Goal: Contribute content: Contribute content

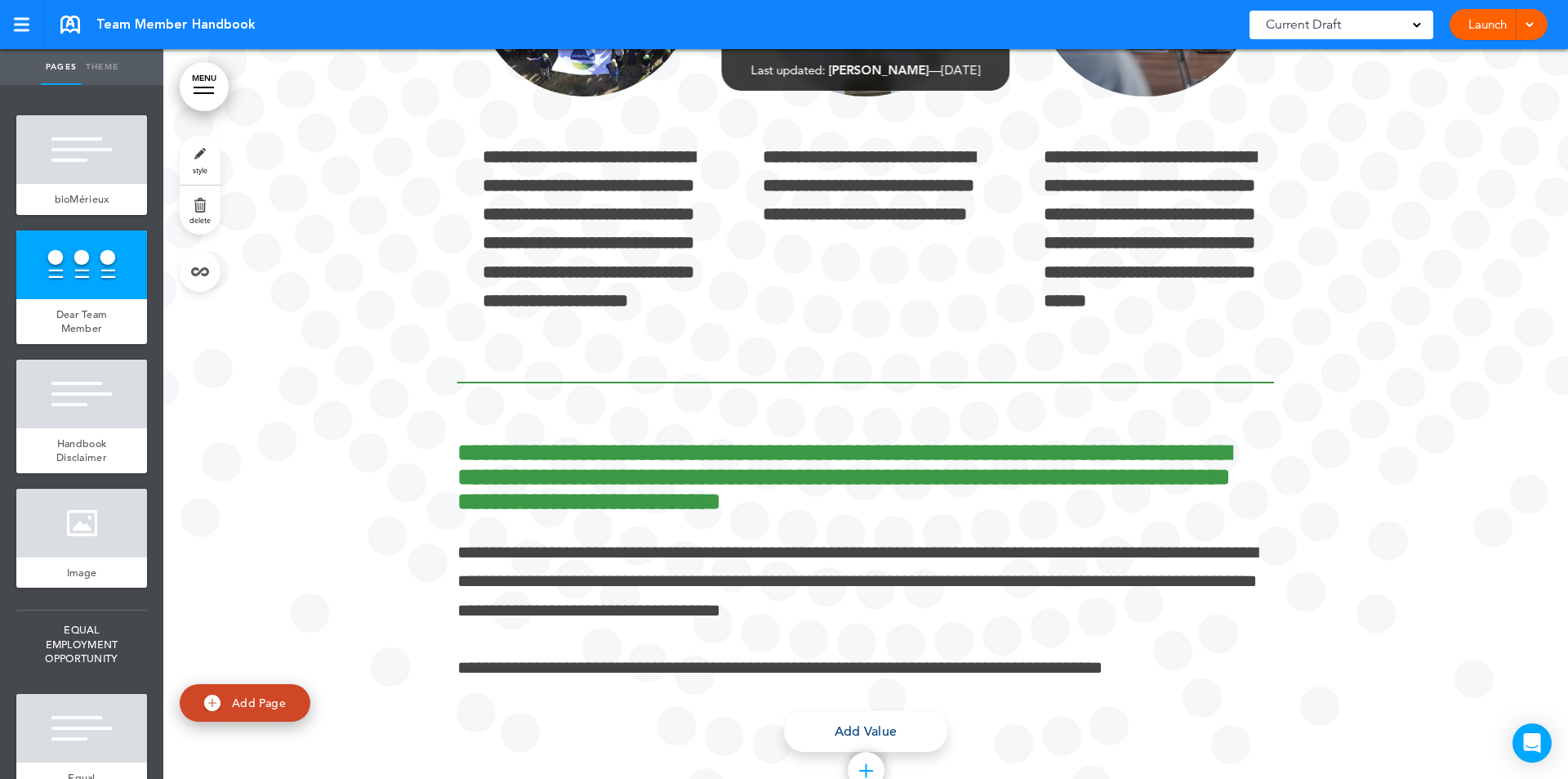
scroll to position [1971, 0]
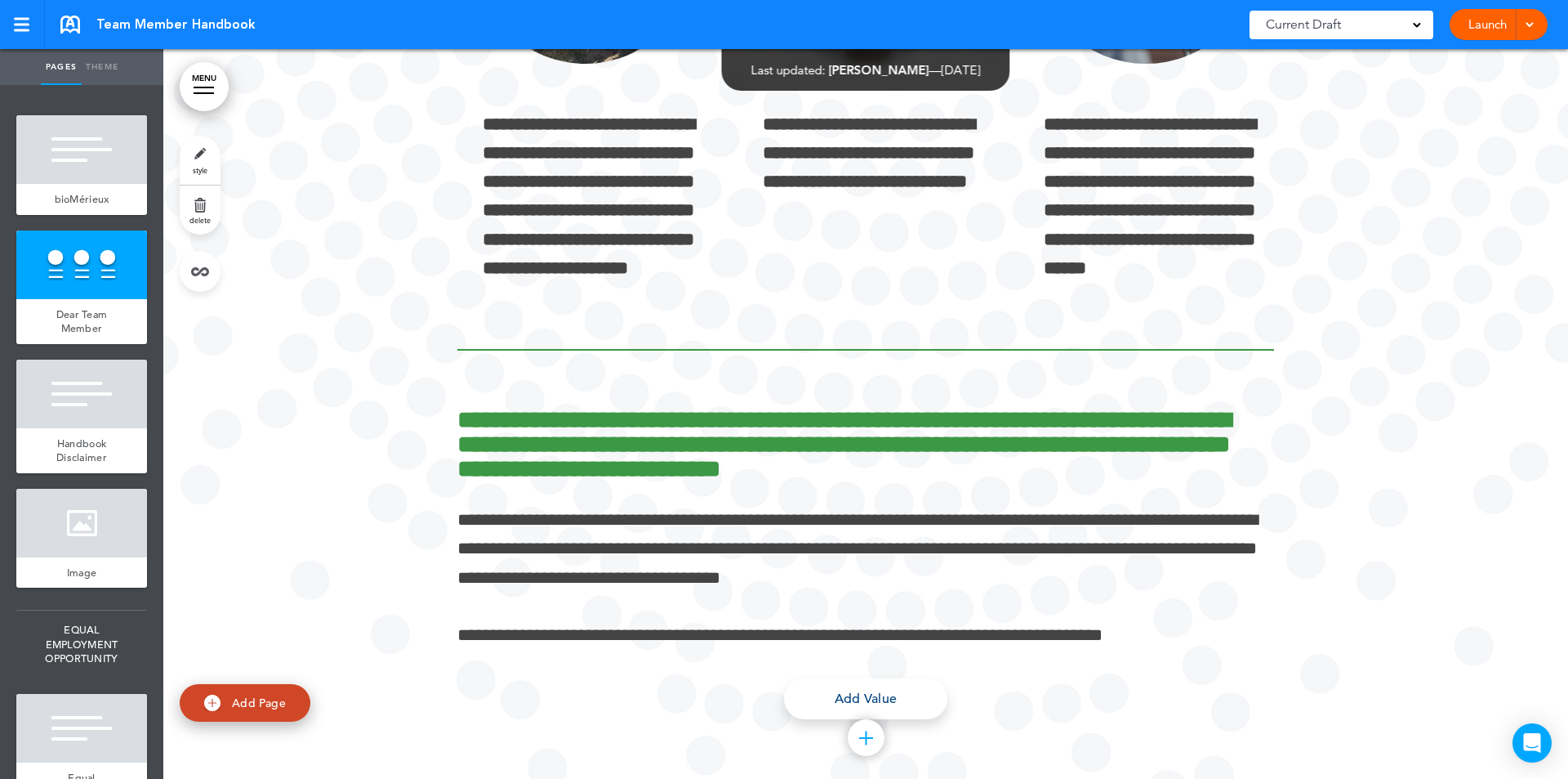
click at [102, 375] on div at bounding box center [82, 394] width 131 height 68
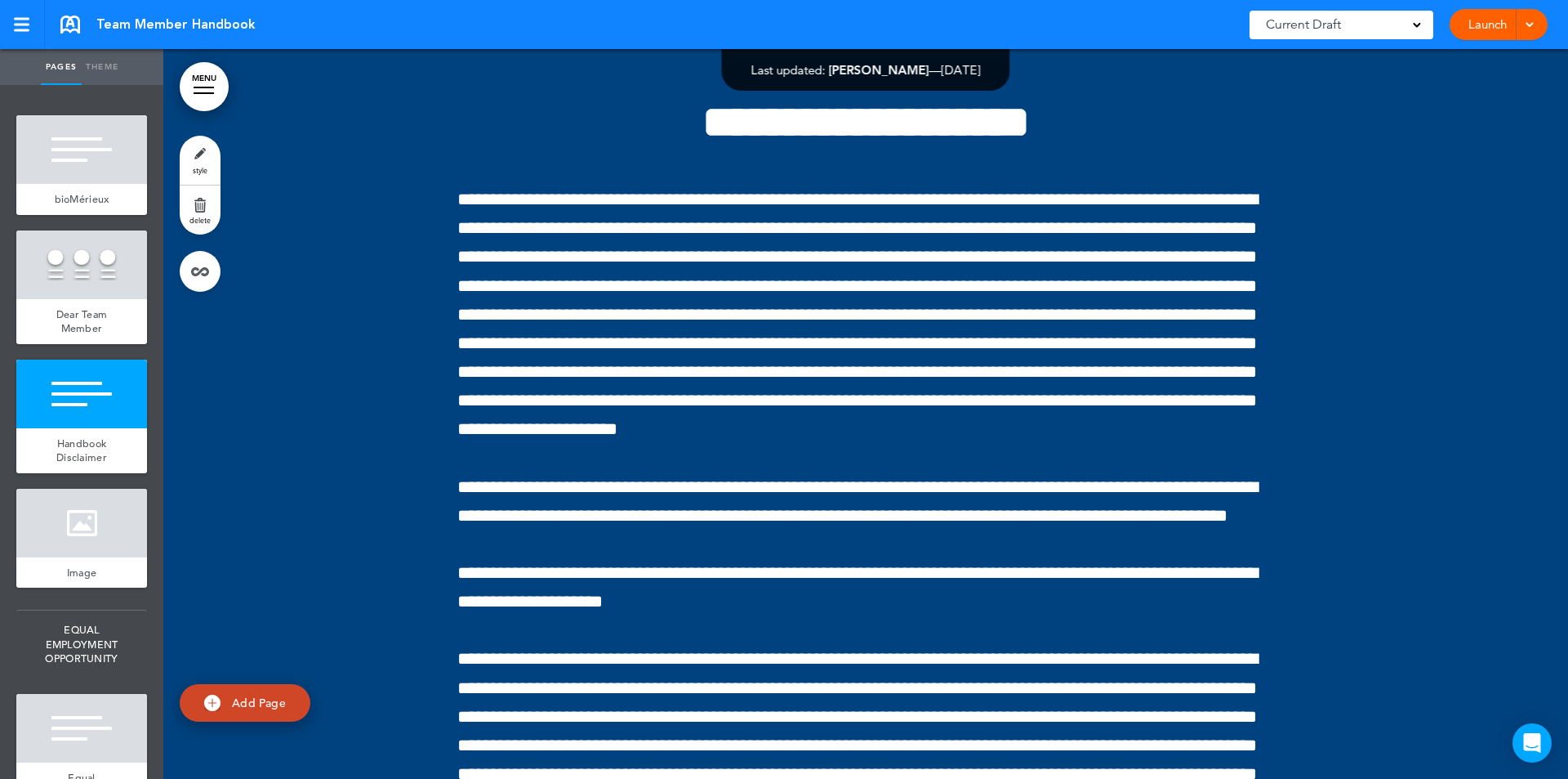
scroll to position [2758, 0]
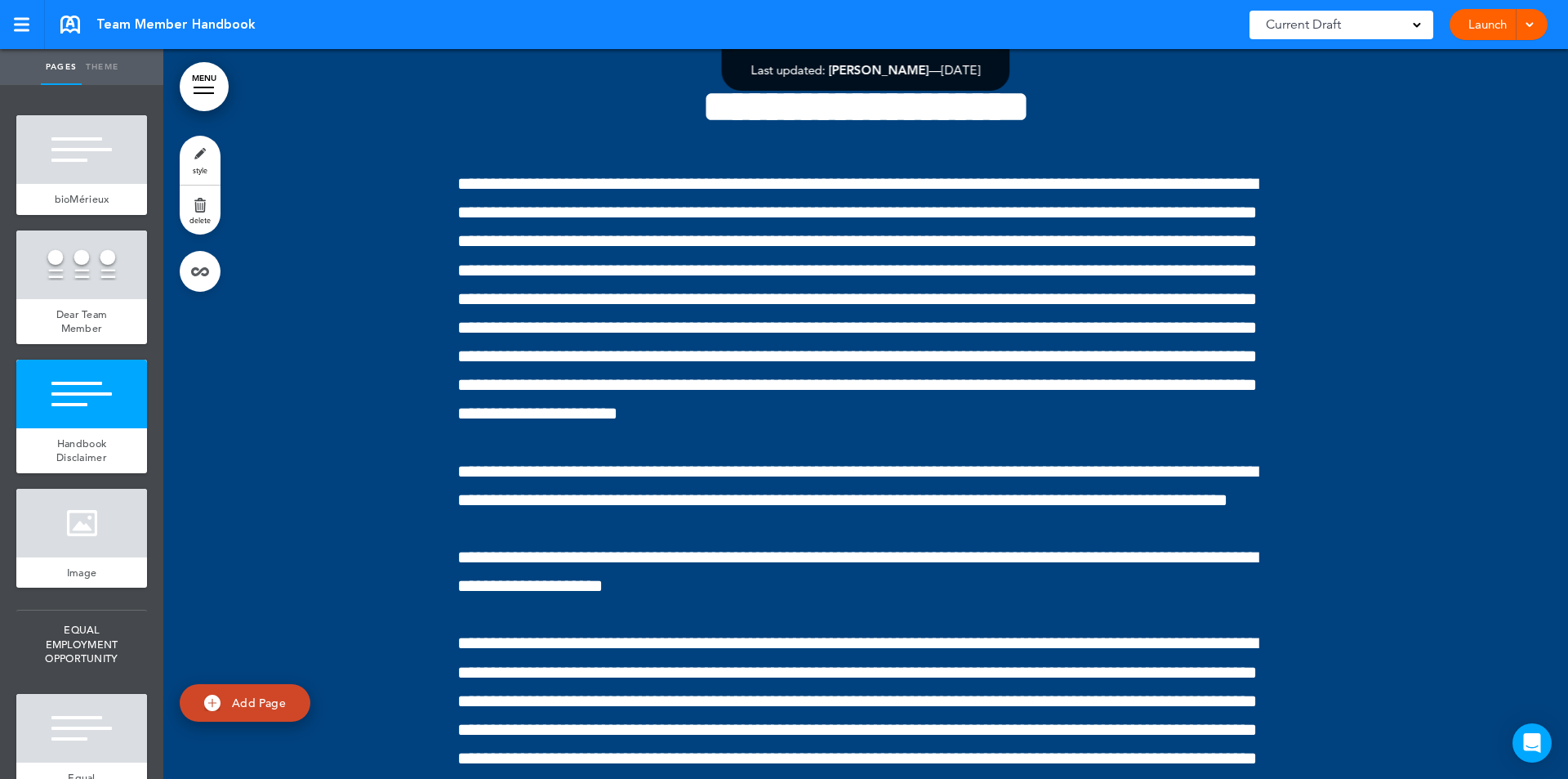
click at [103, 692] on ul "add page bioMérieux add page Dear Team Member add page Handbook Disclaimer add …" at bounding box center [82, 432] width 164 height 694
click at [84, 707] on div at bounding box center [82, 728] width 131 height 68
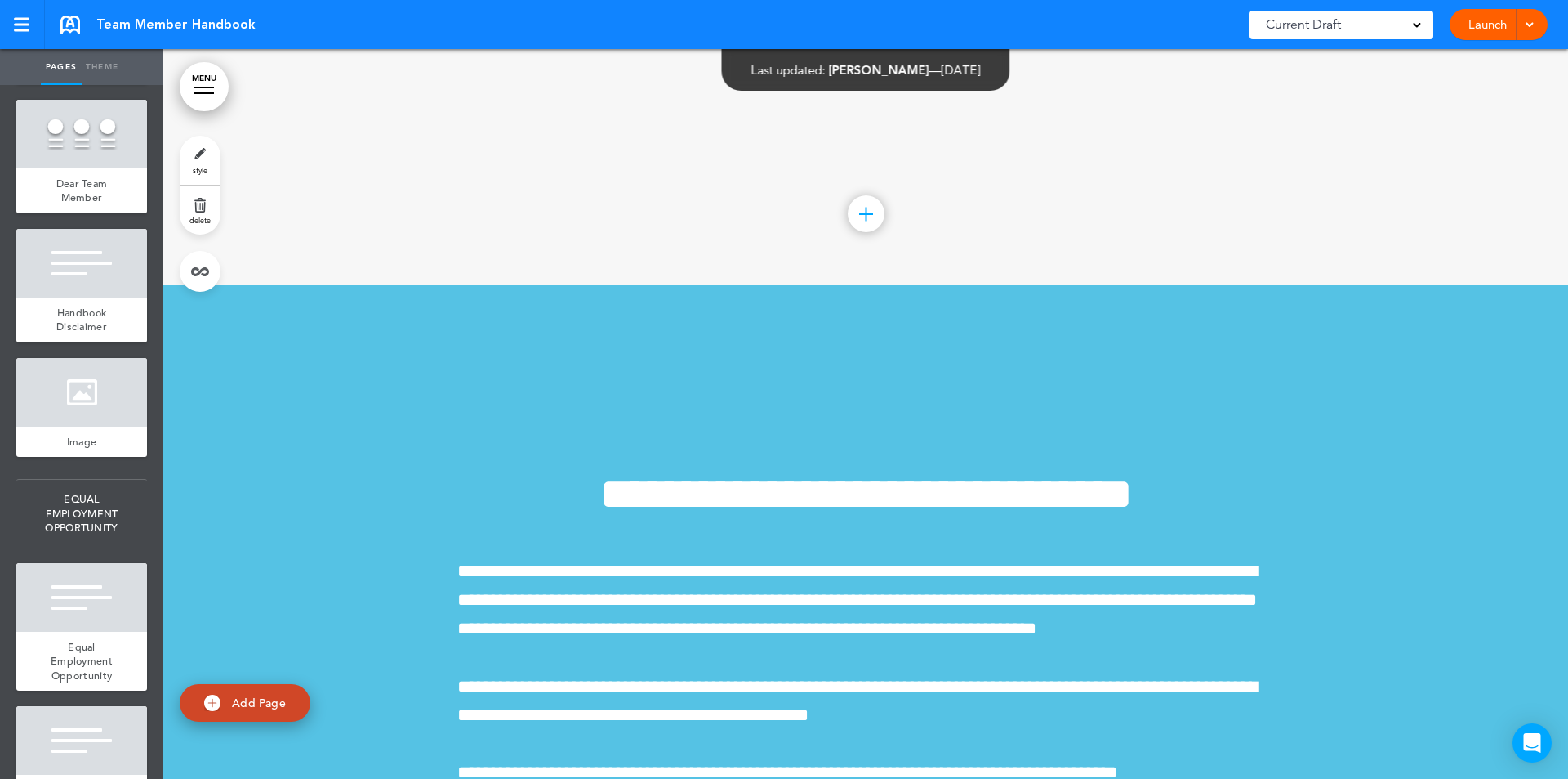
scroll to position [102082, 0]
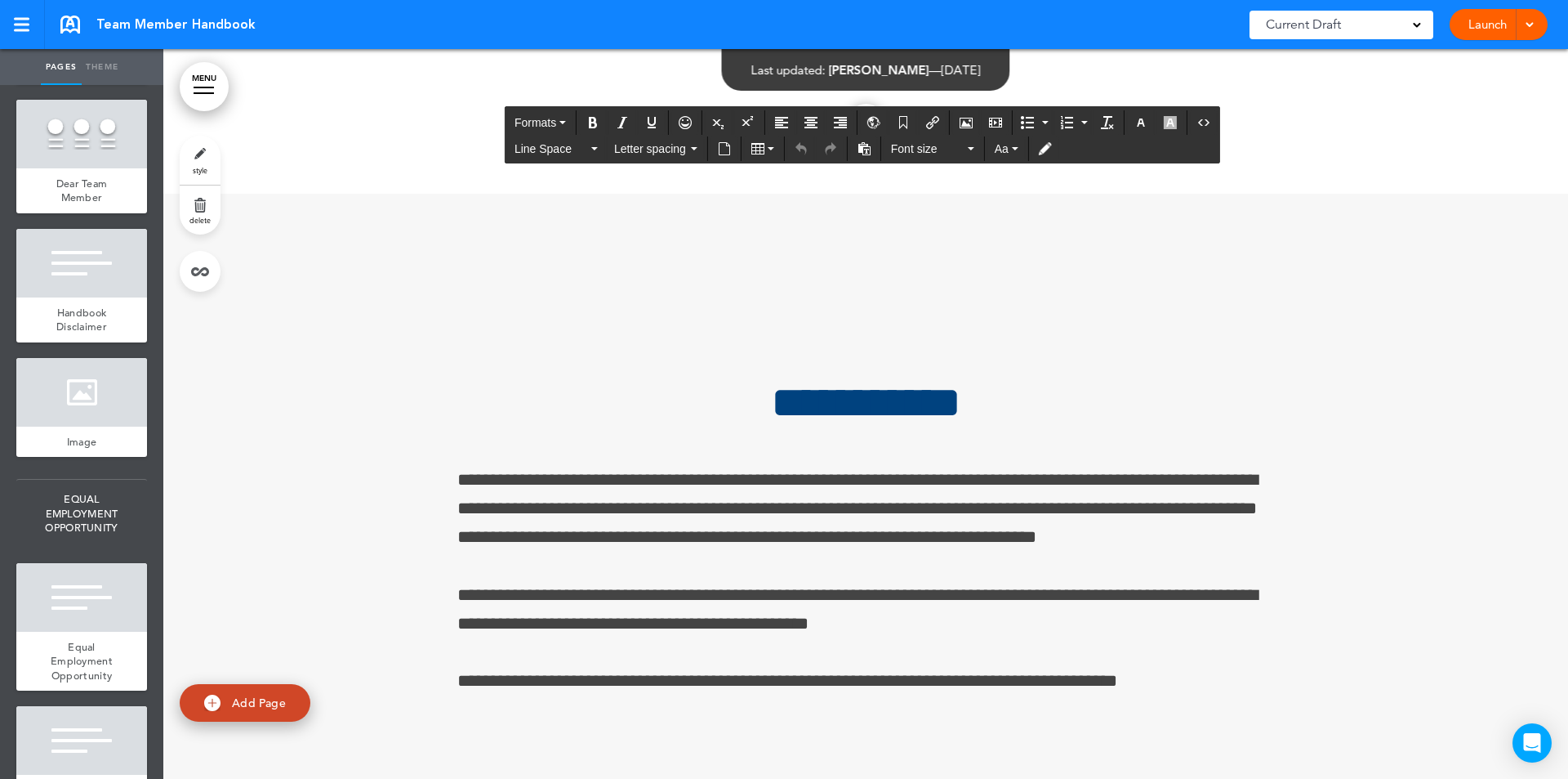
drag, startPoint x: 459, startPoint y: 423, endPoint x: 1183, endPoint y: 623, distance: 751.1
paste div
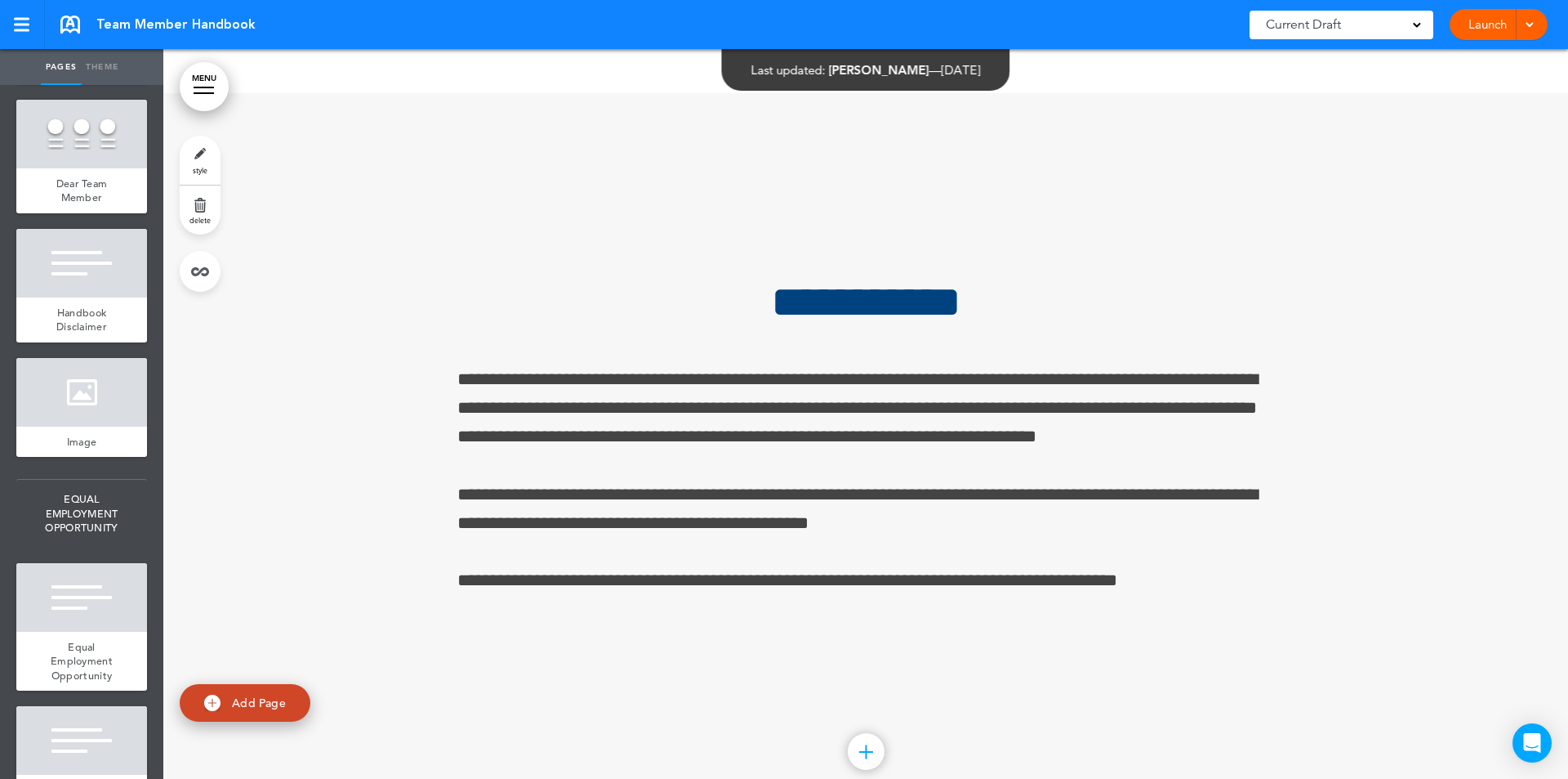
scroll to position [102821, 0]
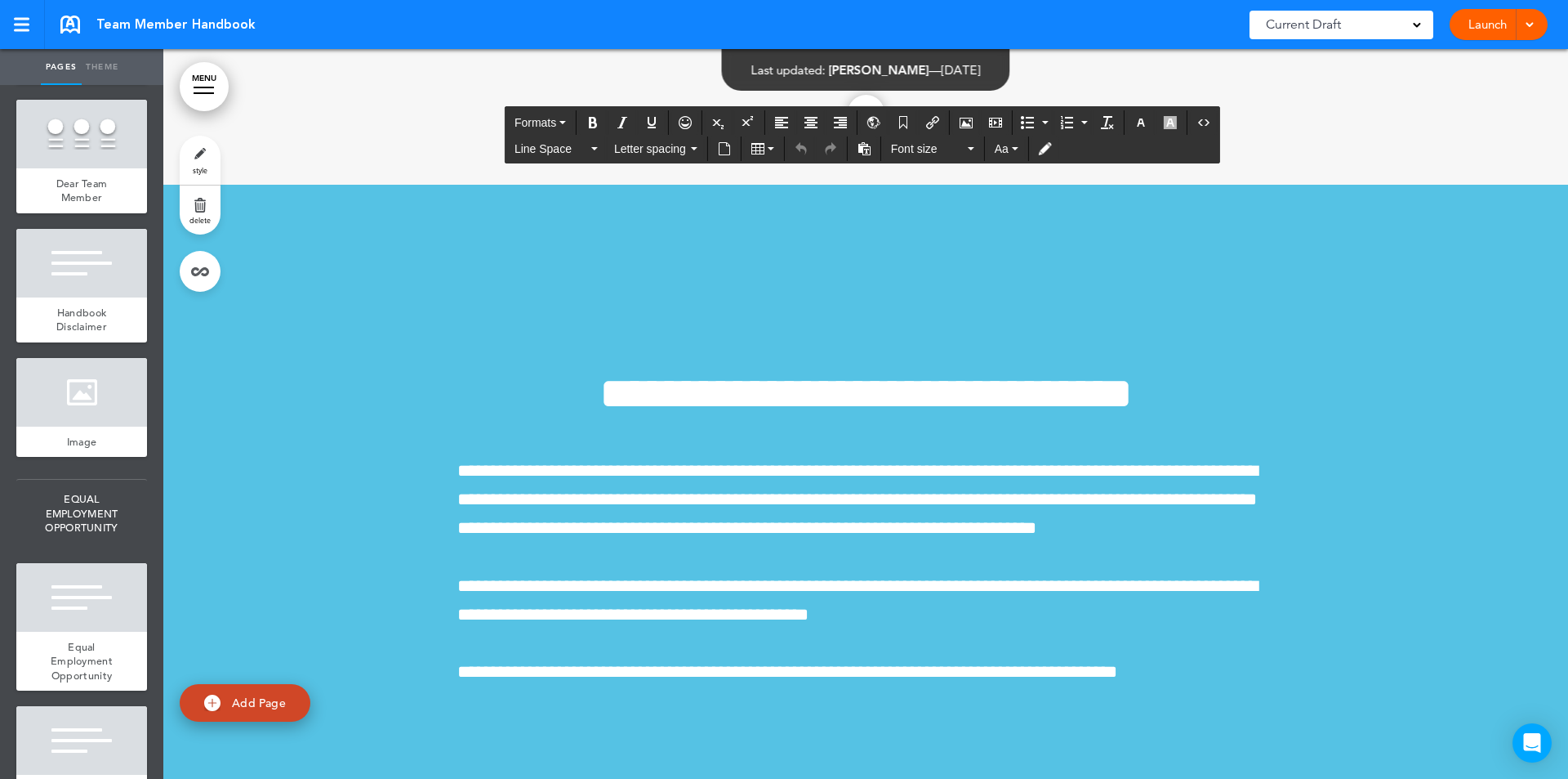
drag, startPoint x: 451, startPoint y: 347, endPoint x: 1178, endPoint y: 544, distance: 753.2
paste div
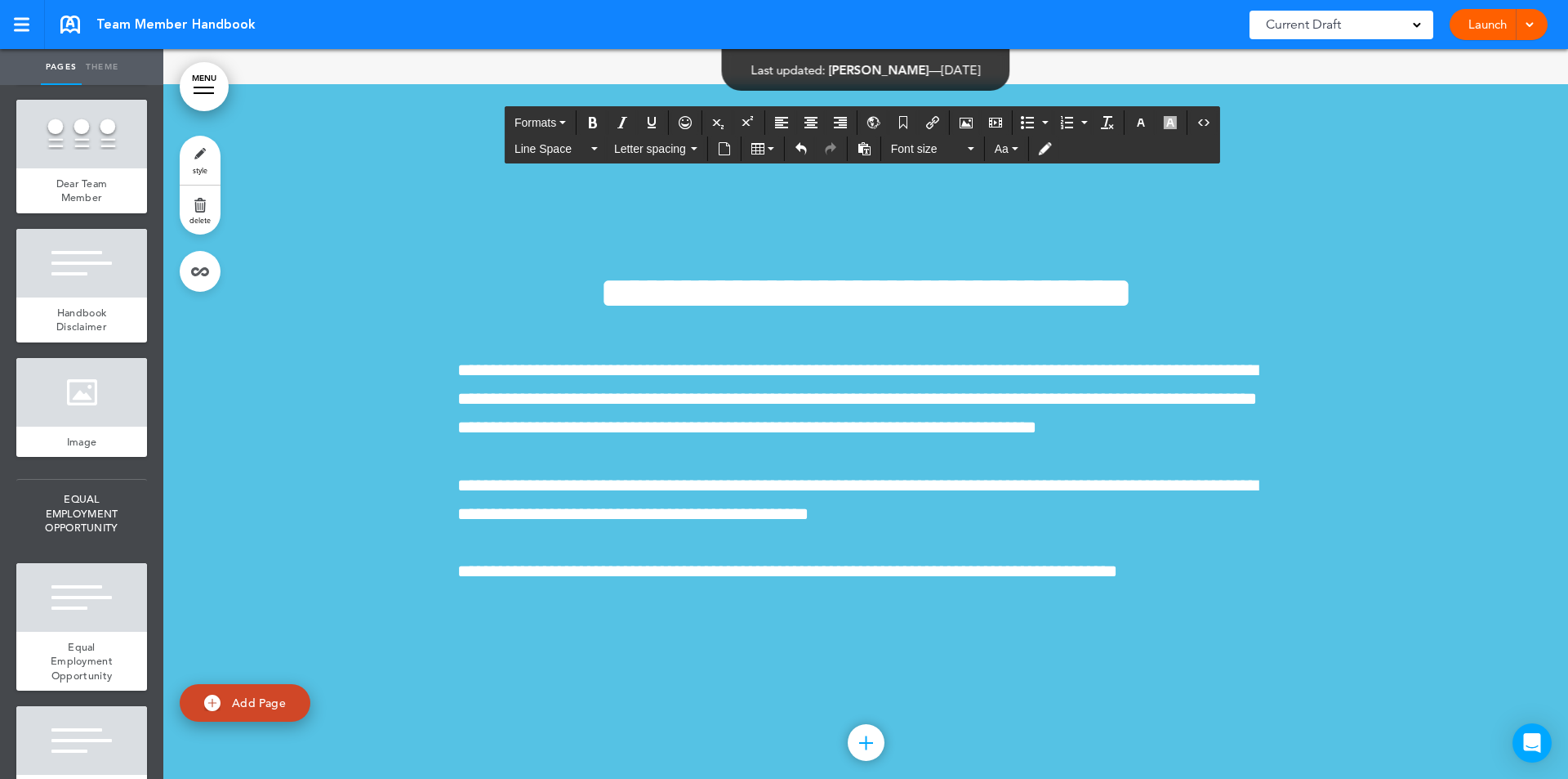
scroll to position [103560, 0]
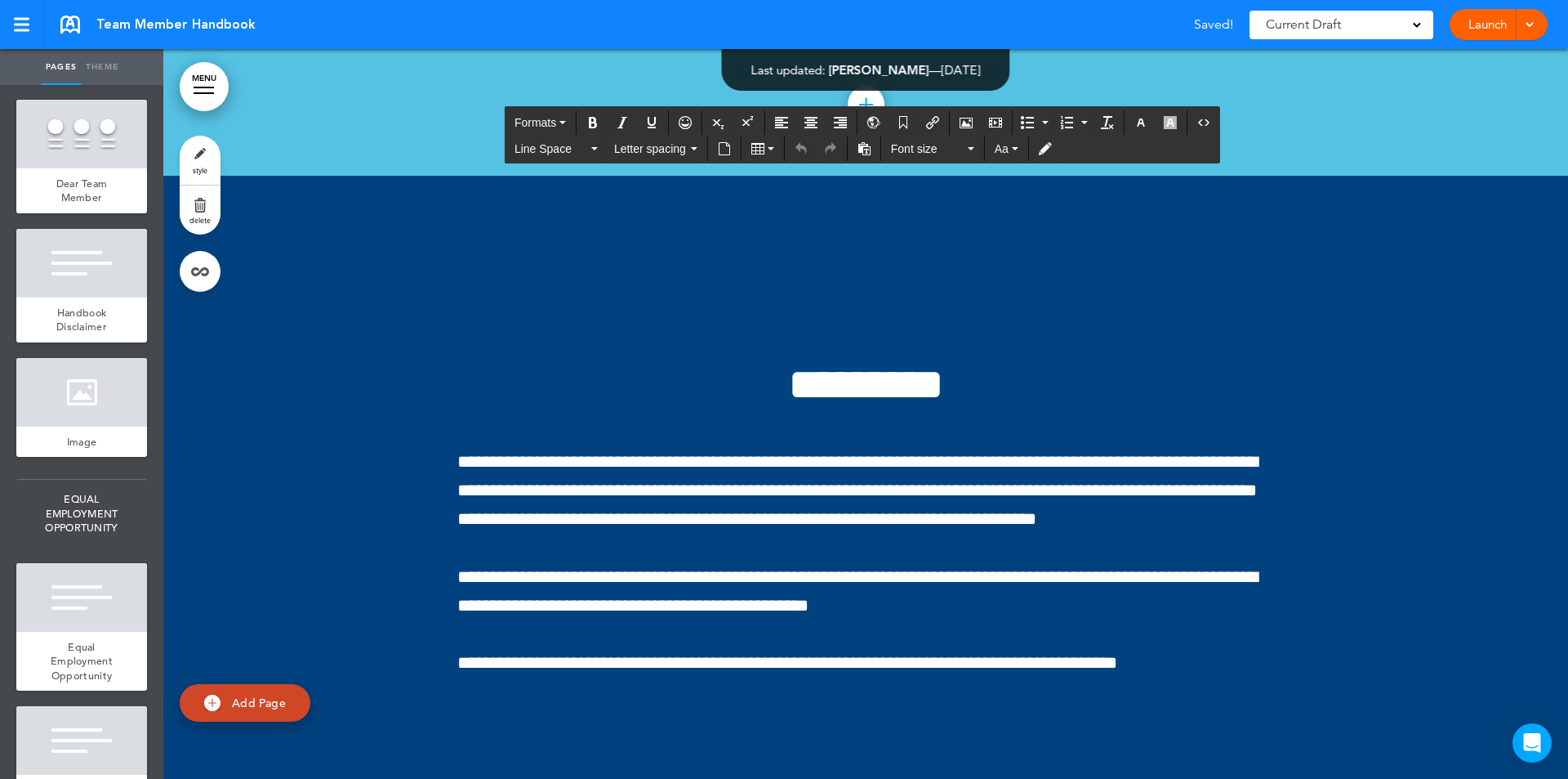
drag, startPoint x: 453, startPoint y: 341, endPoint x: 1194, endPoint y: 542, distance: 767.8
paste div
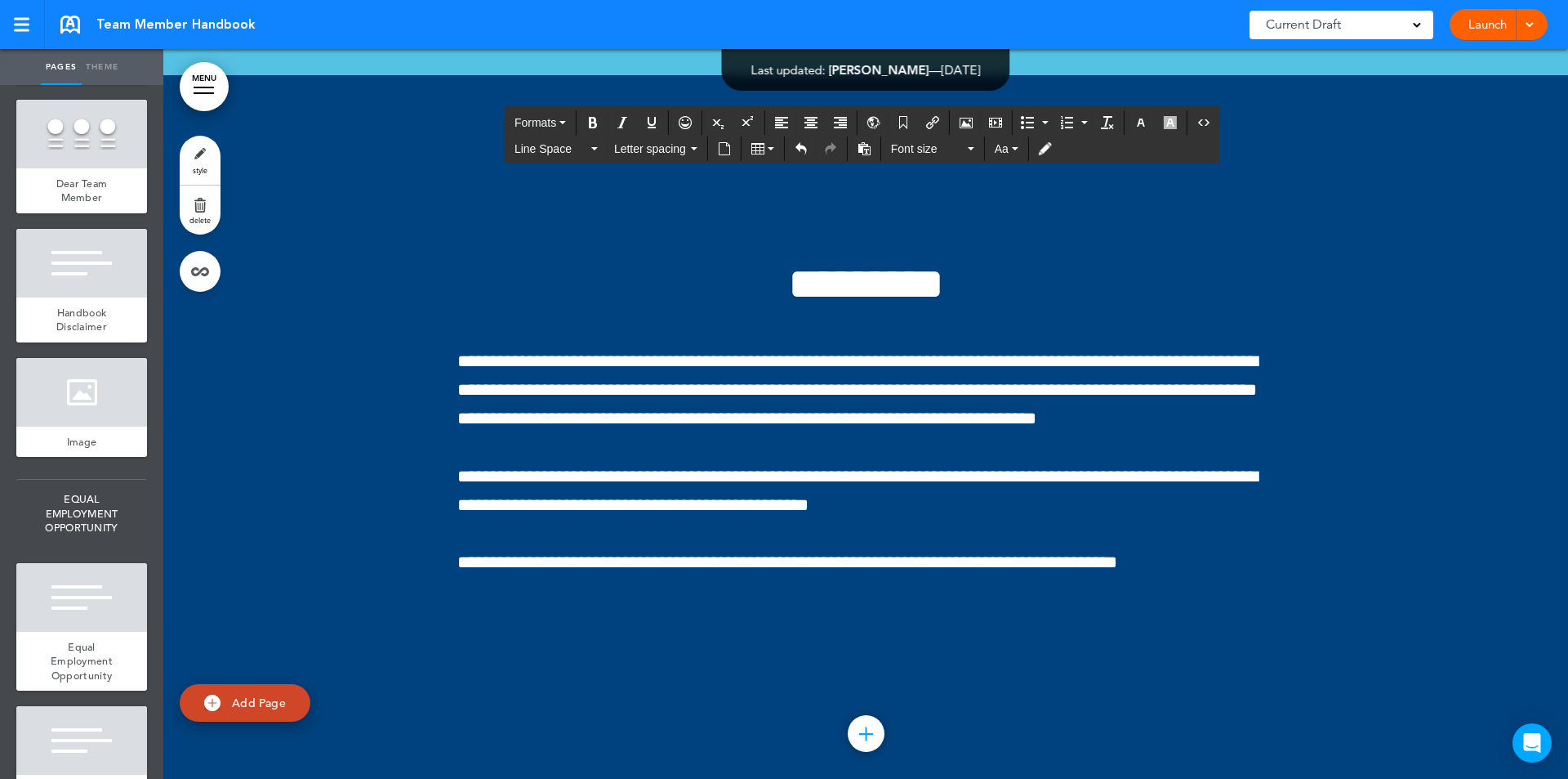
scroll to position [104298, 0]
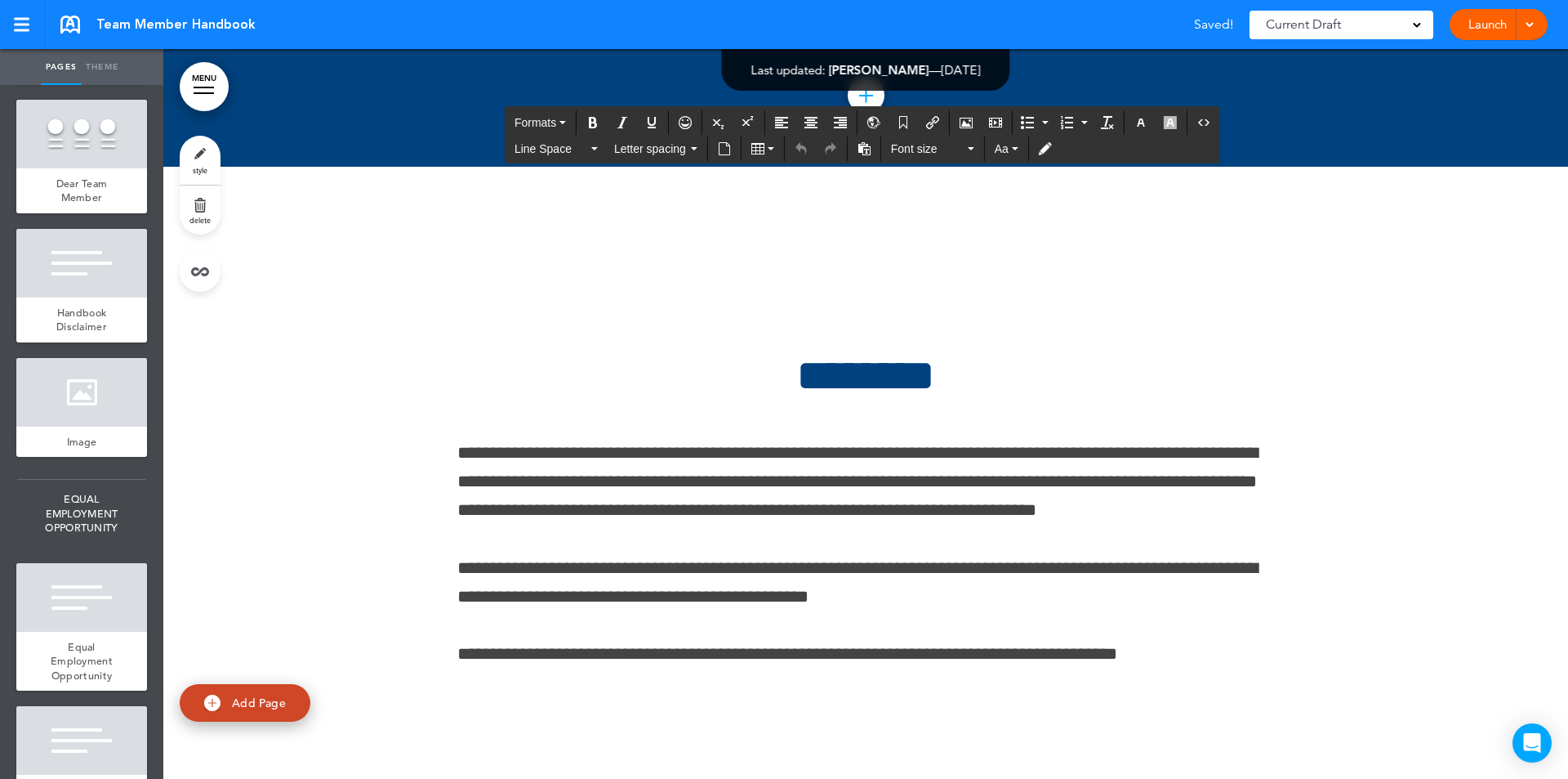
drag, startPoint x: 453, startPoint y: 333, endPoint x: 1213, endPoint y: 545, distance: 789.0
paste div
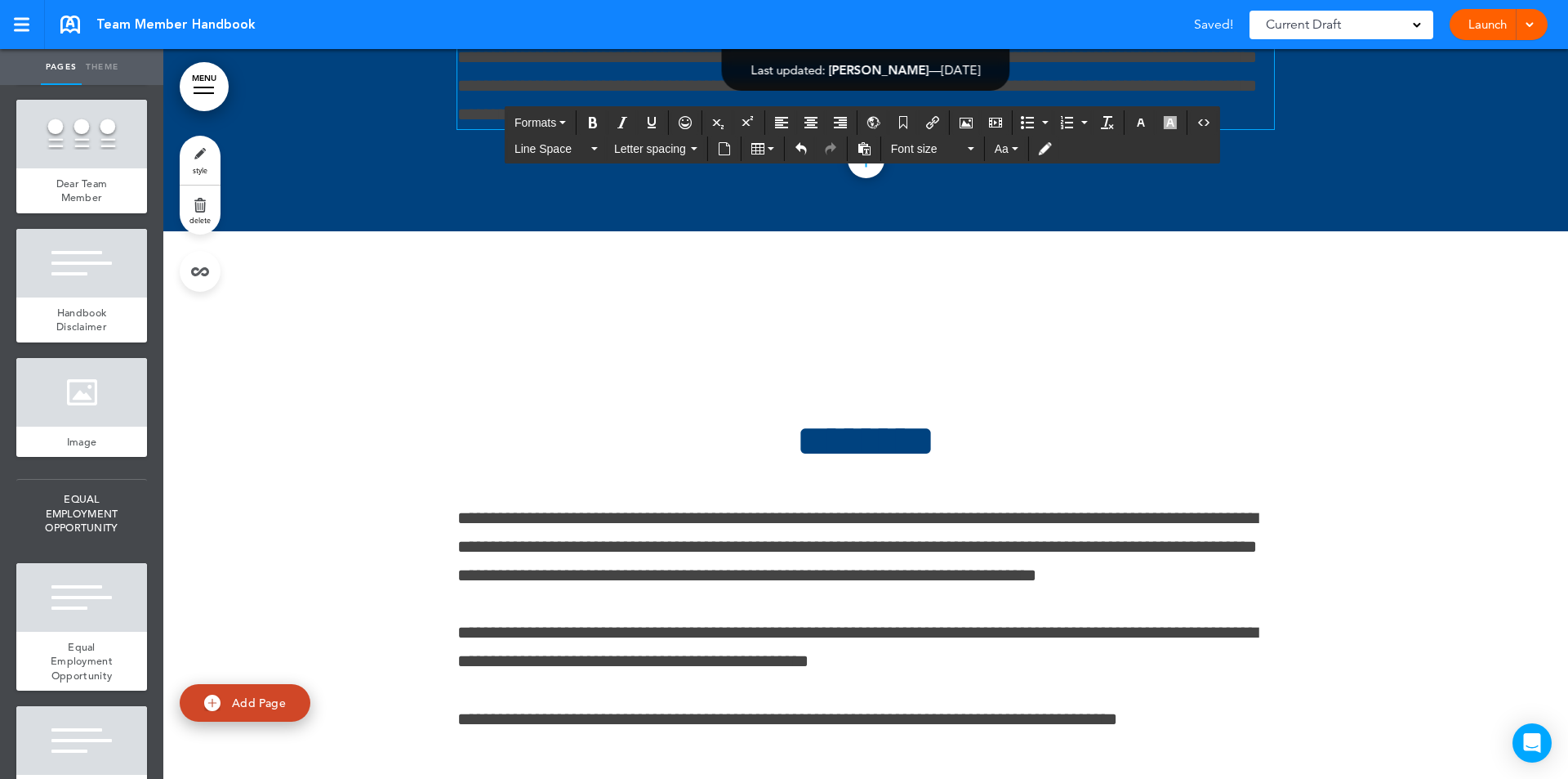
scroll to position [104400, 0]
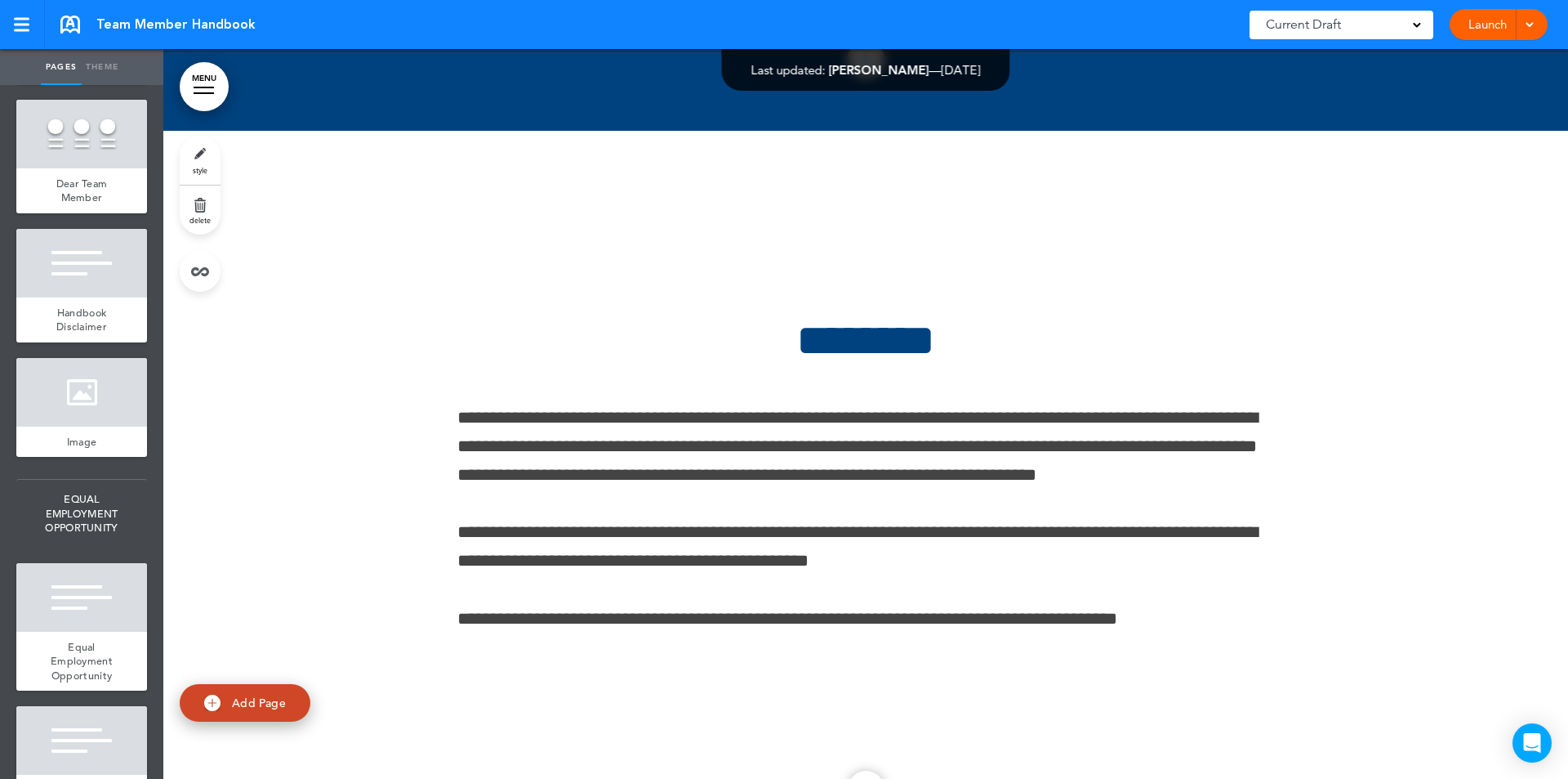
click at [201, 164] on link "style" at bounding box center [200, 160] width 41 height 49
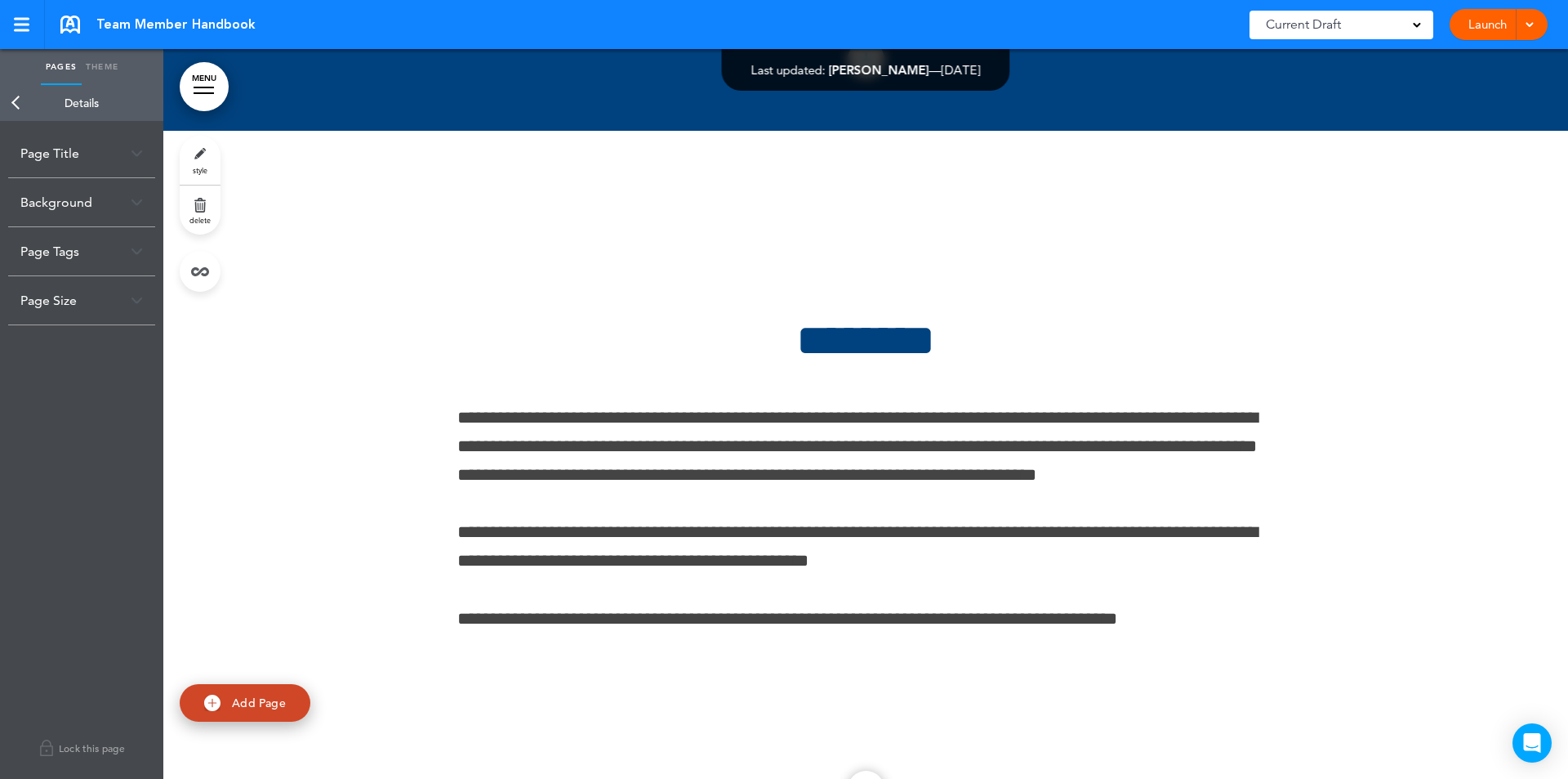
drag, startPoint x: 1002, startPoint y: 408, endPoint x: 1146, endPoint y: 388, distance: 145.4
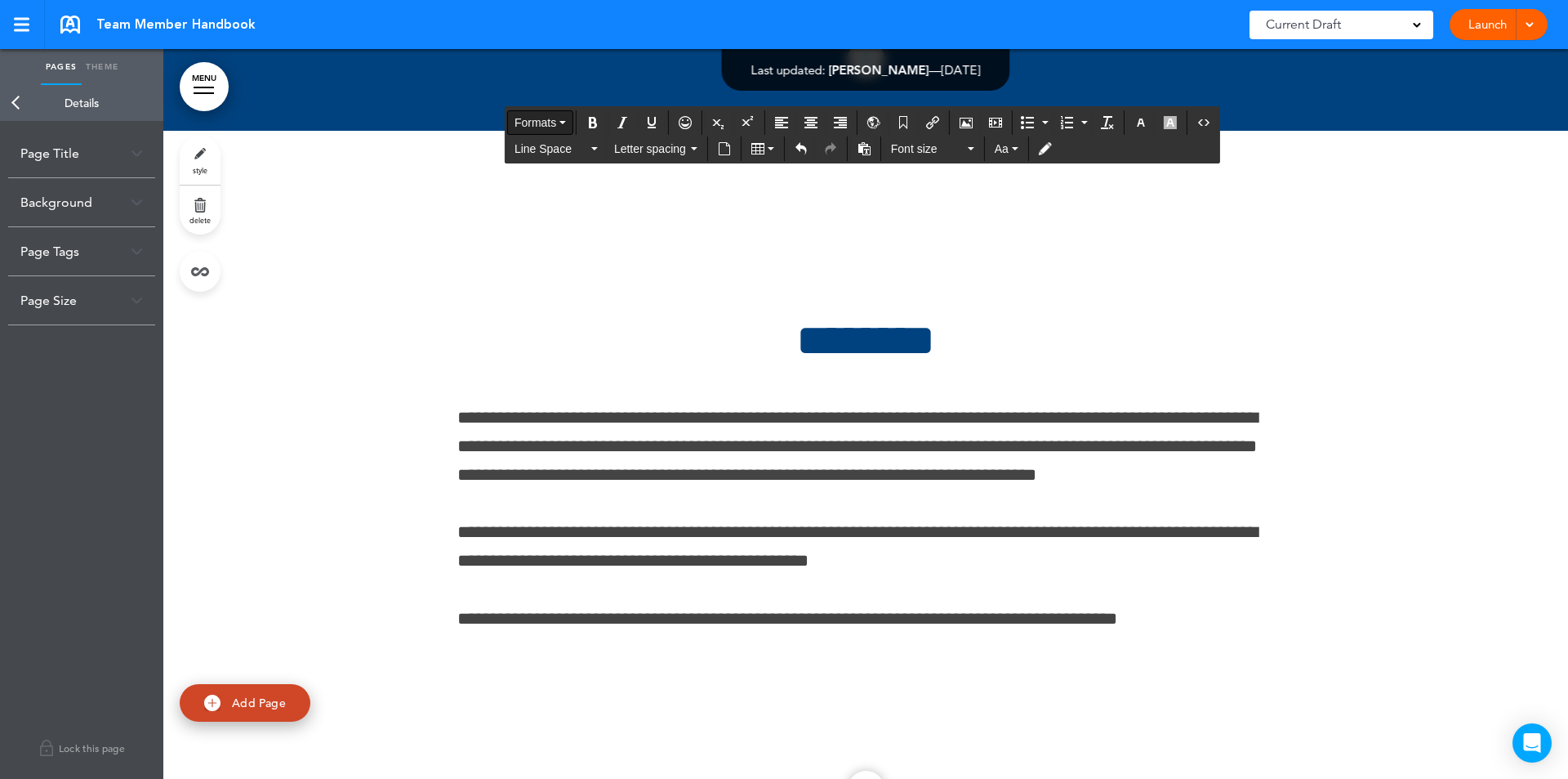
click at [562, 120] on button "Formats" at bounding box center [540, 122] width 64 height 22
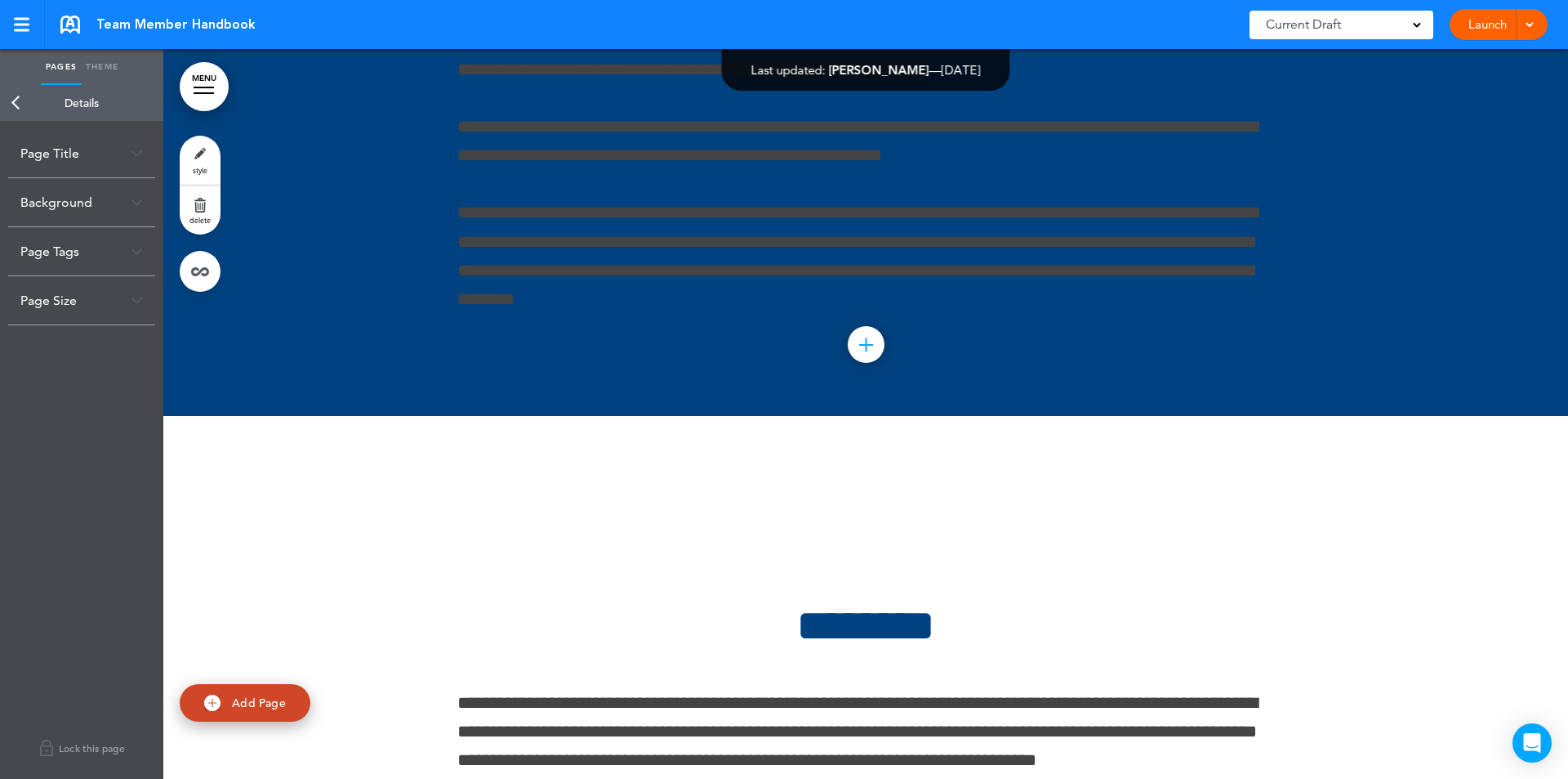
scroll to position [104105, 0]
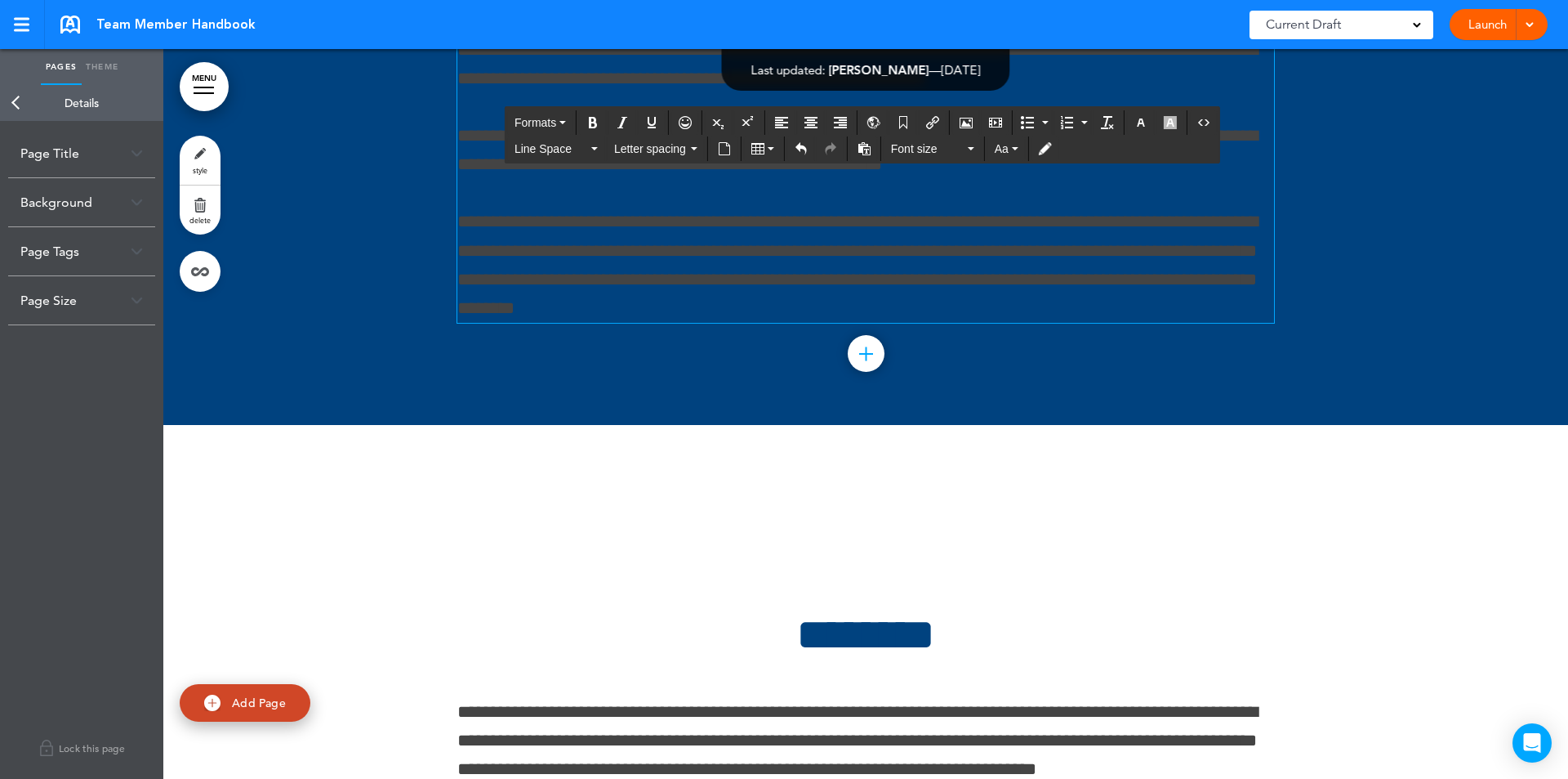
drag, startPoint x: 550, startPoint y: 406, endPoint x: 541, endPoint y: 411, distance: 10.3
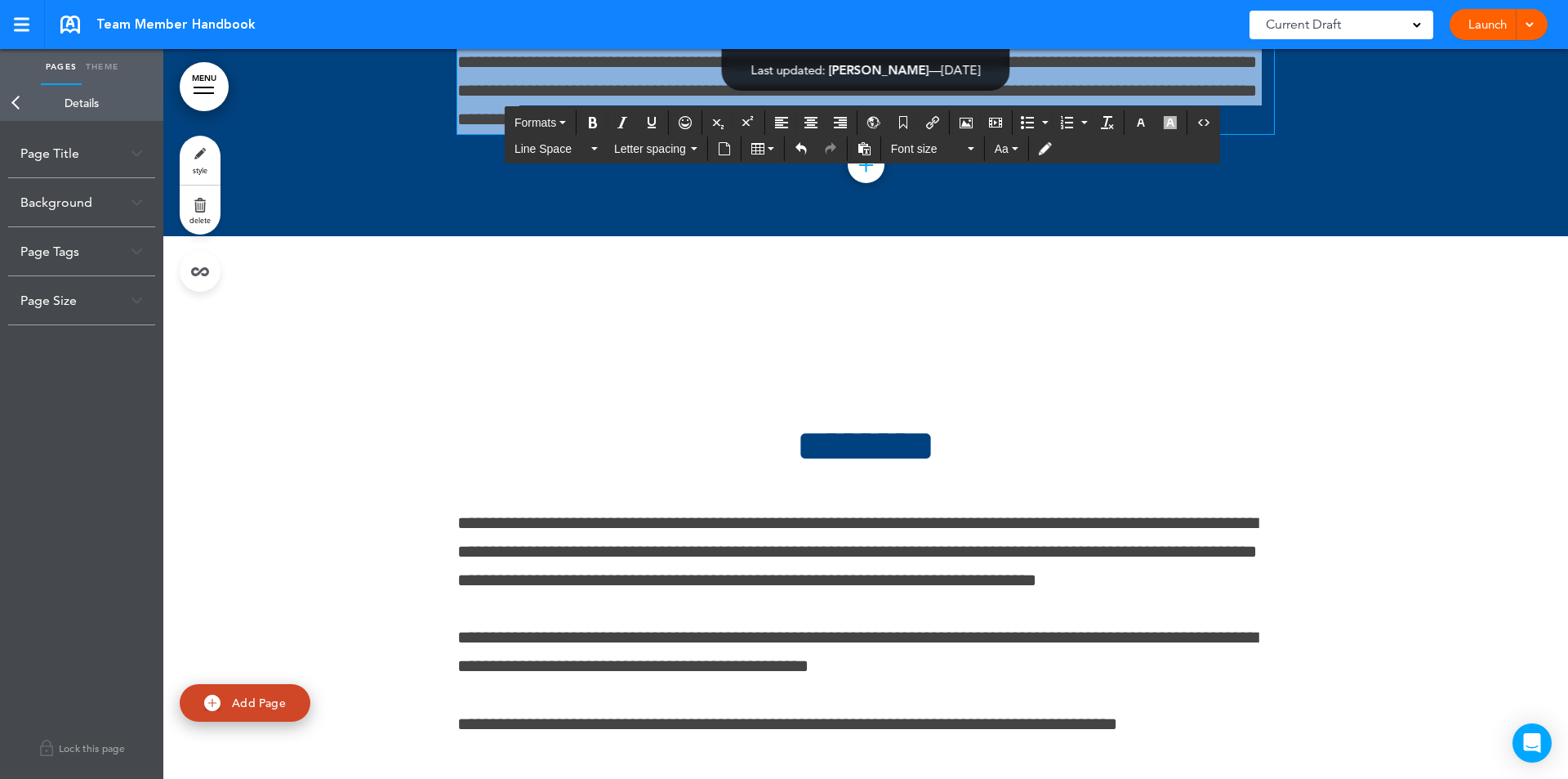
scroll to position [104444, 0]
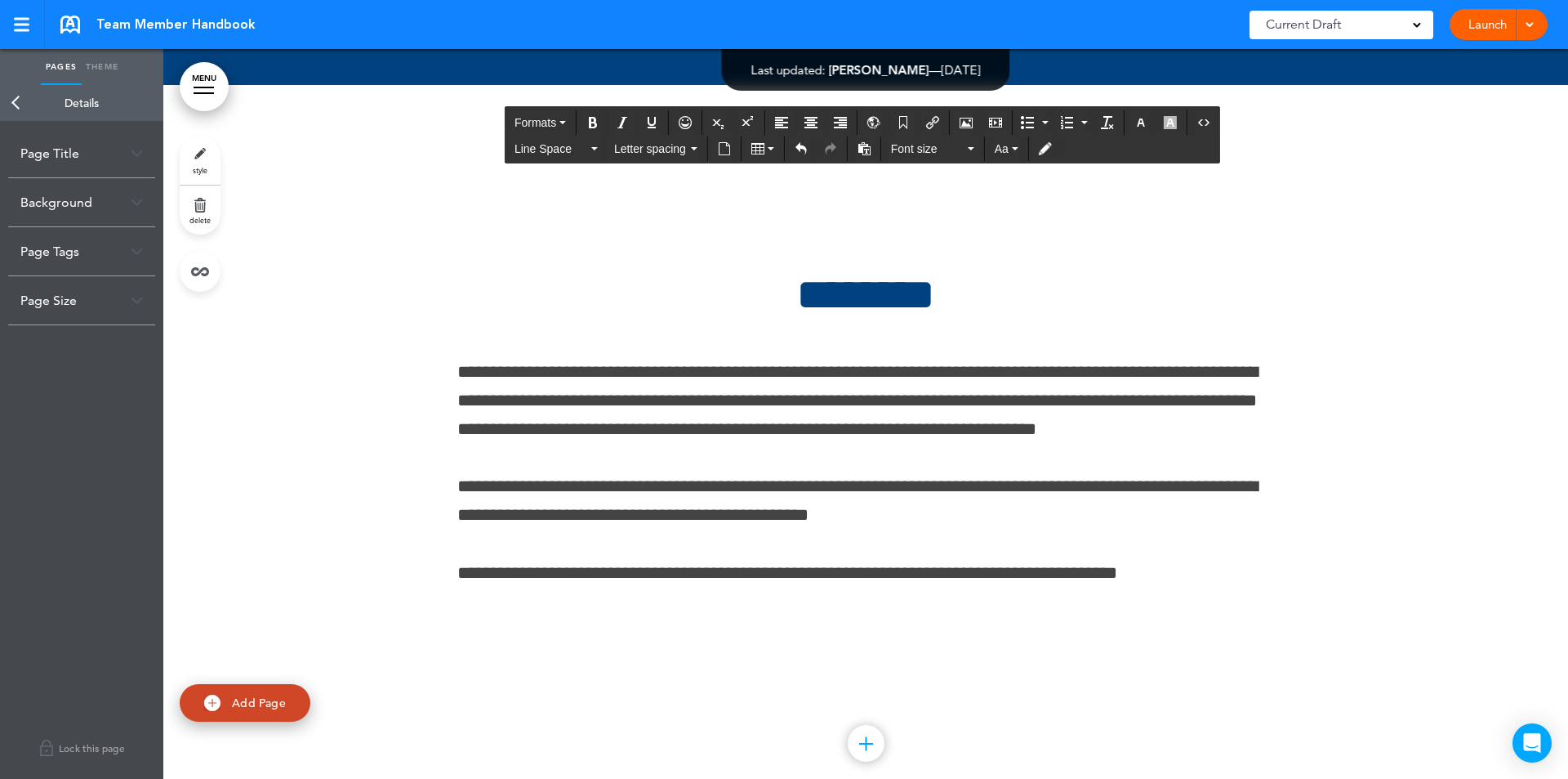
drag, startPoint x: 456, startPoint y: 402, endPoint x: 1138, endPoint y: 617, distance: 715.1
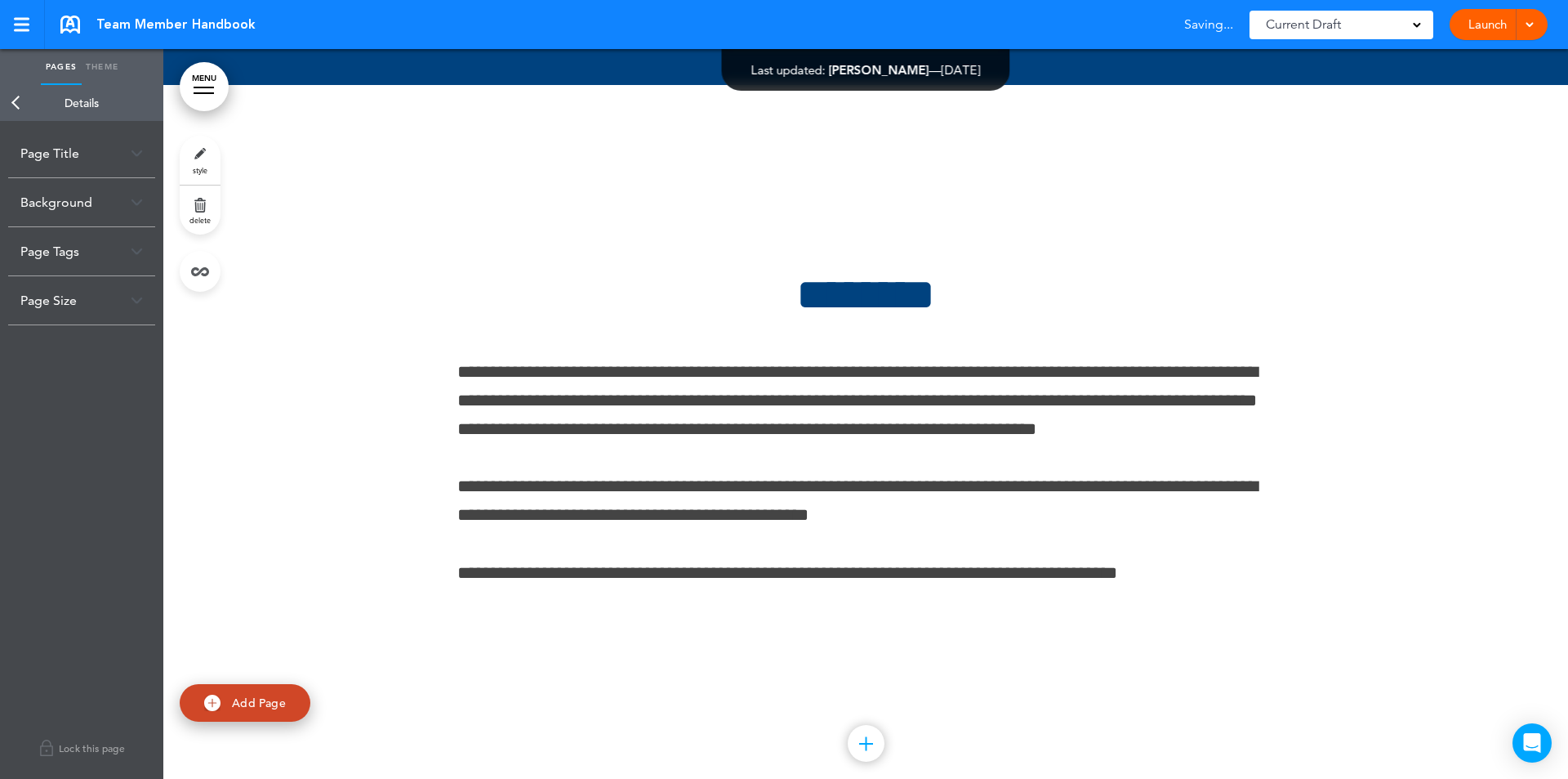
drag, startPoint x: 539, startPoint y: 236, endPoint x: 347, endPoint y: 392, distance: 247.4
click at [214, 98] on link "MENU" at bounding box center [204, 87] width 49 height 49
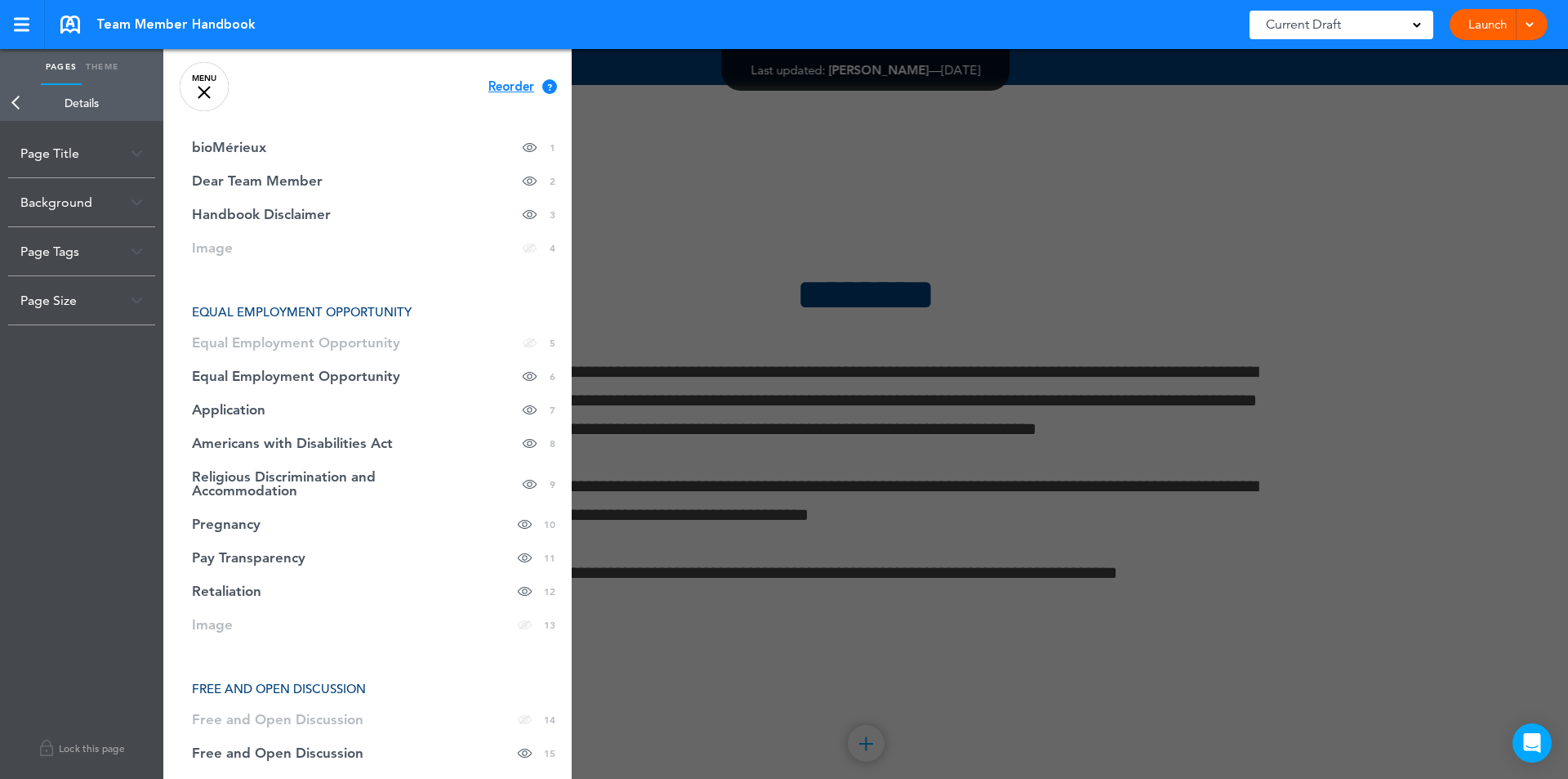
click at [200, 84] on link "MENU" at bounding box center [204, 87] width 49 height 49
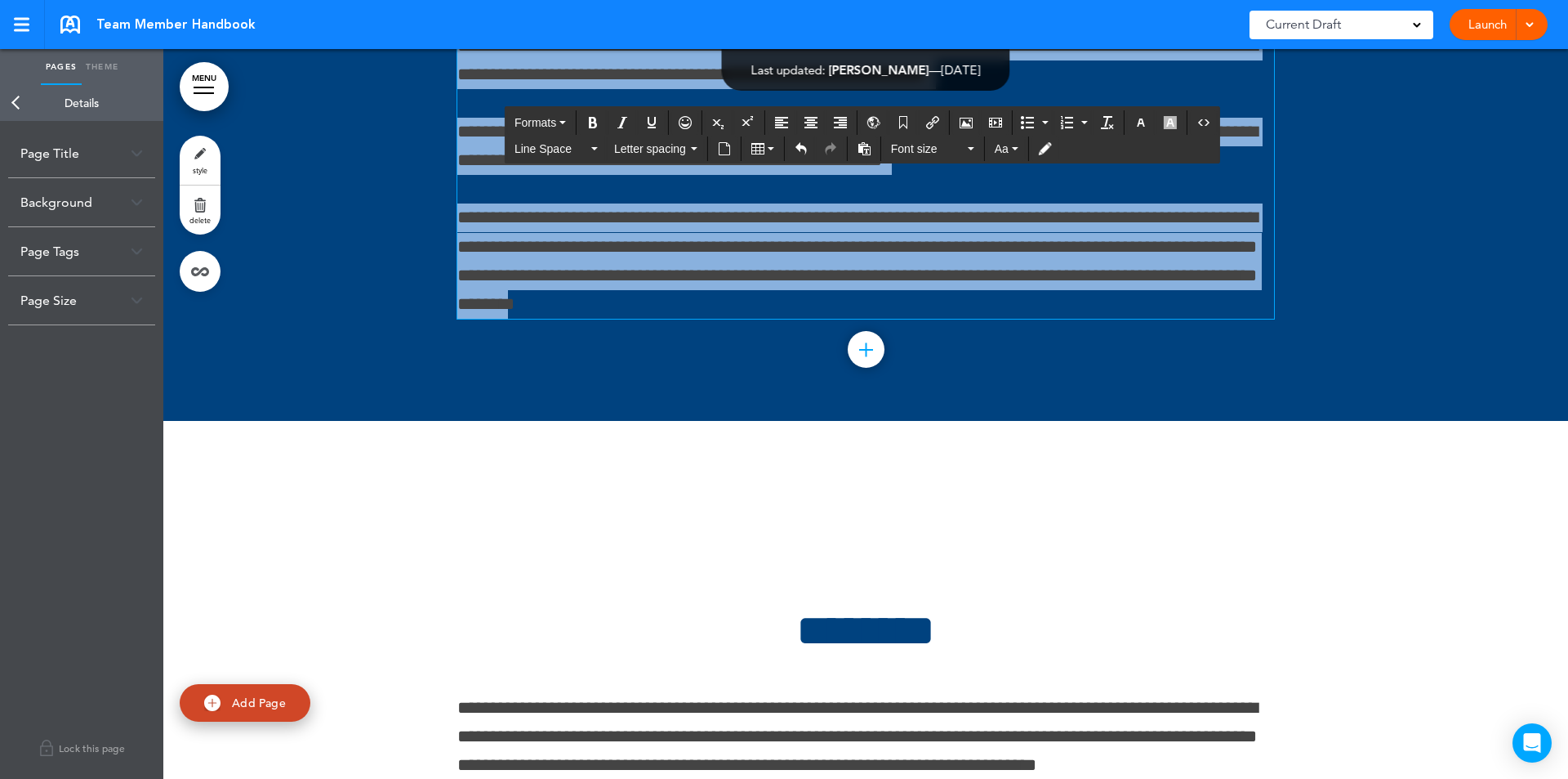
scroll to position [104101, 0]
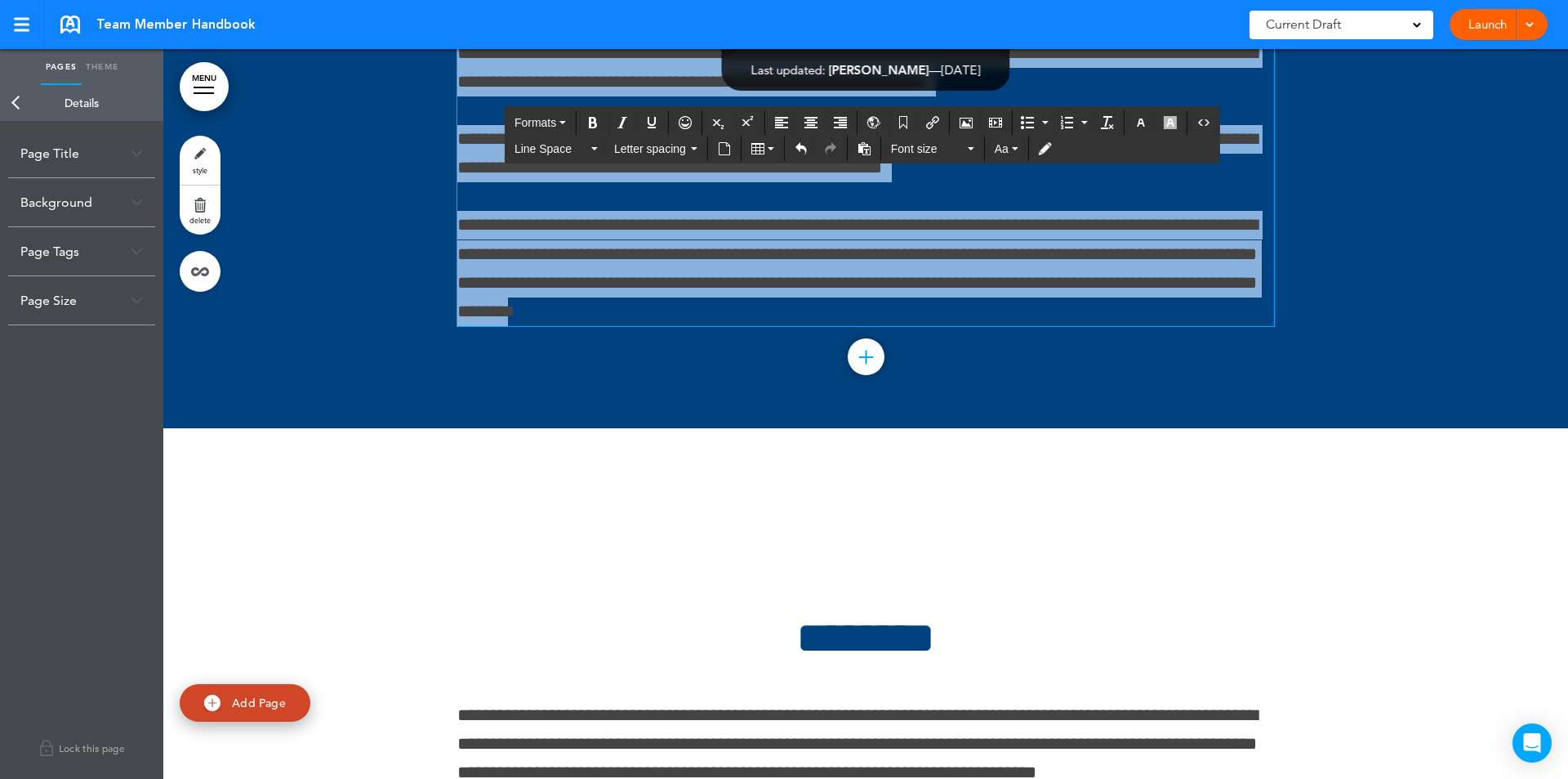
drag, startPoint x: 848, startPoint y: 604, endPoint x: 458, endPoint y: 396, distance: 442.0
click at [458, 327] on div "**********" at bounding box center [865, 11] width 817 height 632
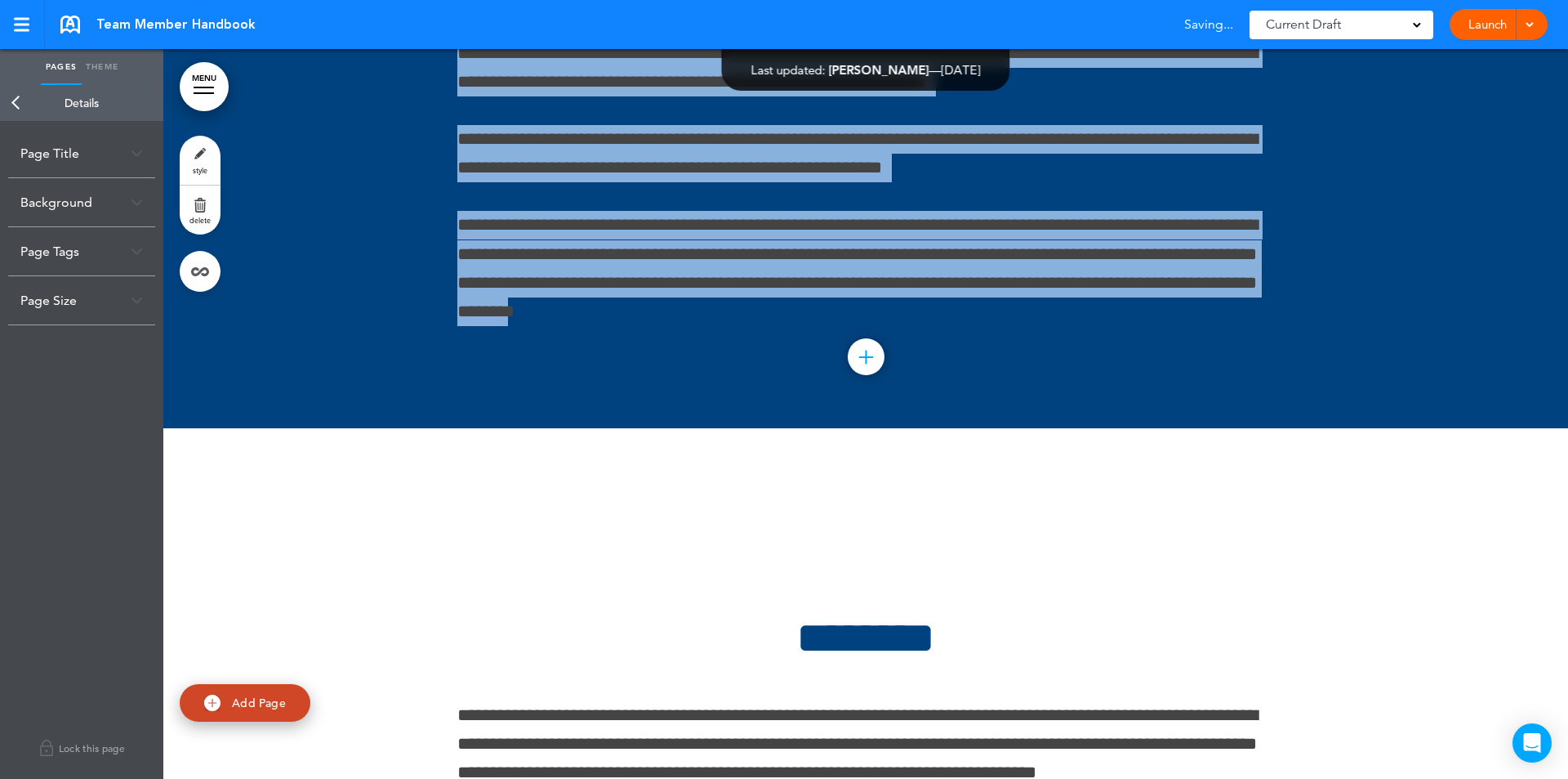
click at [114, 63] on link "Theme" at bounding box center [102, 66] width 41 height 36
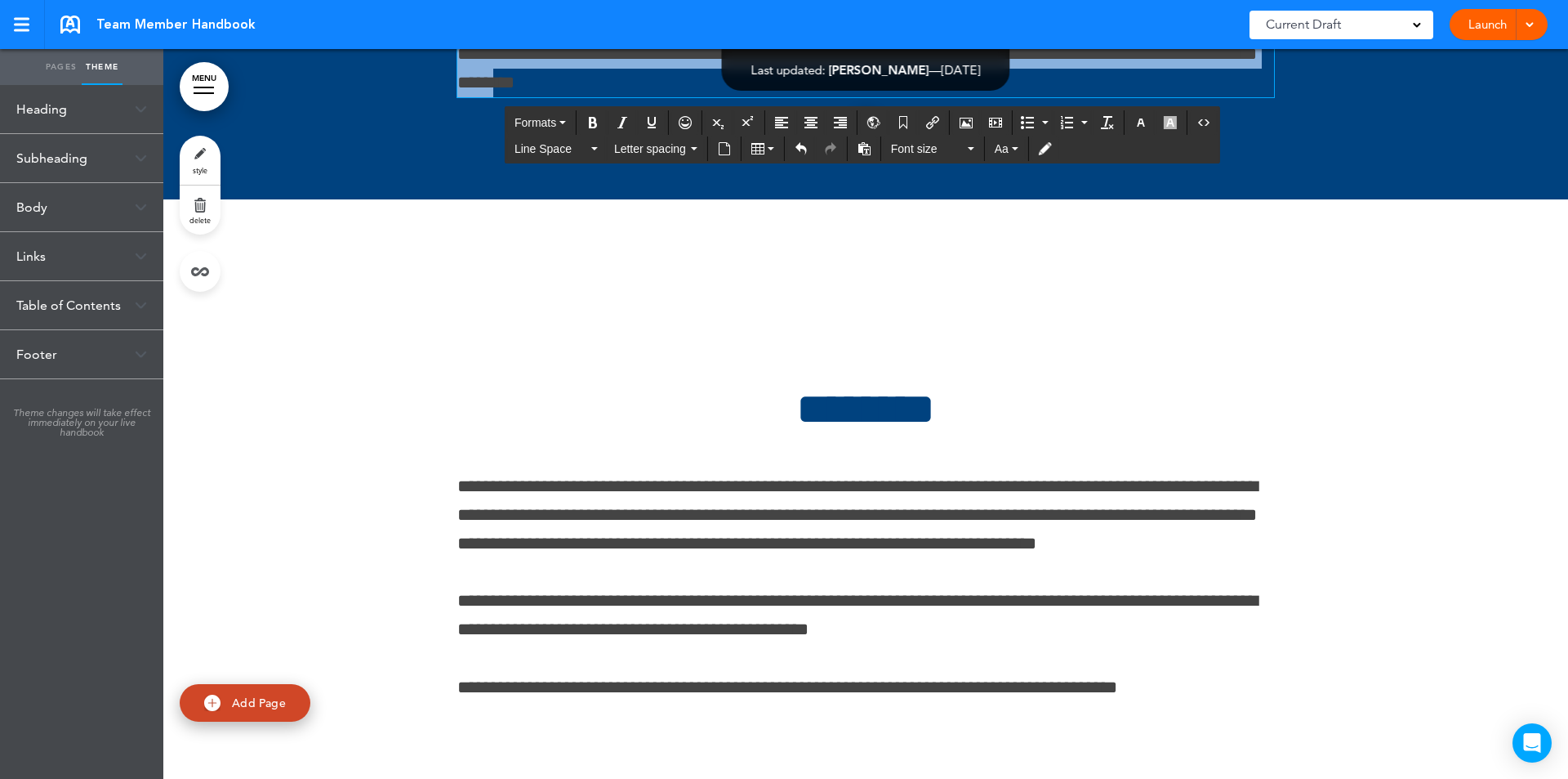
scroll to position [104453, 0]
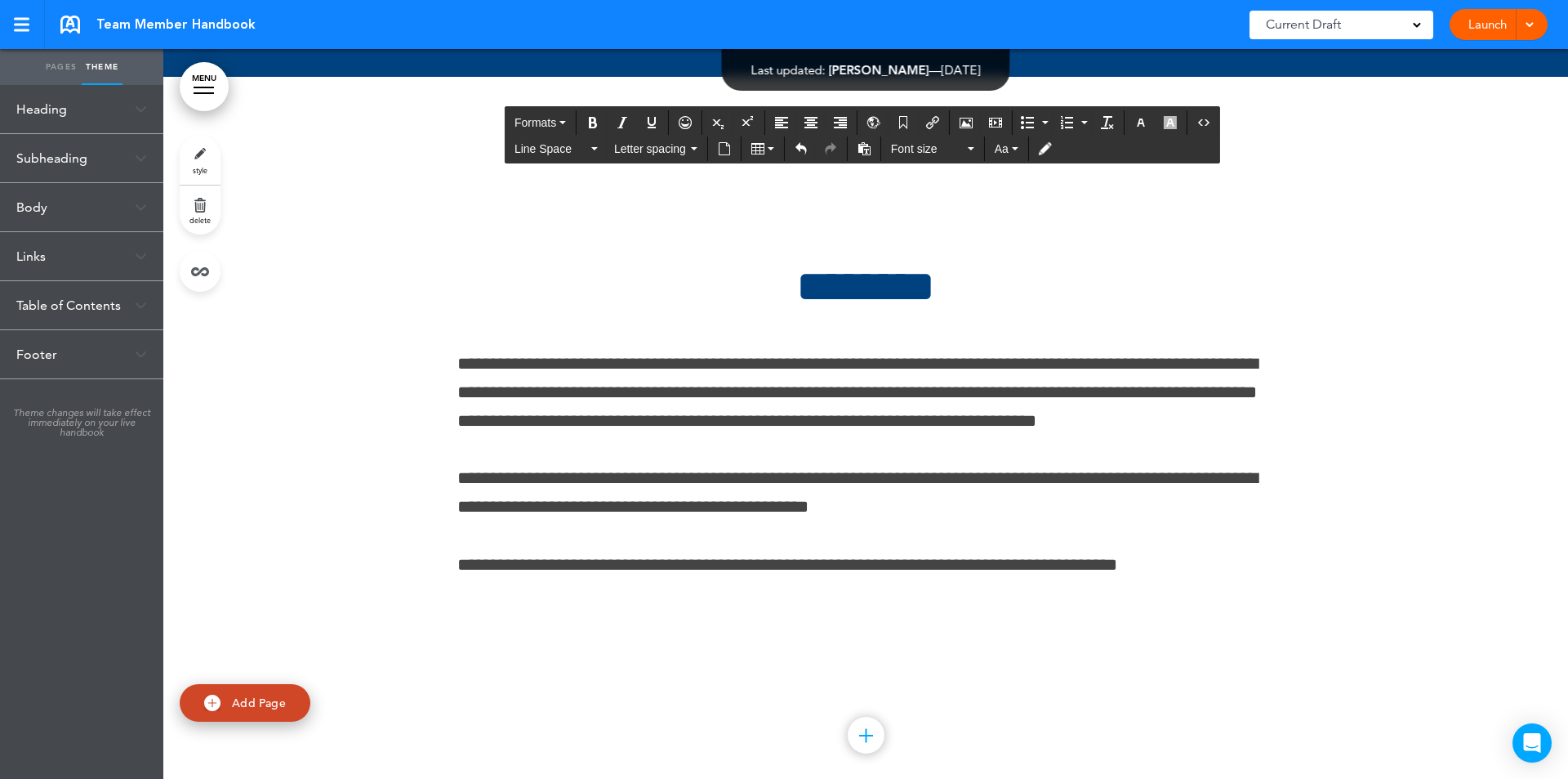
drag, startPoint x: 451, startPoint y: 406, endPoint x: 900, endPoint y: 608, distance: 492.3
click at [138, 204] on img at bounding box center [140, 207] width 13 height 9
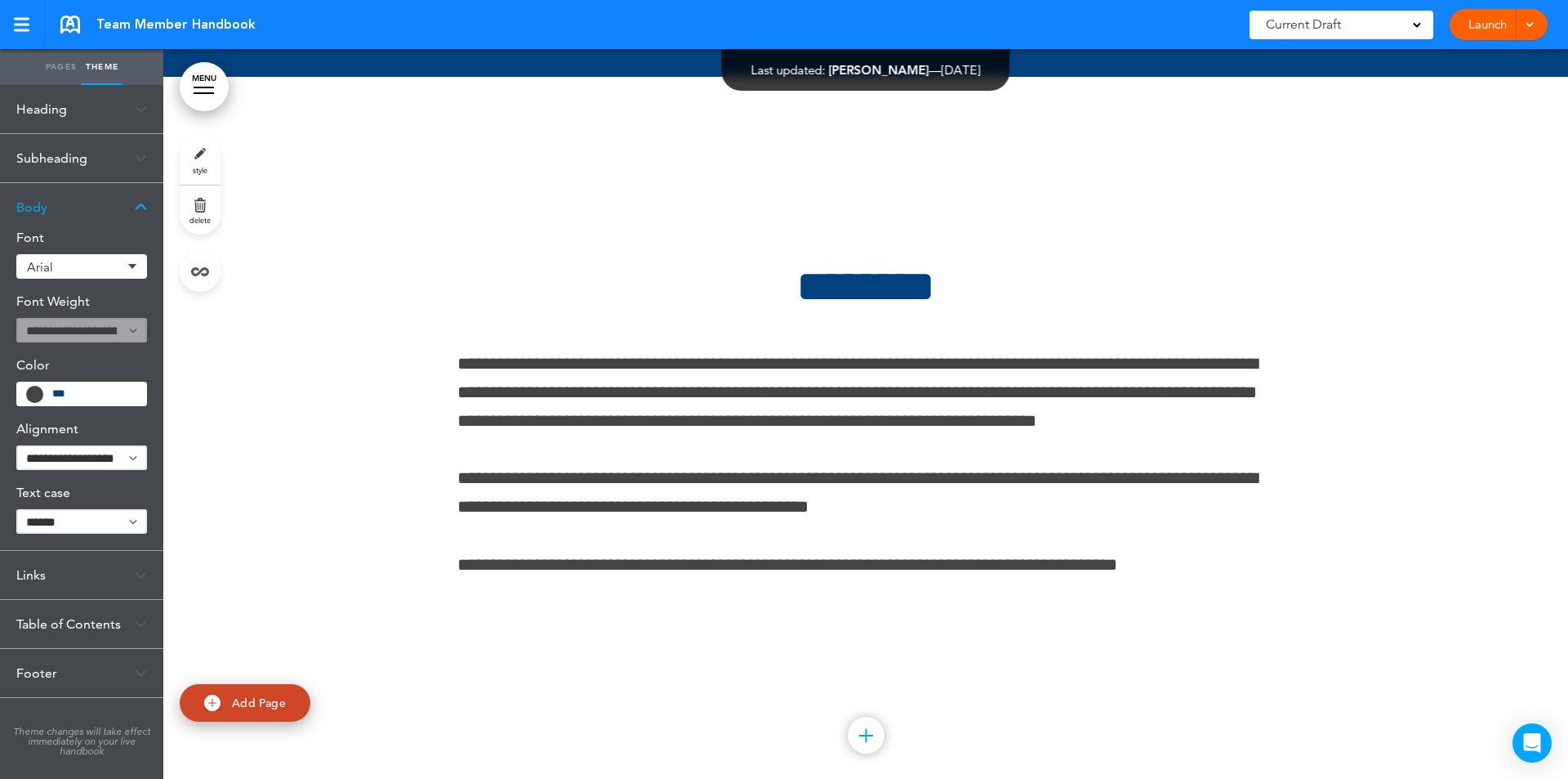
click at [119, 391] on input "***" at bounding box center [95, 394] width 84 height 12
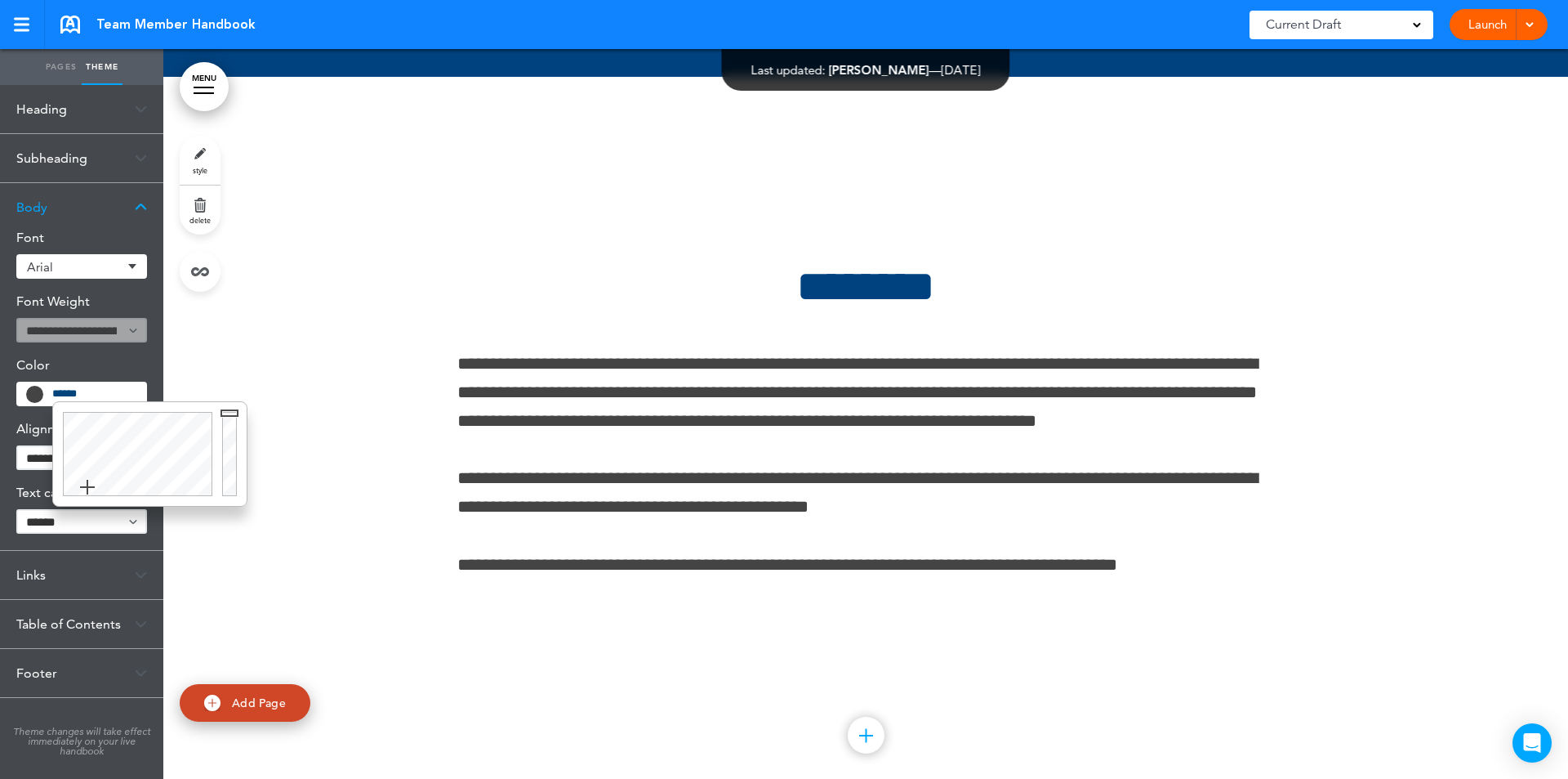
click at [88, 487] on div at bounding box center [134, 453] width 164 height 103
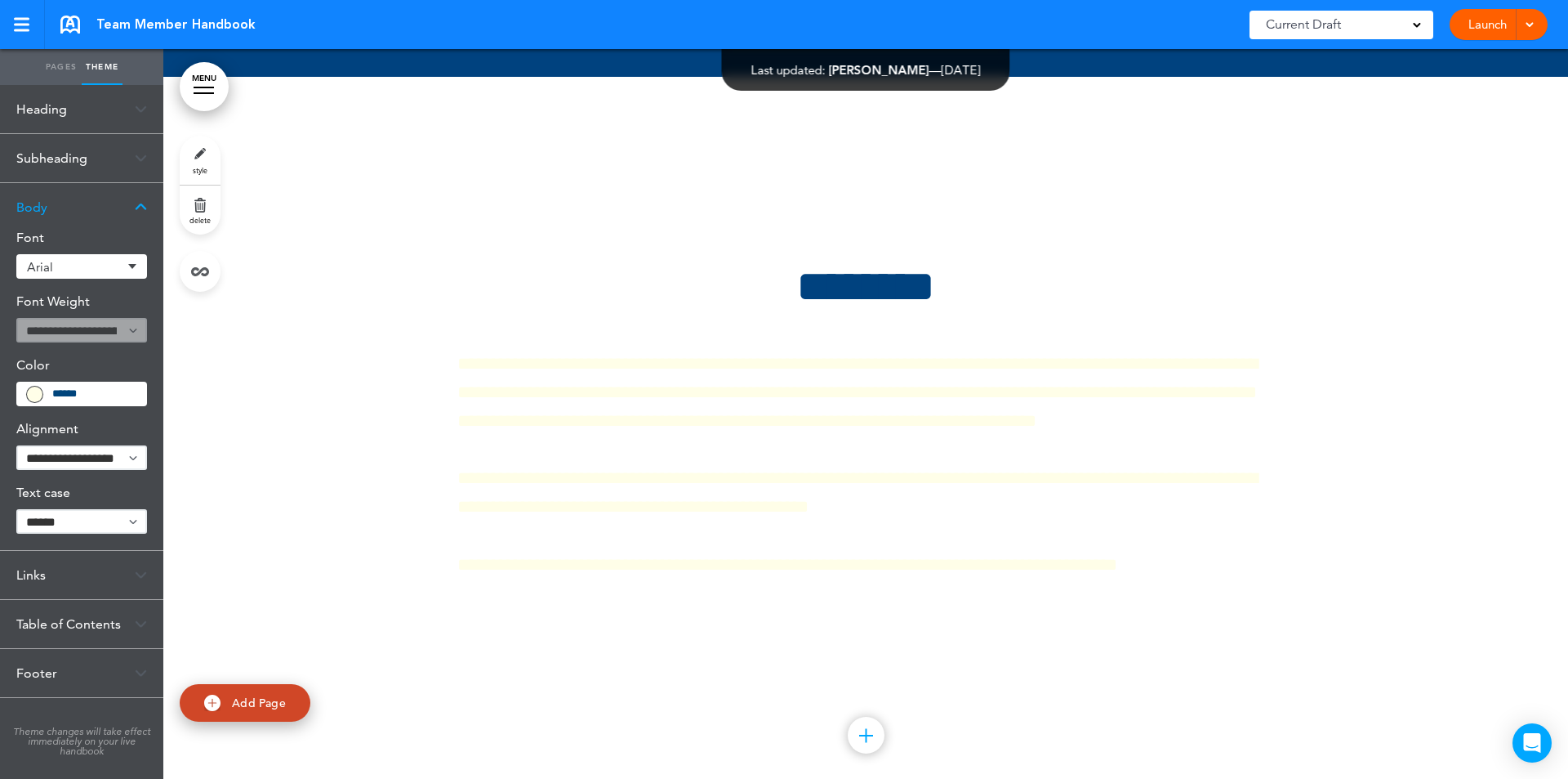
click at [1556, 409] on div "MENU Formats Line Space Letter spacing Font size Aa Formats Line Space Letter s…" at bounding box center [866, 413] width 1405 height 729
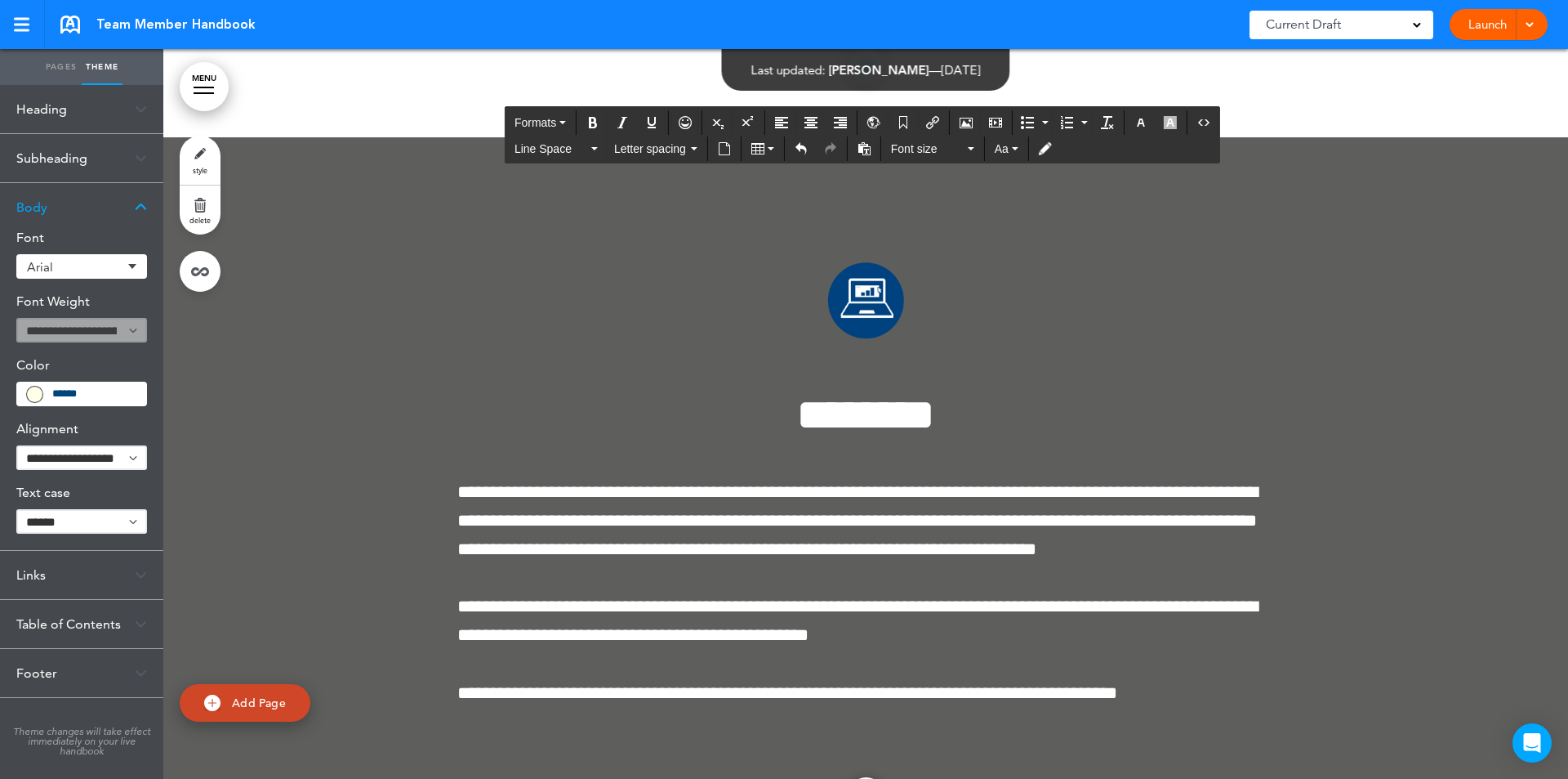
scroll to position [105247, 0]
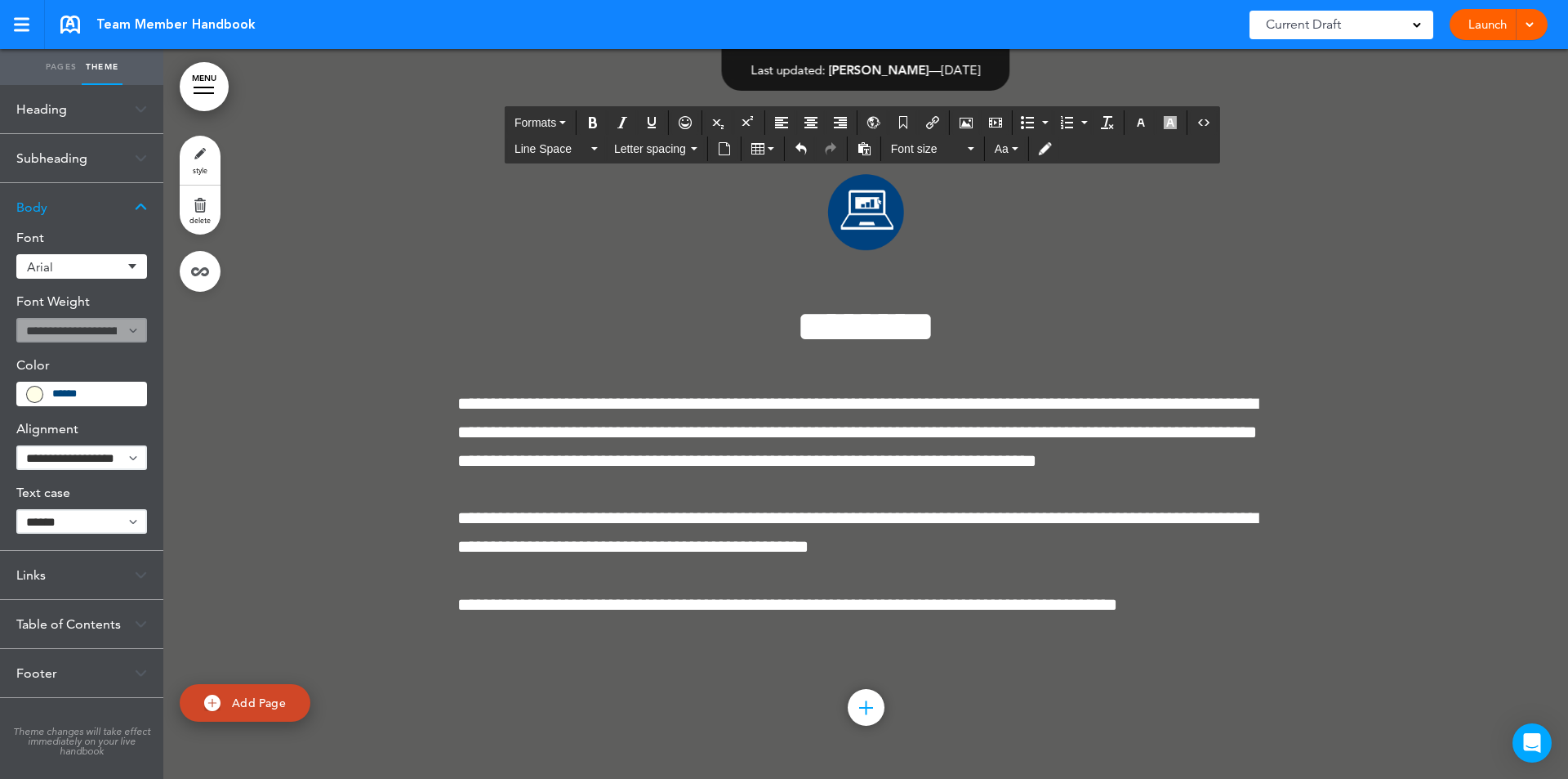
drag, startPoint x: 489, startPoint y: 203, endPoint x: 1178, endPoint y: 657, distance: 825.1
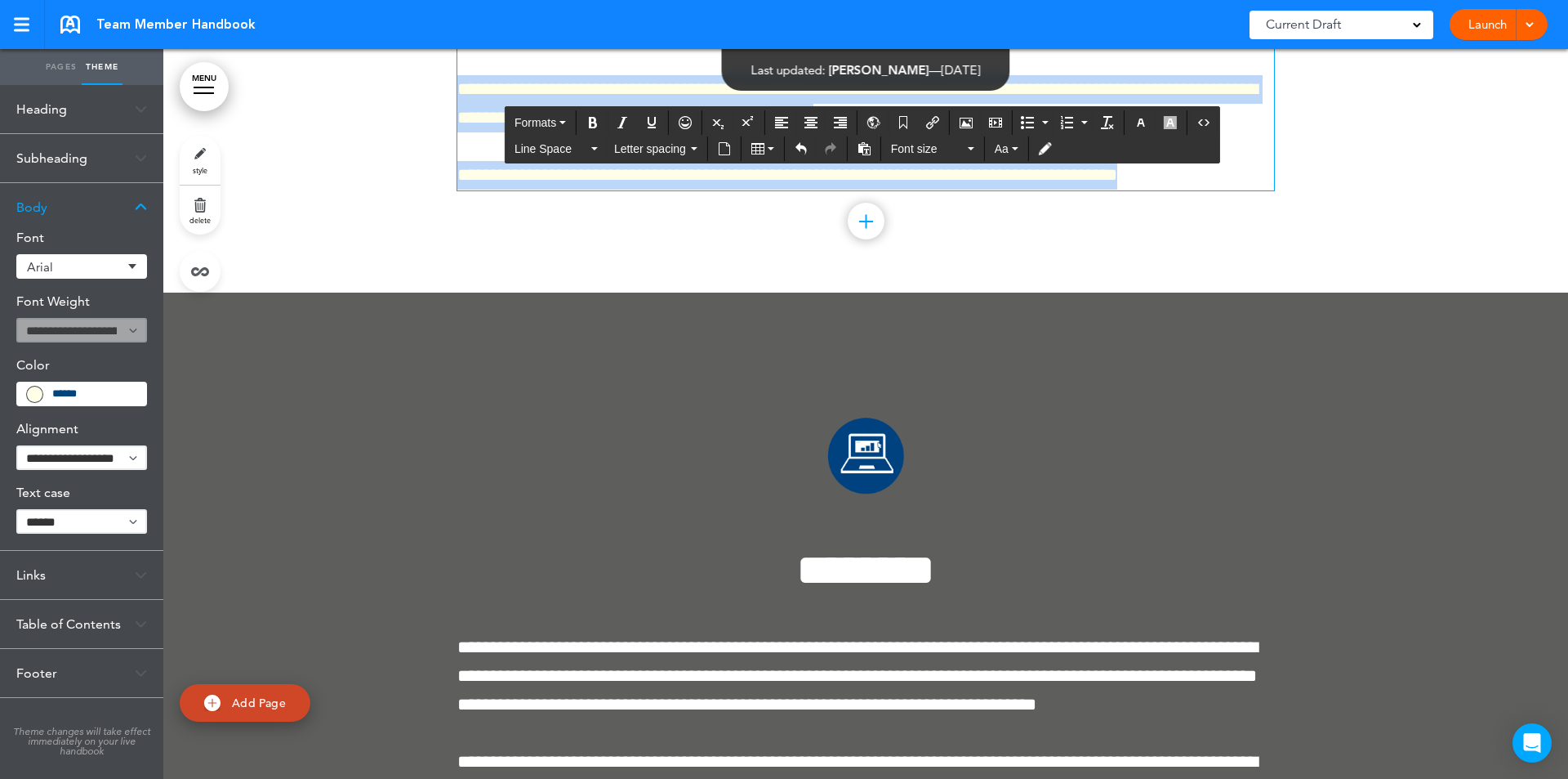
scroll to position [104965, 0]
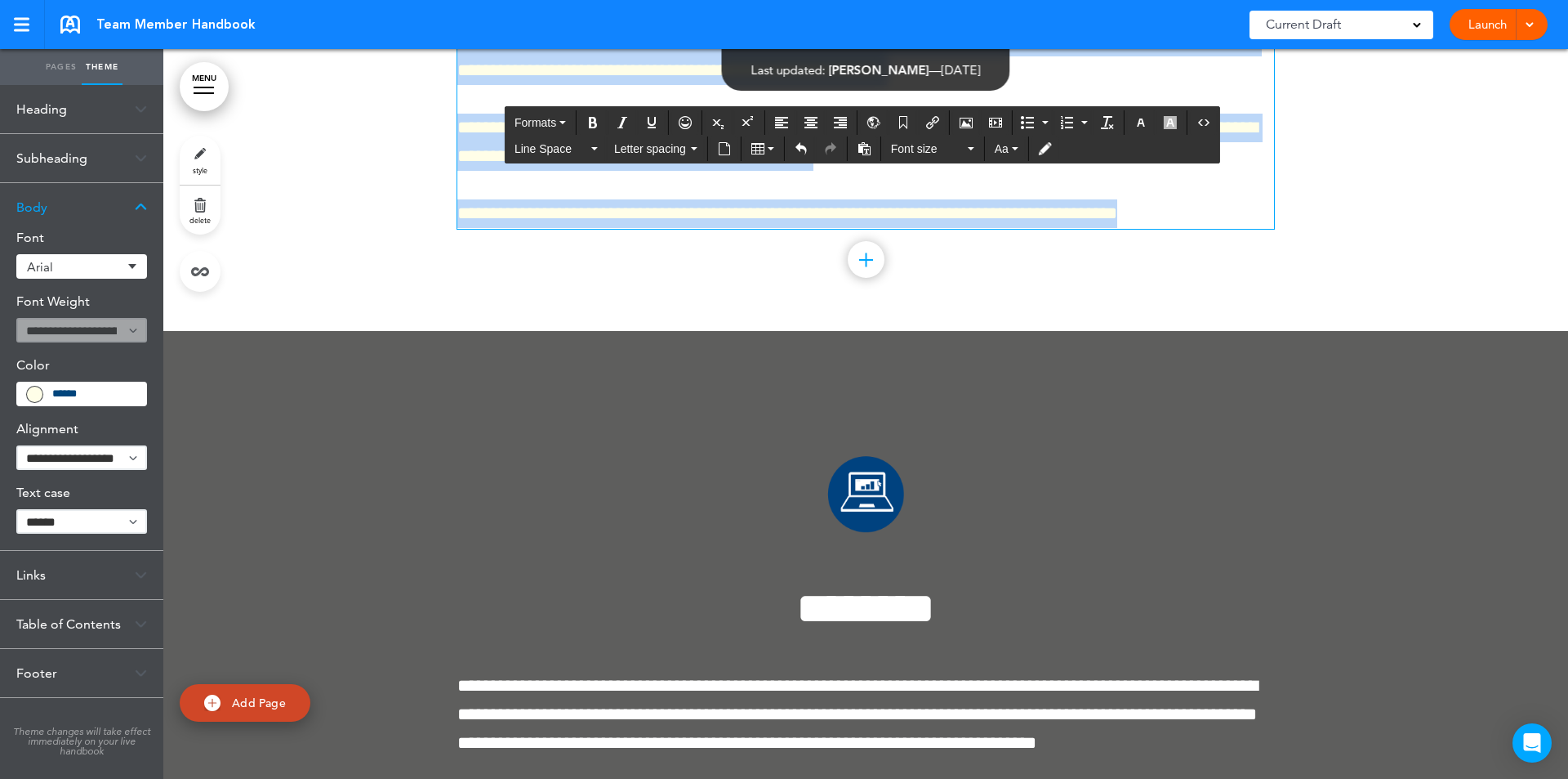
drag, startPoint x: 1234, startPoint y: 625, endPoint x: 468, endPoint y: 269, distance: 844.7
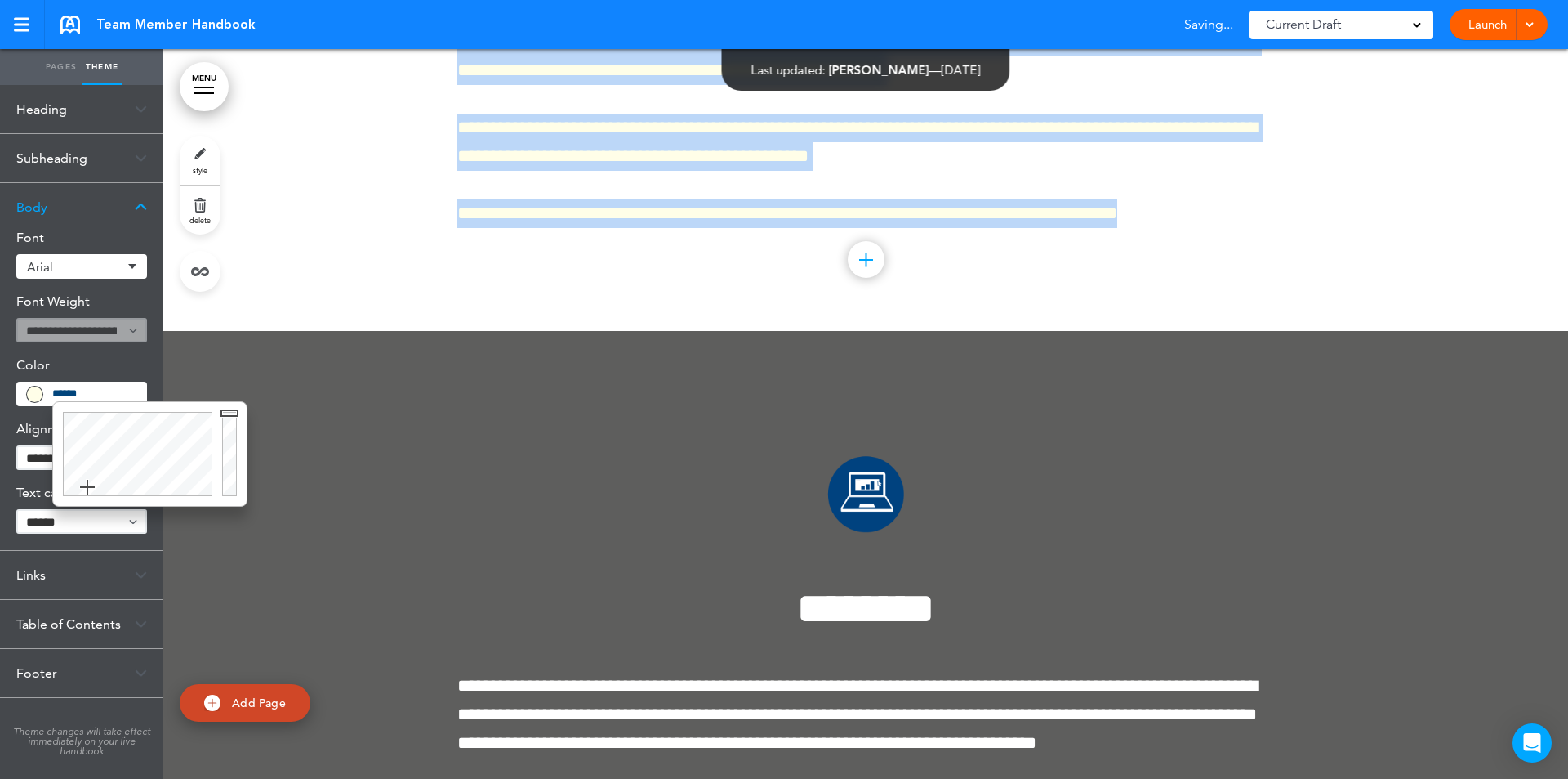
click at [129, 400] on input "*******" at bounding box center [95, 393] width 84 height 15
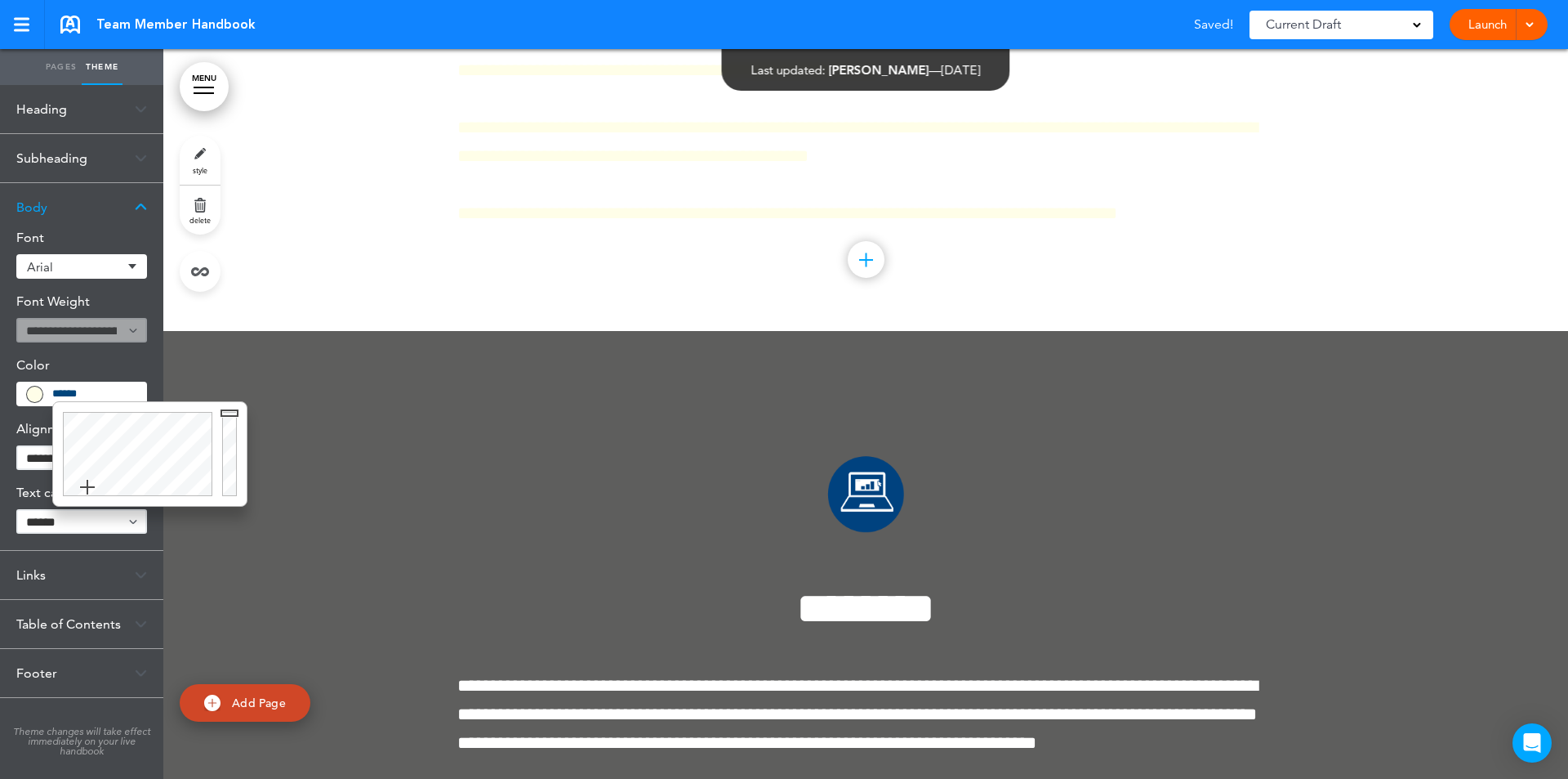
type input "******"
click at [228, 492] on div at bounding box center [232, 453] width 29 height 103
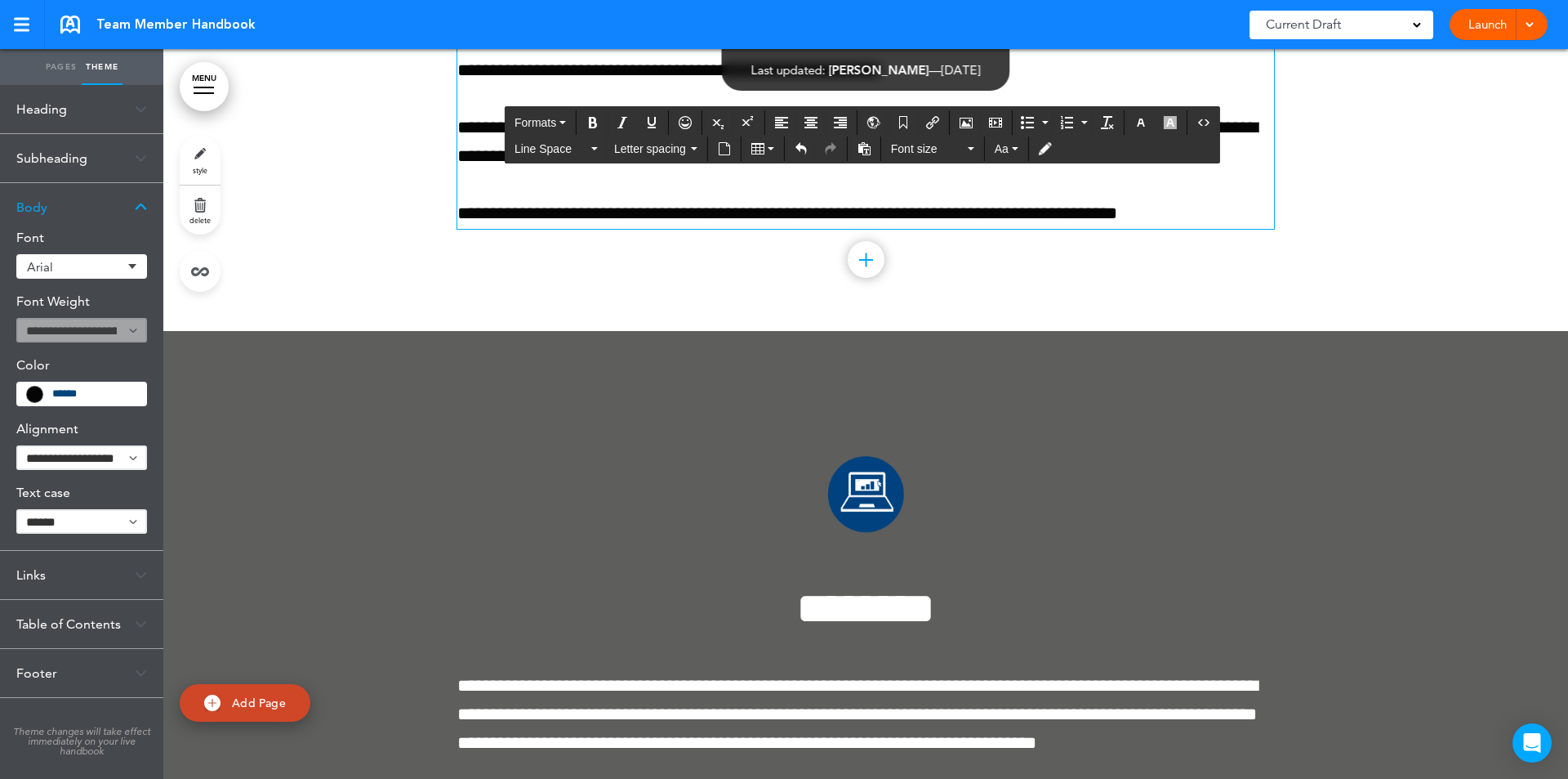
drag, startPoint x: 611, startPoint y: 365, endPoint x: 401, endPoint y: 361, distance: 210.0
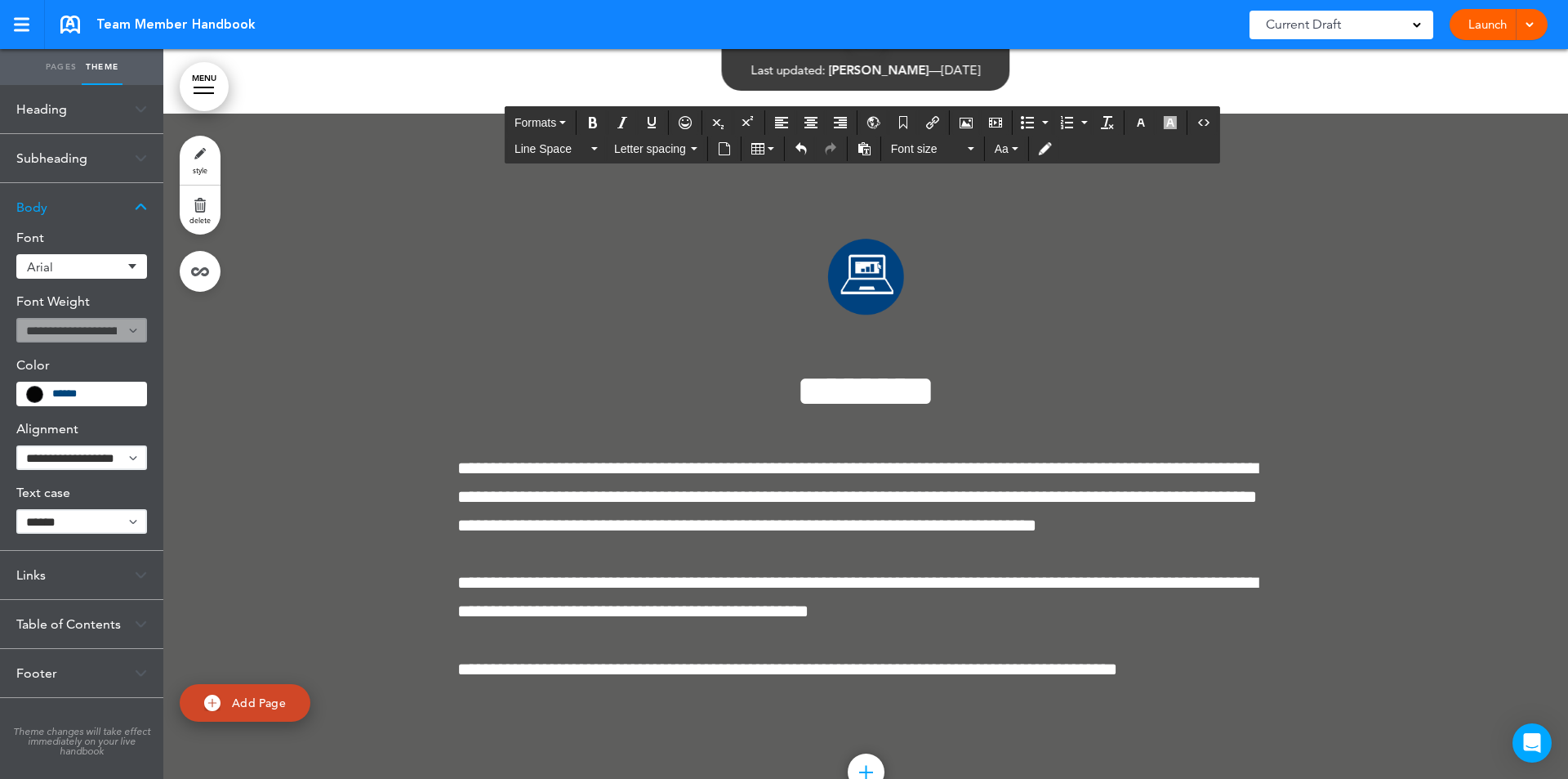
scroll to position [105316, 0]
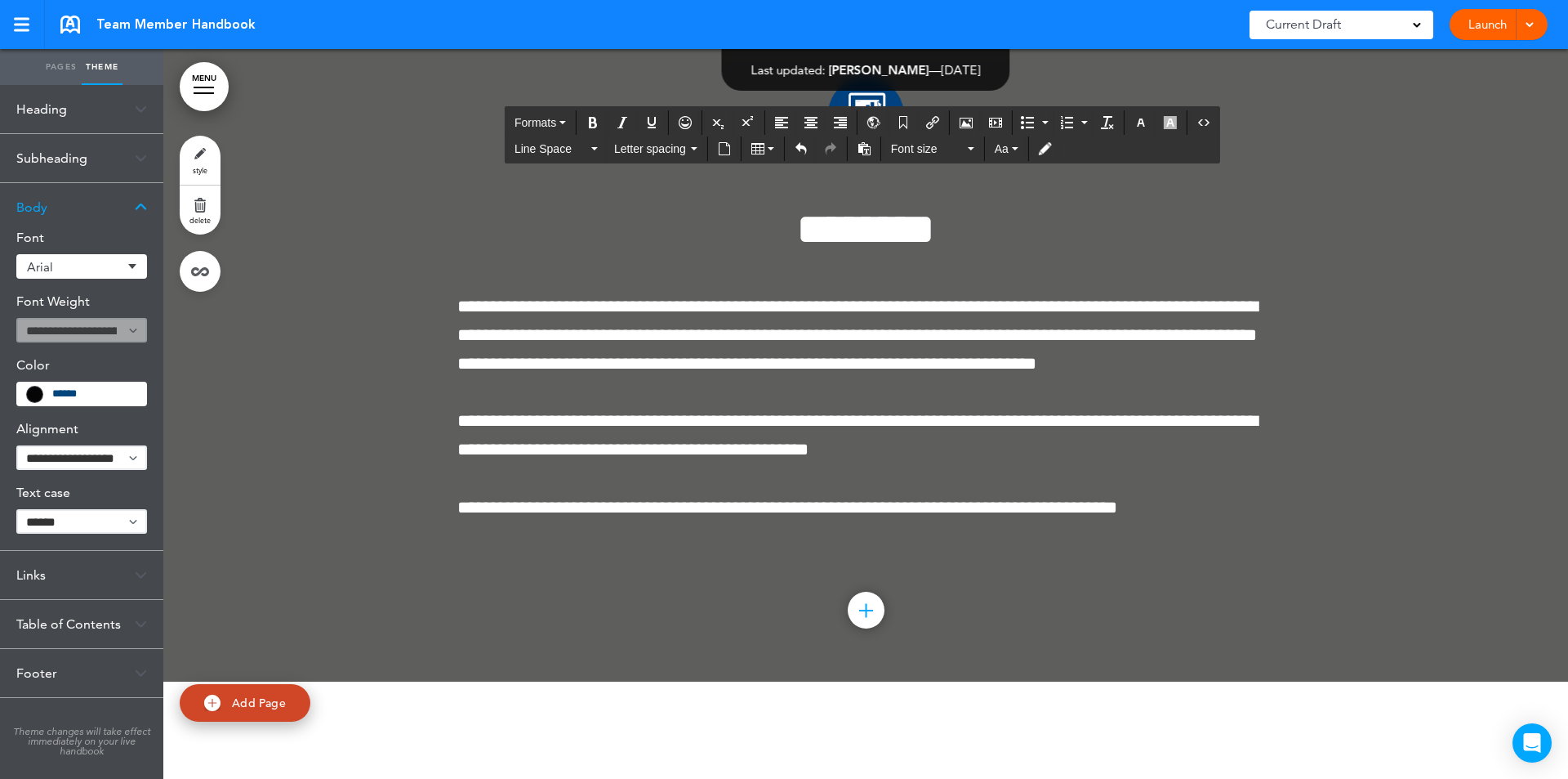
drag, startPoint x: 456, startPoint y: 648, endPoint x: 1231, endPoint y: 523, distance: 785.0
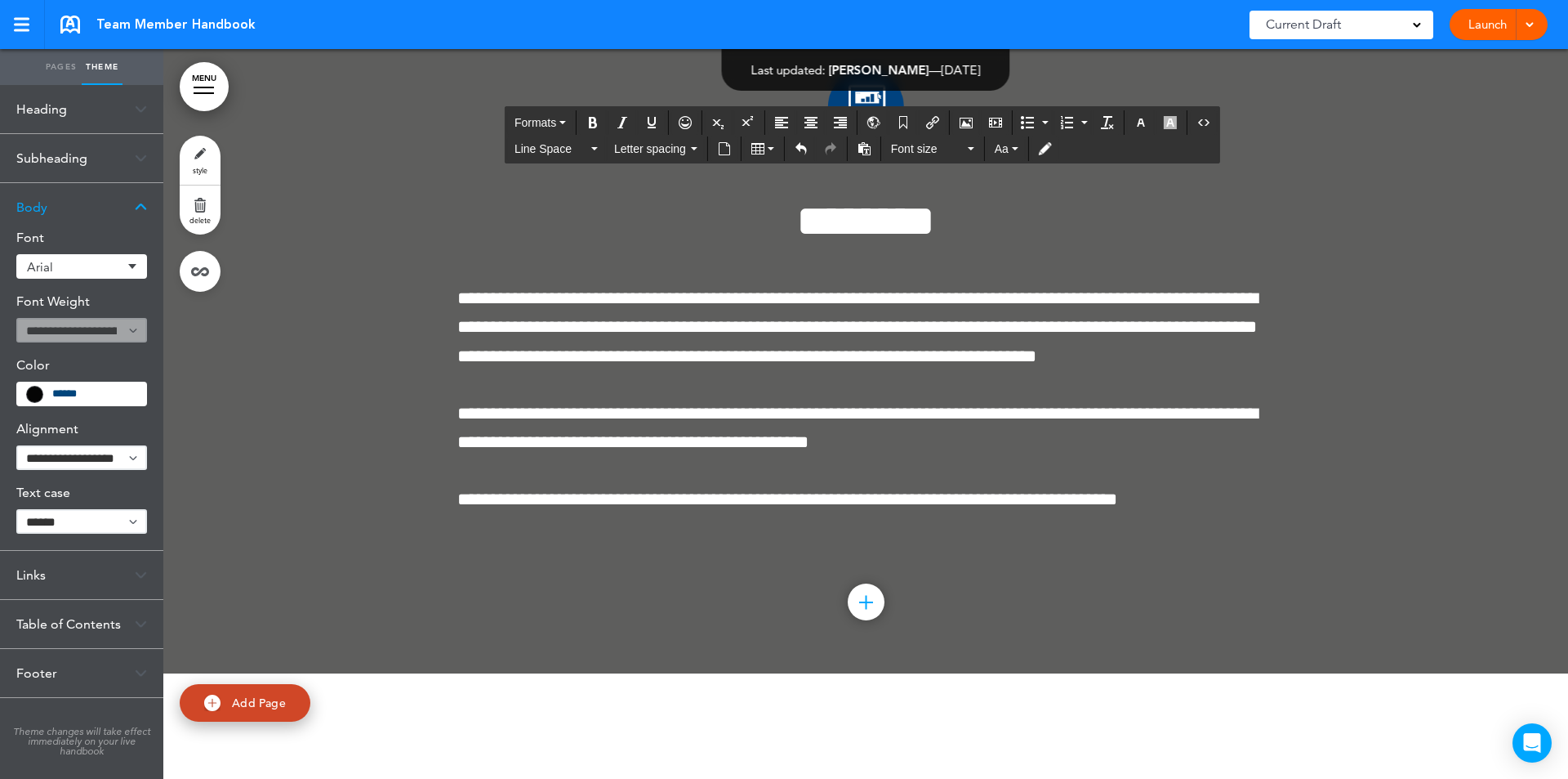
scroll to position [104678, 0]
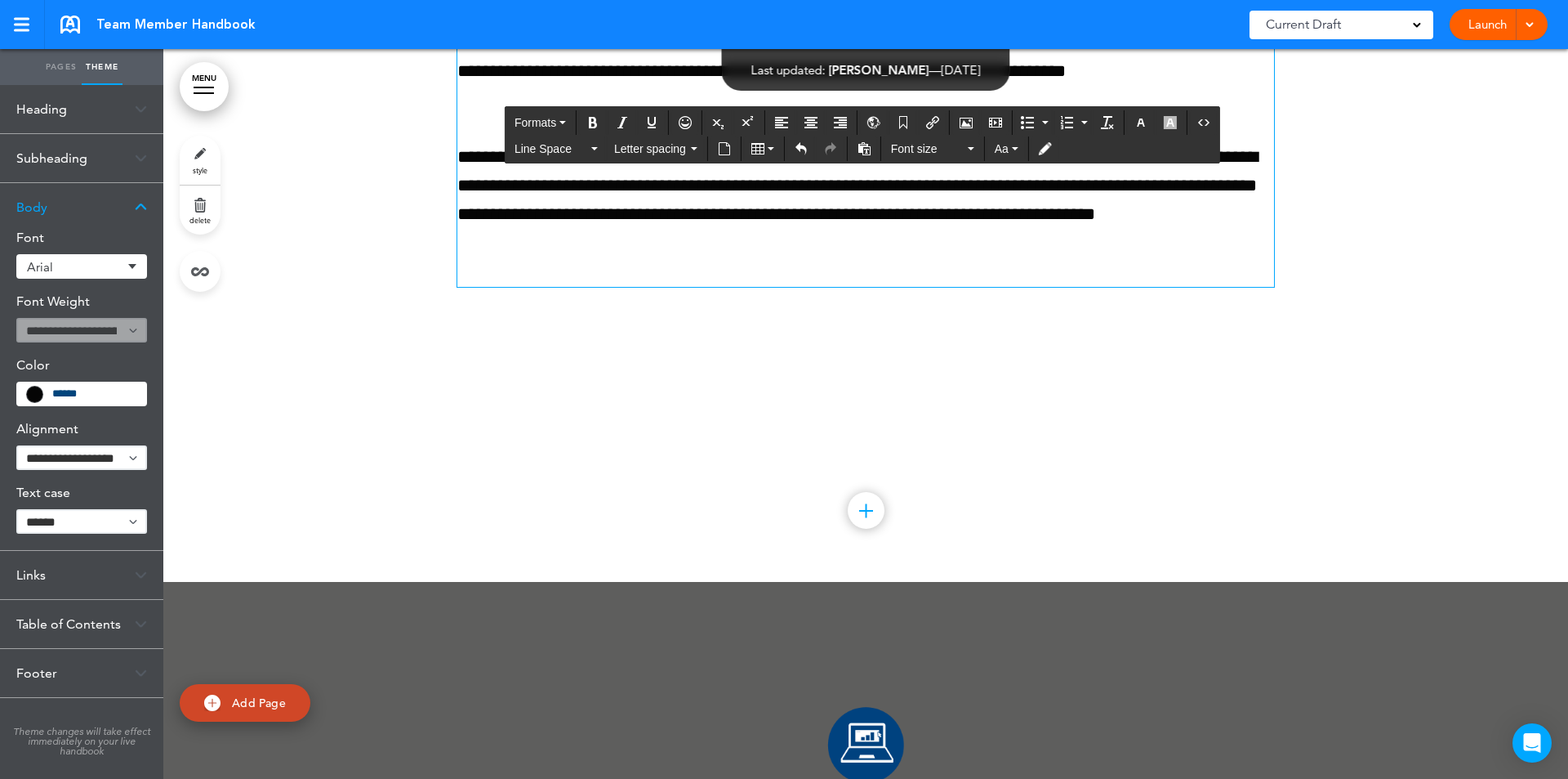
click at [1132, 389] on div "**********" at bounding box center [865, 120] width 817 height 537
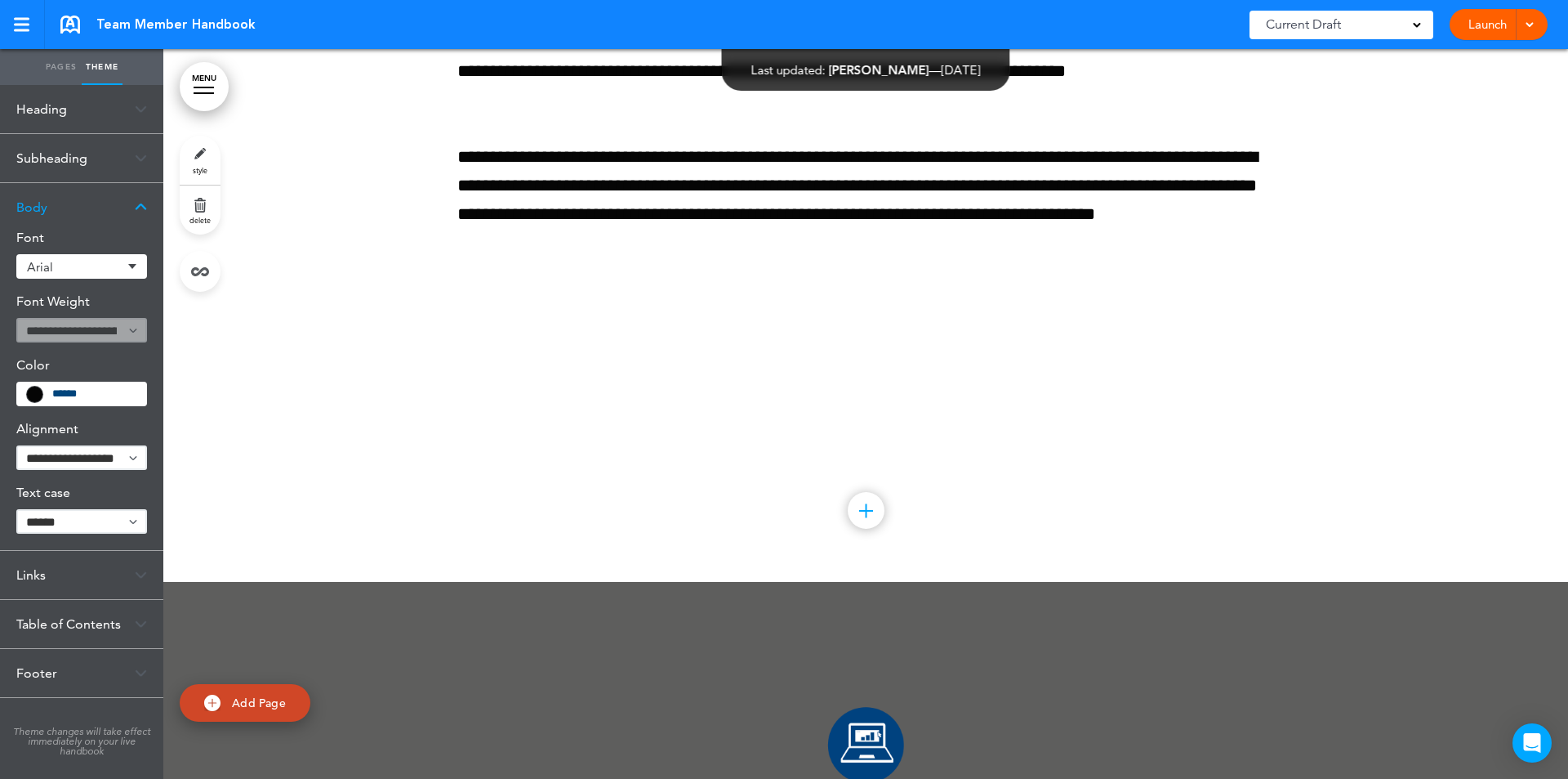
scroll to position [104040, 0]
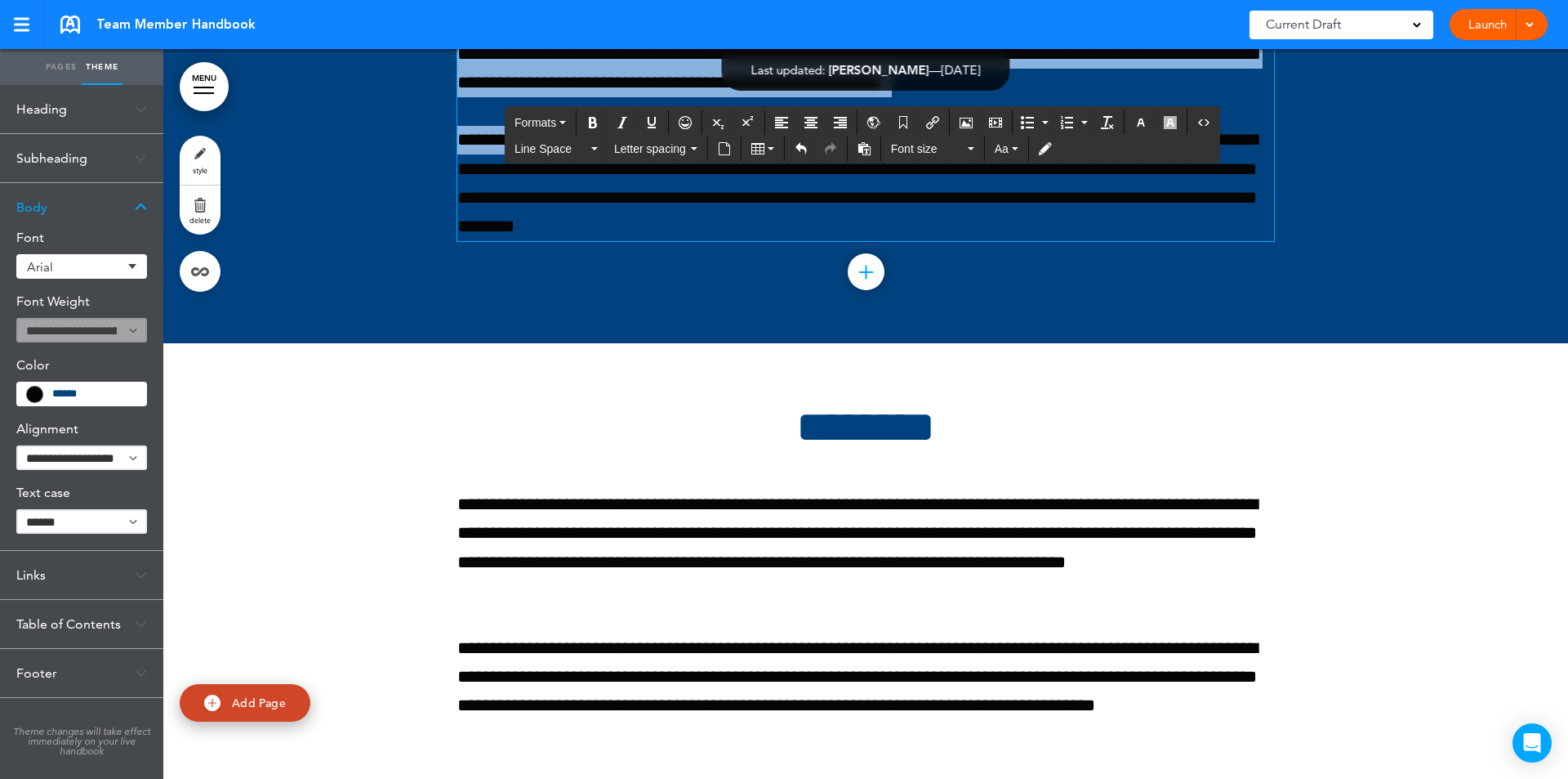
scroll to position [104307, 0]
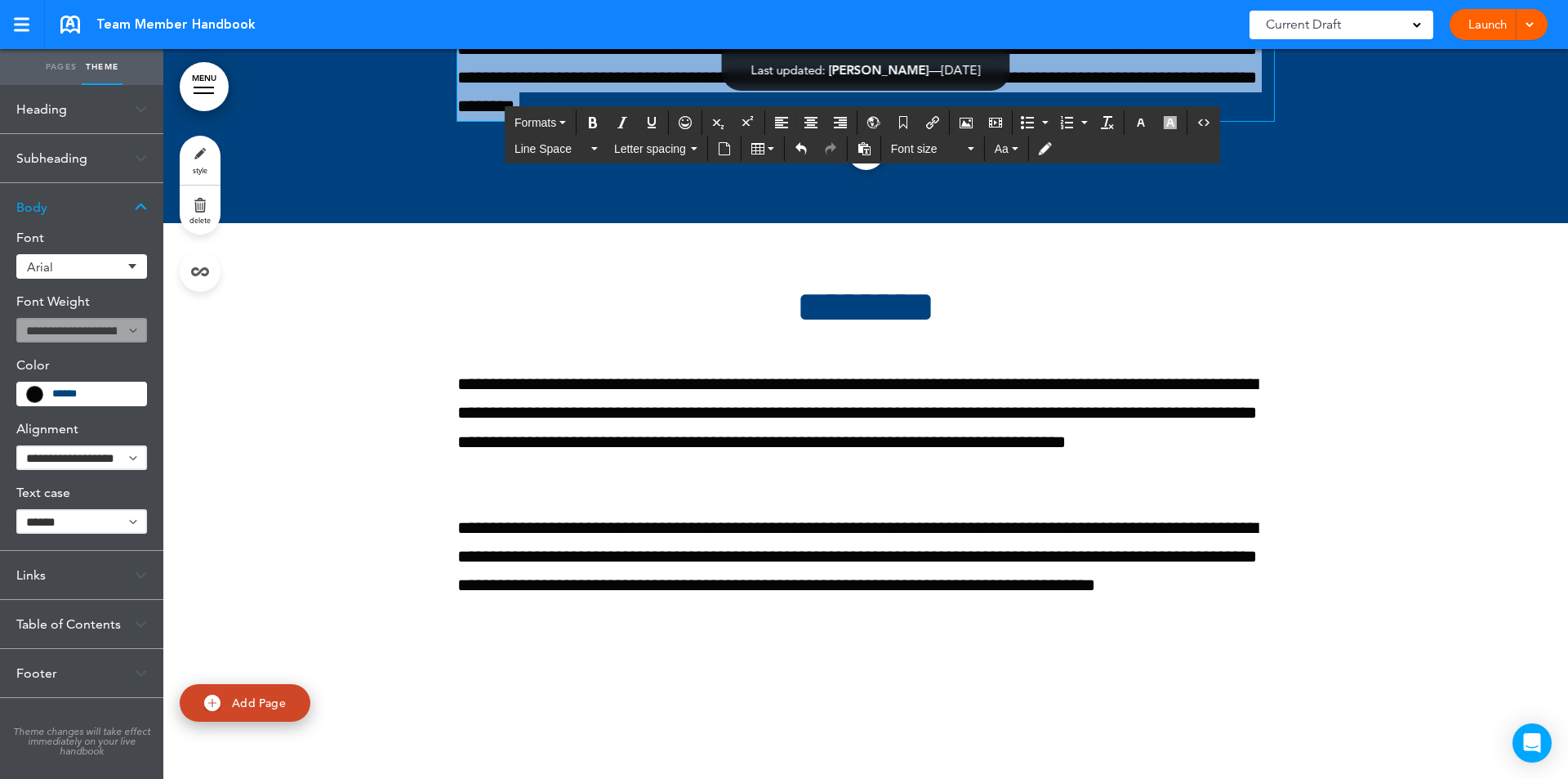
drag, startPoint x: 457, startPoint y: 466, endPoint x: 1082, endPoint y: 733, distance: 679.6
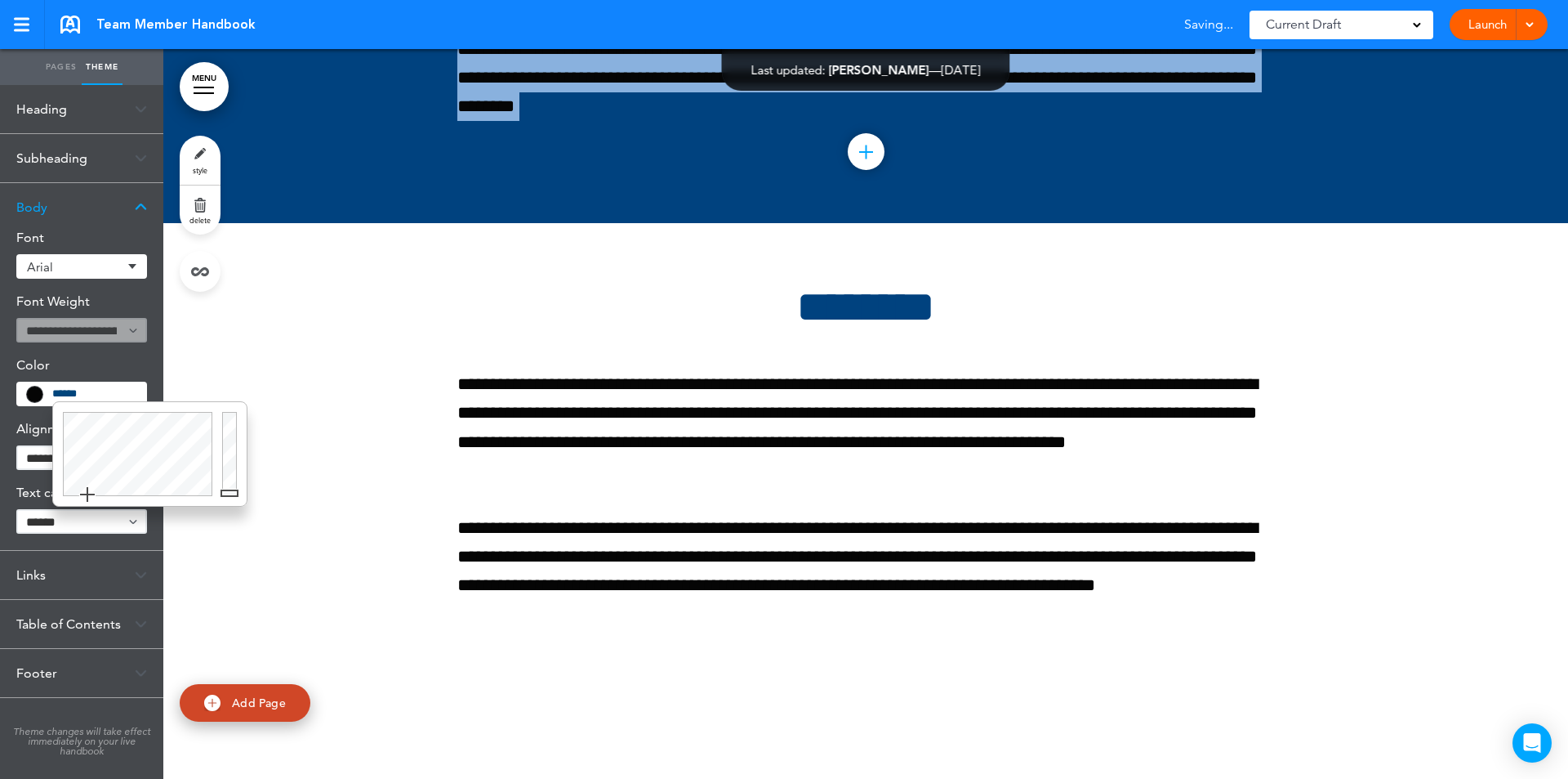
click at [117, 389] on input "*******" at bounding box center [95, 393] width 84 height 15
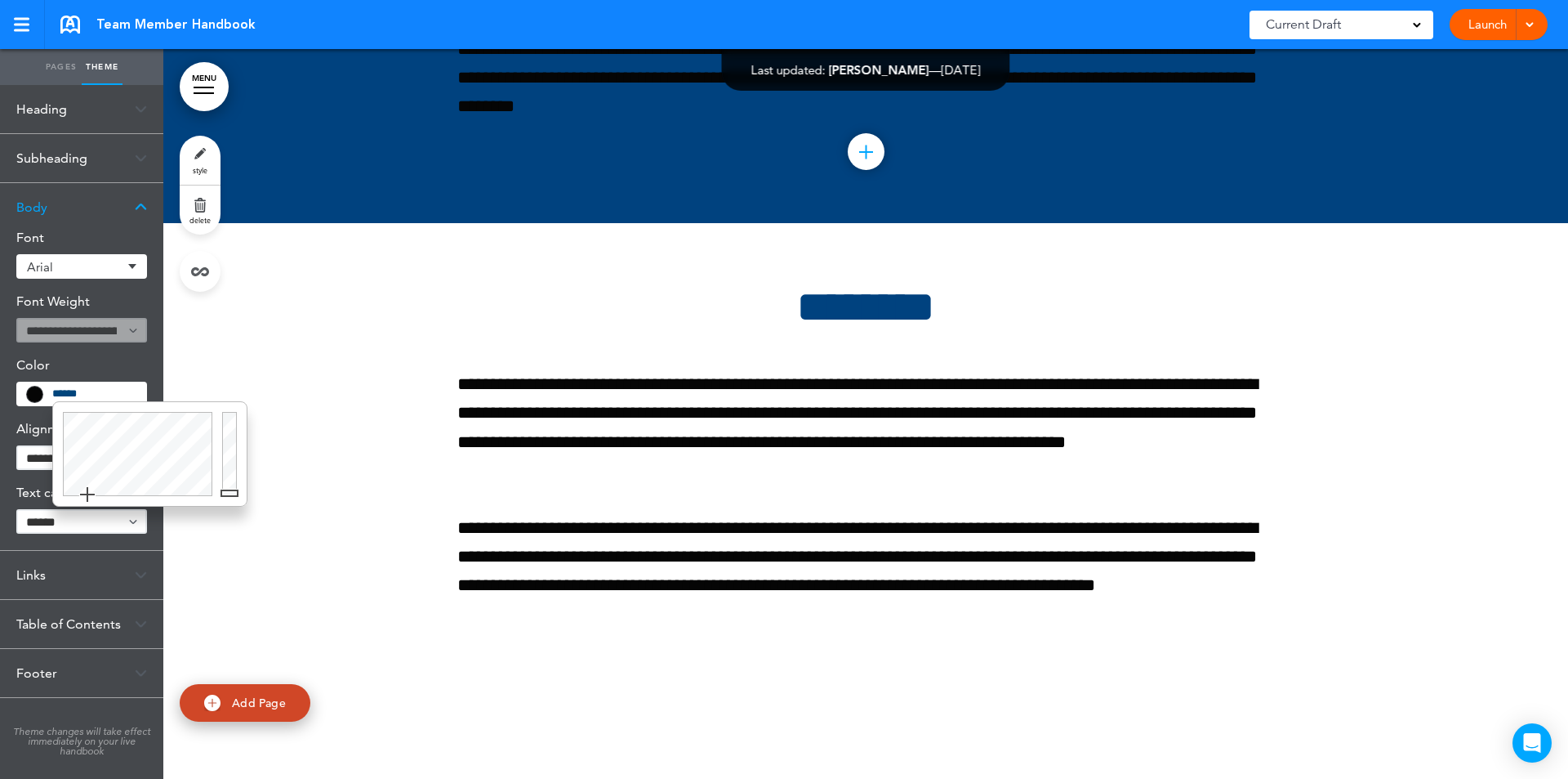
click at [228, 413] on div at bounding box center [232, 453] width 29 height 103
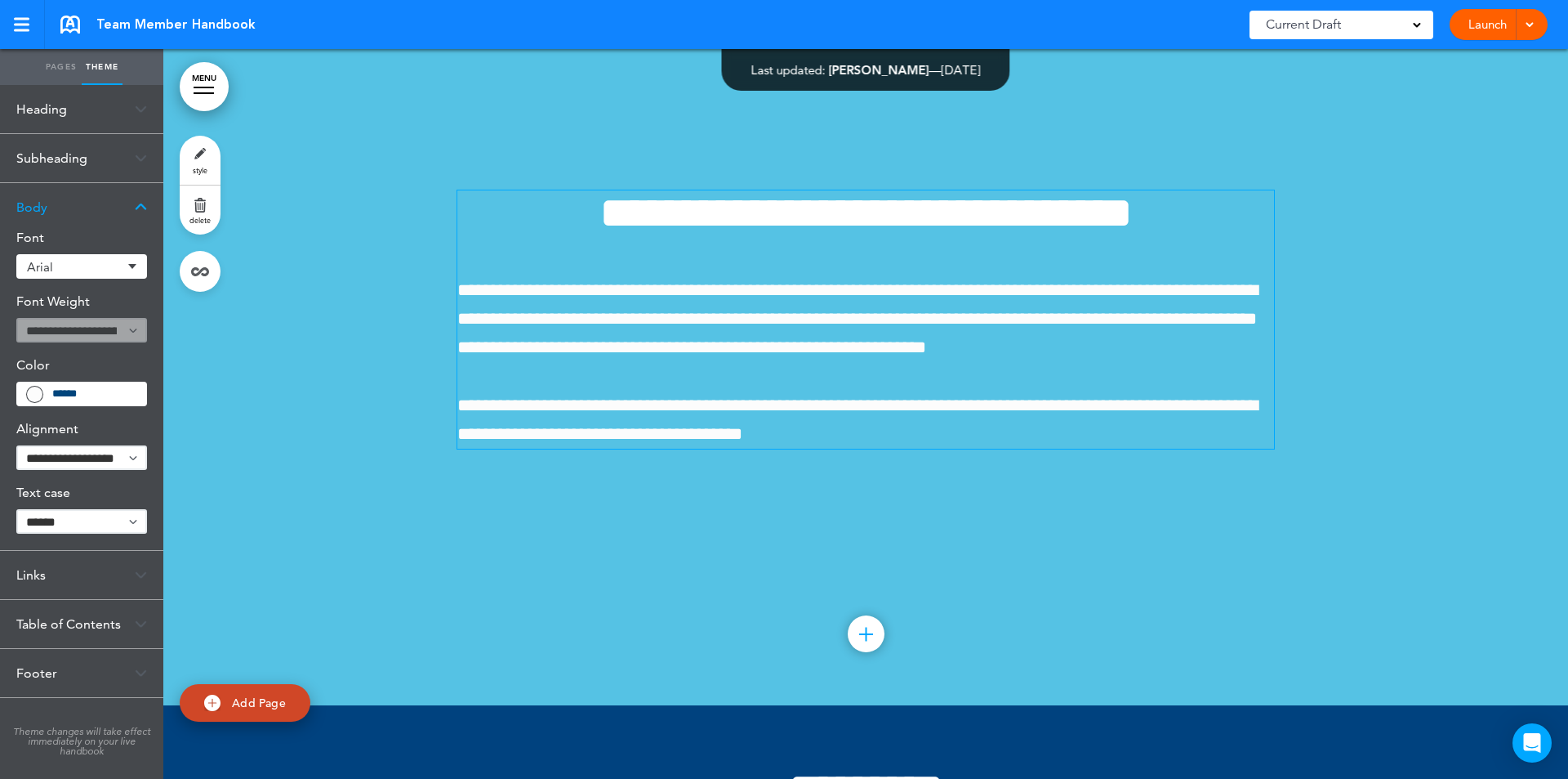
scroll to position [102392, 0]
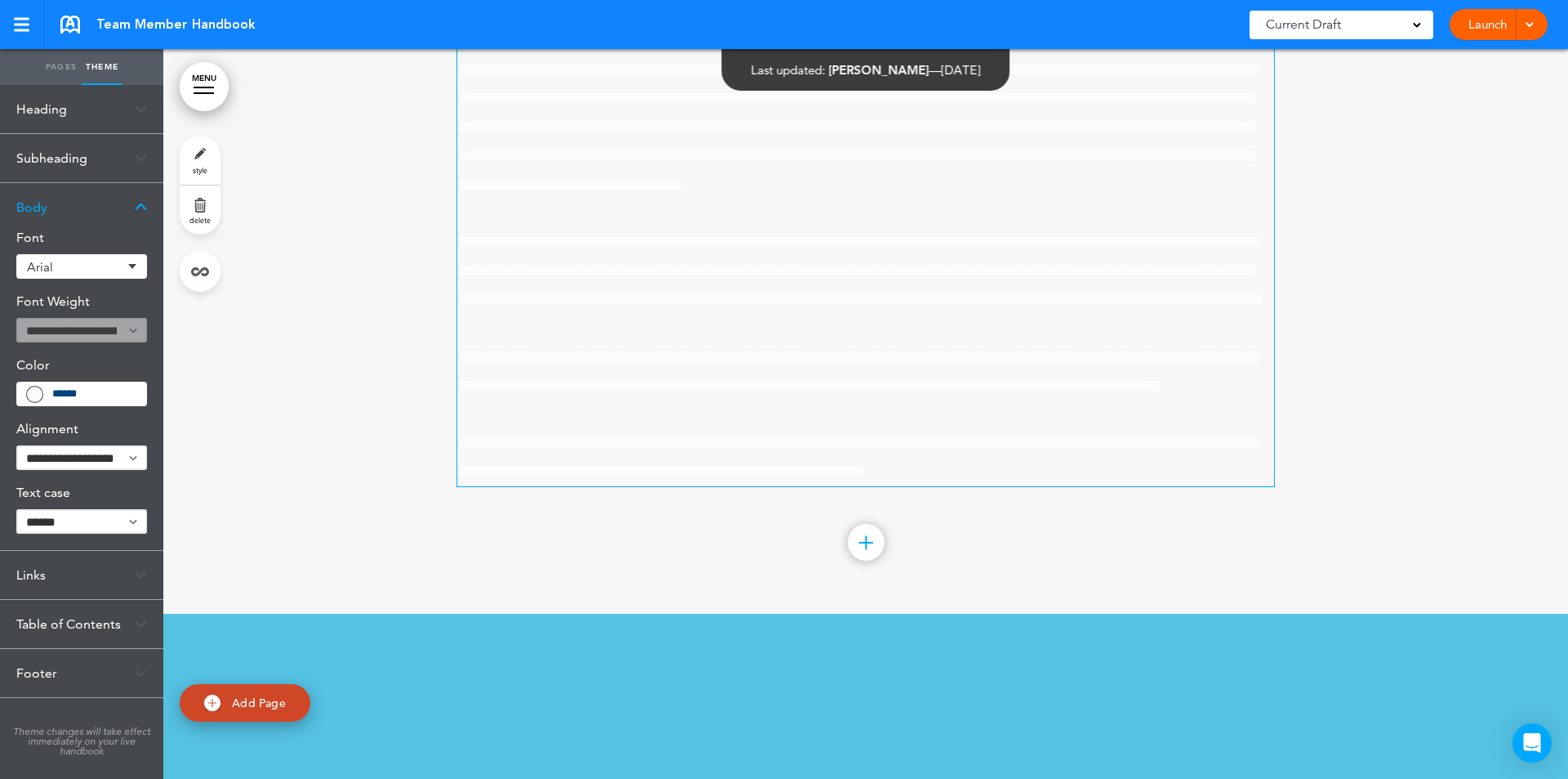
click at [124, 391] on input "*******" at bounding box center [95, 393] width 84 height 15
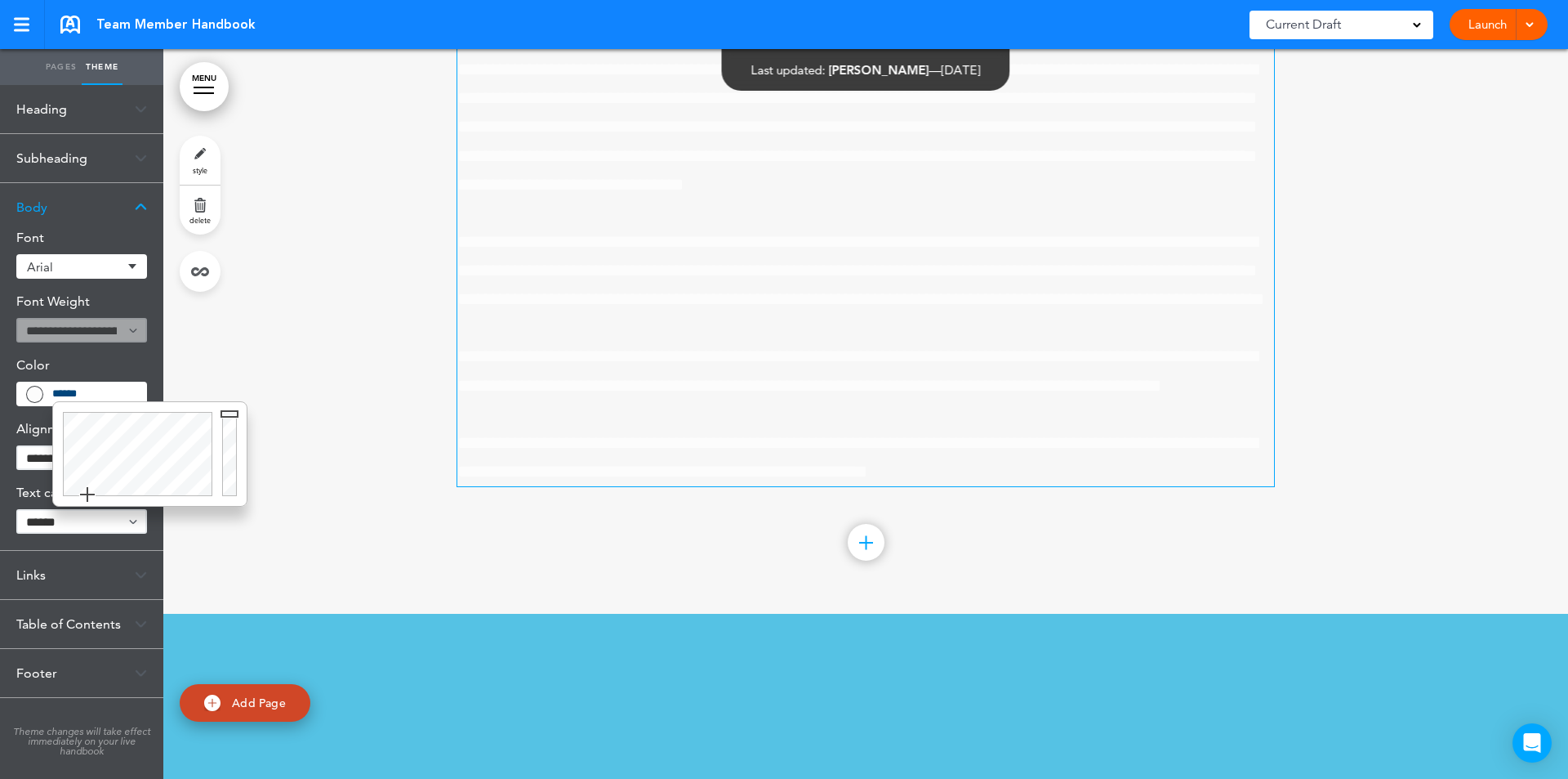
click at [225, 493] on div at bounding box center [232, 453] width 29 height 103
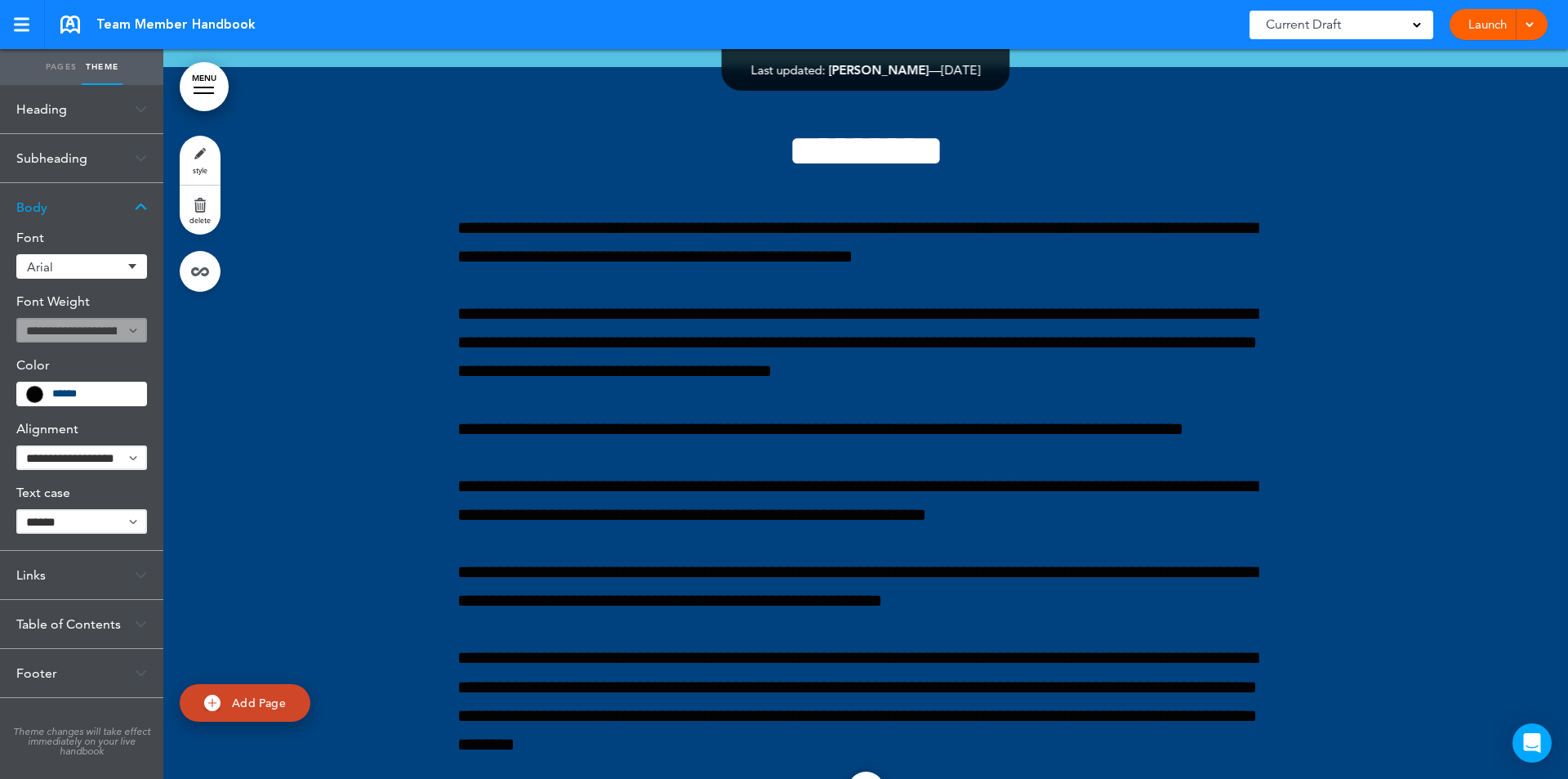
scroll to position [104307, 0]
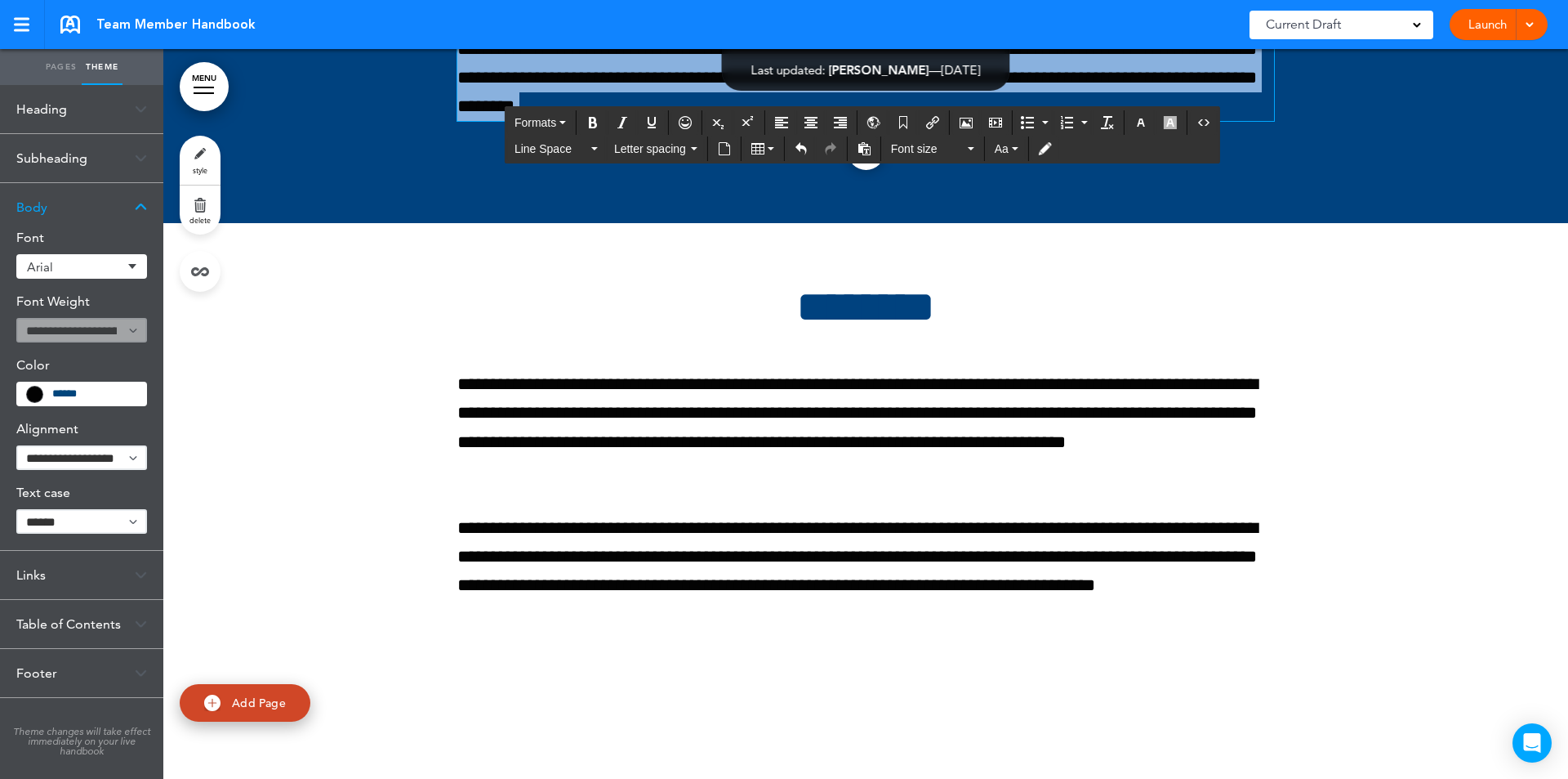
drag, startPoint x: 460, startPoint y: 205, endPoint x: 893, endPoint y: 744, distance: 691.4
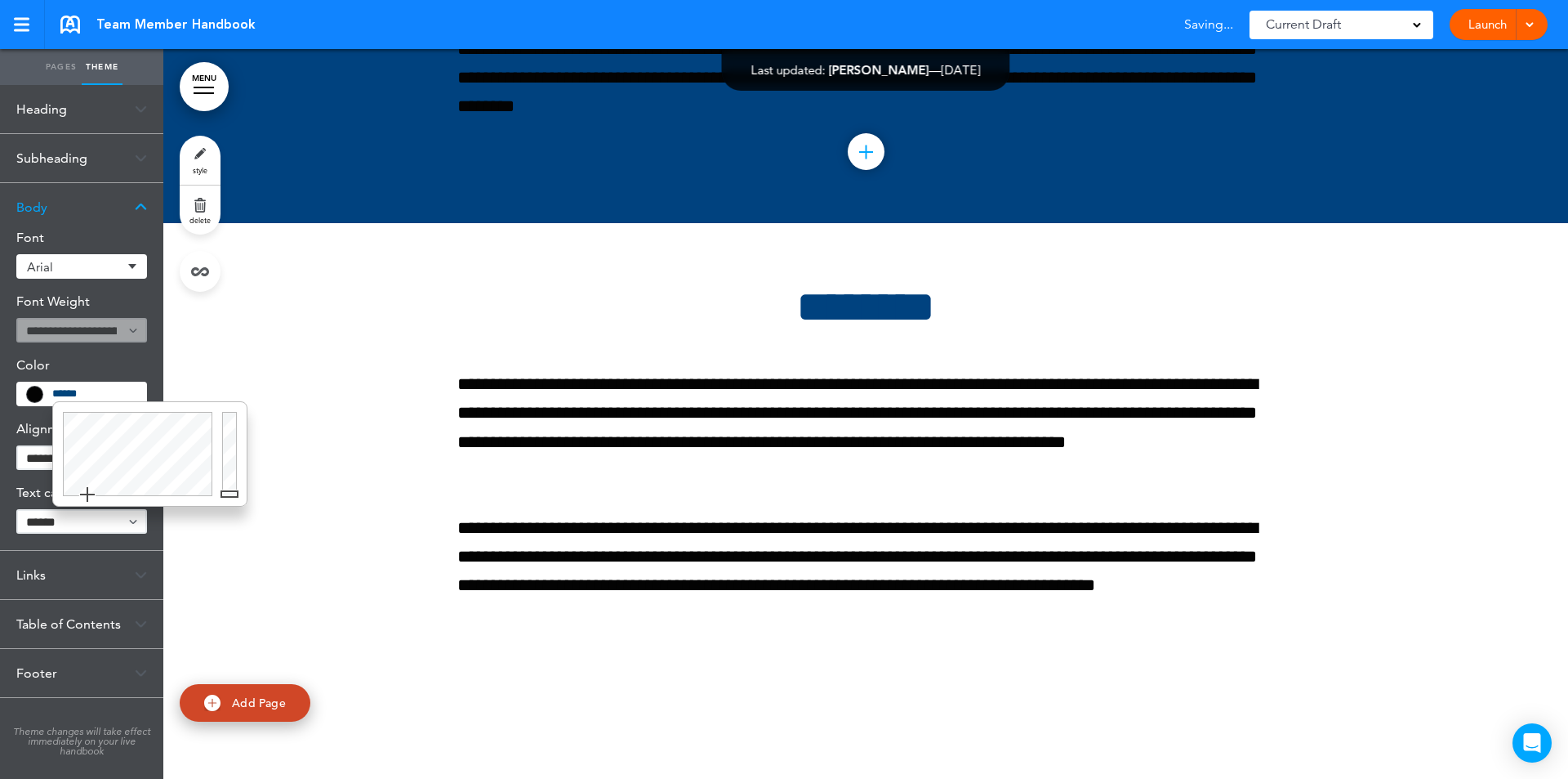
click at [92, 396] on input "*******" at bounding box center [95, 393] width 84 height 15
type input "******"
click at [231, 414] on div at bounding box center [232, 453] width 29 height 103
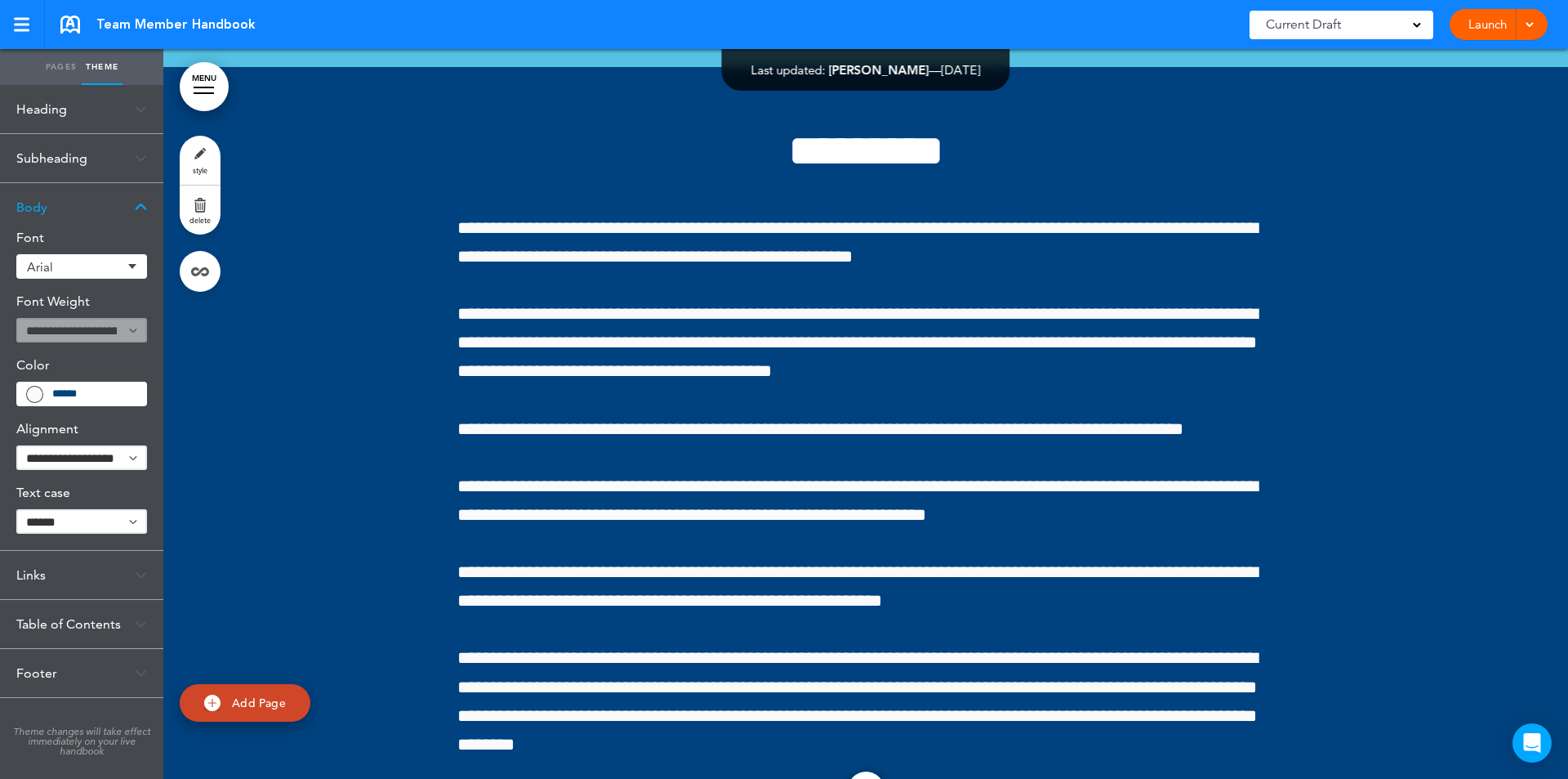
scroll to position [103031, 0]
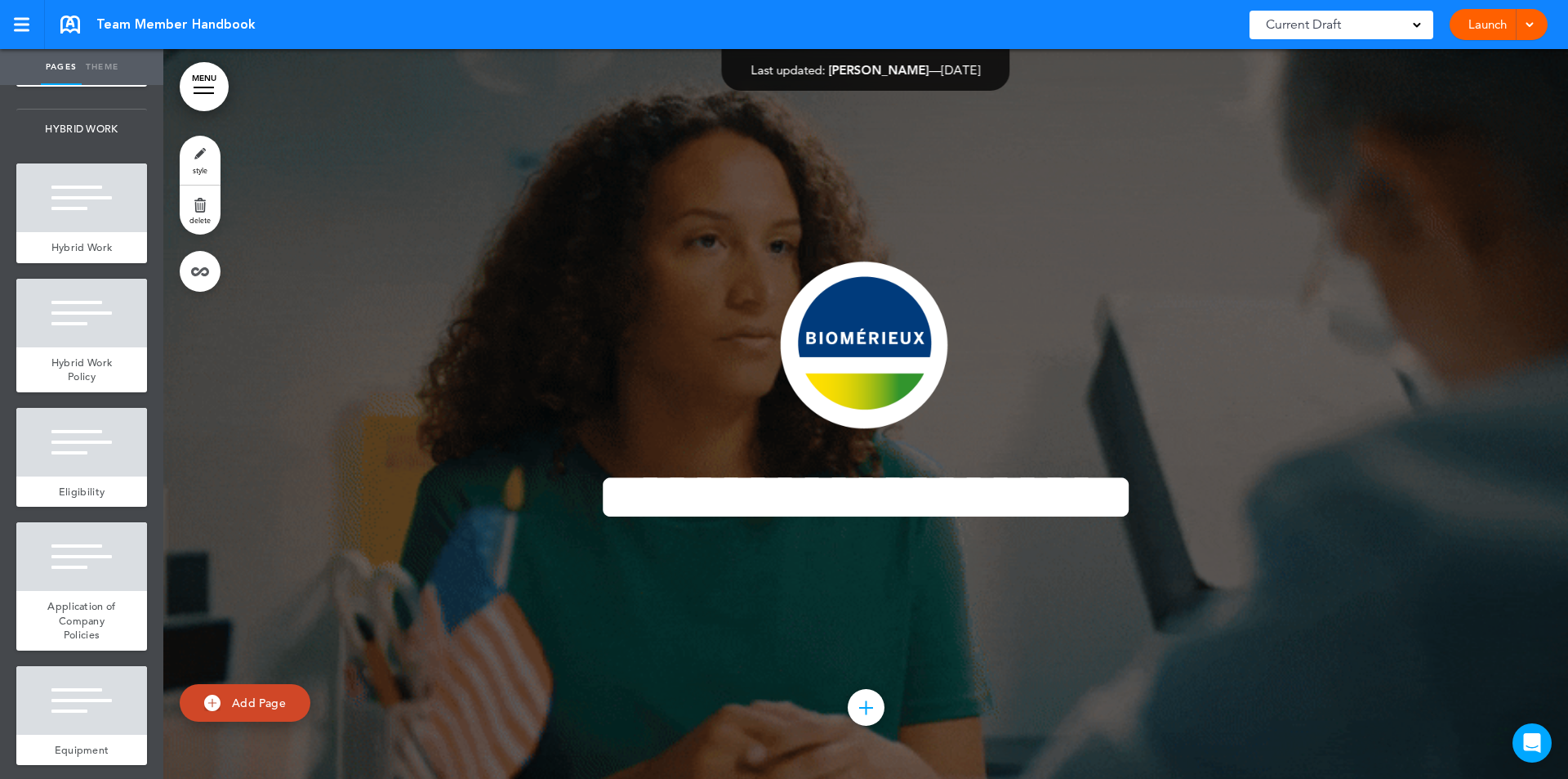
scroll to position [17342, 0]
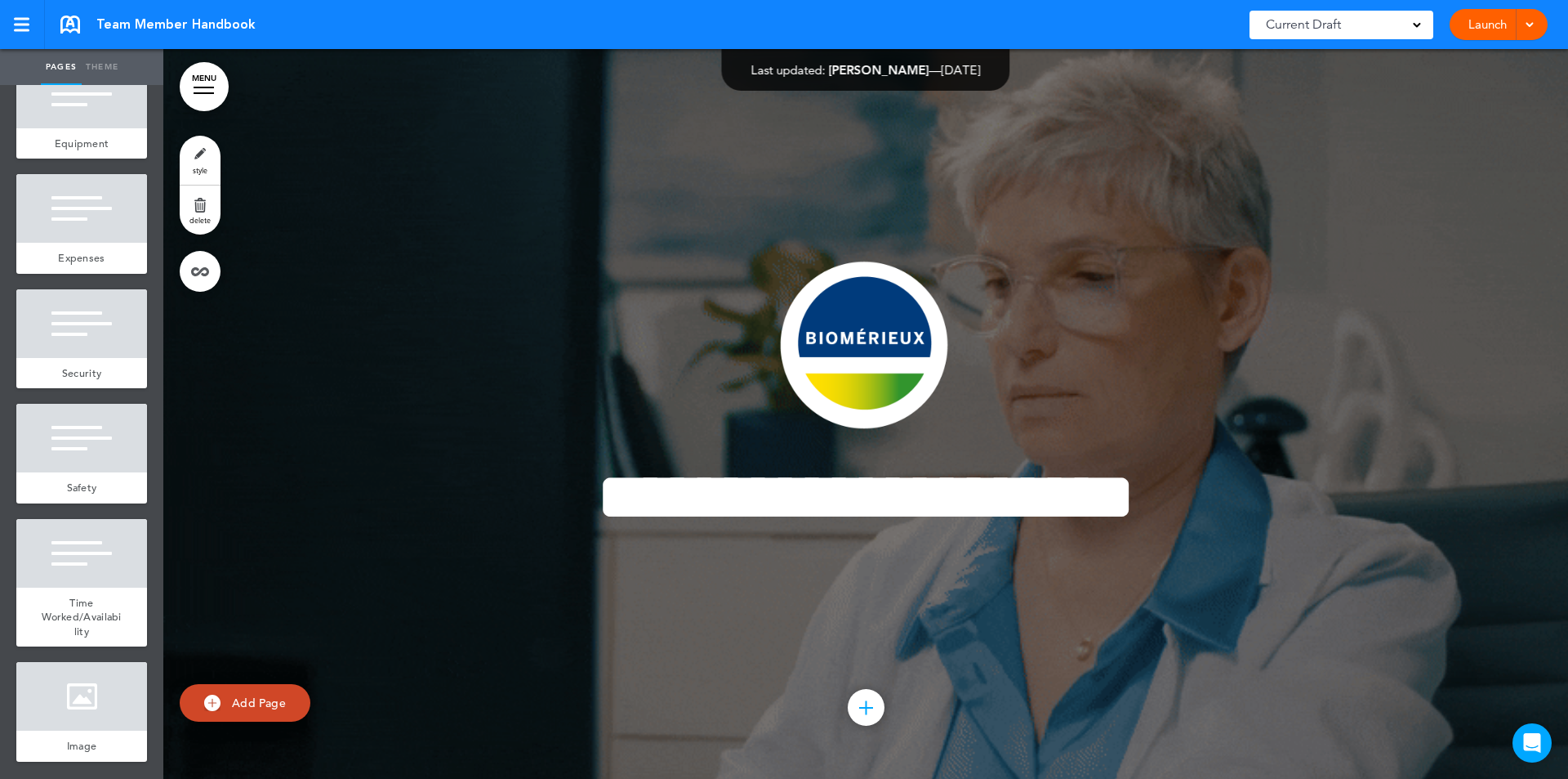
scroll to position [102107, 0]
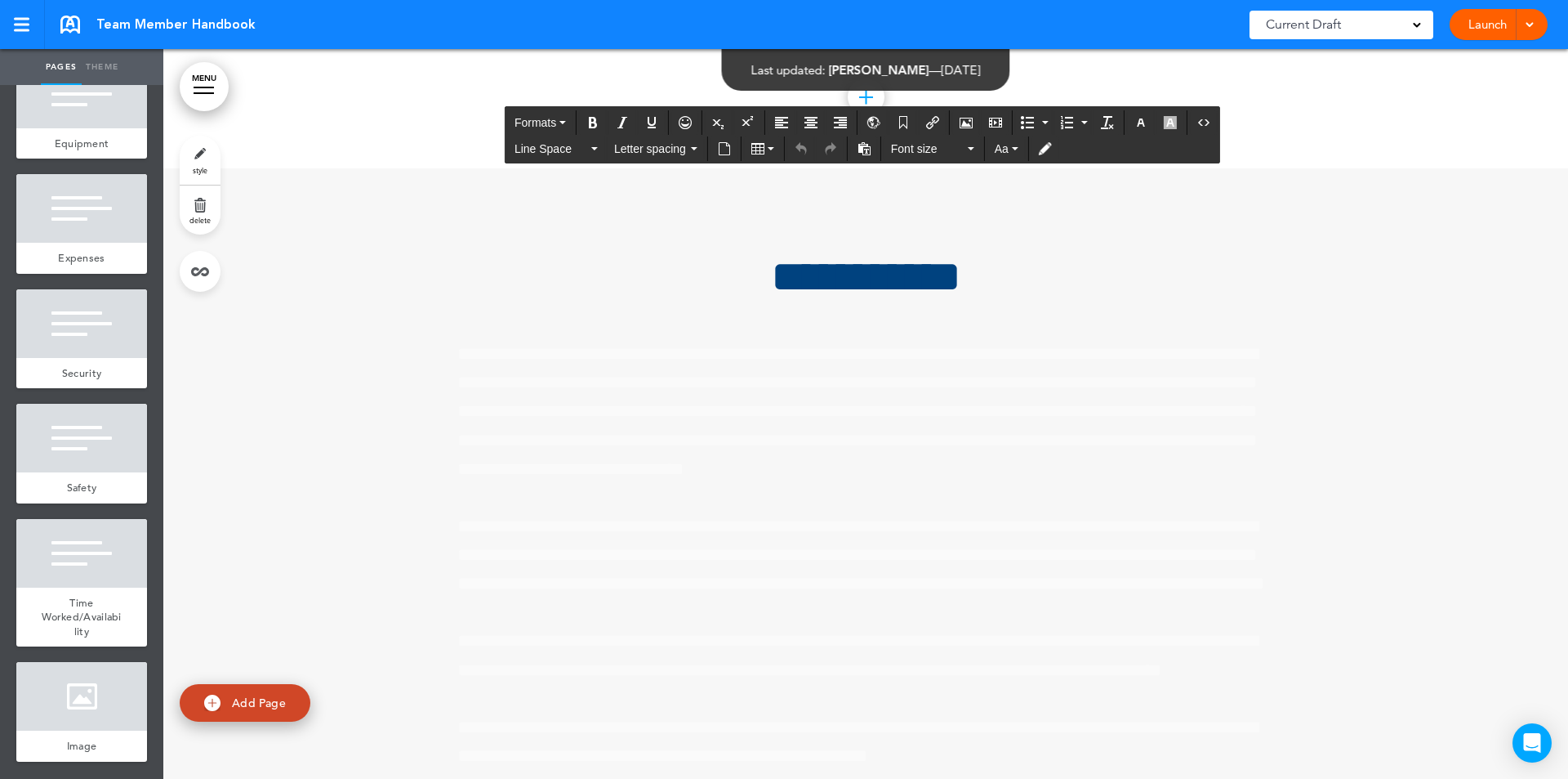
scroll to position [102746, 0]
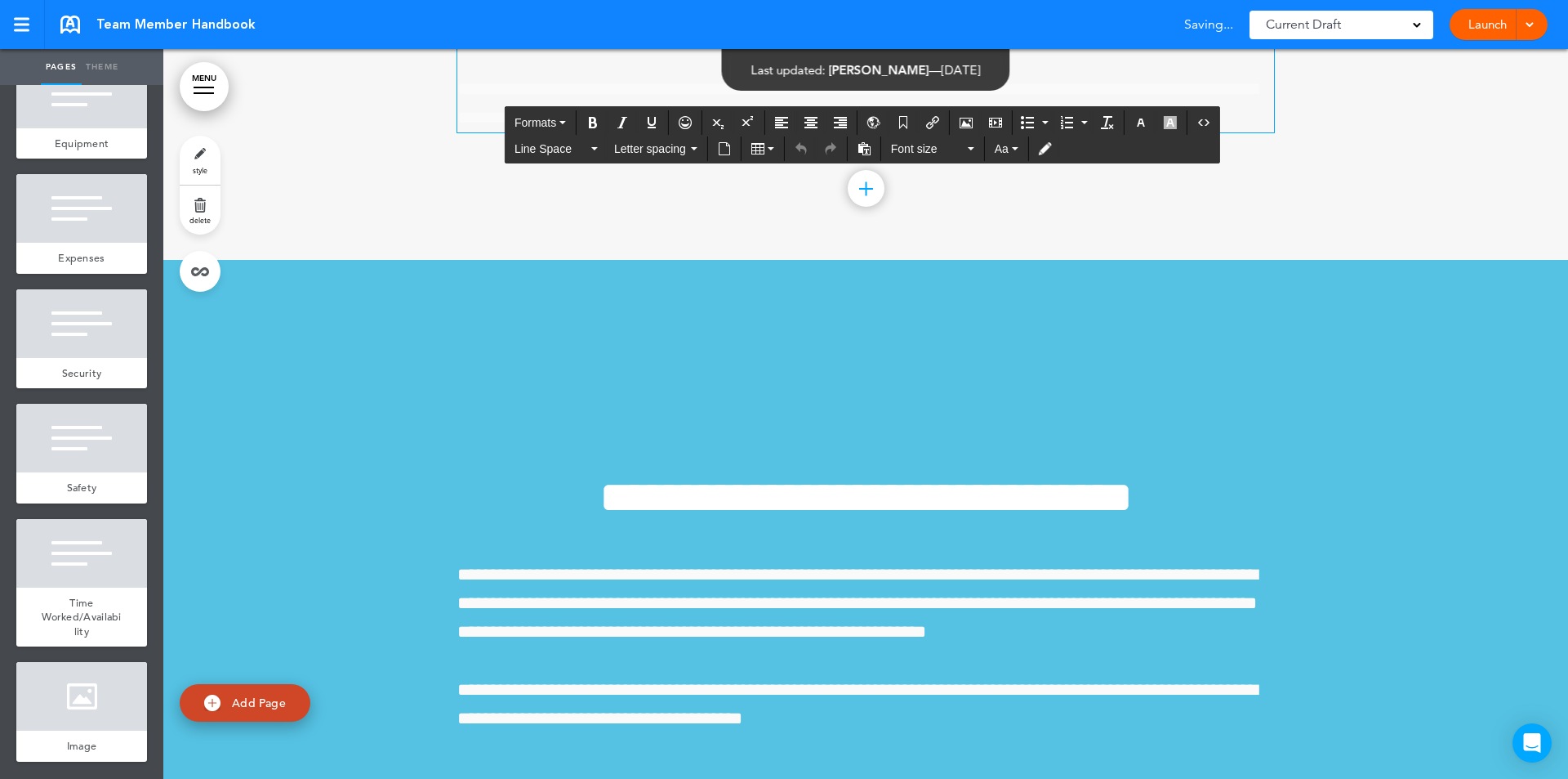
drag, startPoint x: 593, startPoint y: 365, endPoint x: 830, endPoint y: 518, distance: 282.1
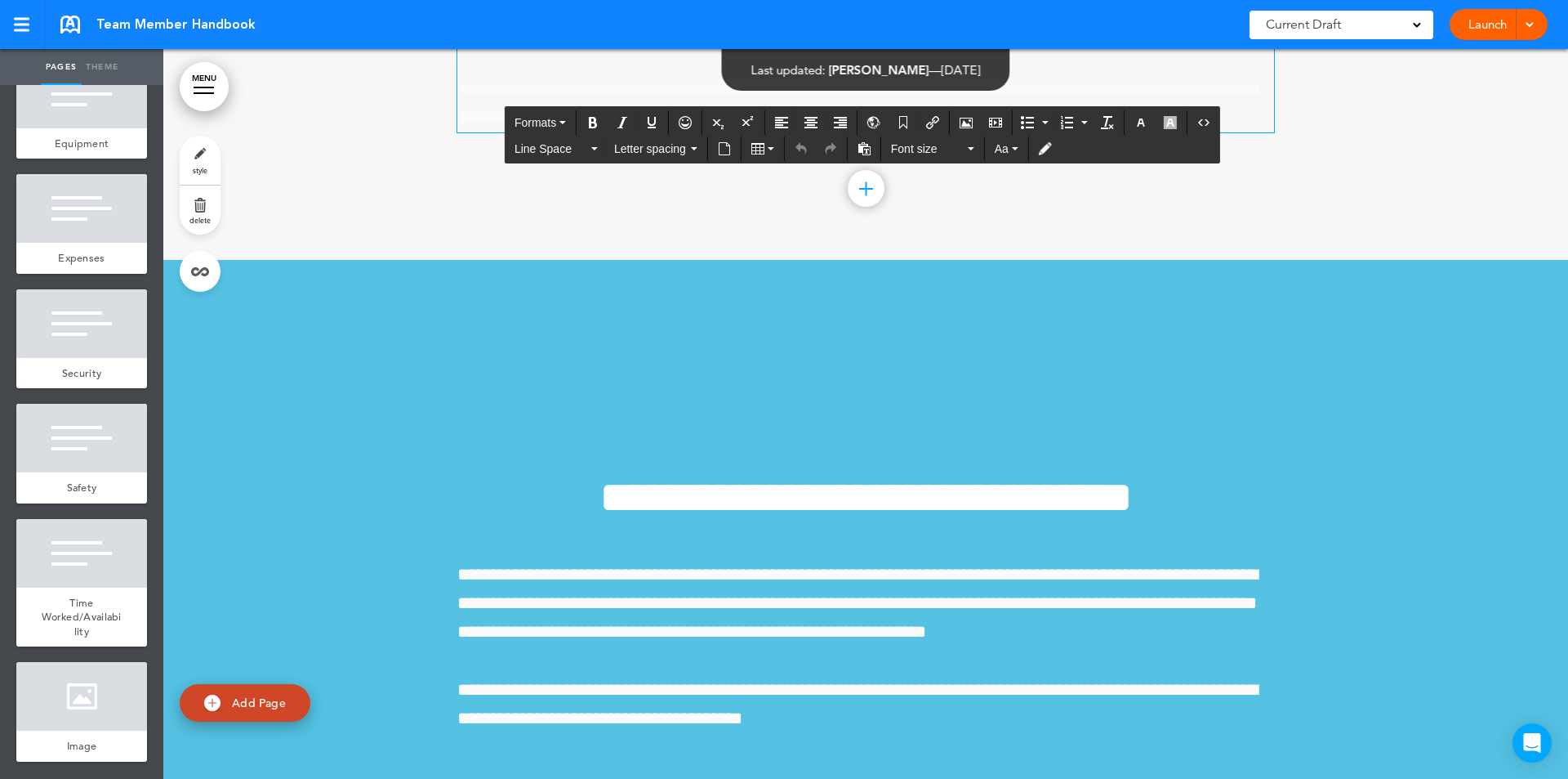
scroll to position [102107, 0]
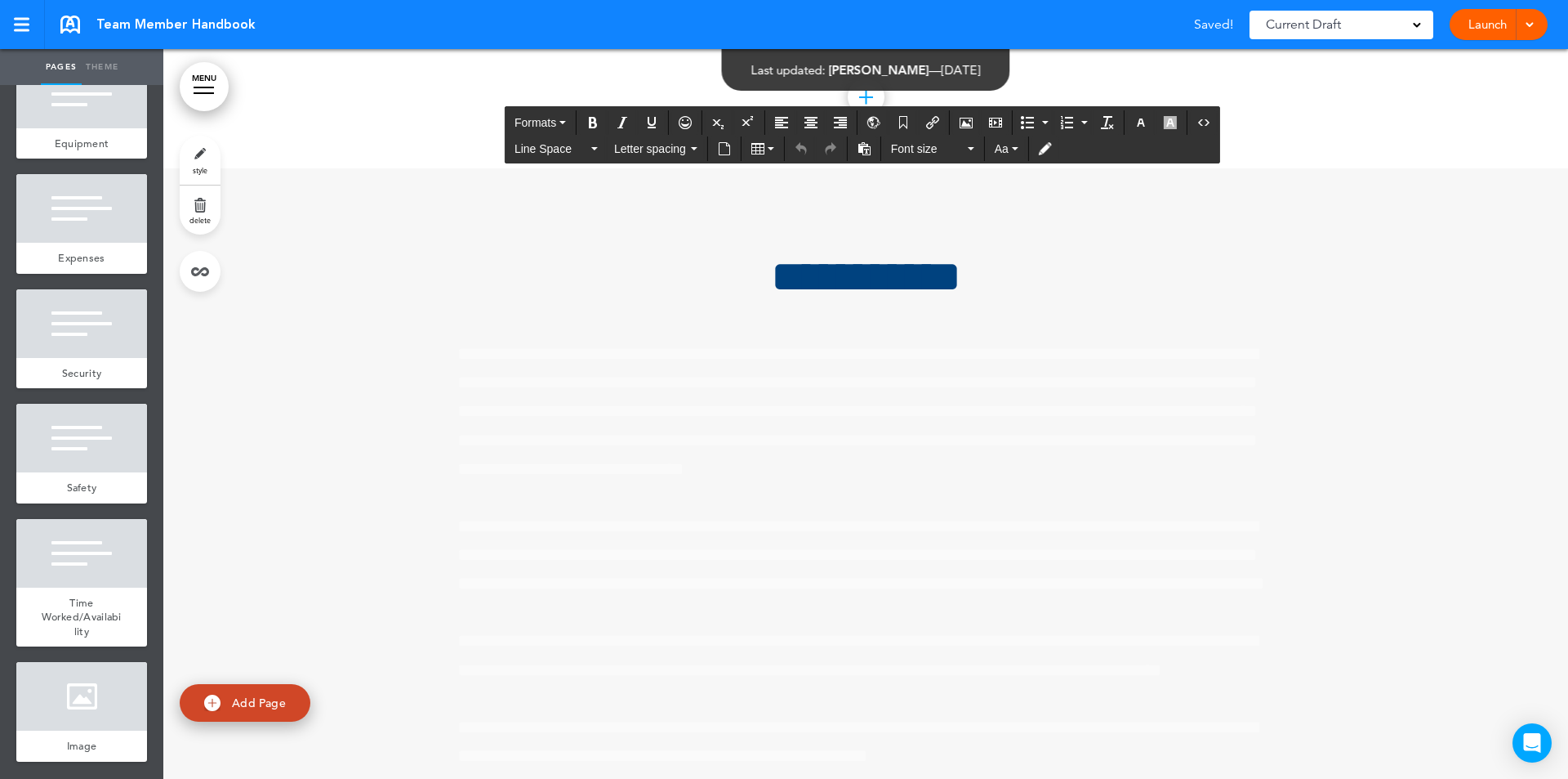
drag, startPoint x: 672, startPoint y: 359, endPoint x: 1140, endPoint y: 652, distance: 552.2
click at [101, 64] on link "Theme" at bounding box center [102, 66] width 41 height 36
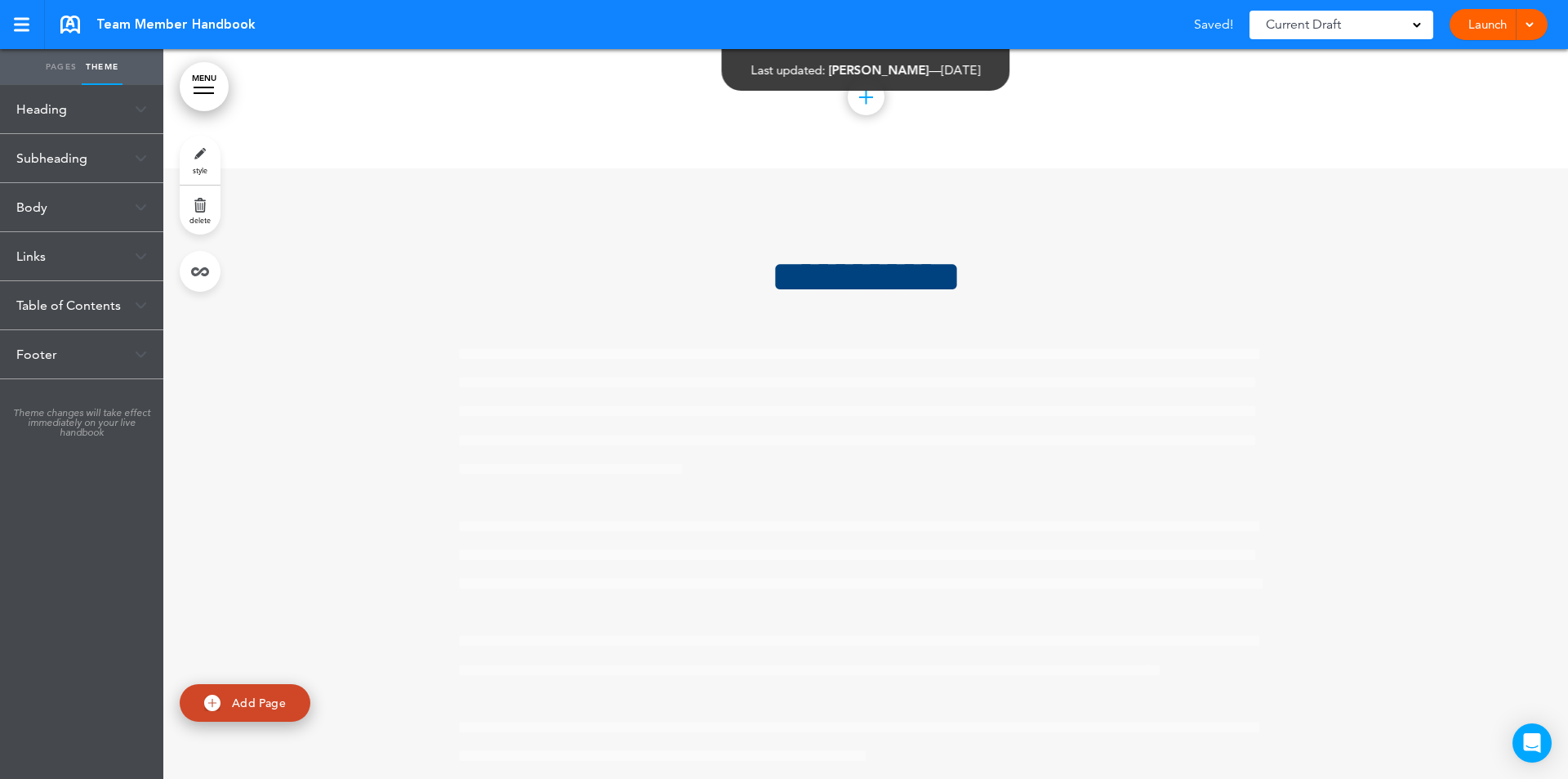
click at [135, 210] on img at bounding box center [140, 207] width 13 height 9
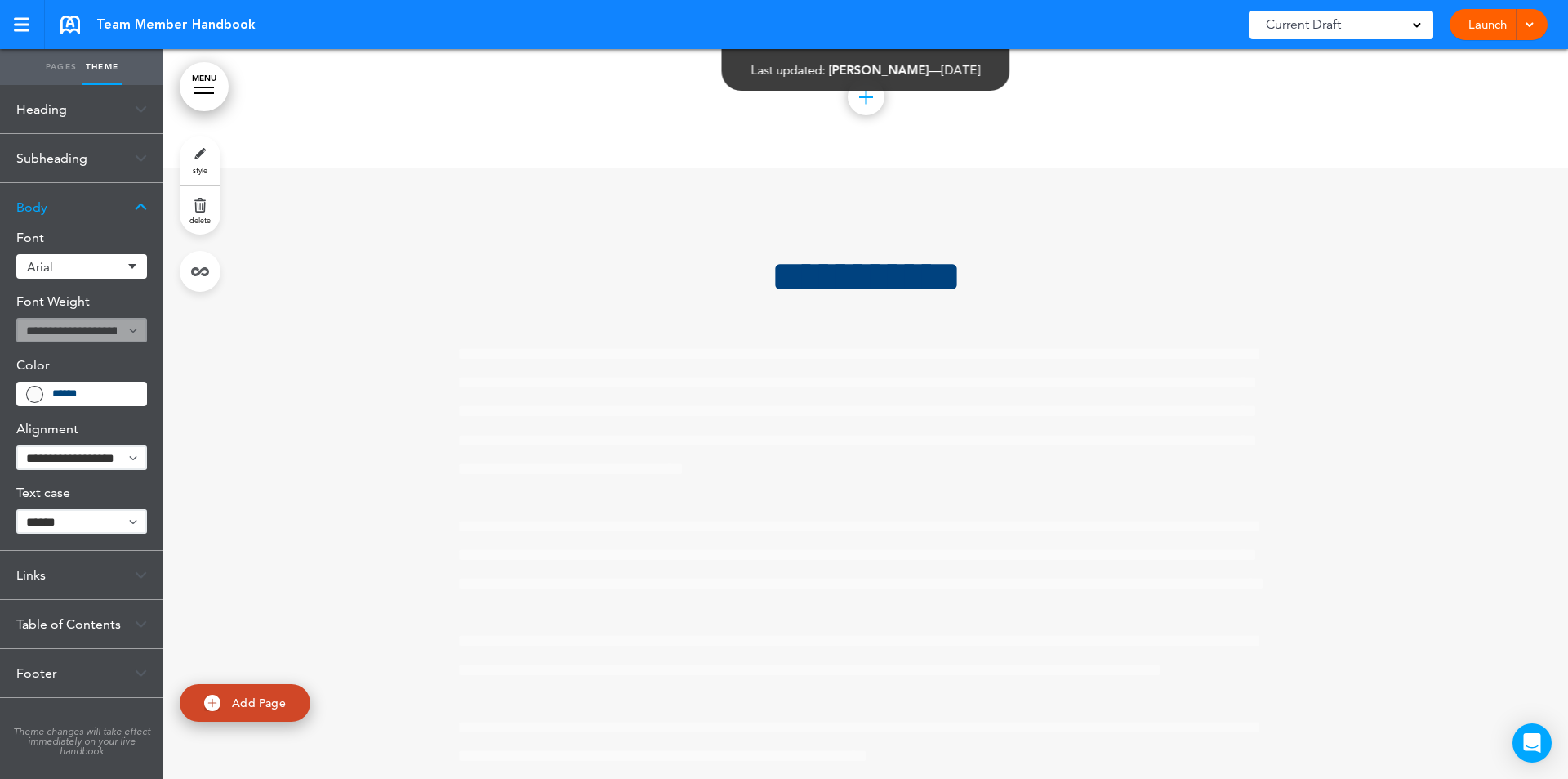
click at [79, 402] on div "******" at bounding box center [82, 393] width 131 height 24
click at [87, 402] on div "******" at bounding box center [82, 393] width 131 height 24
click at [28, 394] on span at bounding box center [35, 394] width 16 height 16
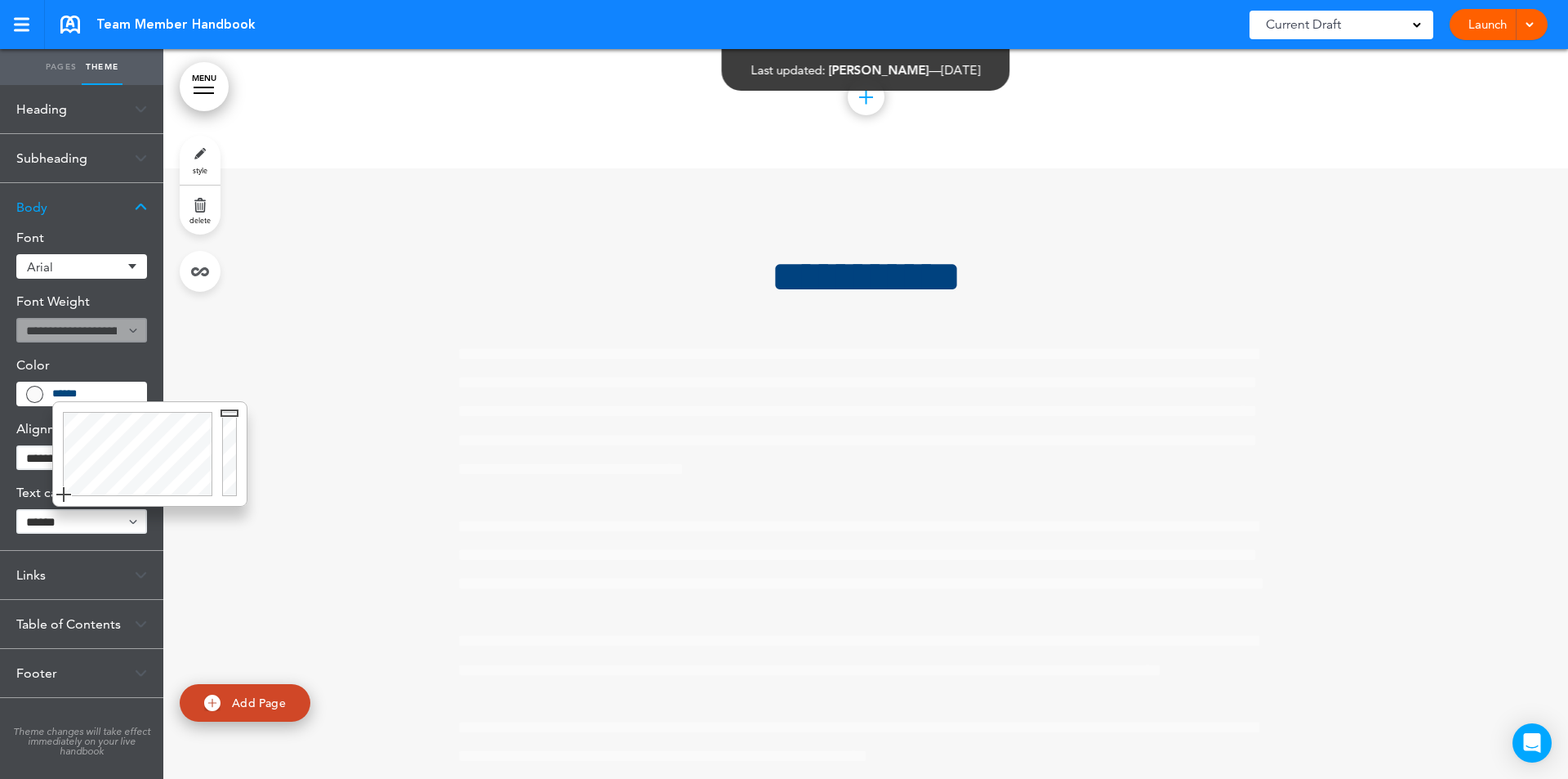
click at [110, 394] on input "******" at bounding box center [95, 394] width 84 height 12
type input "******"
click at [233, 492] on div at bounding box center [232, 453] width 29 height 103
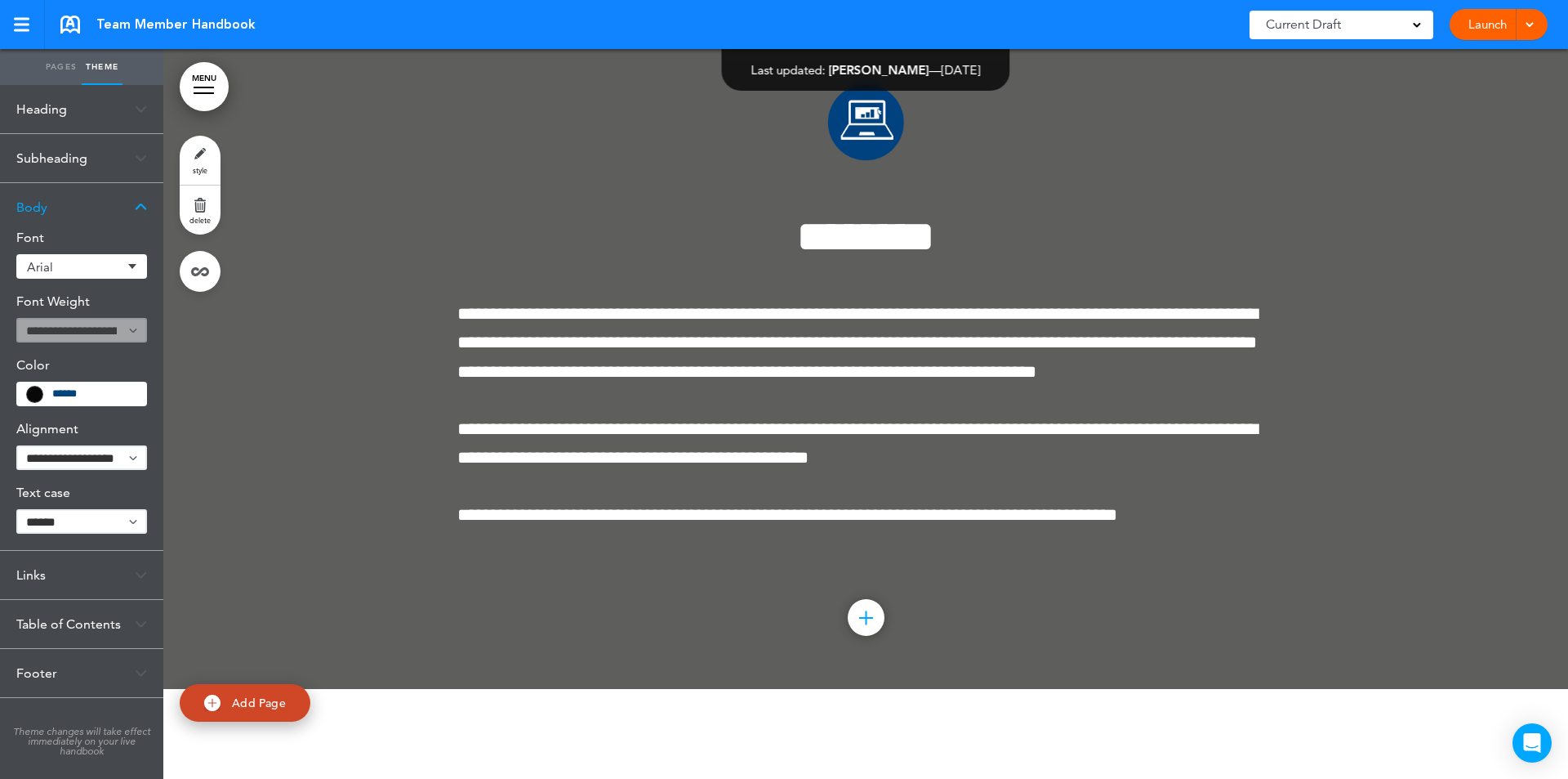
scroll to position [105939, 0]
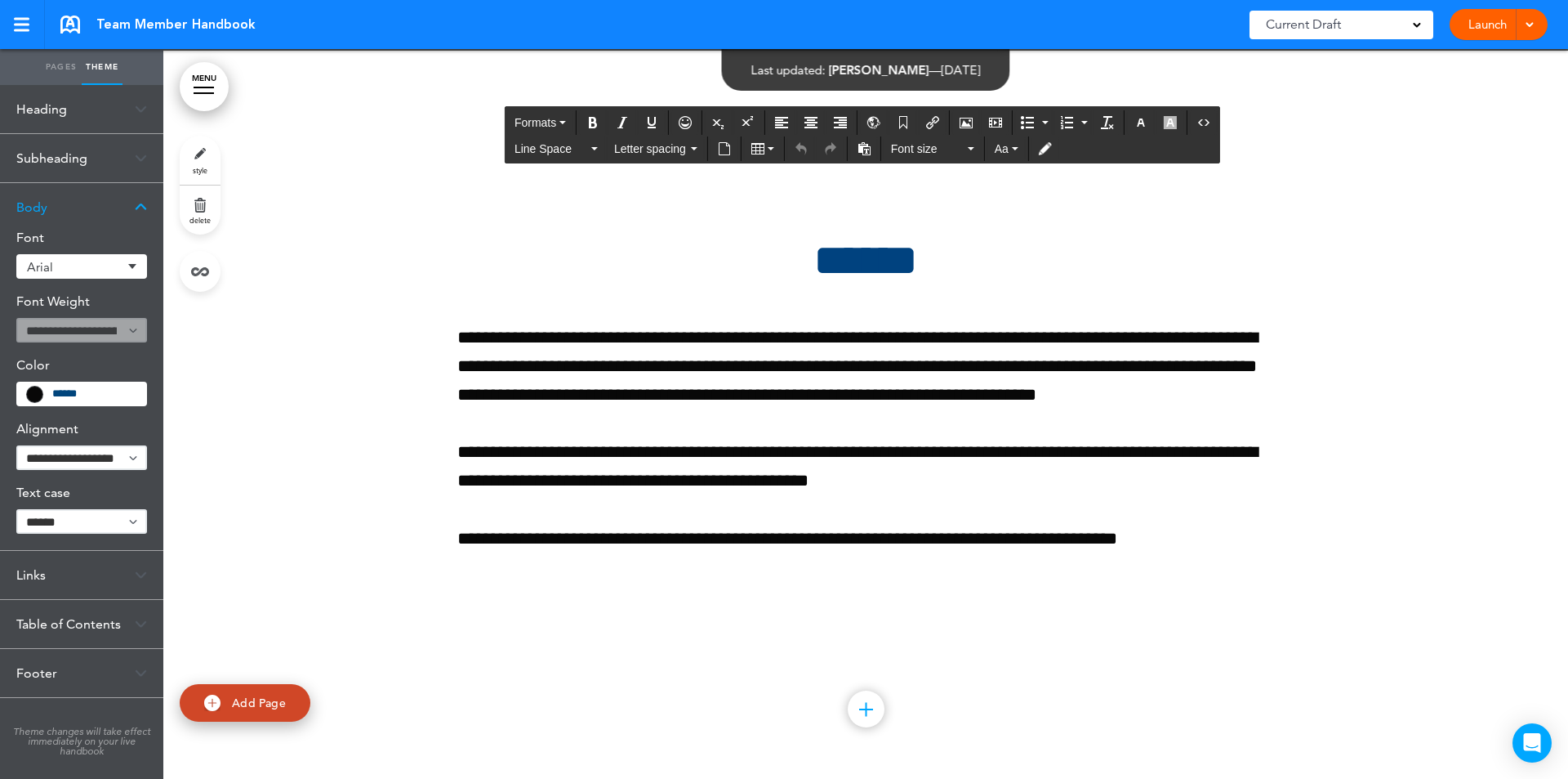
drag, startPoint x: 455, startPoint y: 305, endPoint x: 804, endPoint y: 386, distance: 358.3
paste div
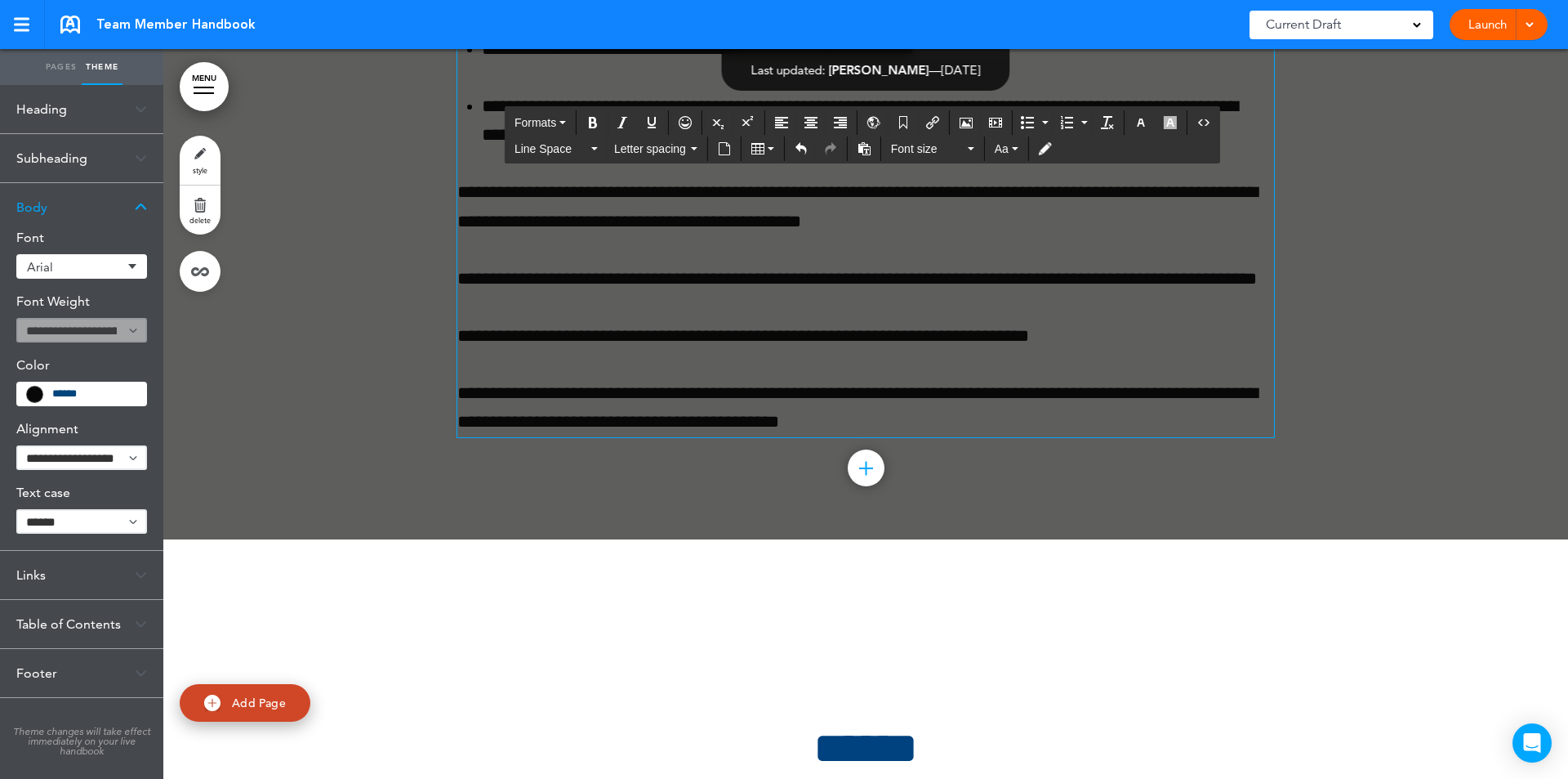
scroll to position [106040, 0]
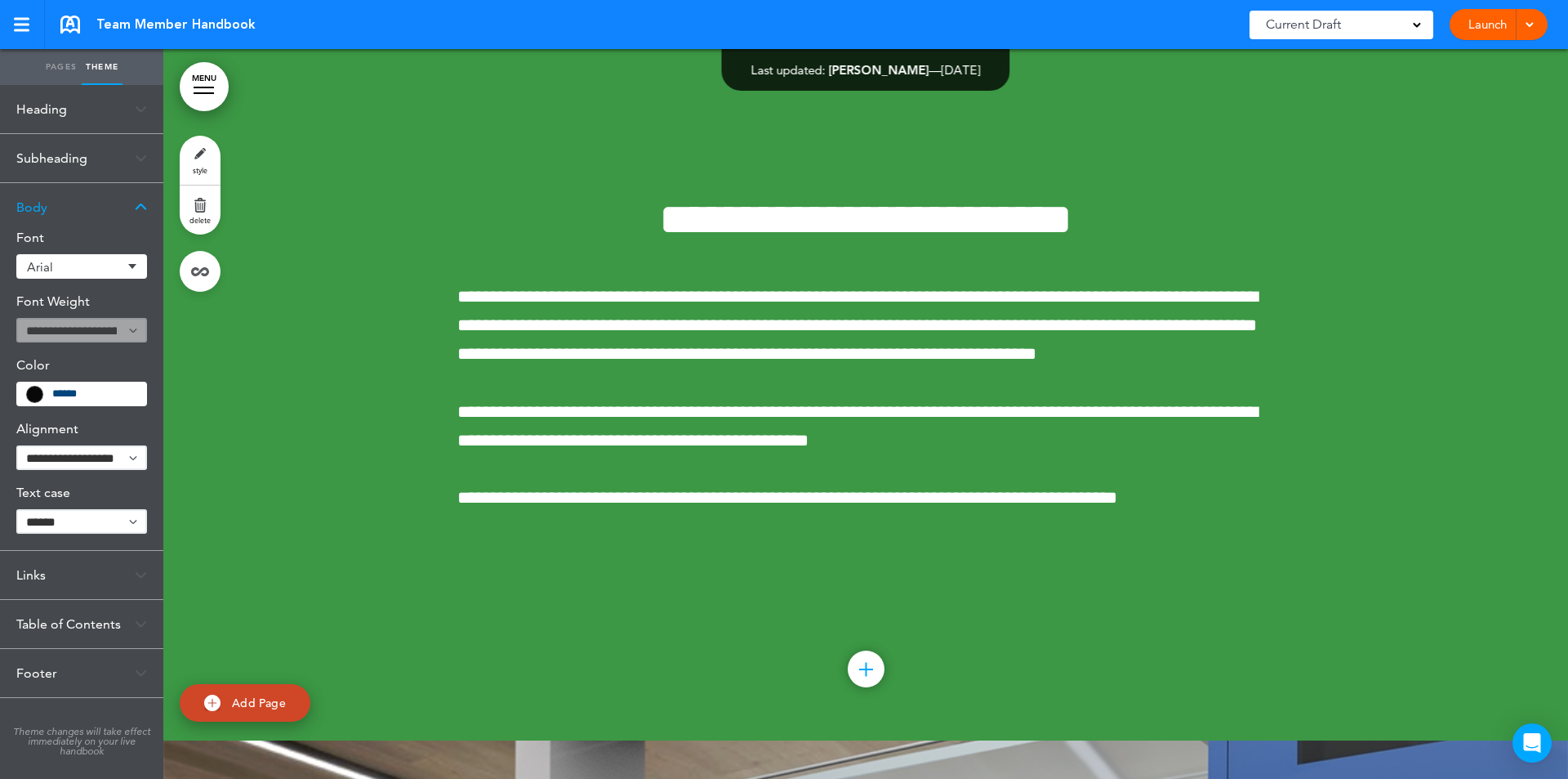
scroll to position [107267, 0]
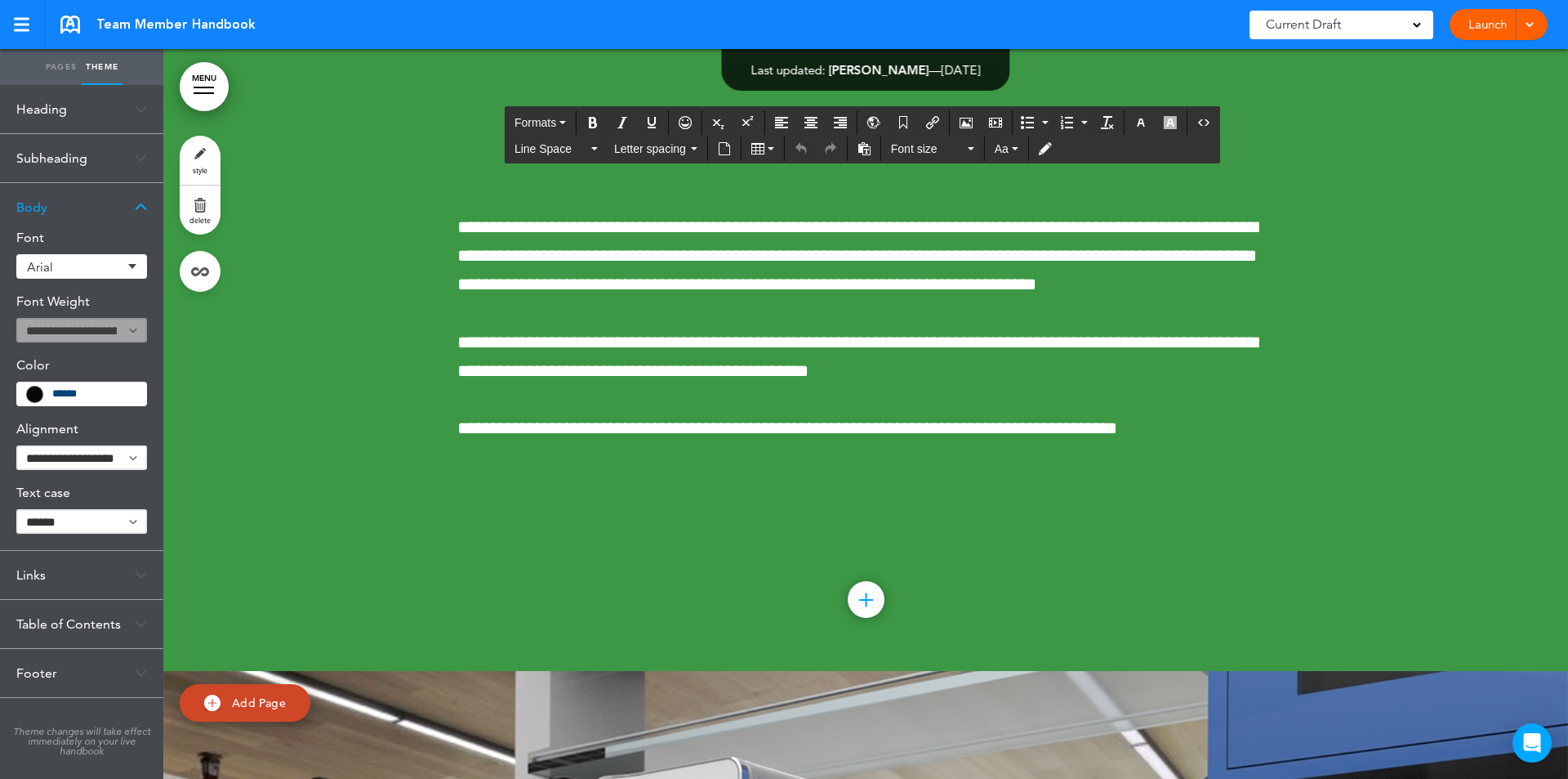
drag, startPoint x: 457, startPoint y: 164, endPoint x: 1186, endPoint y: 362, distance: 755.4
paste div
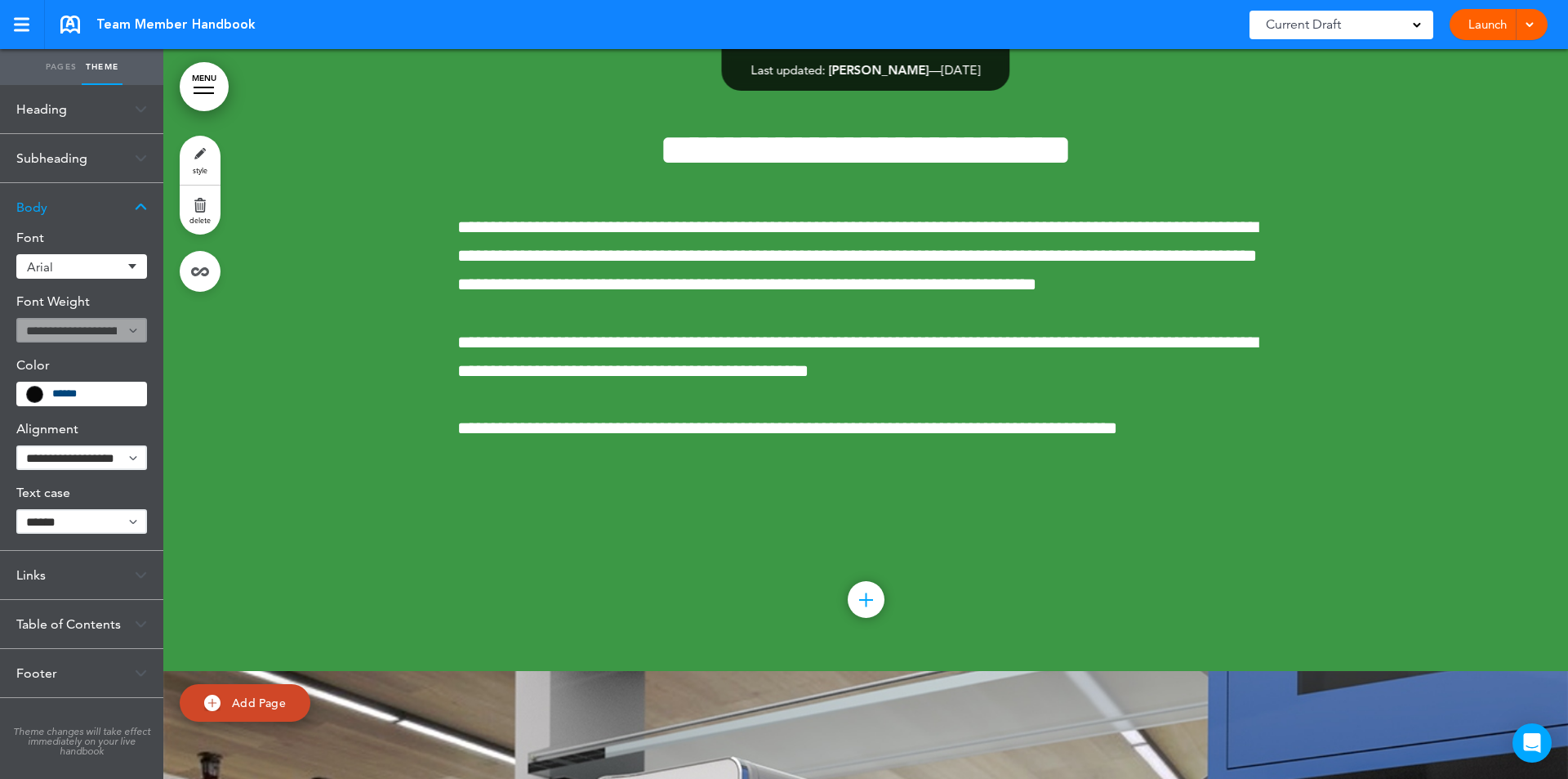
scroll to position [107905, 0]
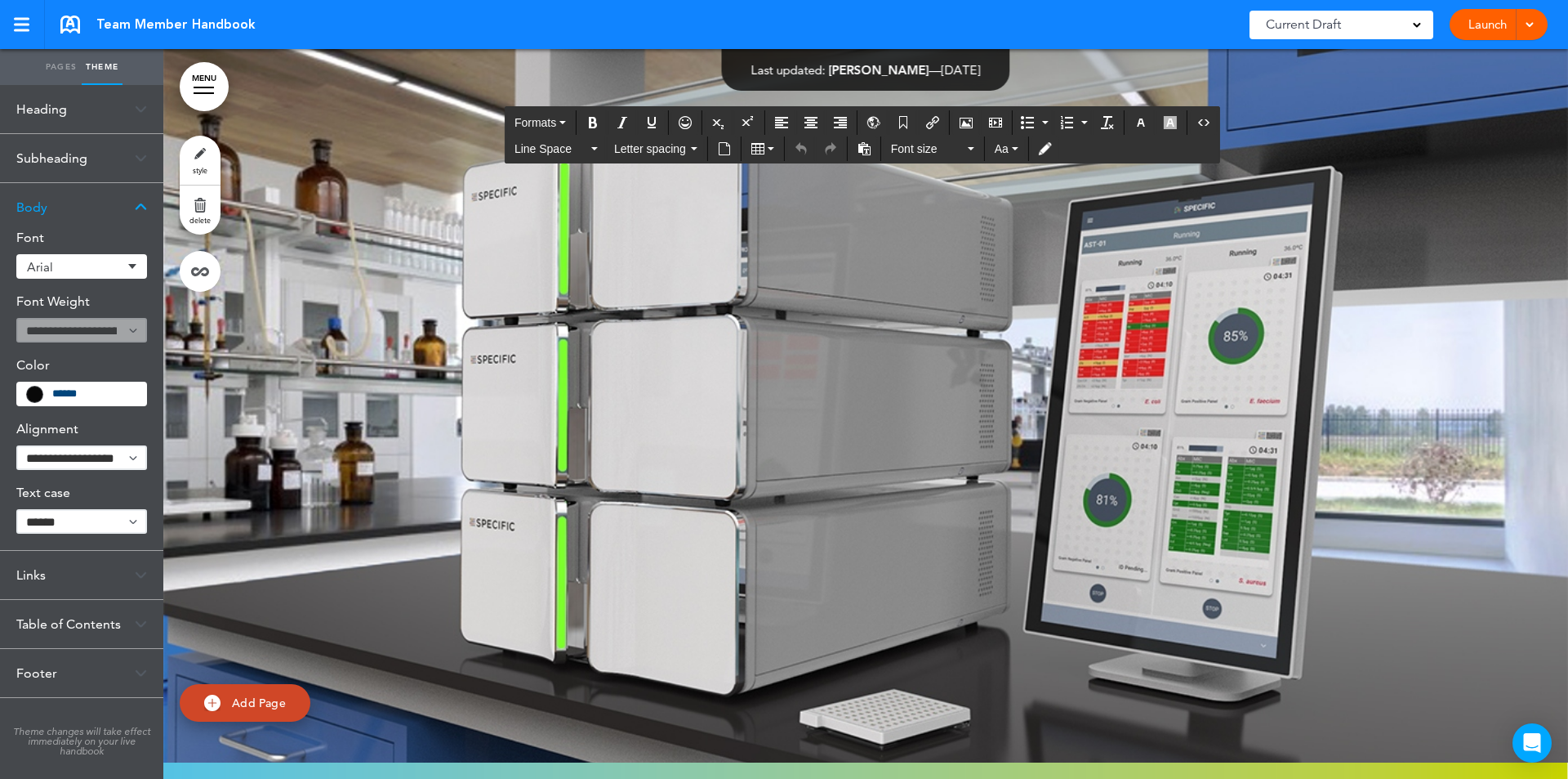
drag, startPoint x: 457, startPoint y: 253, endPoint x: 1177, endPoint y: 463, distance: 750.0
paste div
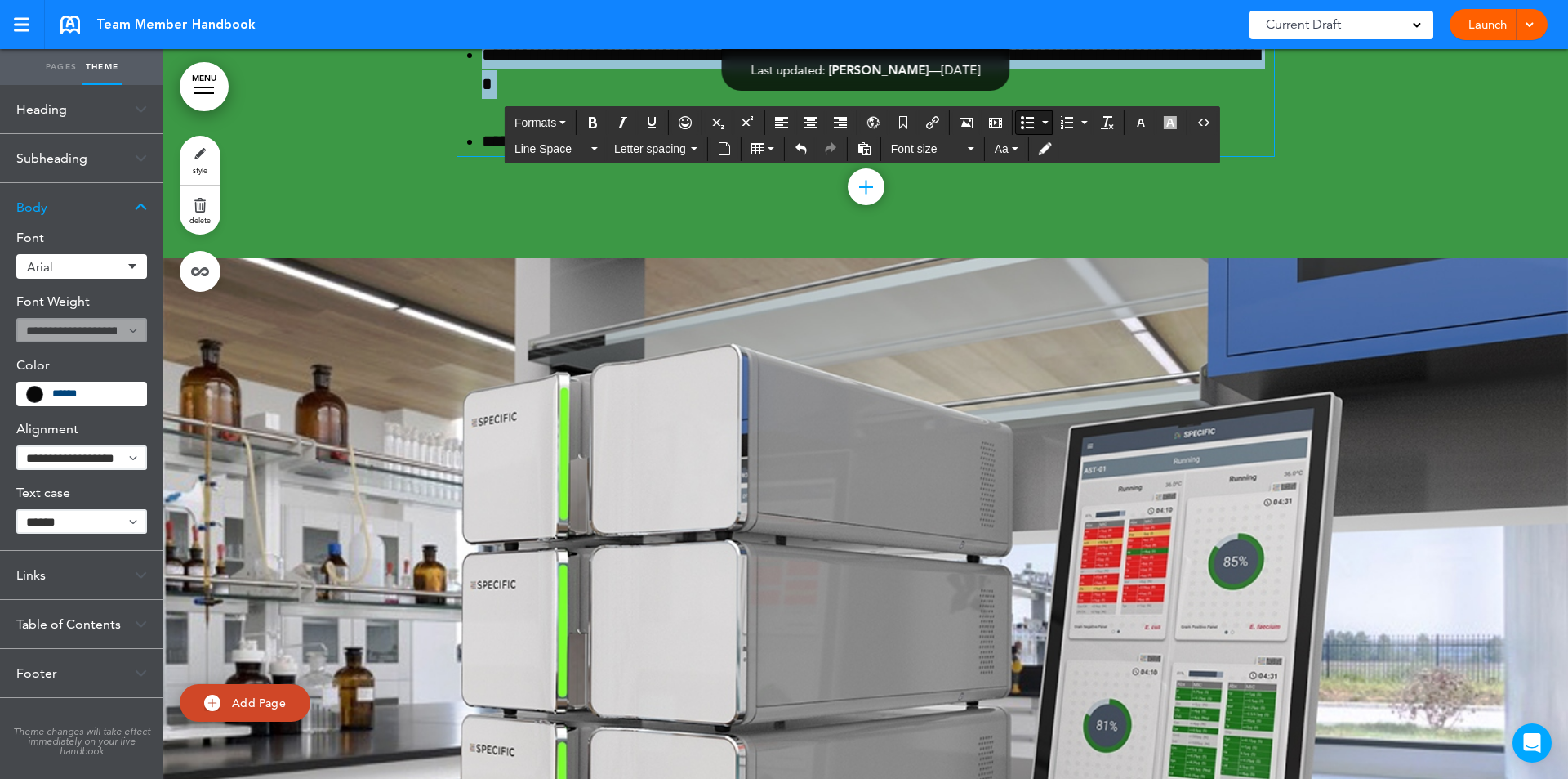
scroll to position [108025, 0]
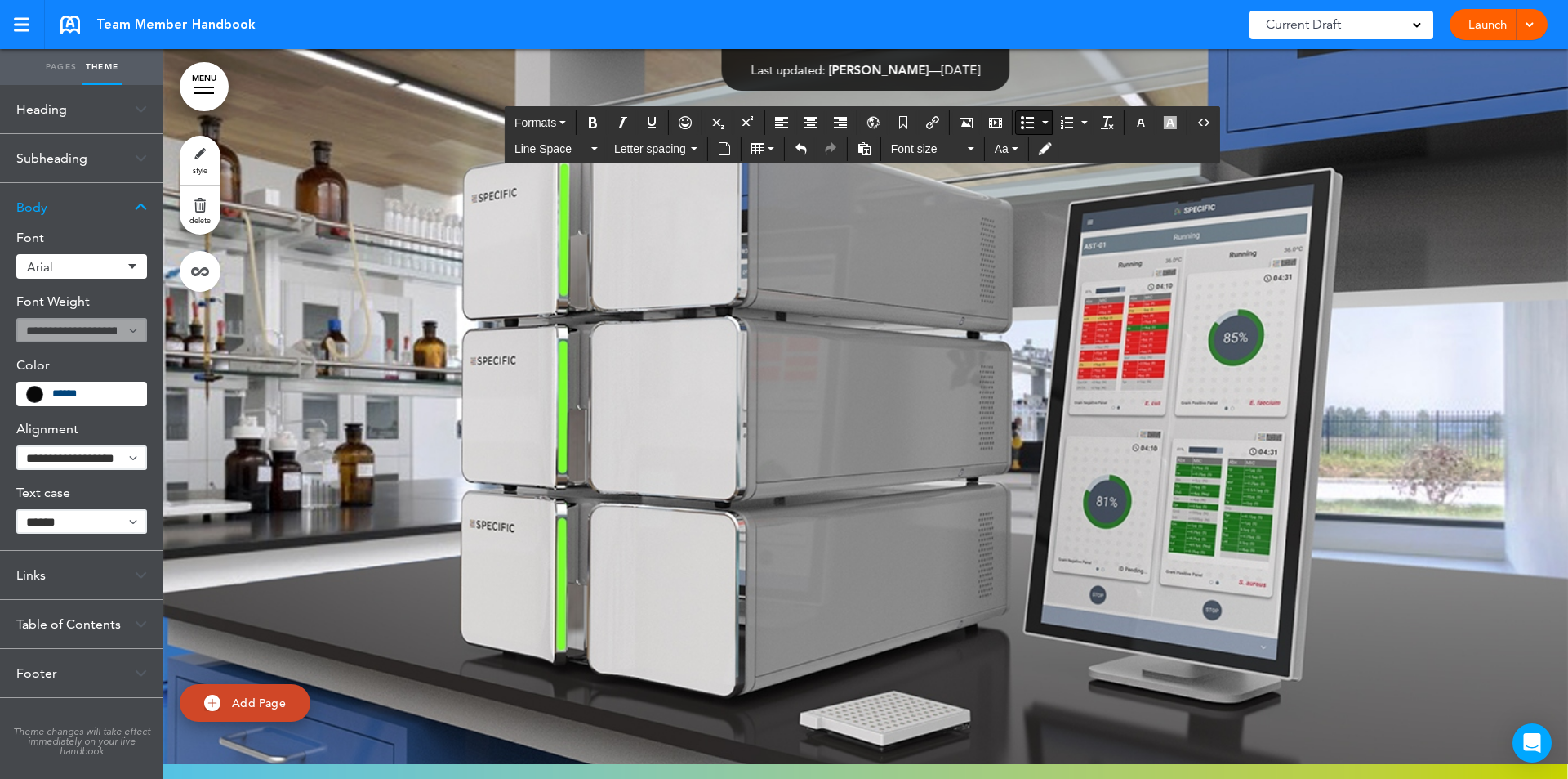
drag, startPoint x: 478, startPoint y: 443, endPoint x: 1259, endPoint y: 626, distance: 802.2
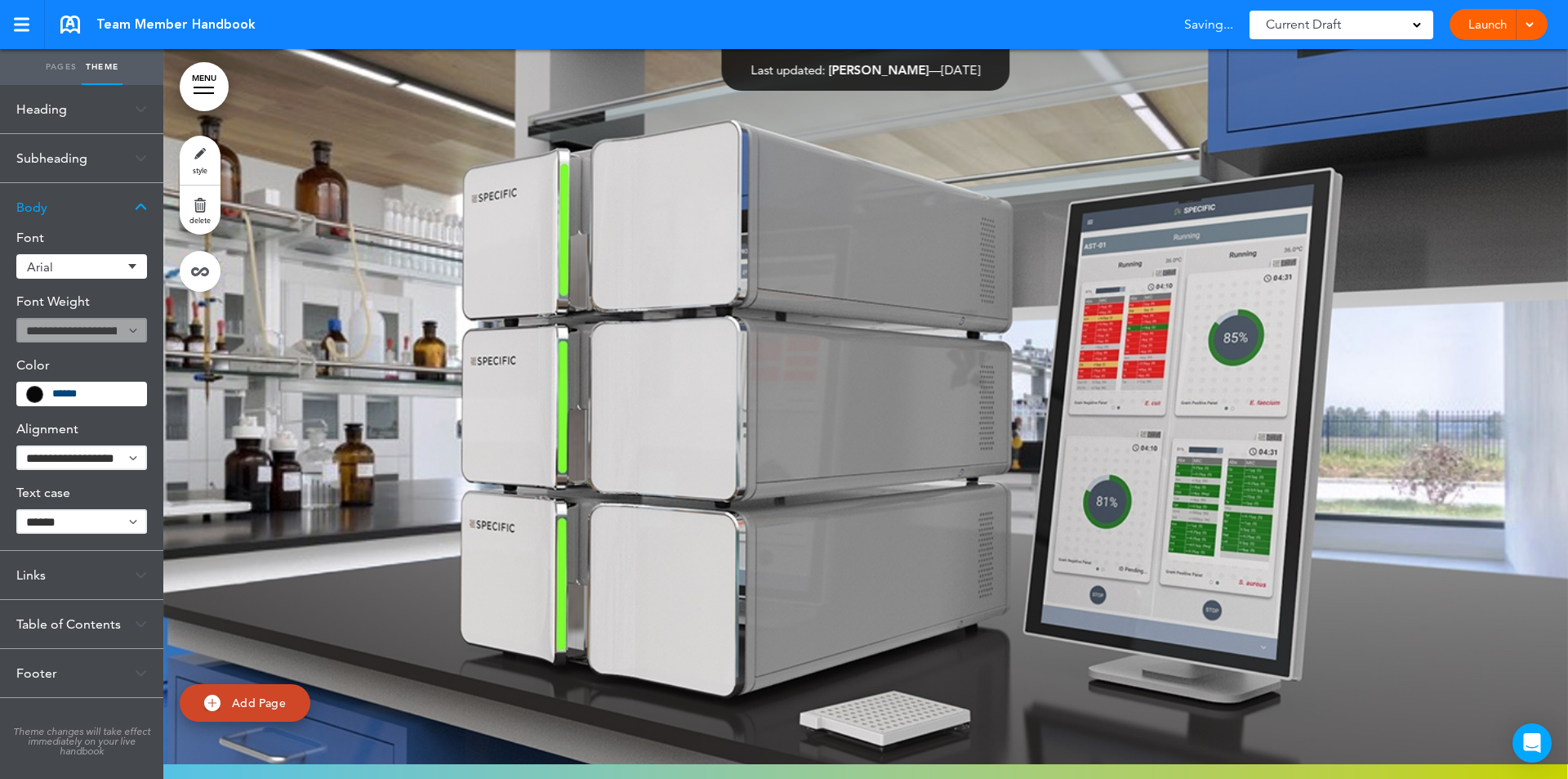
drag, startPoint x: 834, startPoint y: 356, endPoint x: 135, endPoint y: 457, distance: 706.3
click at [135, 457] on select "**********" at bounding box center [82, 457] width 131 height 24
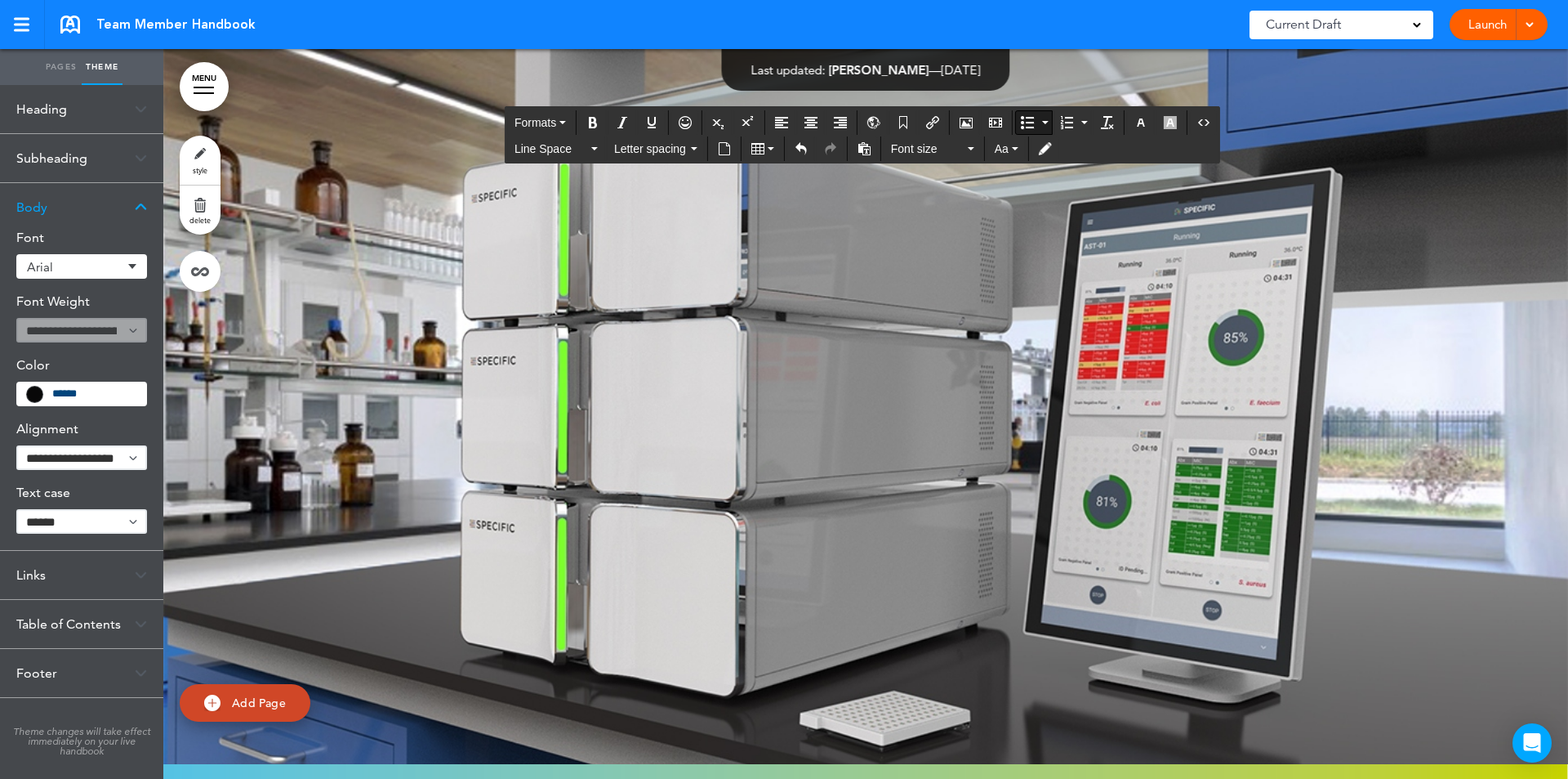
drag, startPoint x: 474, startPoint y: 183, endPoint x: 1236, endPoint y: 632, distance: 884.4
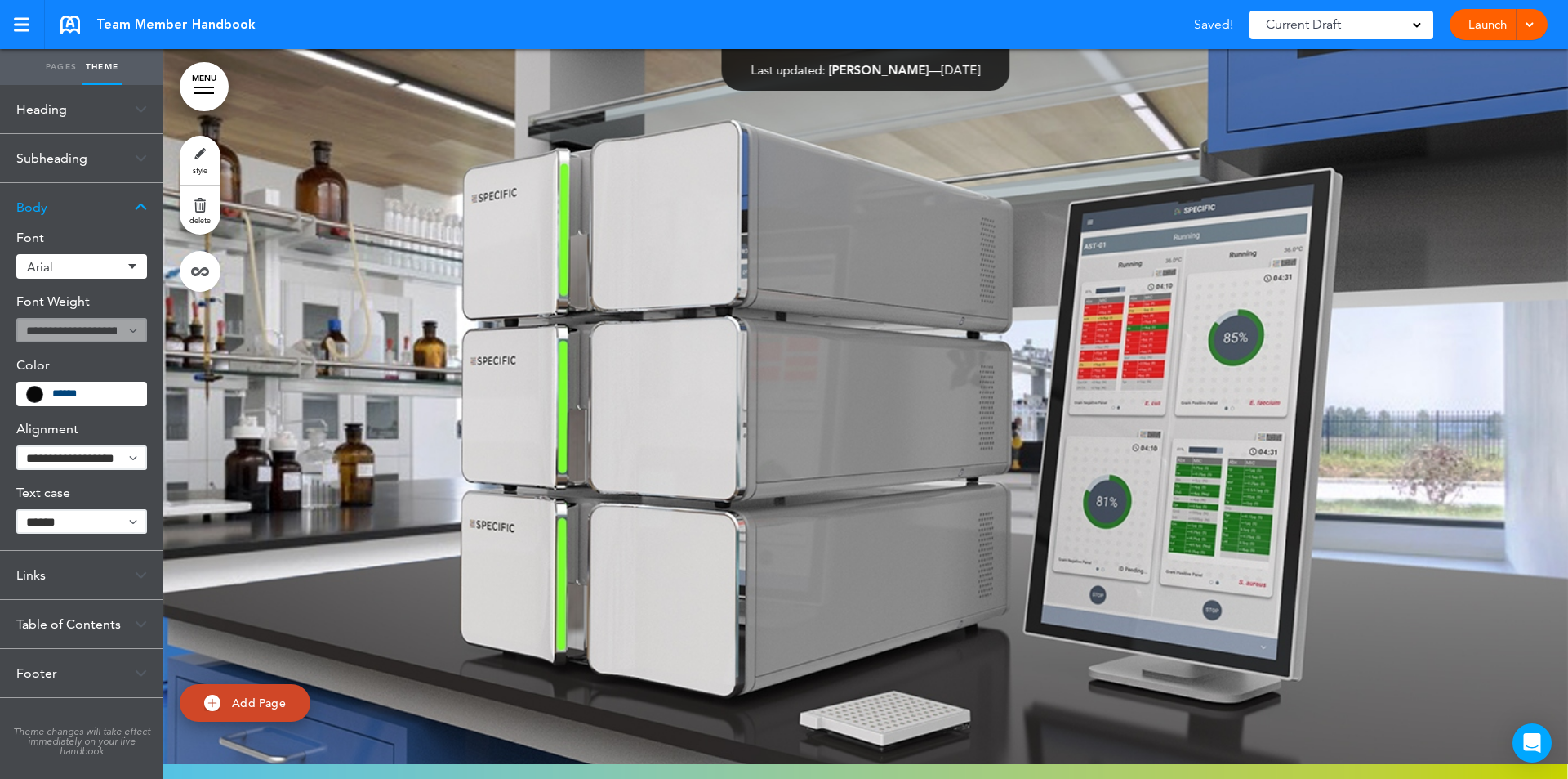
click at [80, 62] on link "Pages" at bounding box center [61, 66] width 41 height 36
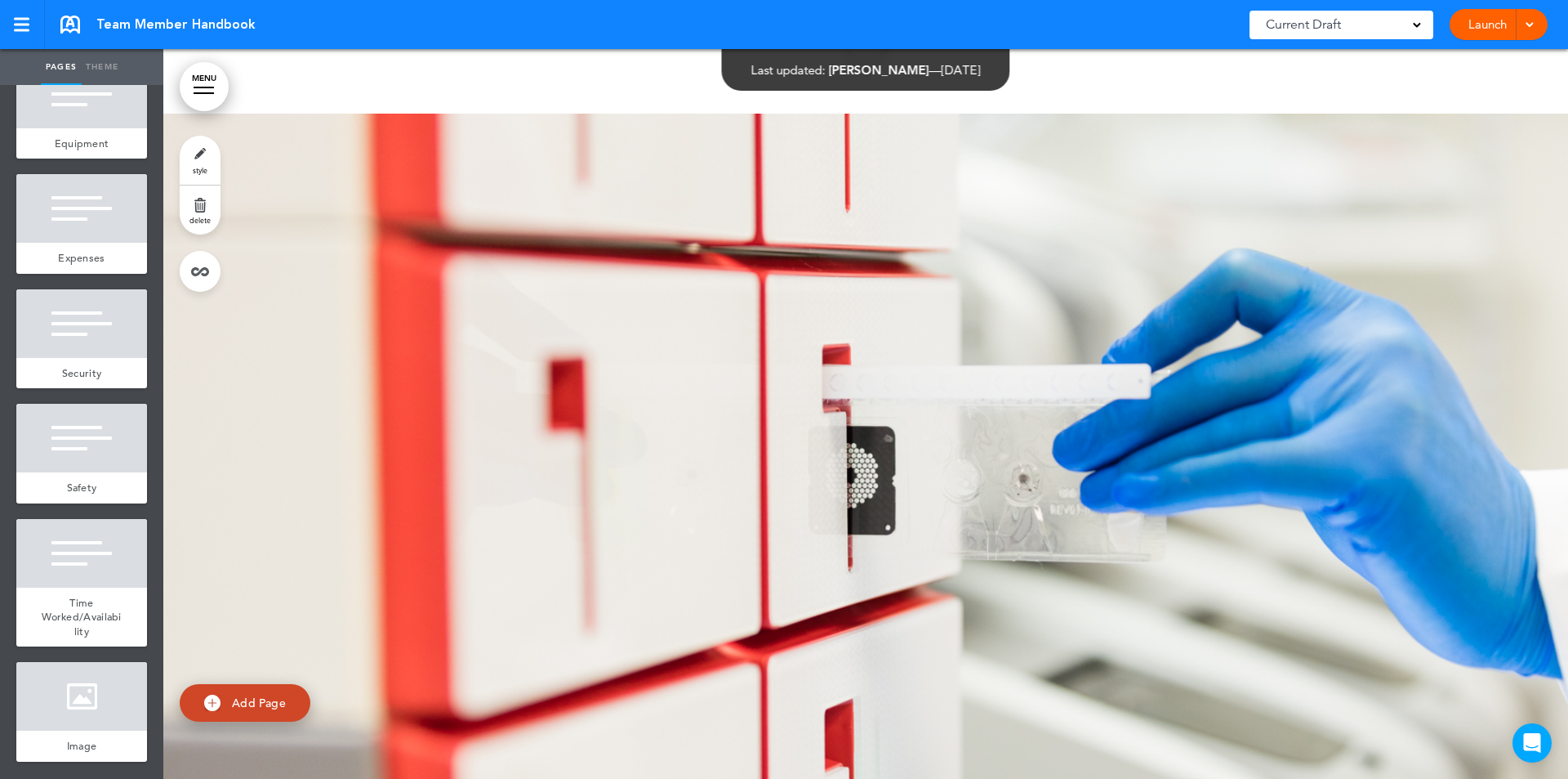
scroll to position [110110, 0]
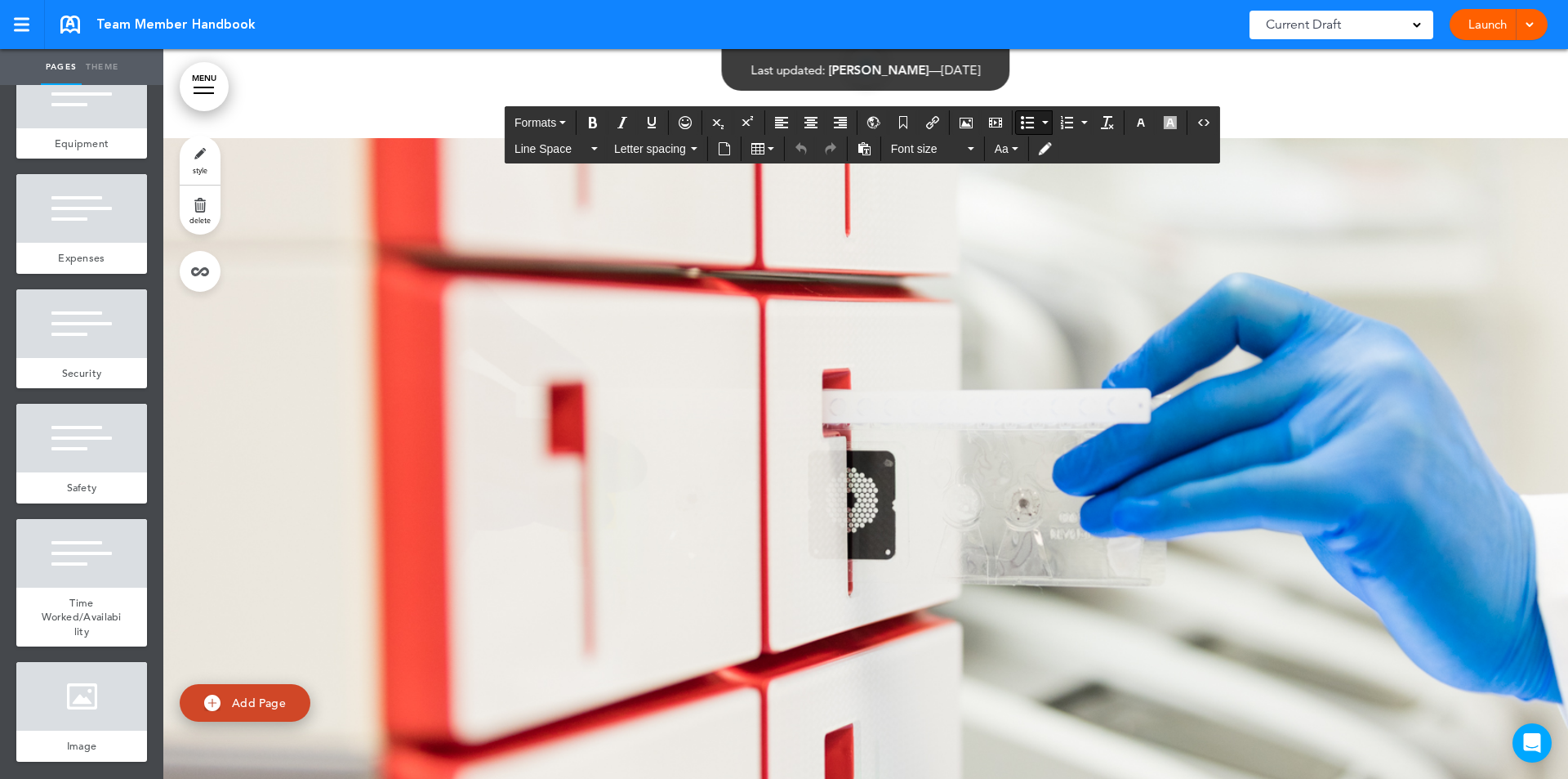
drag, startPoint x: 499, startPoint y: 371, endPoint x: 557, endPoint y: 372, distance: 58.0
click at [659, 112] on button "Underline" at bounding box center [651, 122] width 26 height 22
drag, startPoint x: 499, startPoint y: 433, endPoint x: 544, endPoint y: 428, distance: 45.3
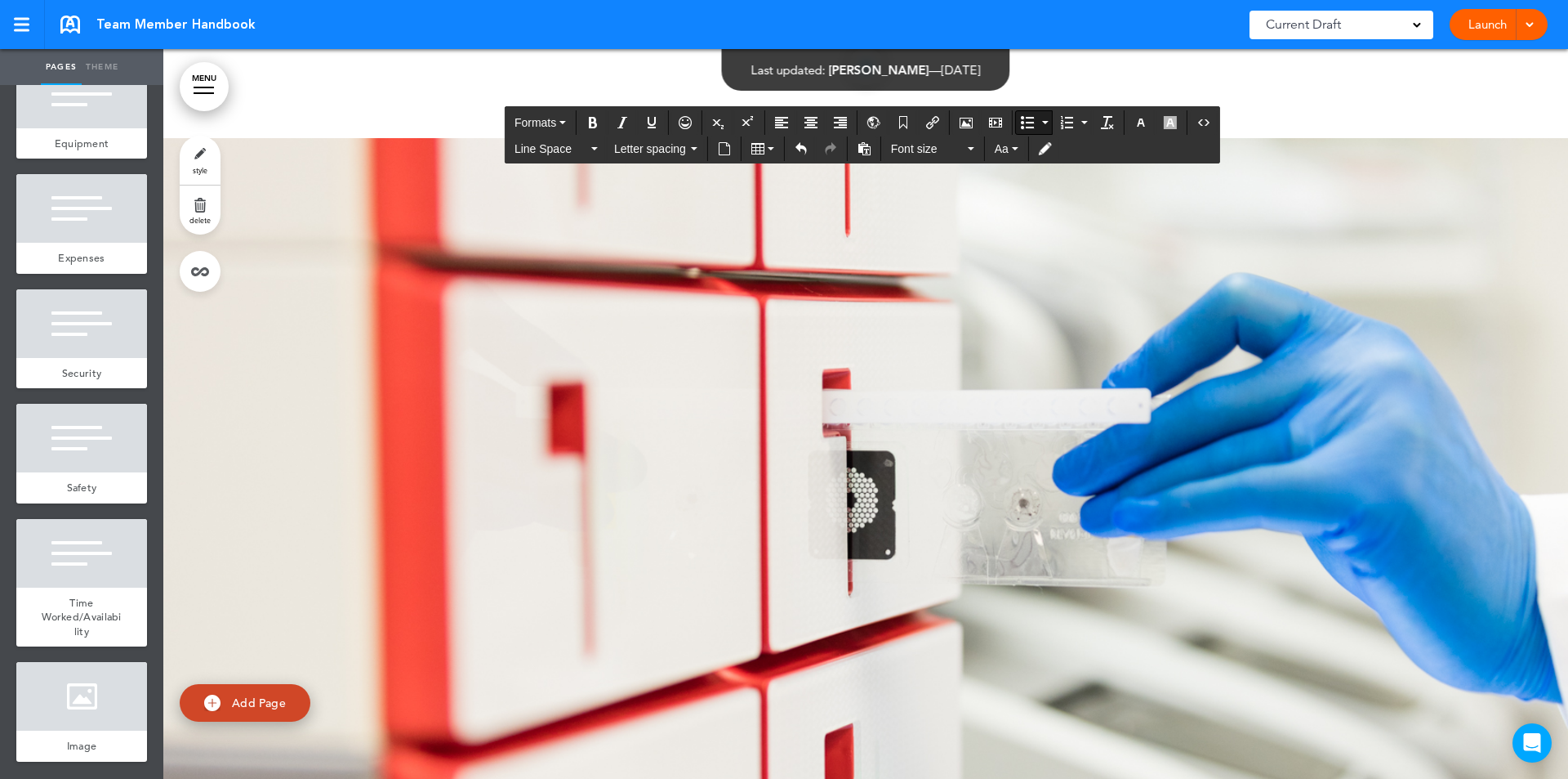
click at [654, 119] on icon "Underline" at bounding box center [651, 122] width 13 height 13
drag, startPoint x: 498, startPoint y: 375, endPoint x: 557, endPoint y: 372, distance: 59.1
drag, startPoint x: 561, startPoint y: 372, endPoint x: 507, endPoint y: 371, distance: 54.0
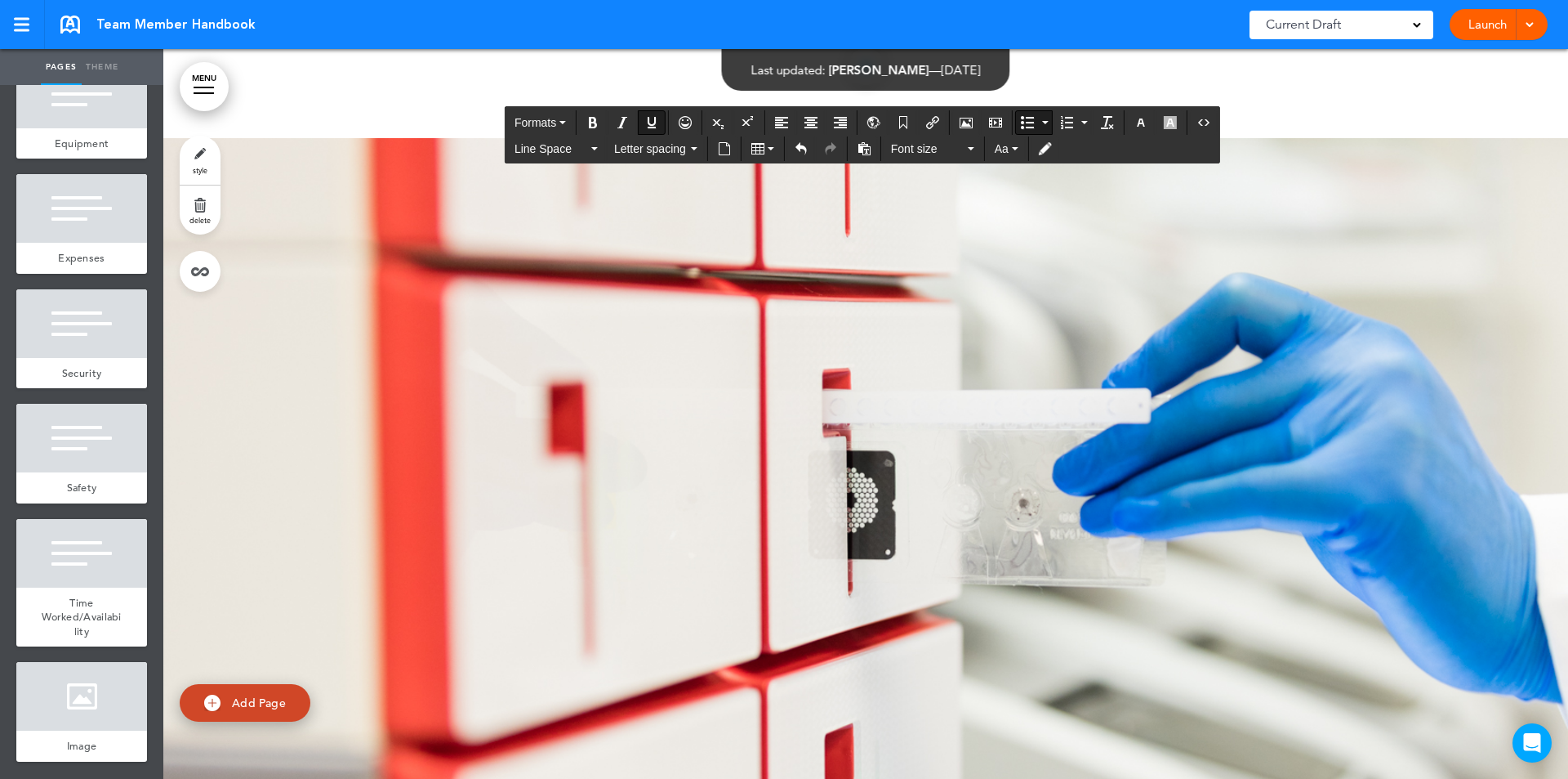
drag, startPoint x: 560, startPoint y: 374, endPoint x: 502, endPoint y: 373, distance: 58.0
drag, startPoint x: 502, startPoint y: 372, endPoint x: 560, endPoint y: 376, distance: 58.1
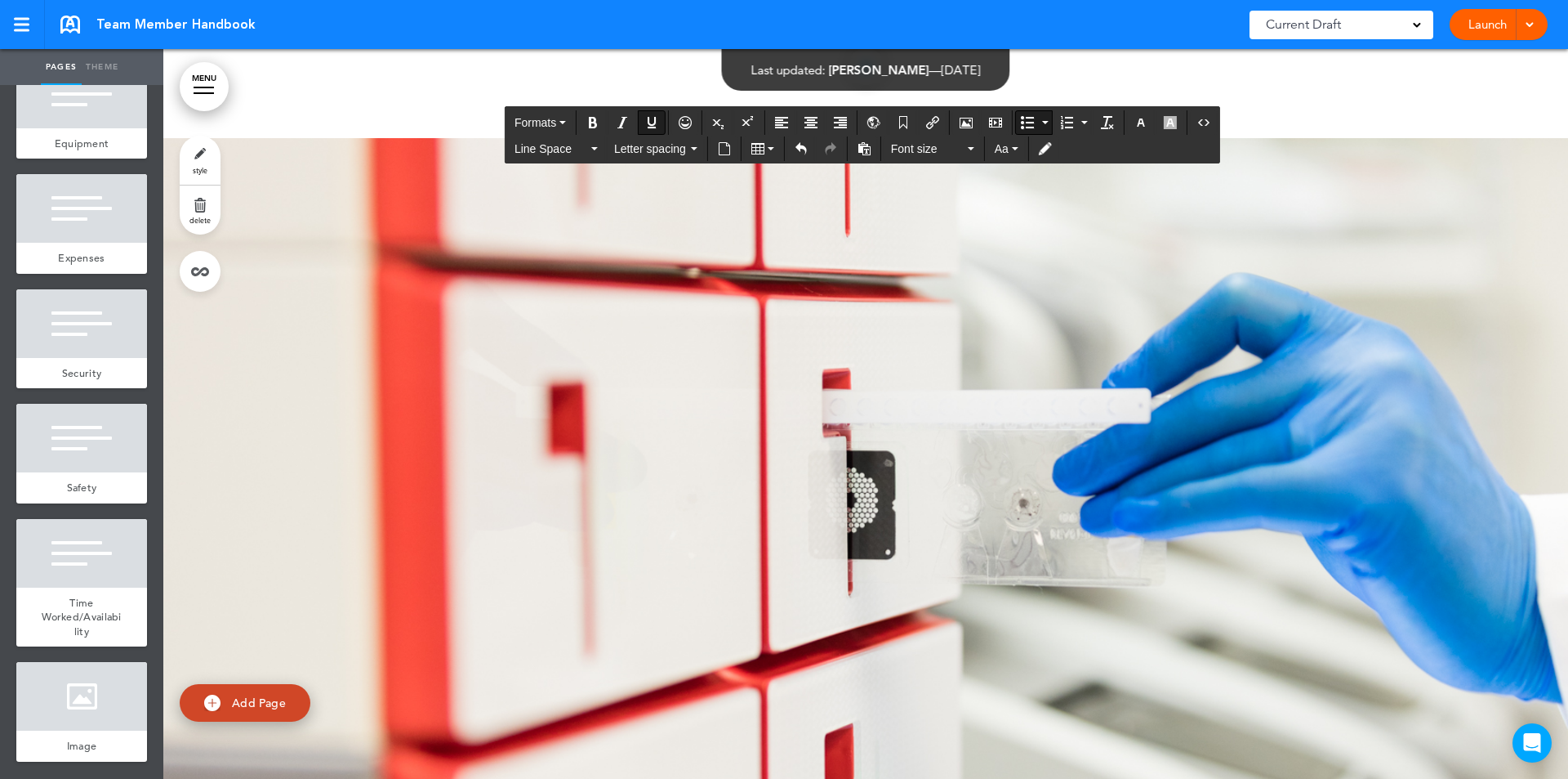
click at [653, 121] on icon "Underline" at bounding box center [651, 122] width 13 height 13
click at [651, 117] on icon "Underline" at bounding box center [651, 122] width 13 height 13
drag, startPoint x: 501, startPoint y: 490, endPoint x: 614, endPoint y: 441, distance: 123.2
click at [654, 119] on icon "Underline" at bounding box center [651, 122] width 13 height 13
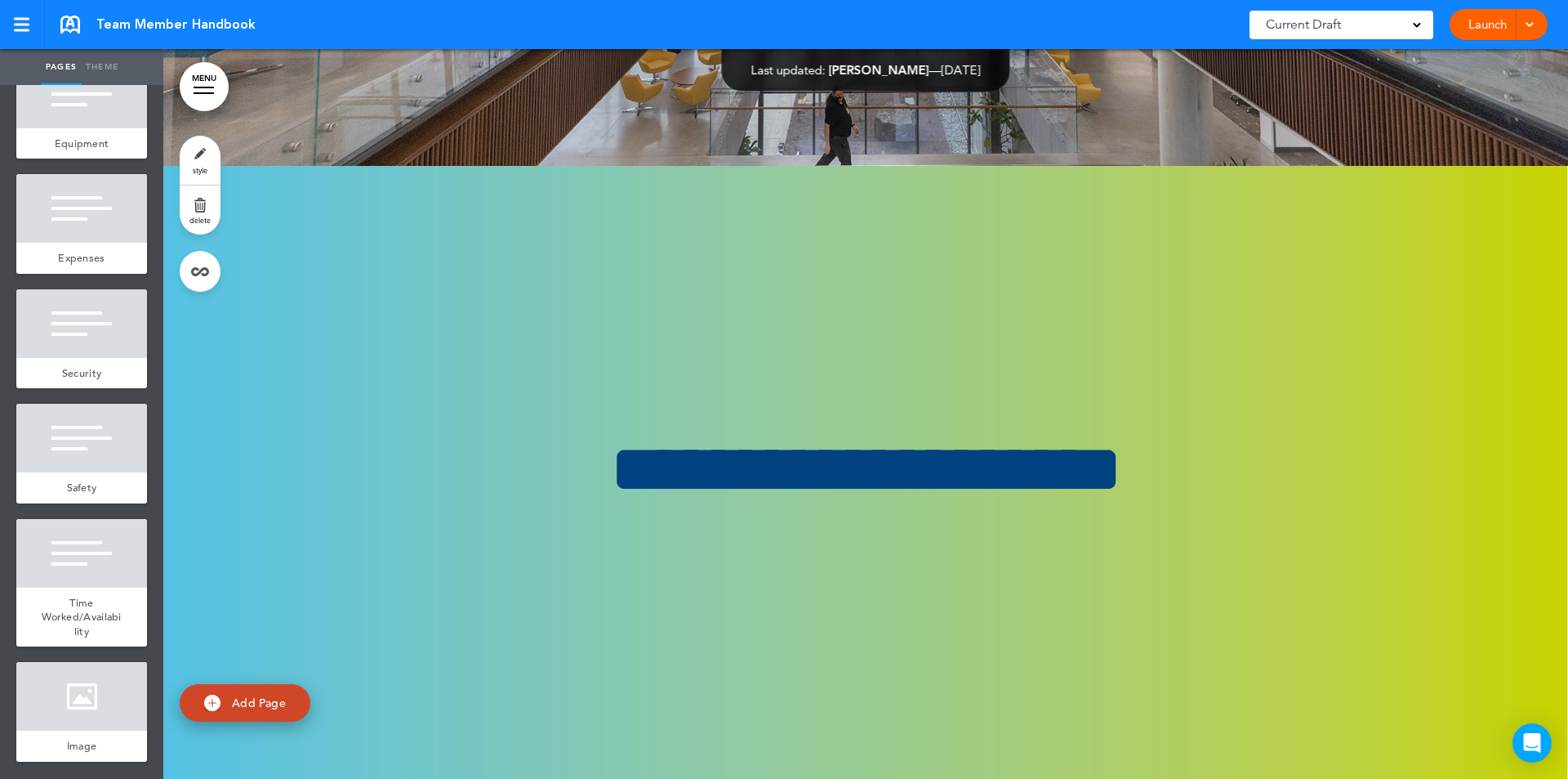
scroll to position [125427, 0]
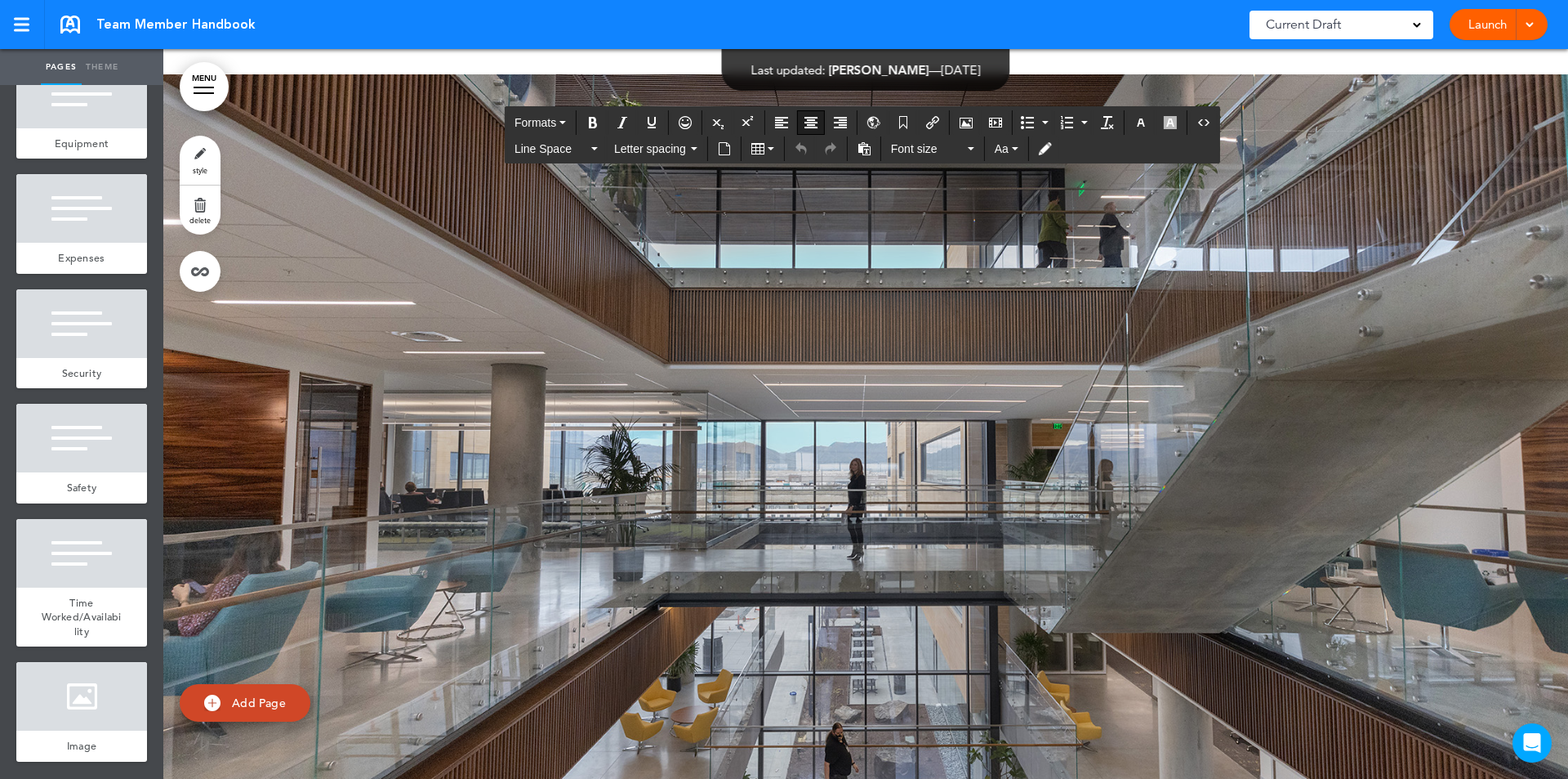
drag, startPoint x: 786, startPoint y: 622, endPoint x: 962, endPoint y: 621, distance: 176.0
paste div
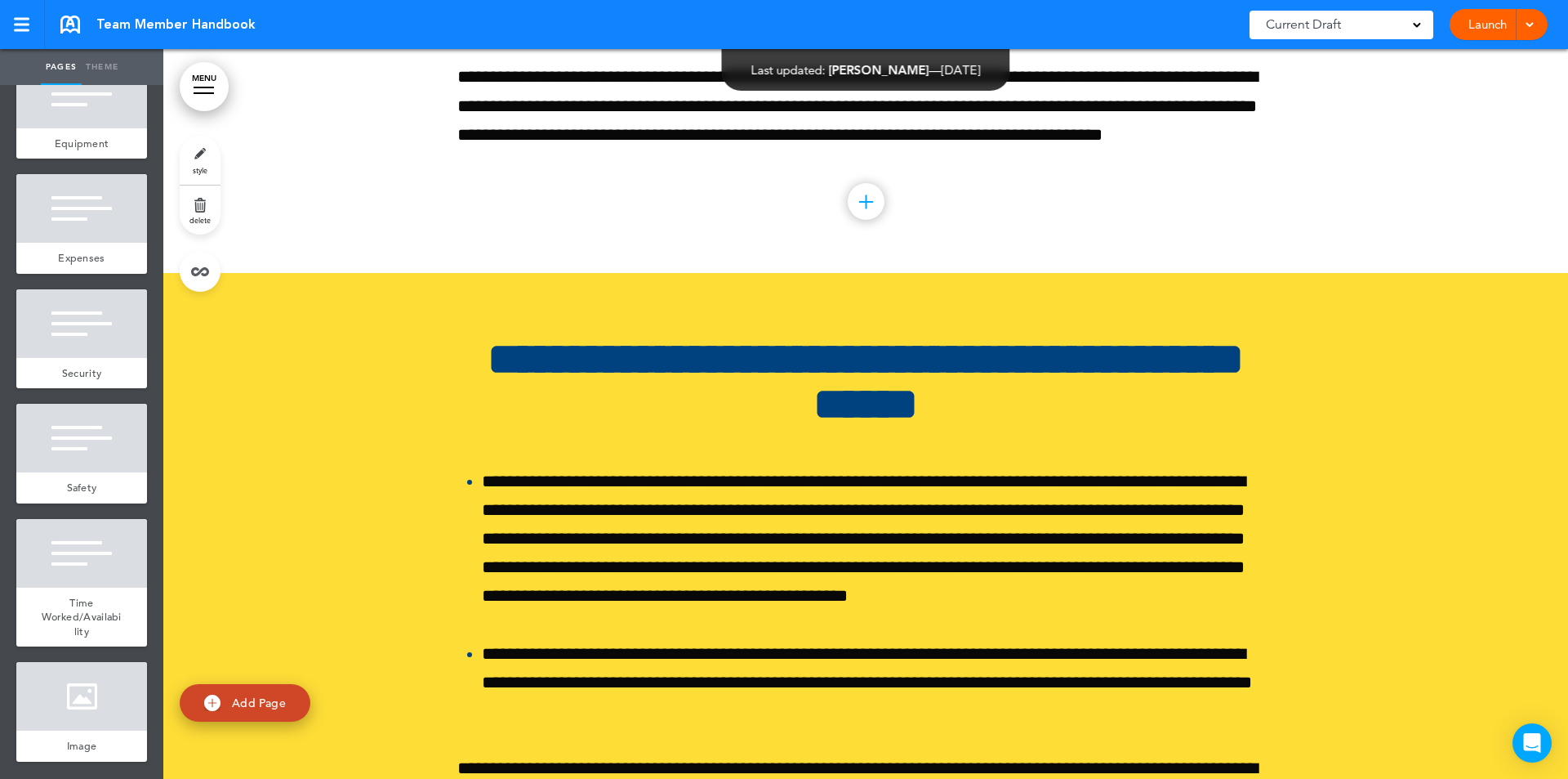
scroll to position [144998, 0]
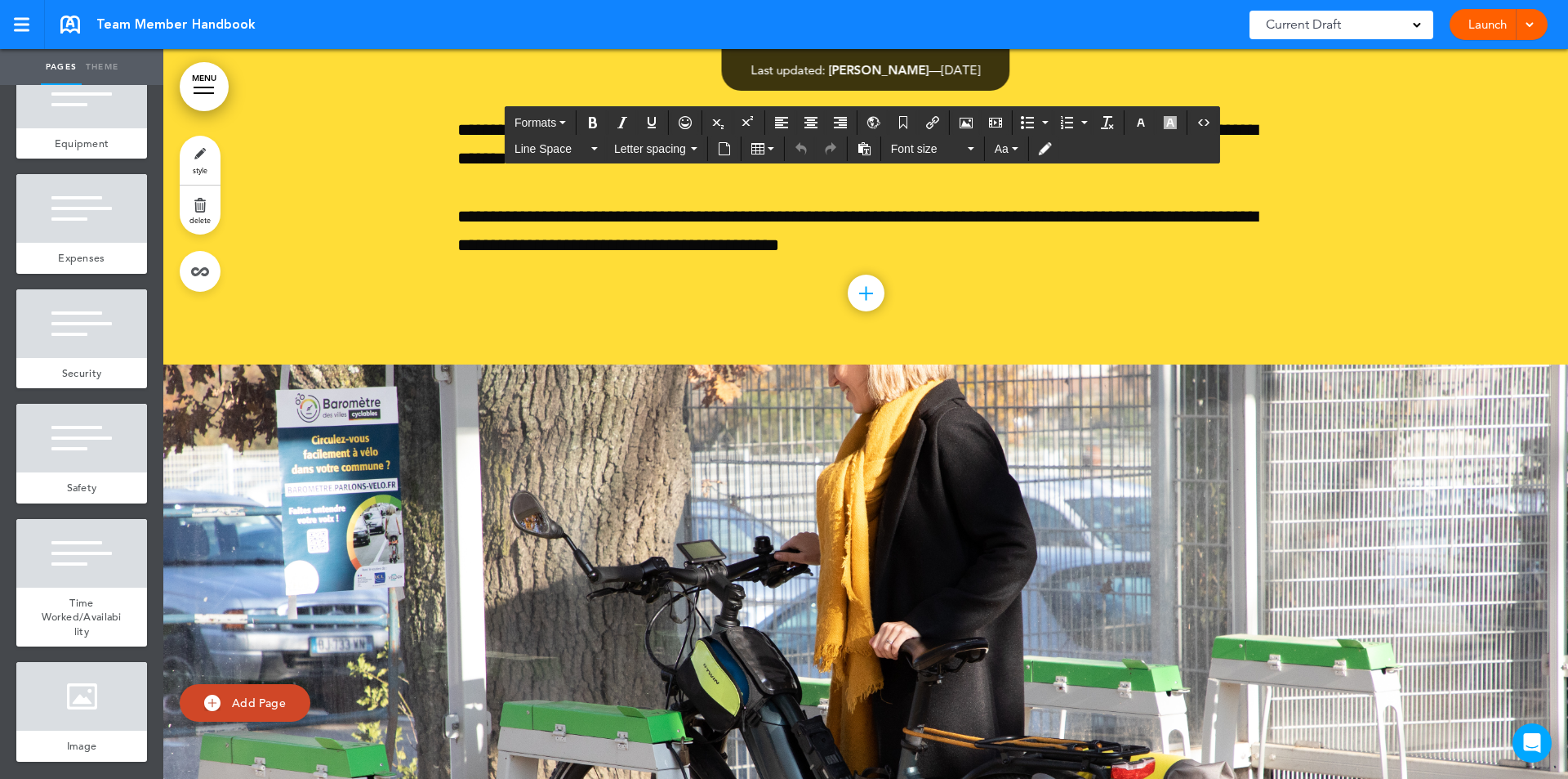
drag, startPoint x: 1057, startPoint y: 239, endPoint x: 1090, endPoint y: 235, distance: 33.2
drag, startPoint x: 1096, startPoint y: 232, endPoint x: 1230, endPoint y: 235, distance: 134.0
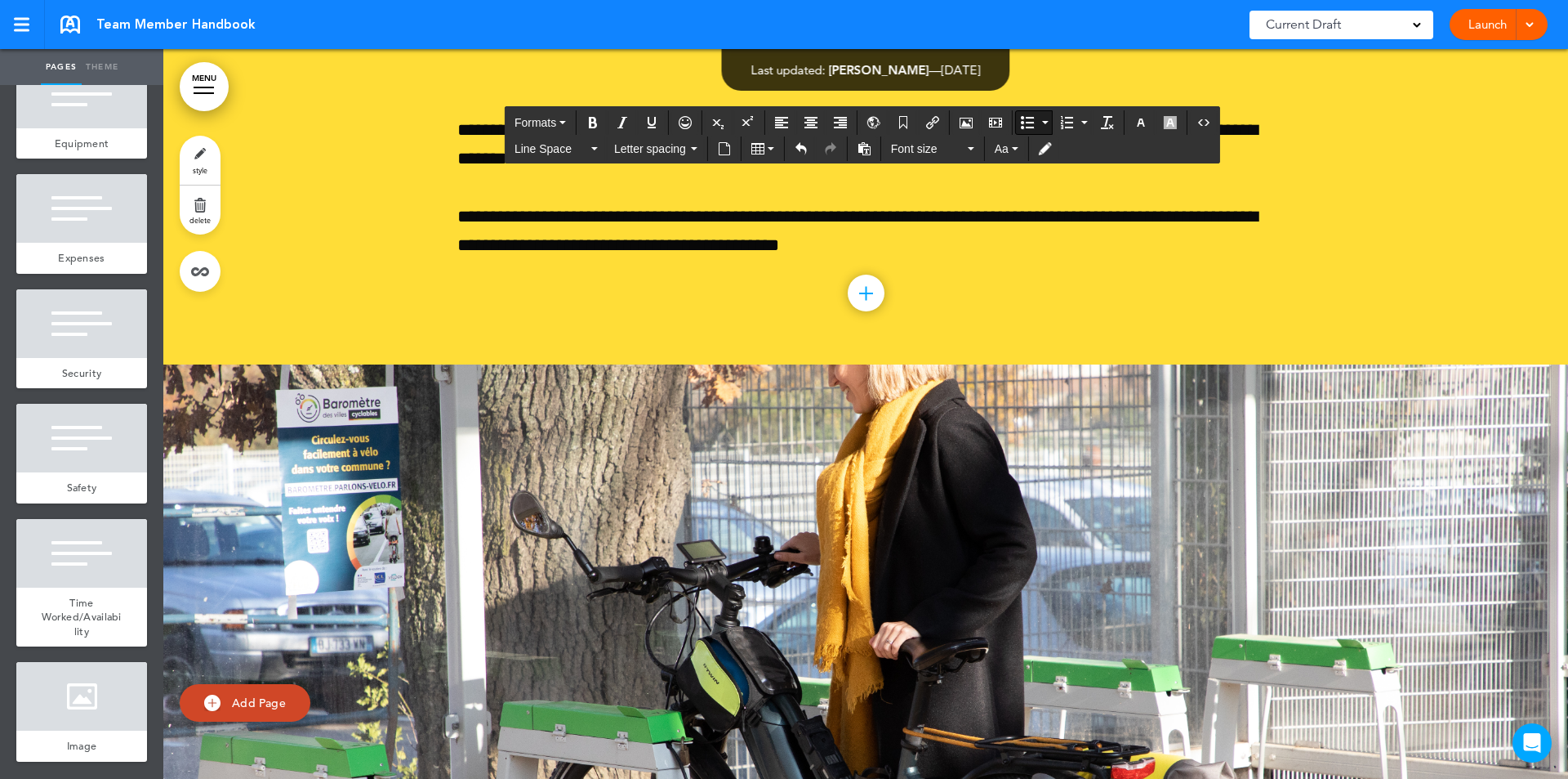
drag, startPoint x: 1205, startPoint y: 403, endPoint x: 1224, endPoint y: 429, distance: 32.2
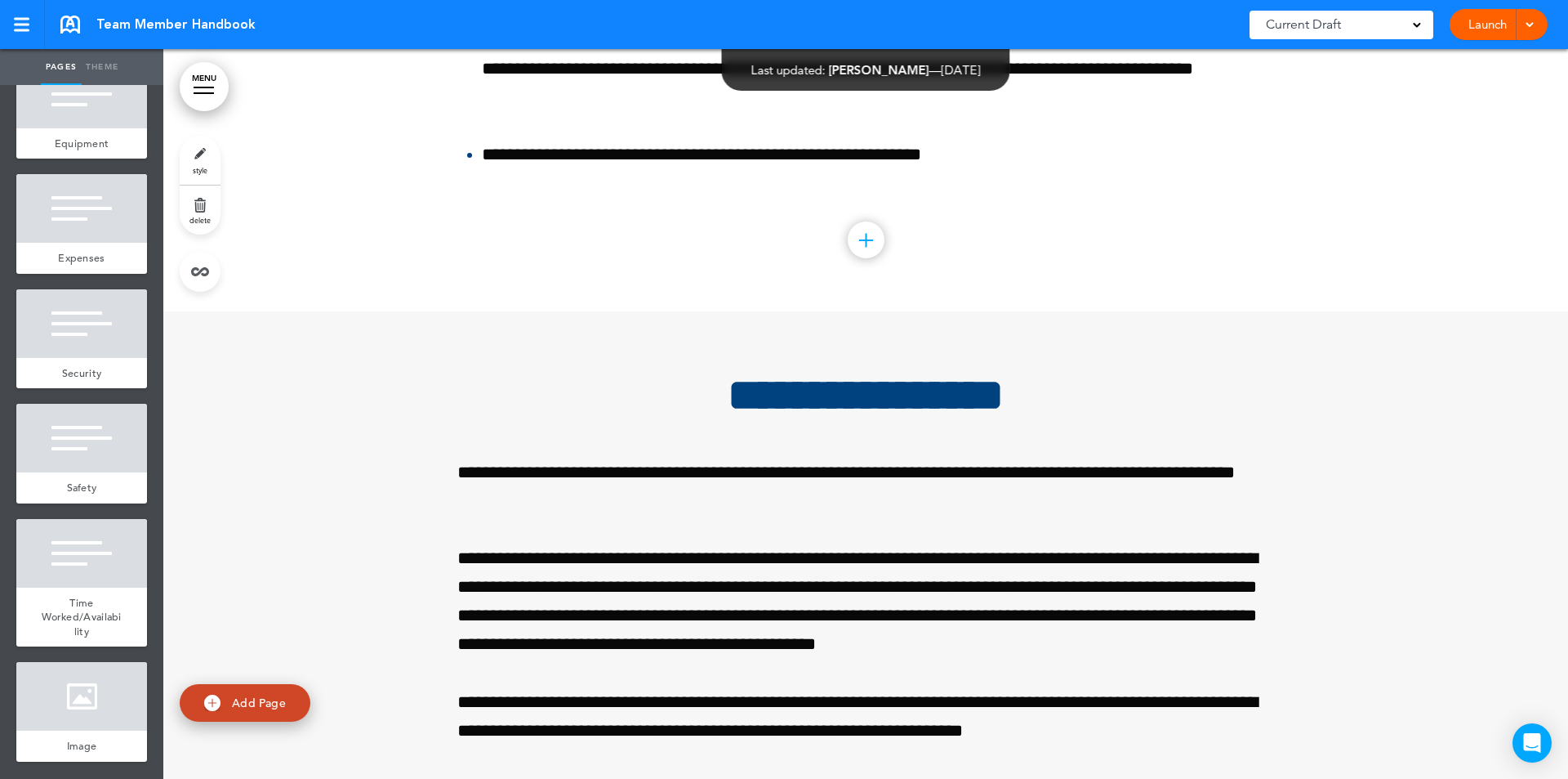
scroll to position [149466, 0]
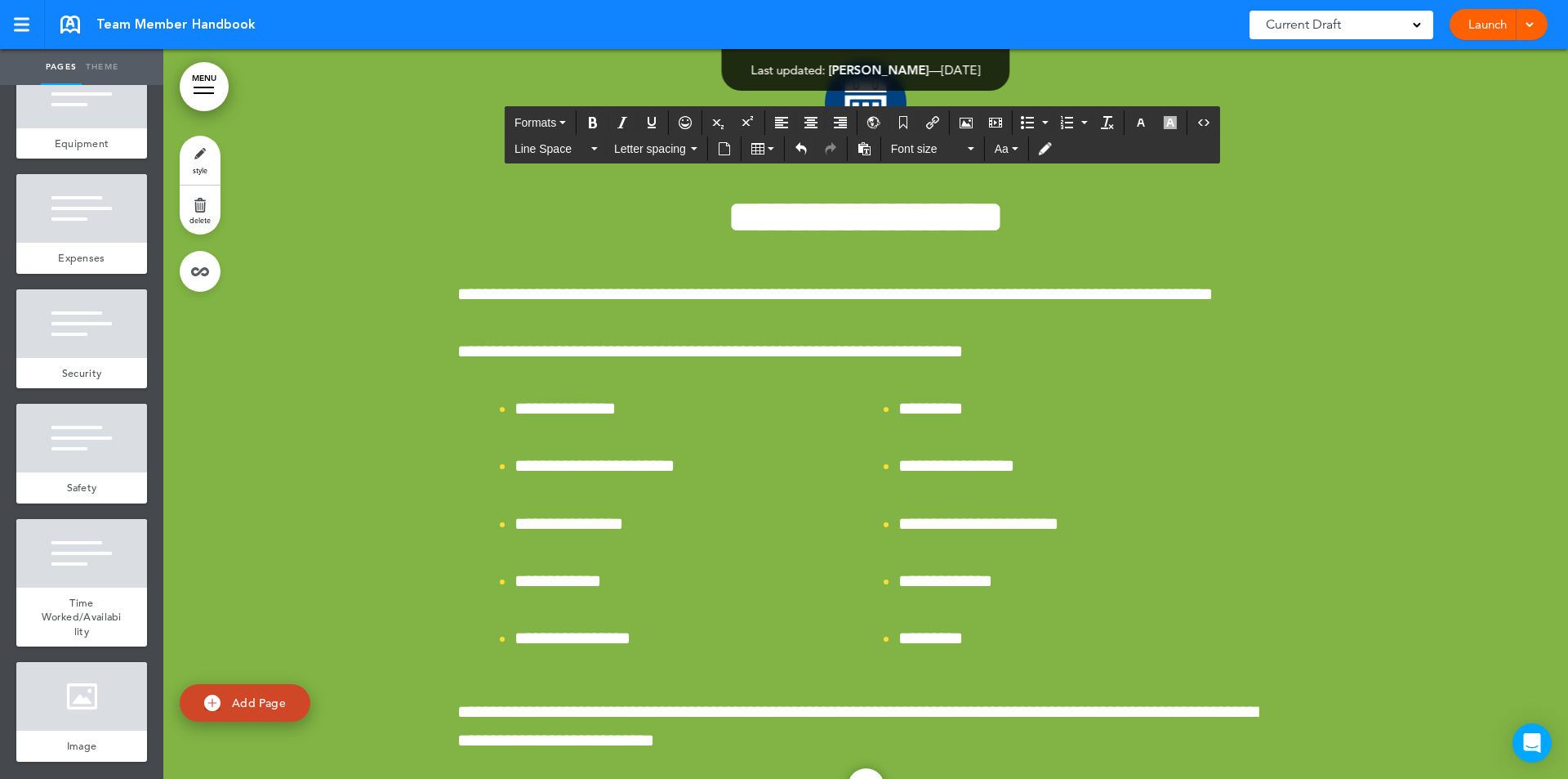
scroll to position [148189, 0]
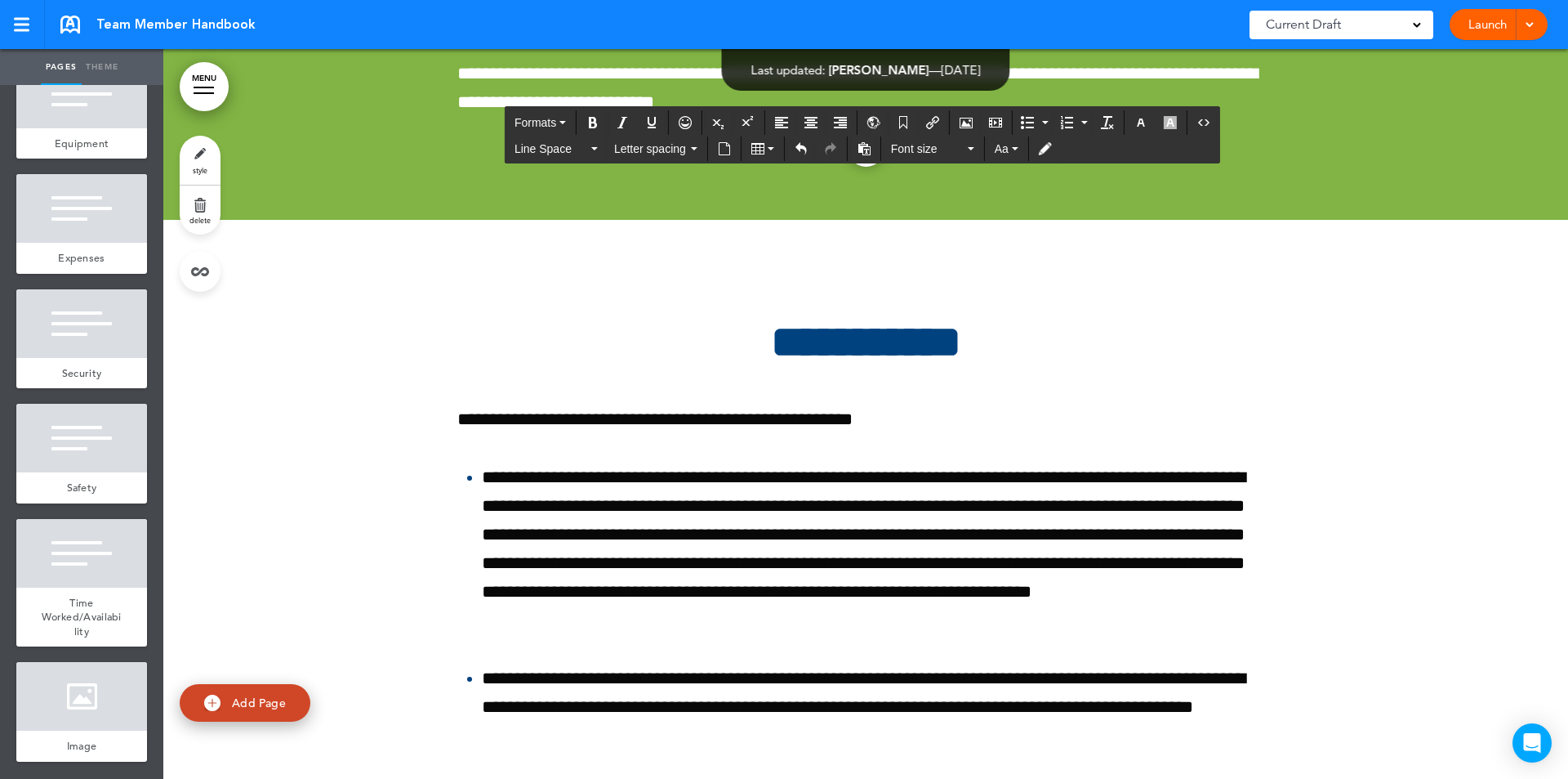
drag, startPoint x: 1006, startPoint y: 304, endPoint x: 997, endPoint y: 300, distance: 9.8
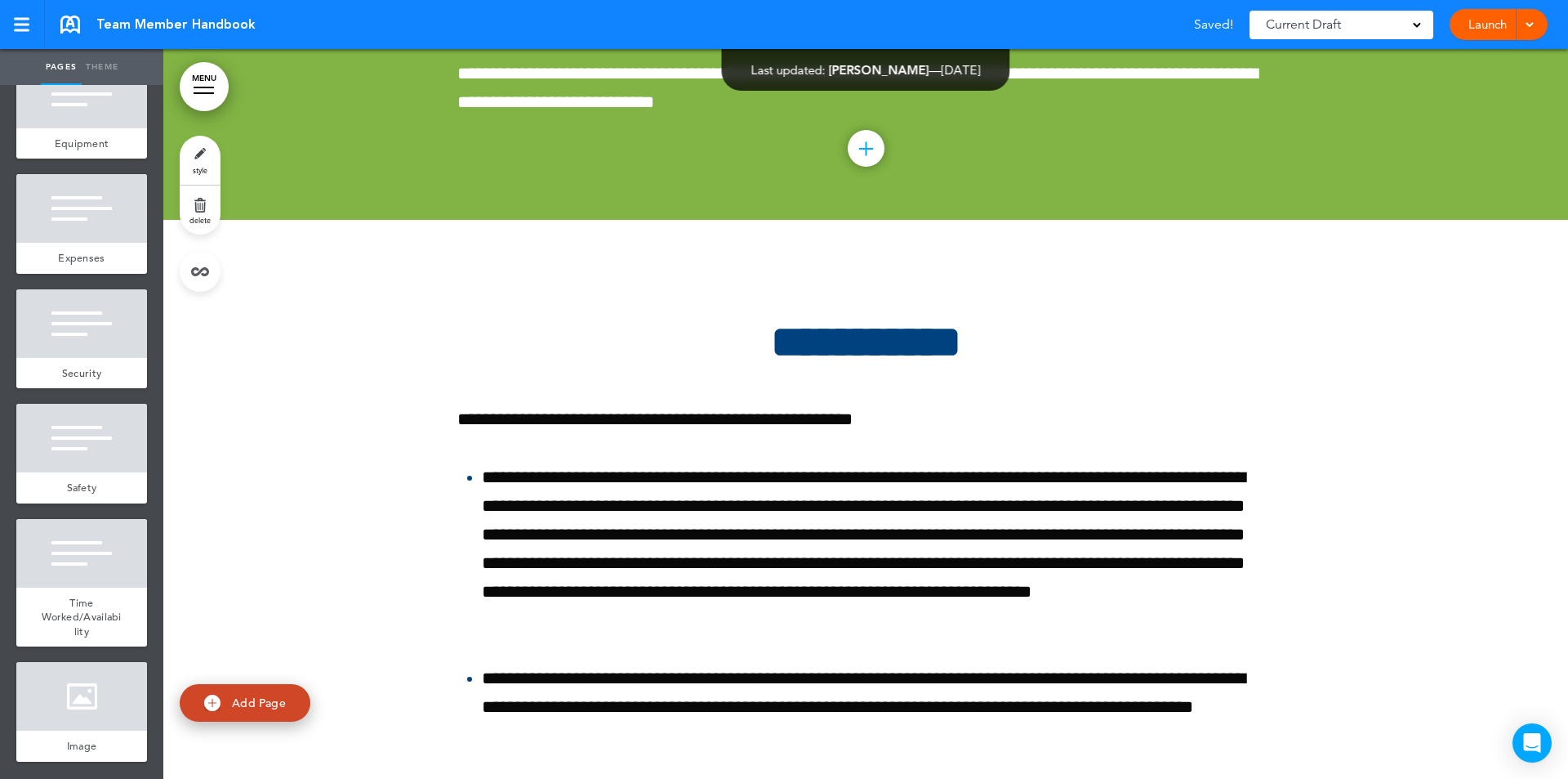
drag, startPoint x: 533, startPoint y: 207, endPoint x: 631, endPoint y: 223, distance: 99.3
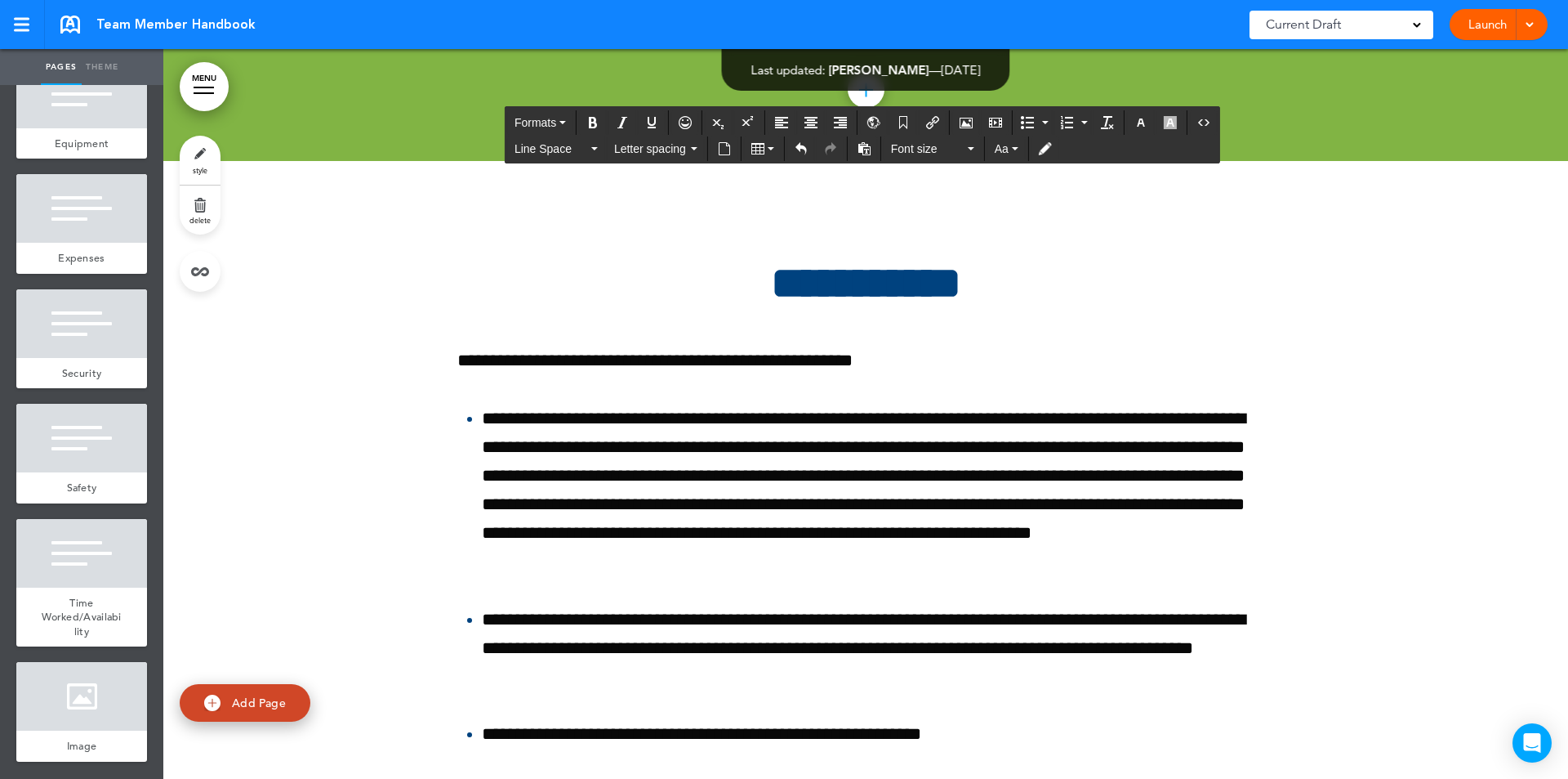
scroll to position [148270, 0]
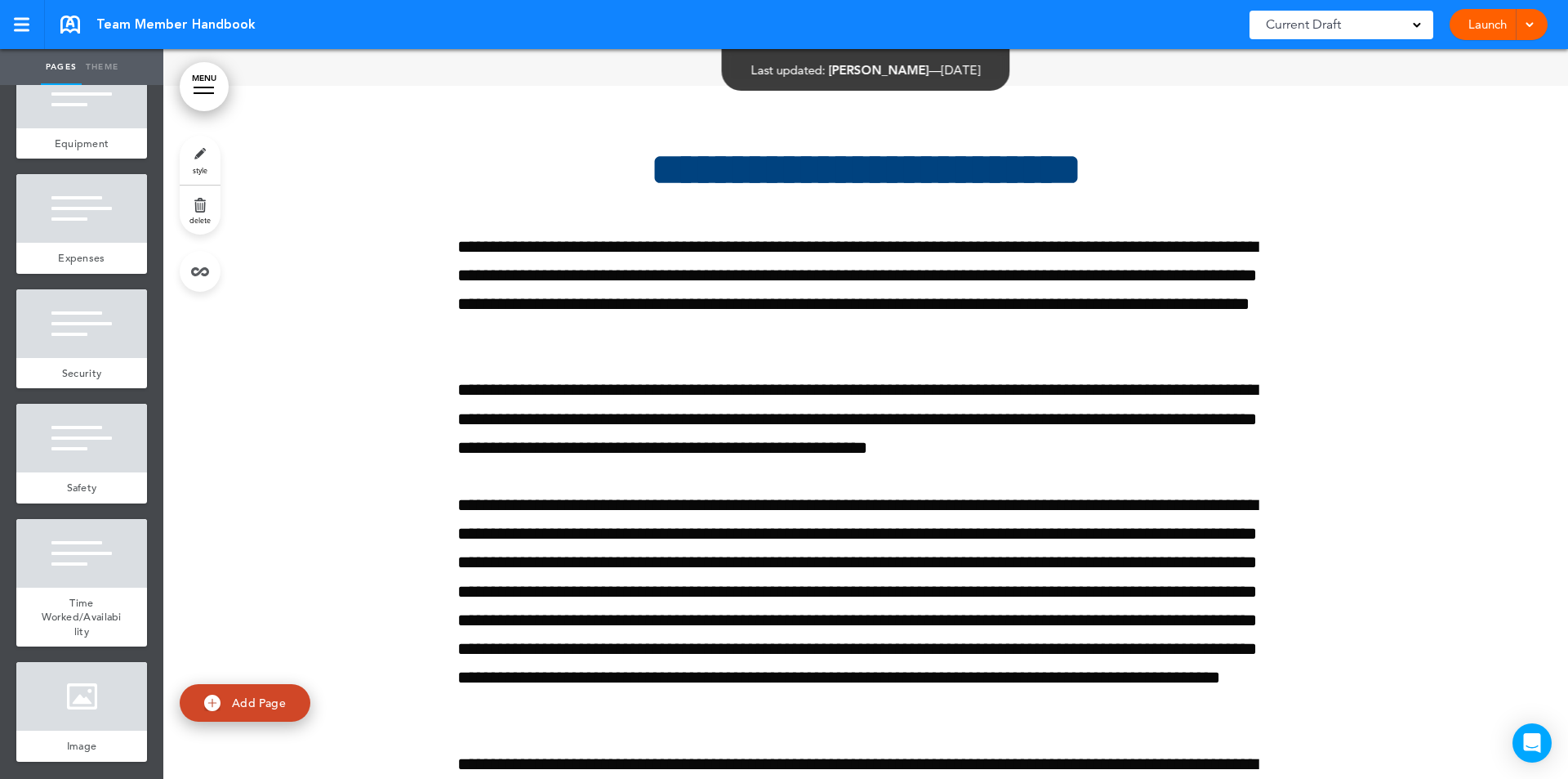
scroll to position [155934, 0]
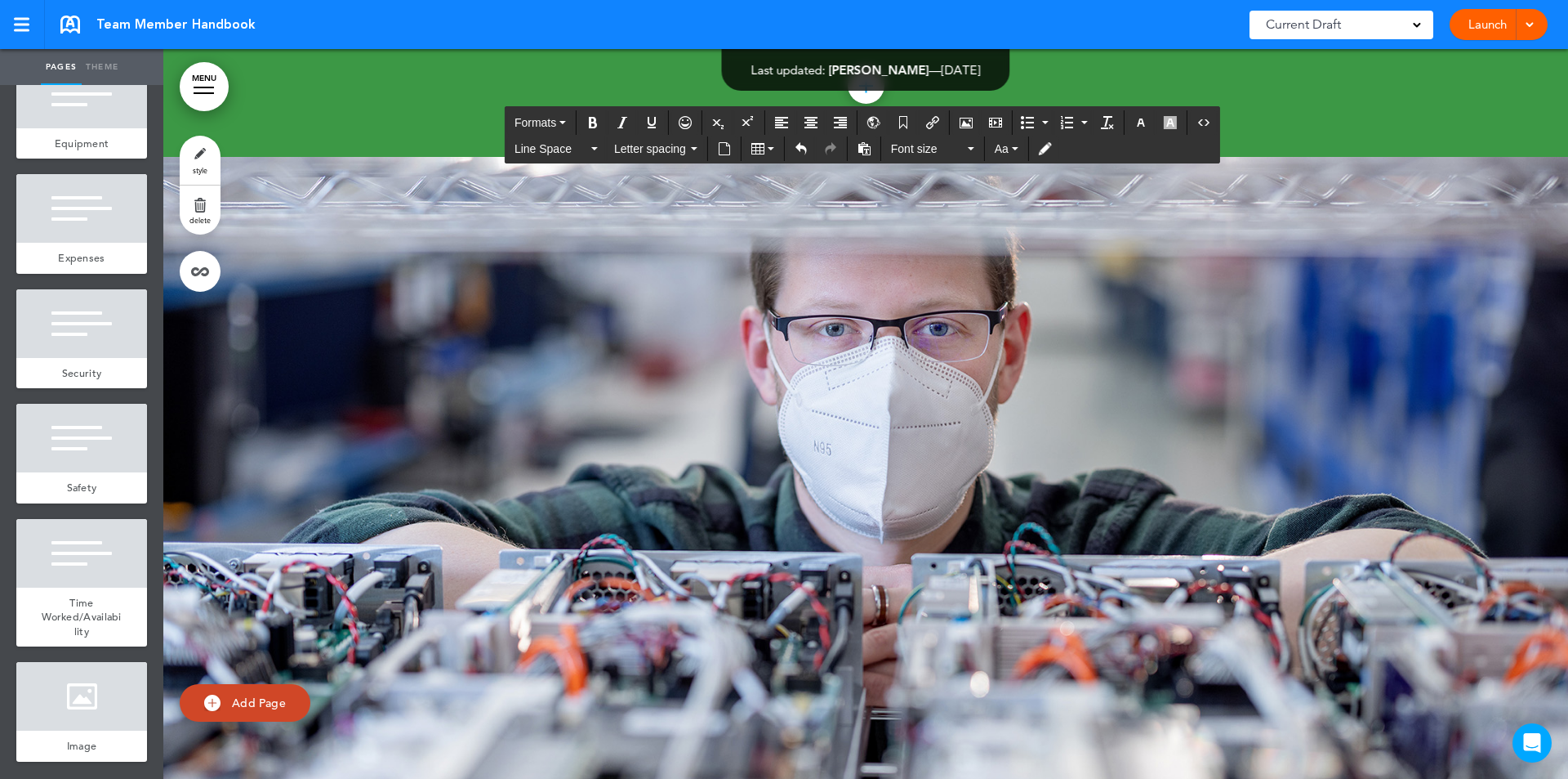
scroll to position [157650, 0]
drag, startPoint x: 749, startPoint y: 316, endPoint x: 800, endPoint y: 312, distance: 51.2
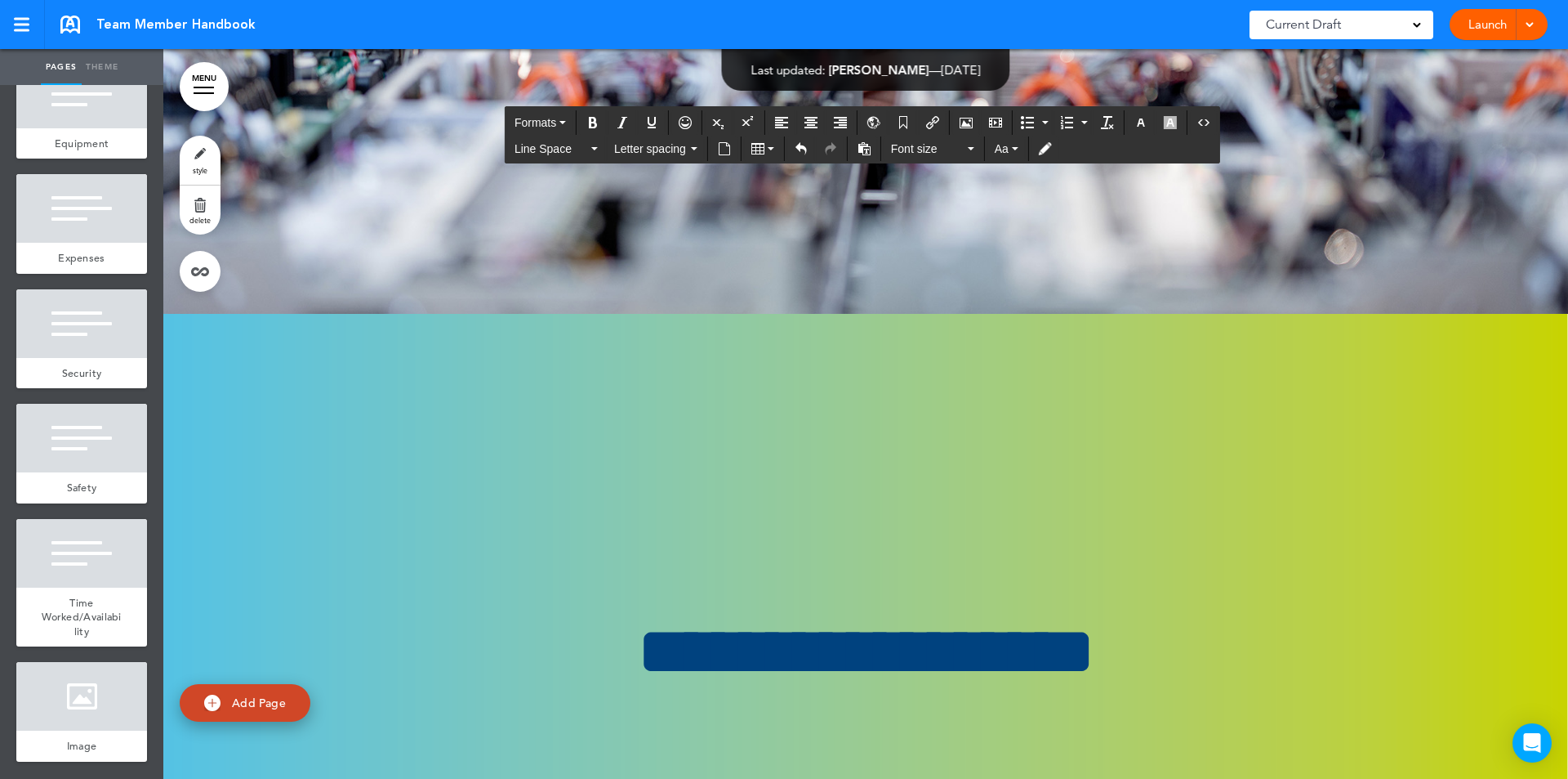
scroll to position [157585, 0]
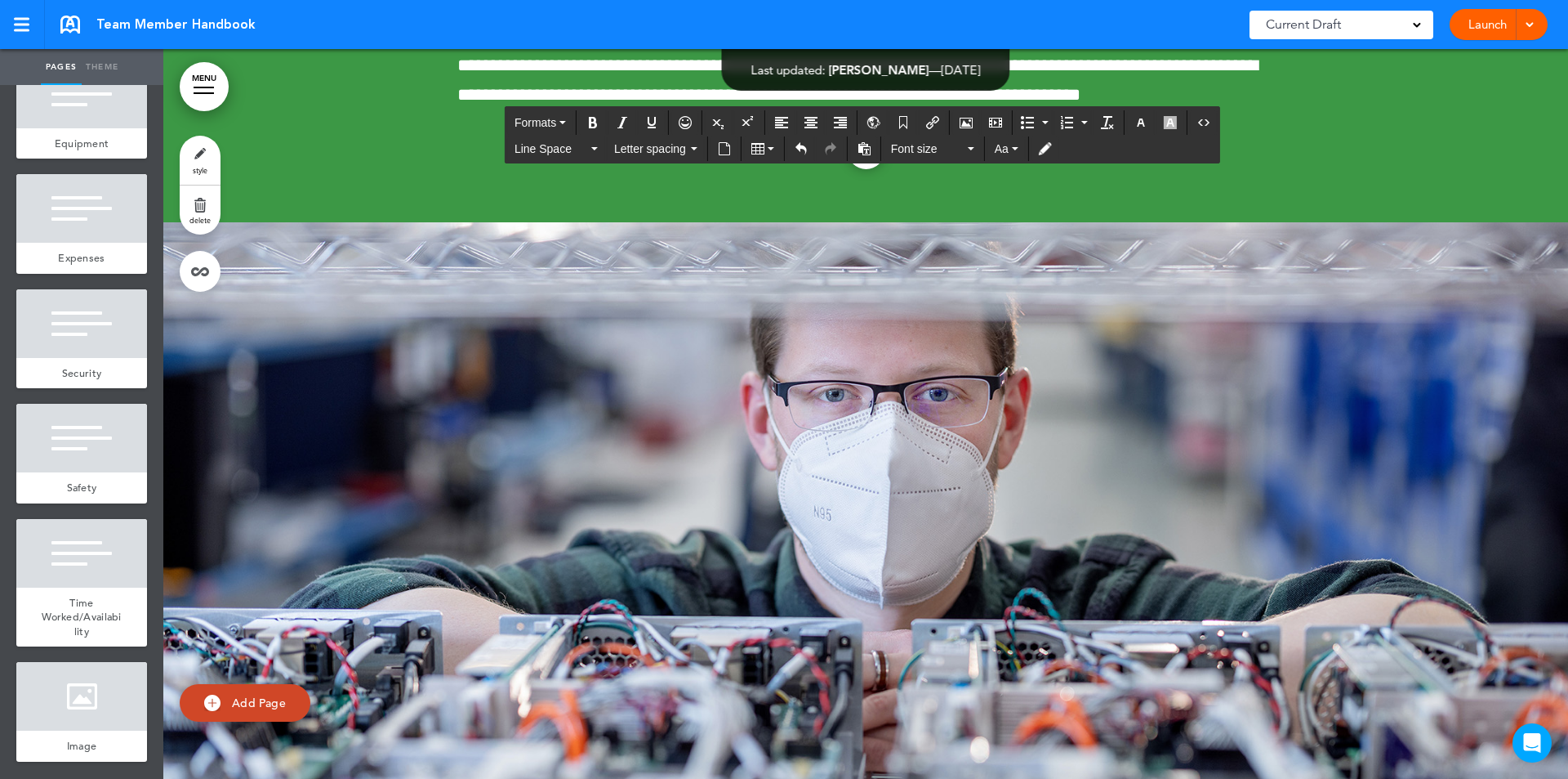
drag, startPoint x: 985, startPoint y: 376, endPoint x: 572, endPoint y: 402, distance: 413.8
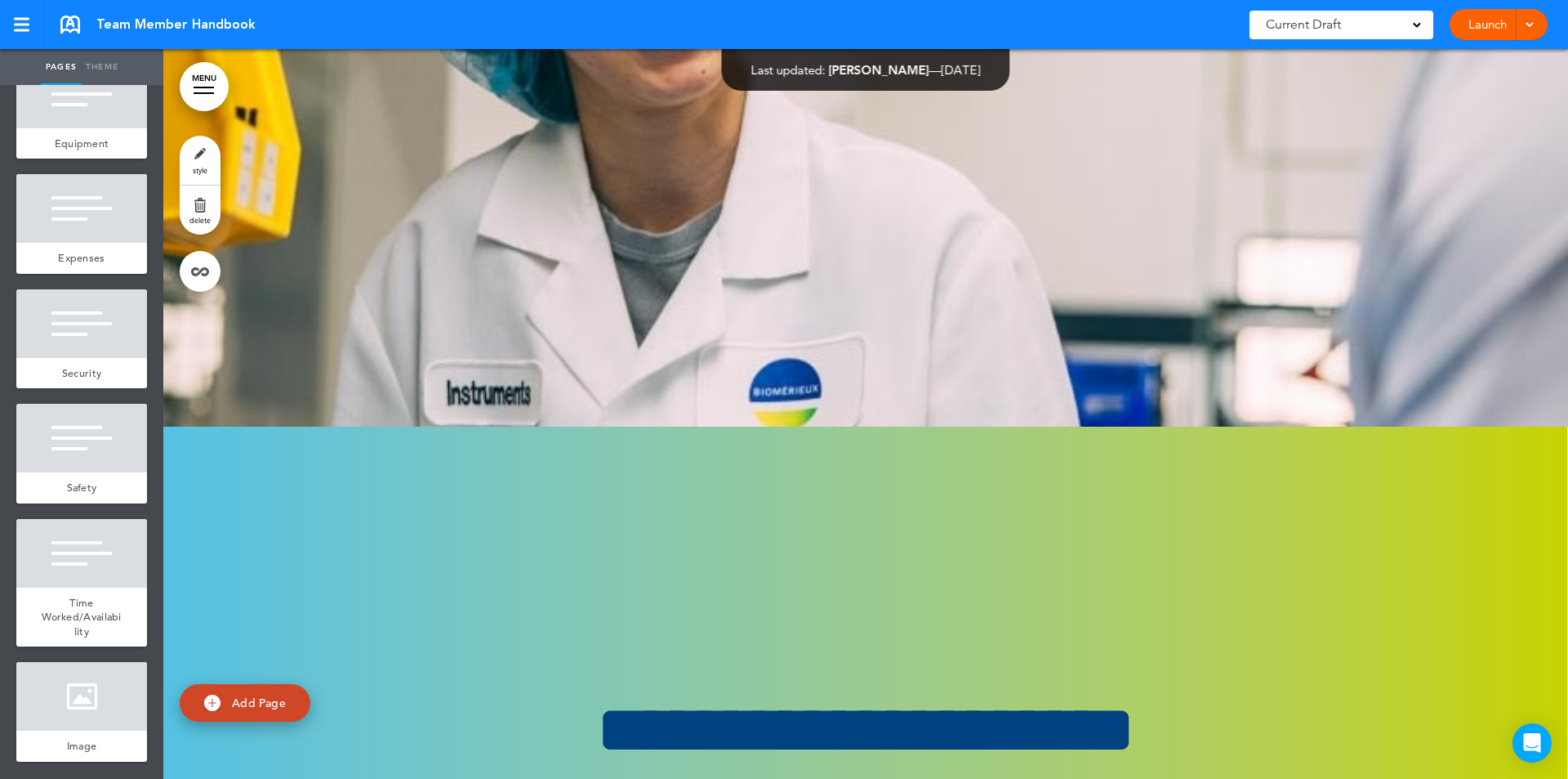
scroll to position [197357, 0]
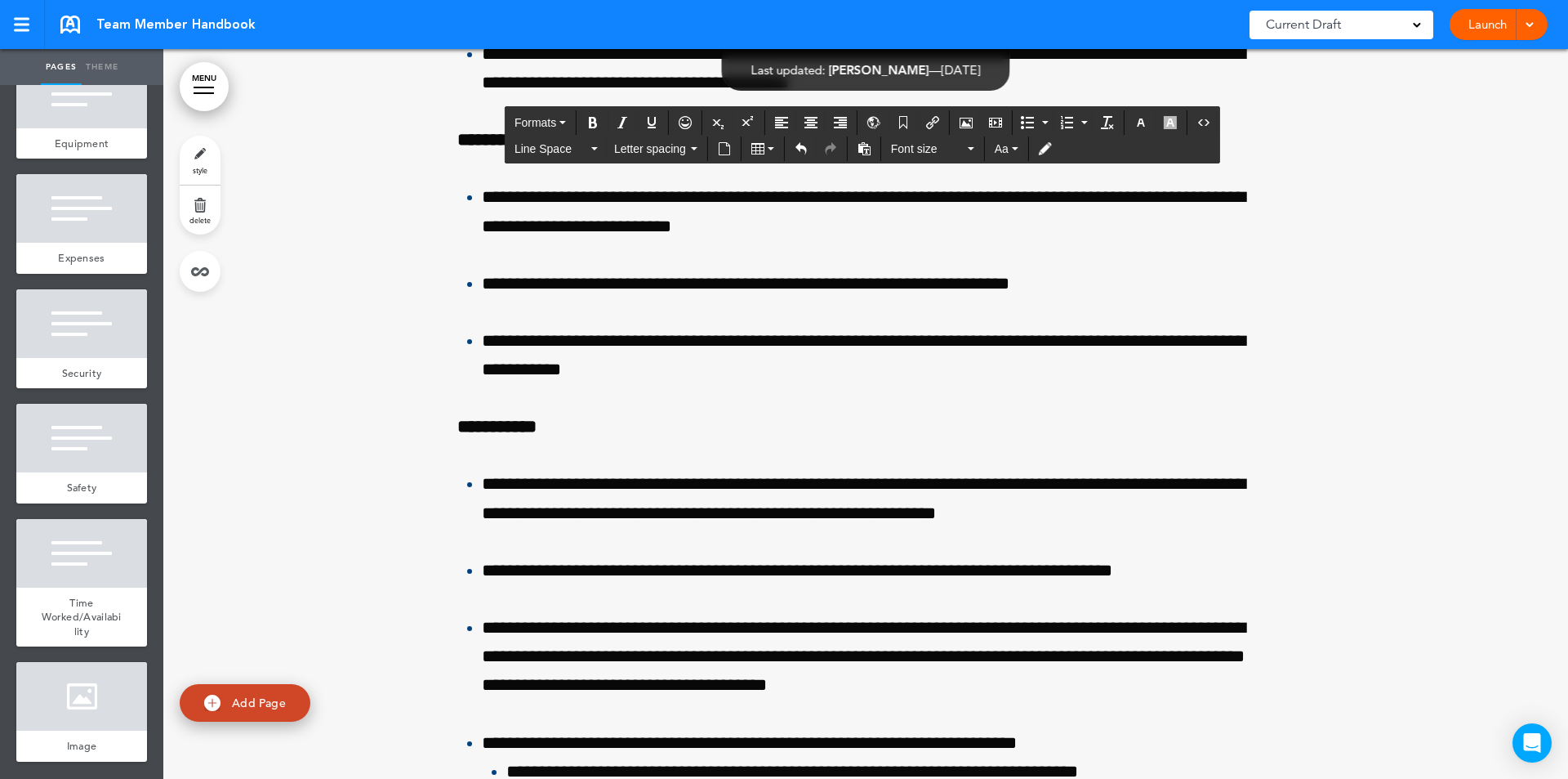
scroll to position [200436, 0]
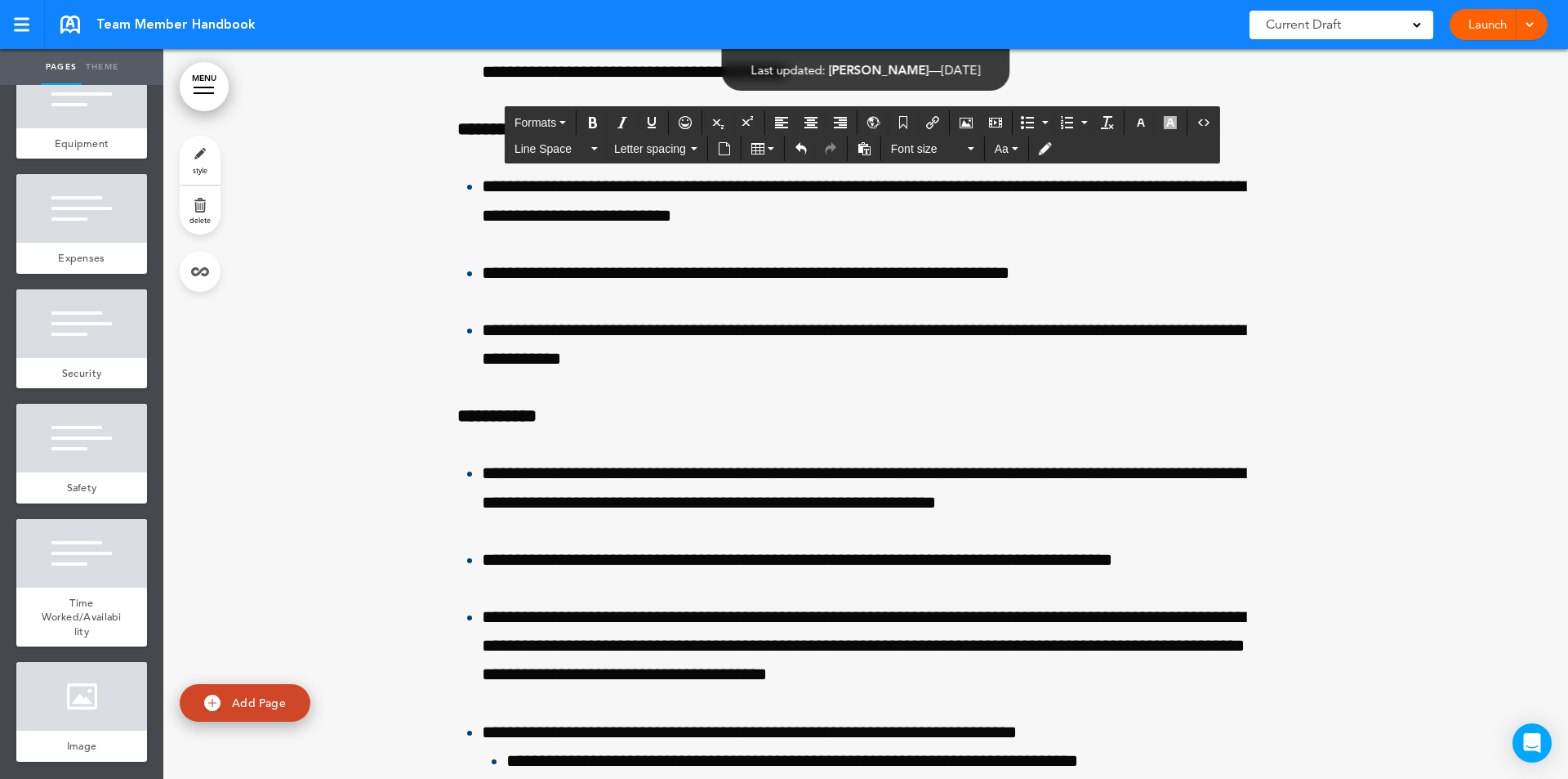
scroll to position [201077, 0]
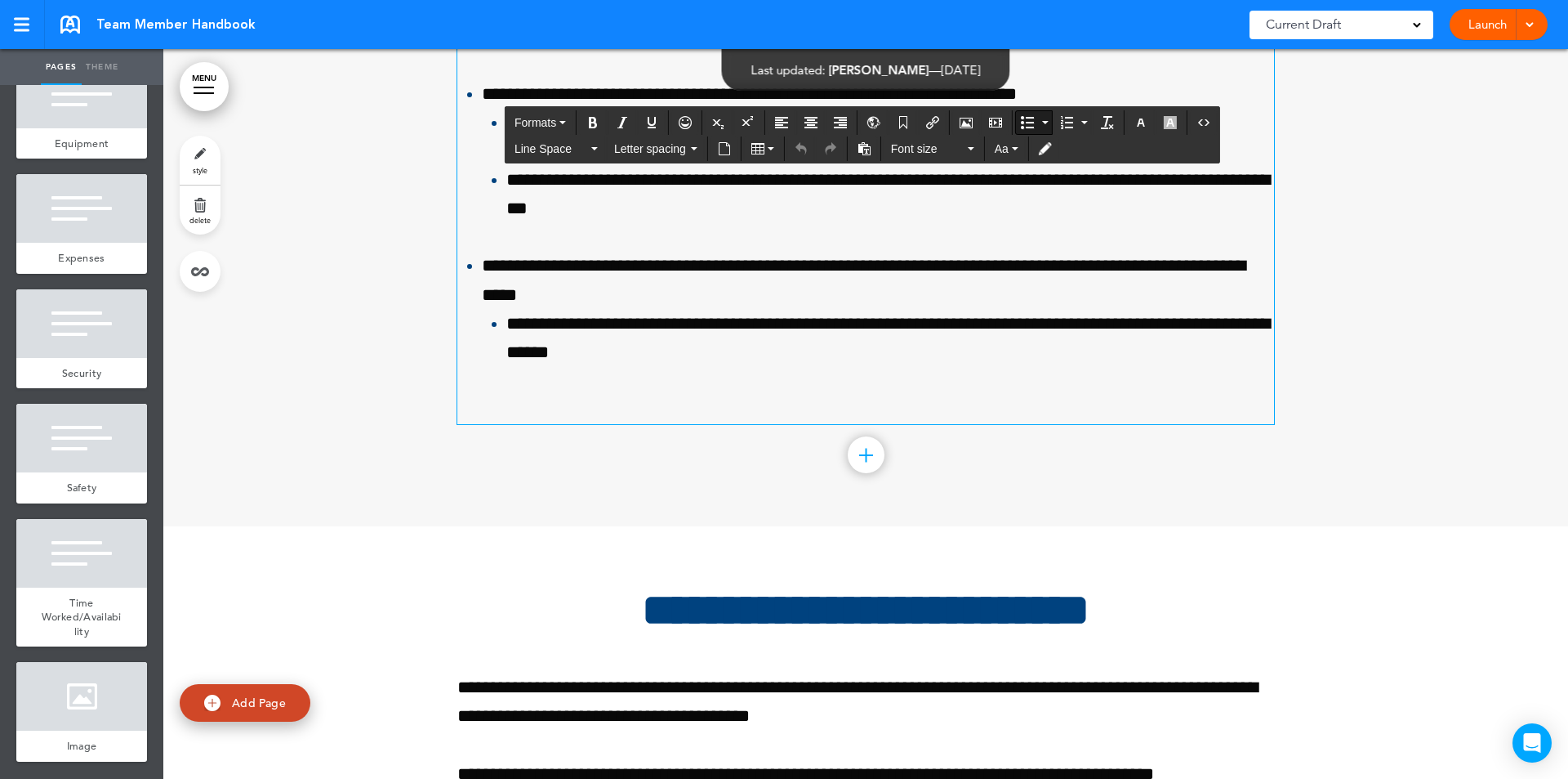
drag, startPoint x: 747, startPoint y: 346, endPoint x: 853, endPoint y: 345, distance: 106.0
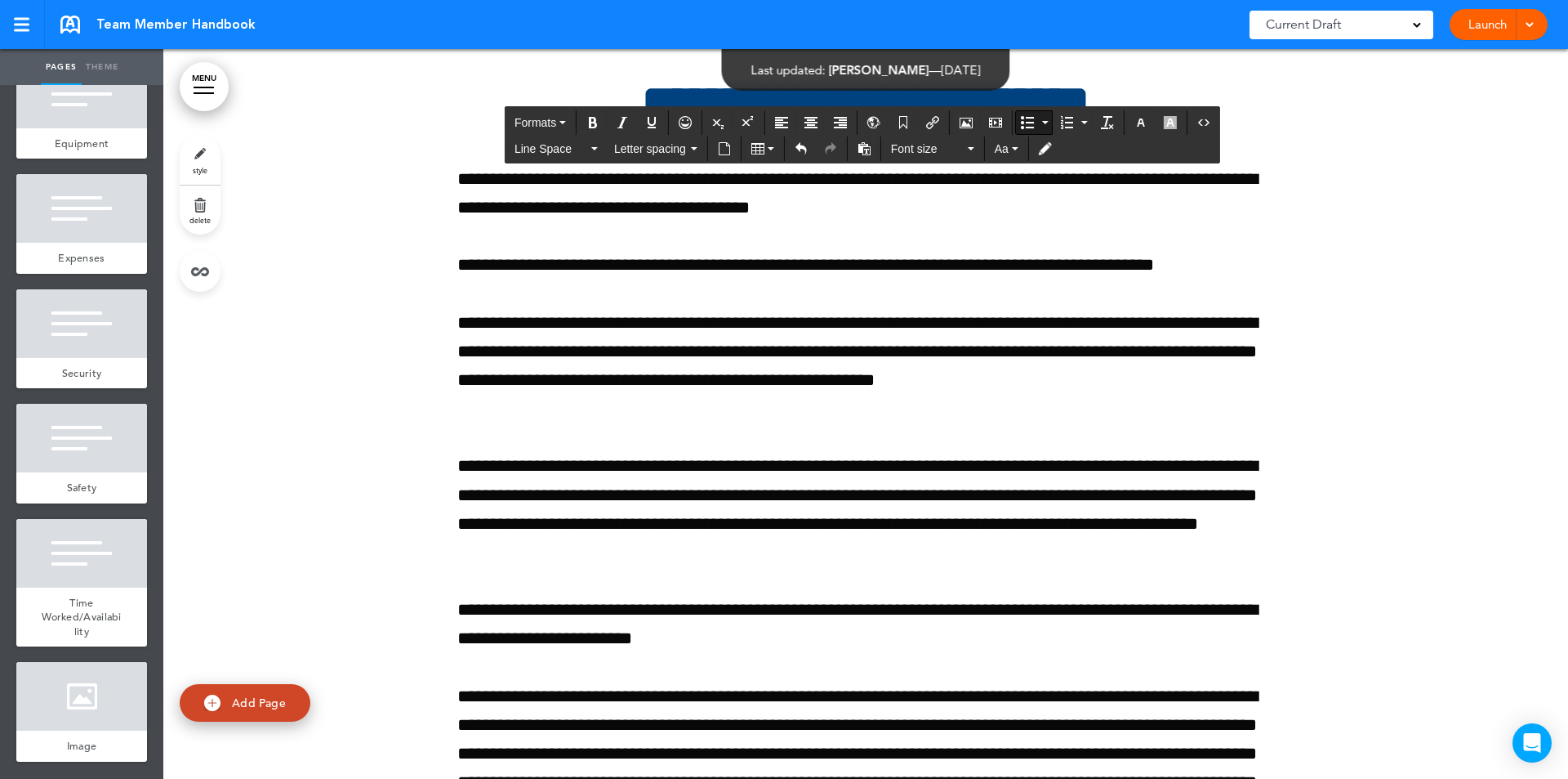
scroll to position [201491, 0]
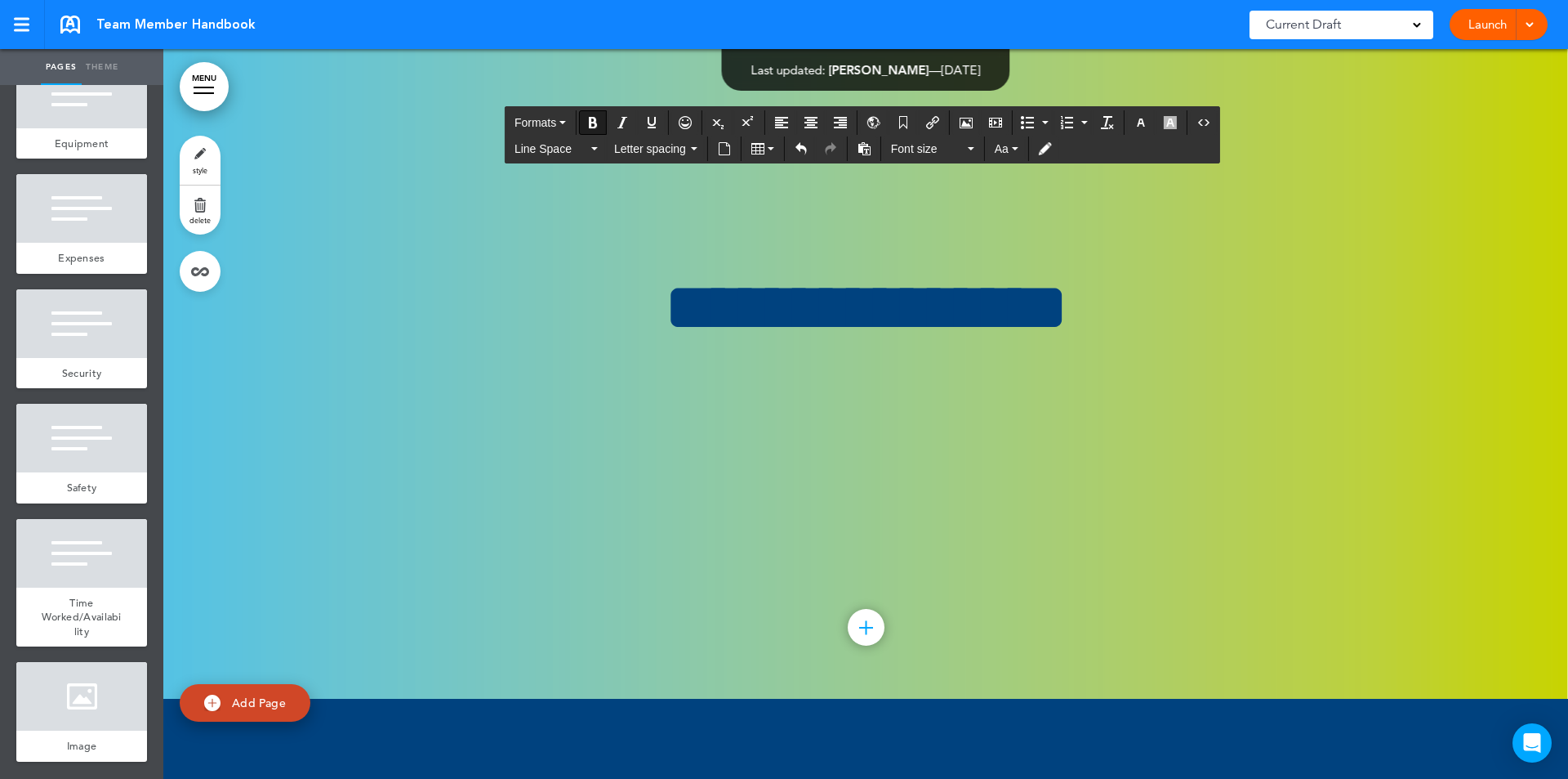
scroll to position [206241, 0]
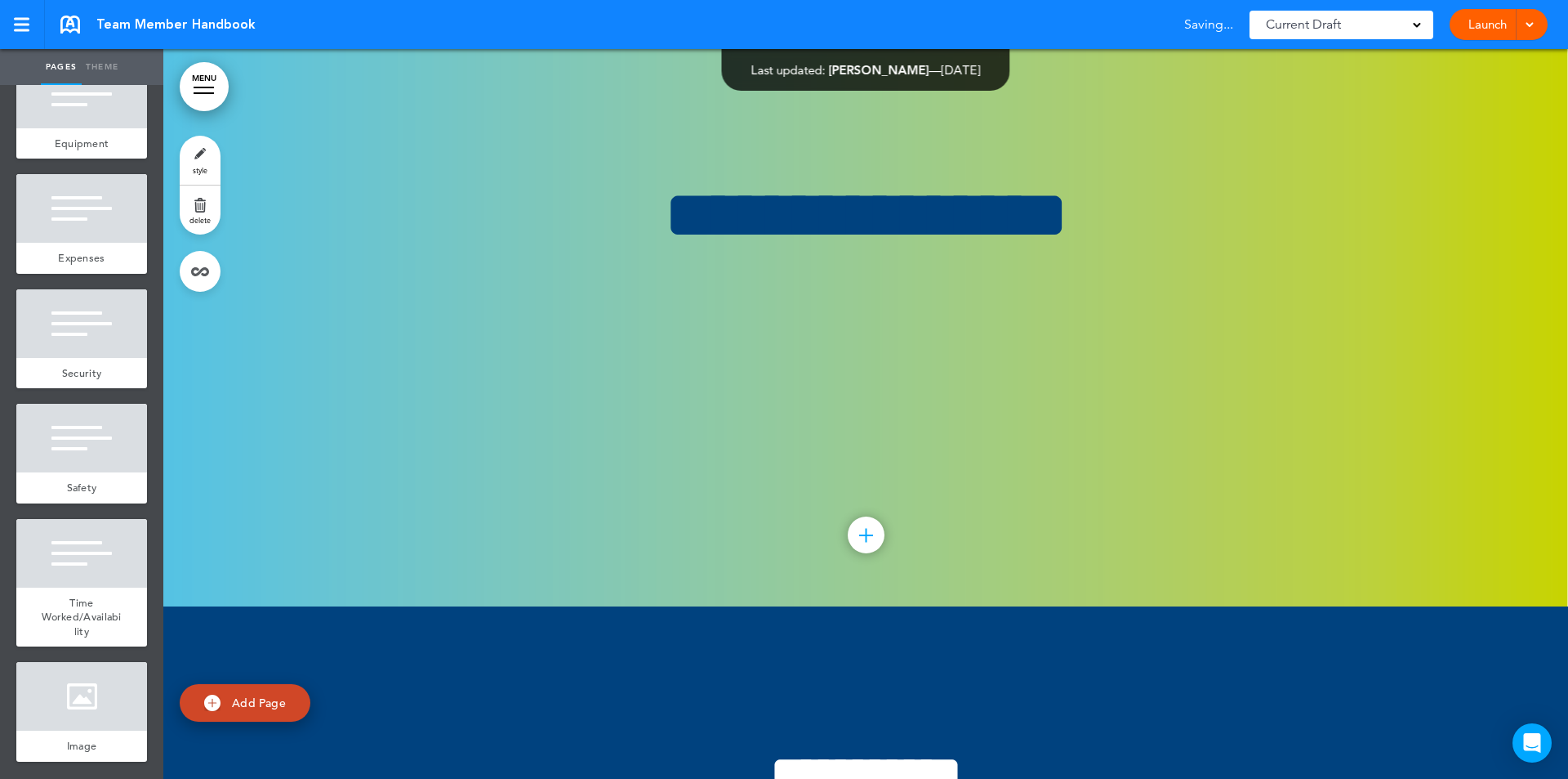
click at [761, 441] on div at bounding box center [947, 389] width 1568 height 779
click at [249, 698] on span "Add Page" at bounding box center [258, 702] width 54 height 15
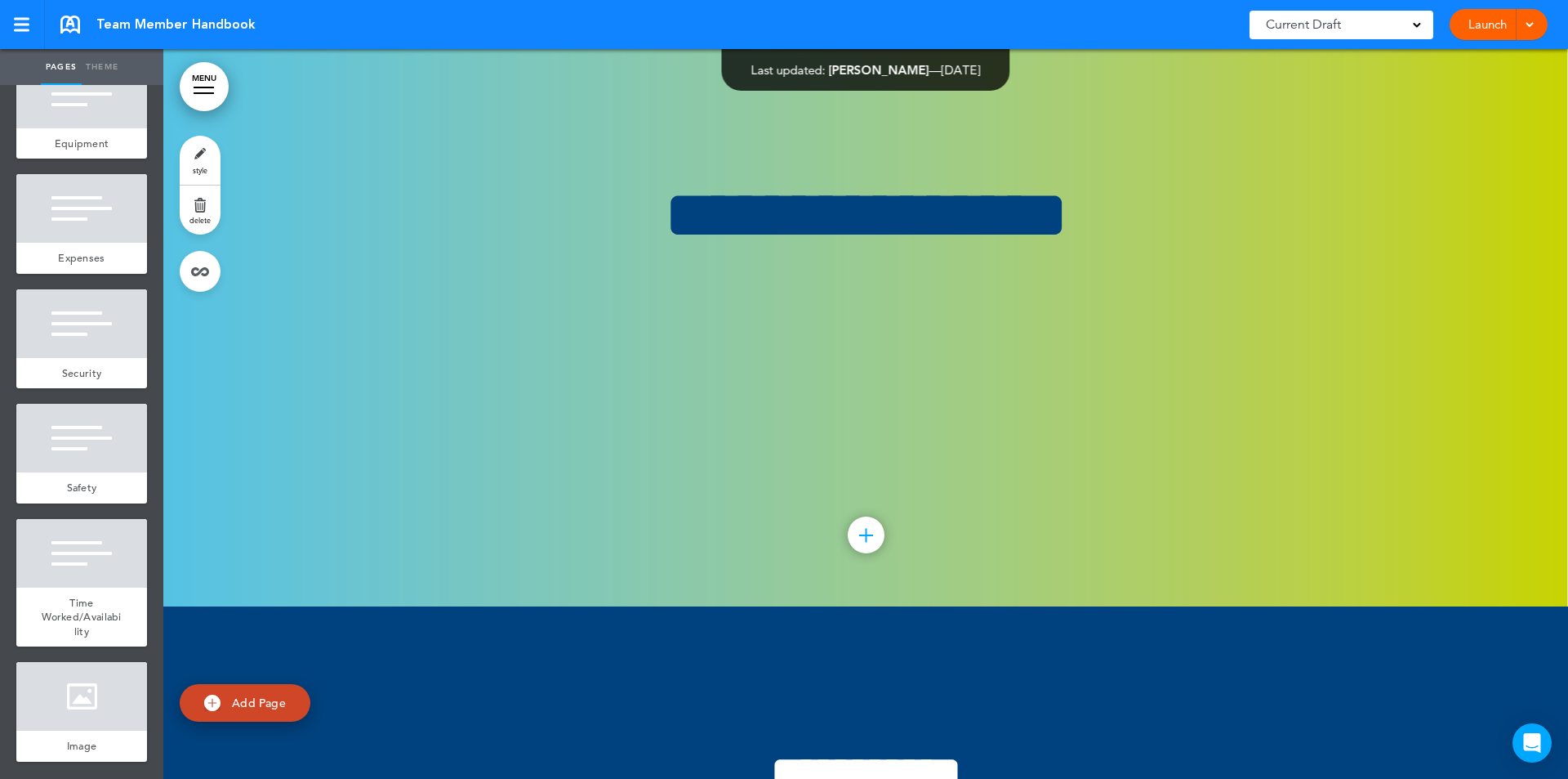
type input "********"
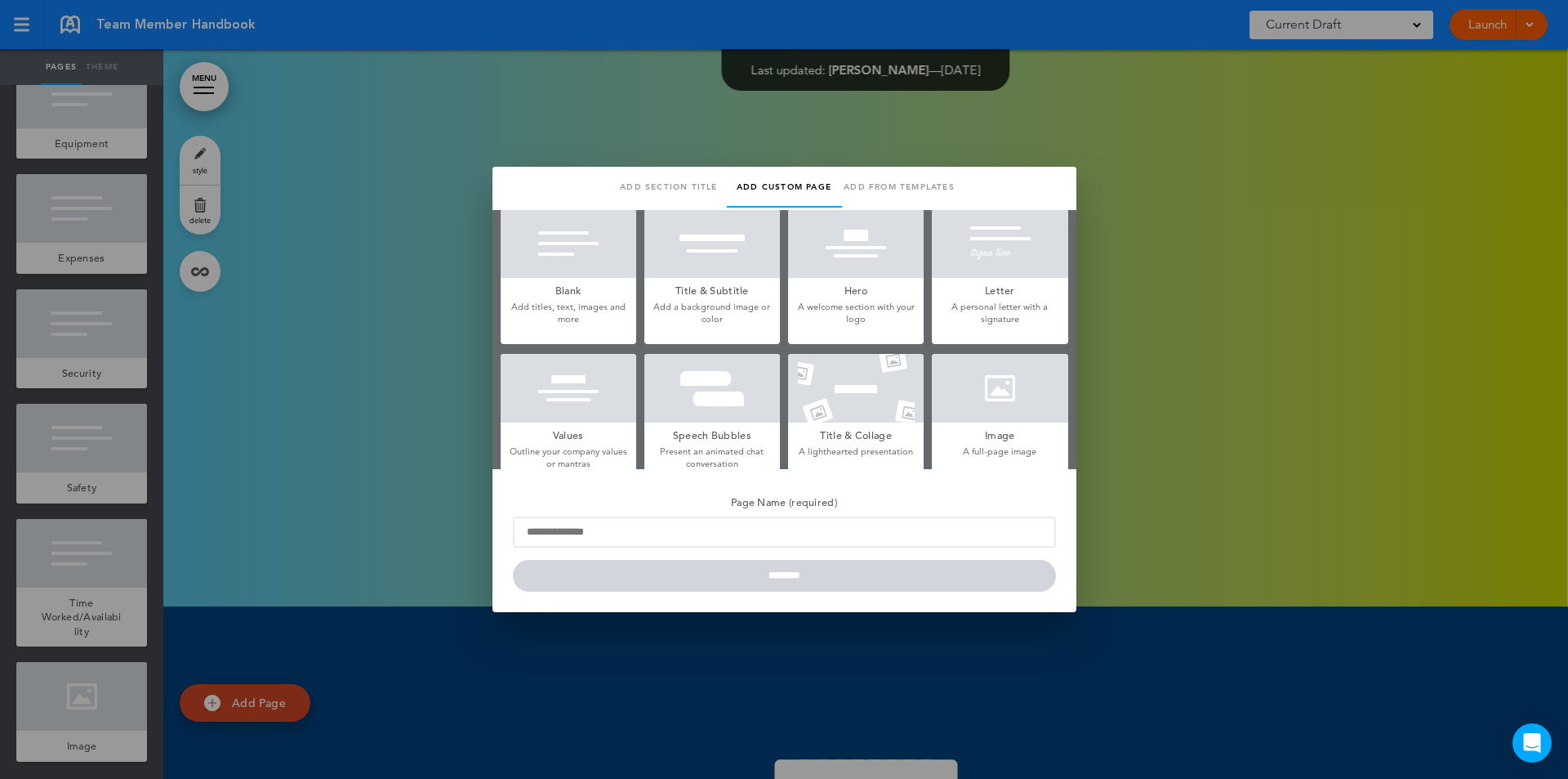
scroll to position [0, 0]
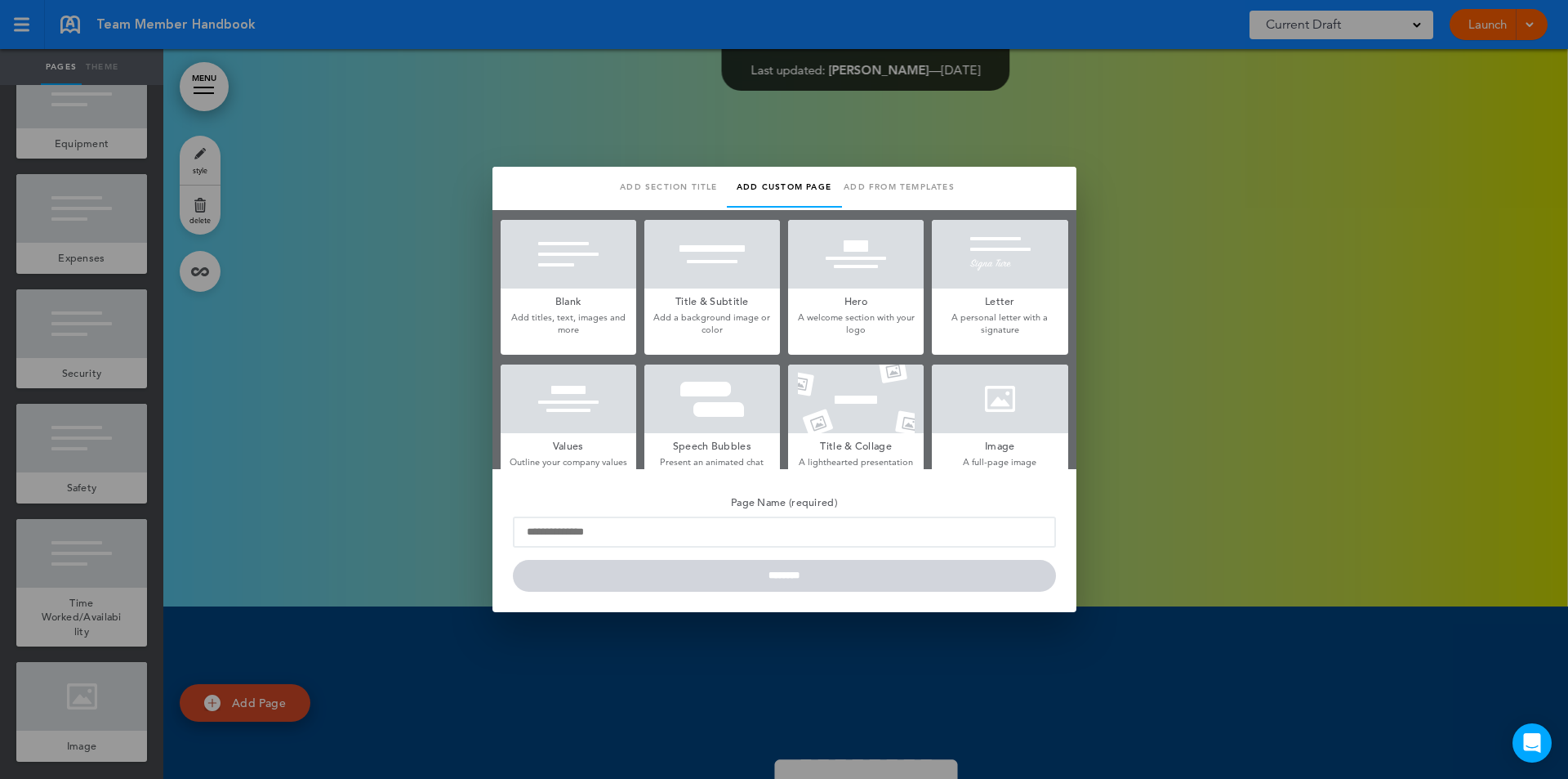
click at [552, 300] on h5 "Blank" at bounding box center [568, 299] width 135 height 22
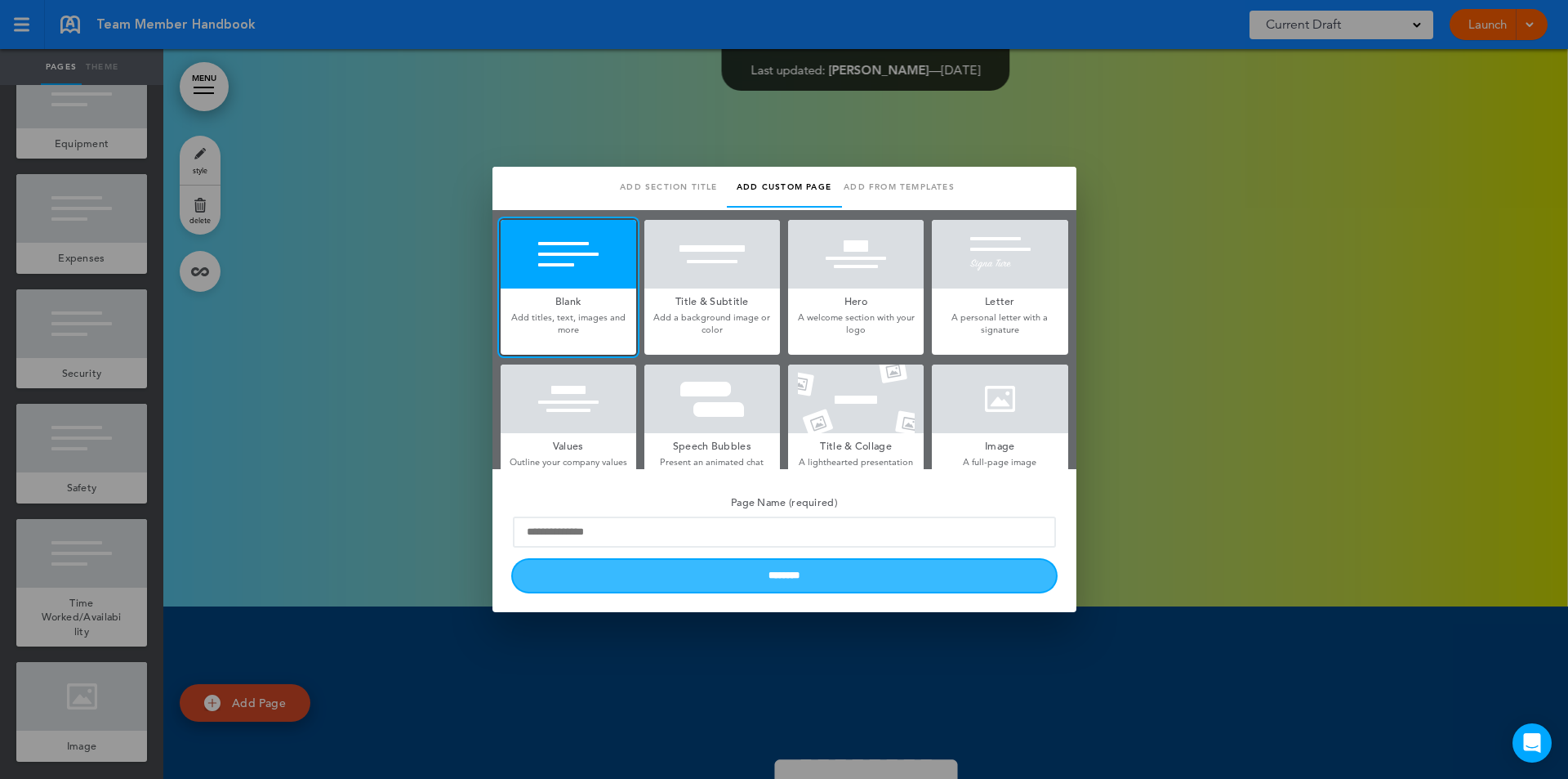
click at [777, 577] on input "********" at bounding box center [784, 575] width 543 height 32
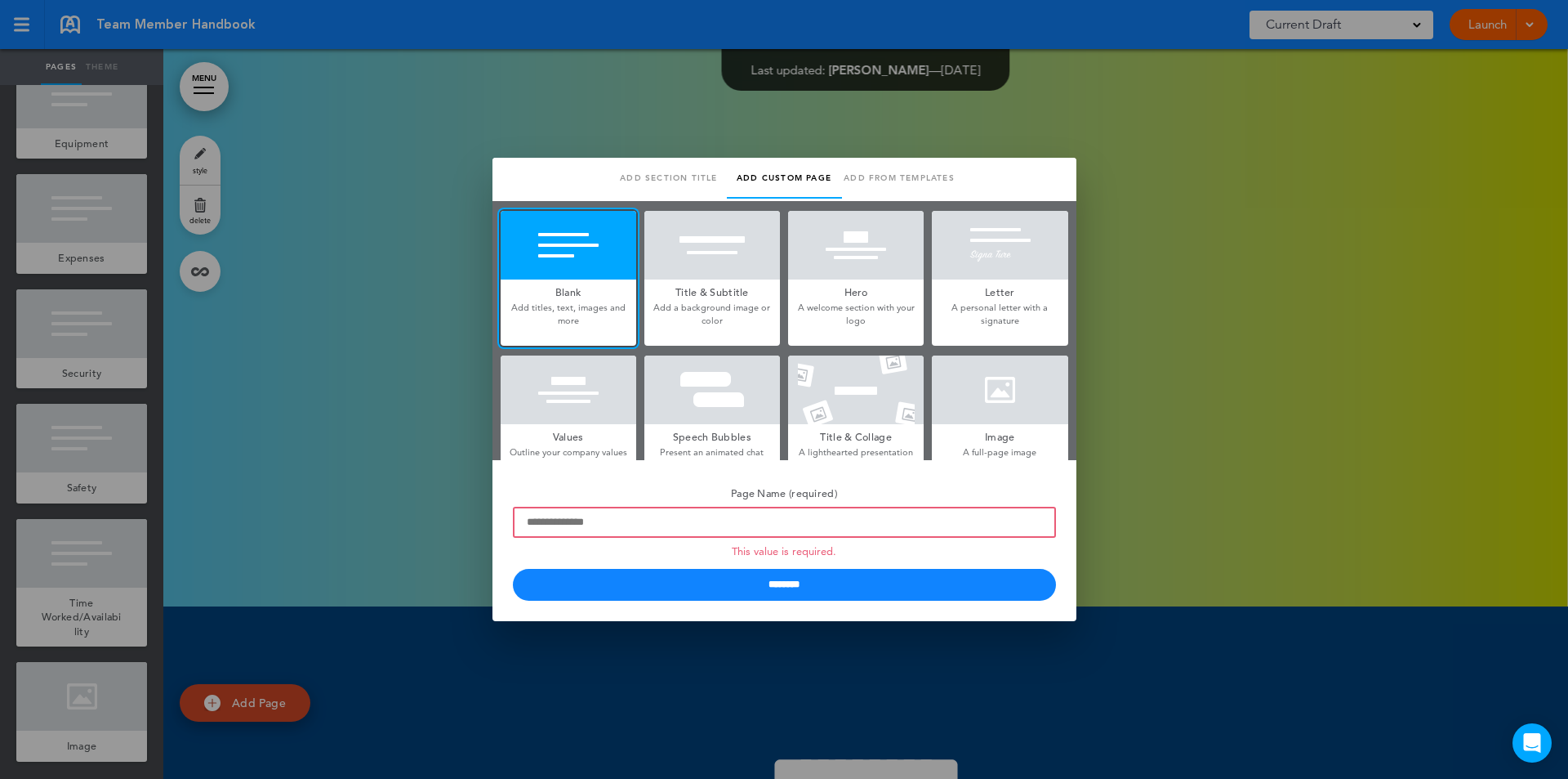
click at [257, 361] on div at bounding box center [784, 389] width 1568 height 779
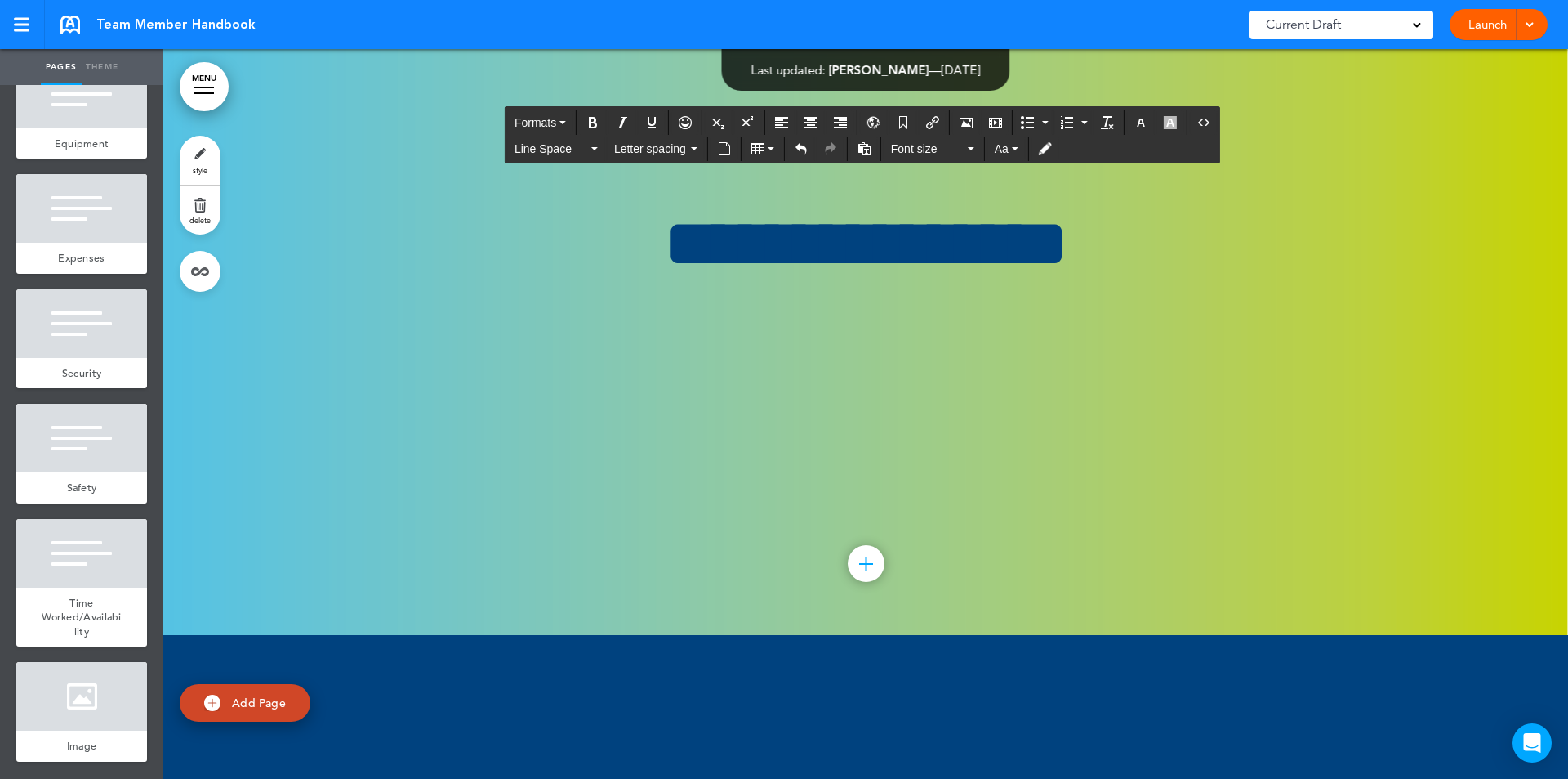
scroll to position [206183, 0]
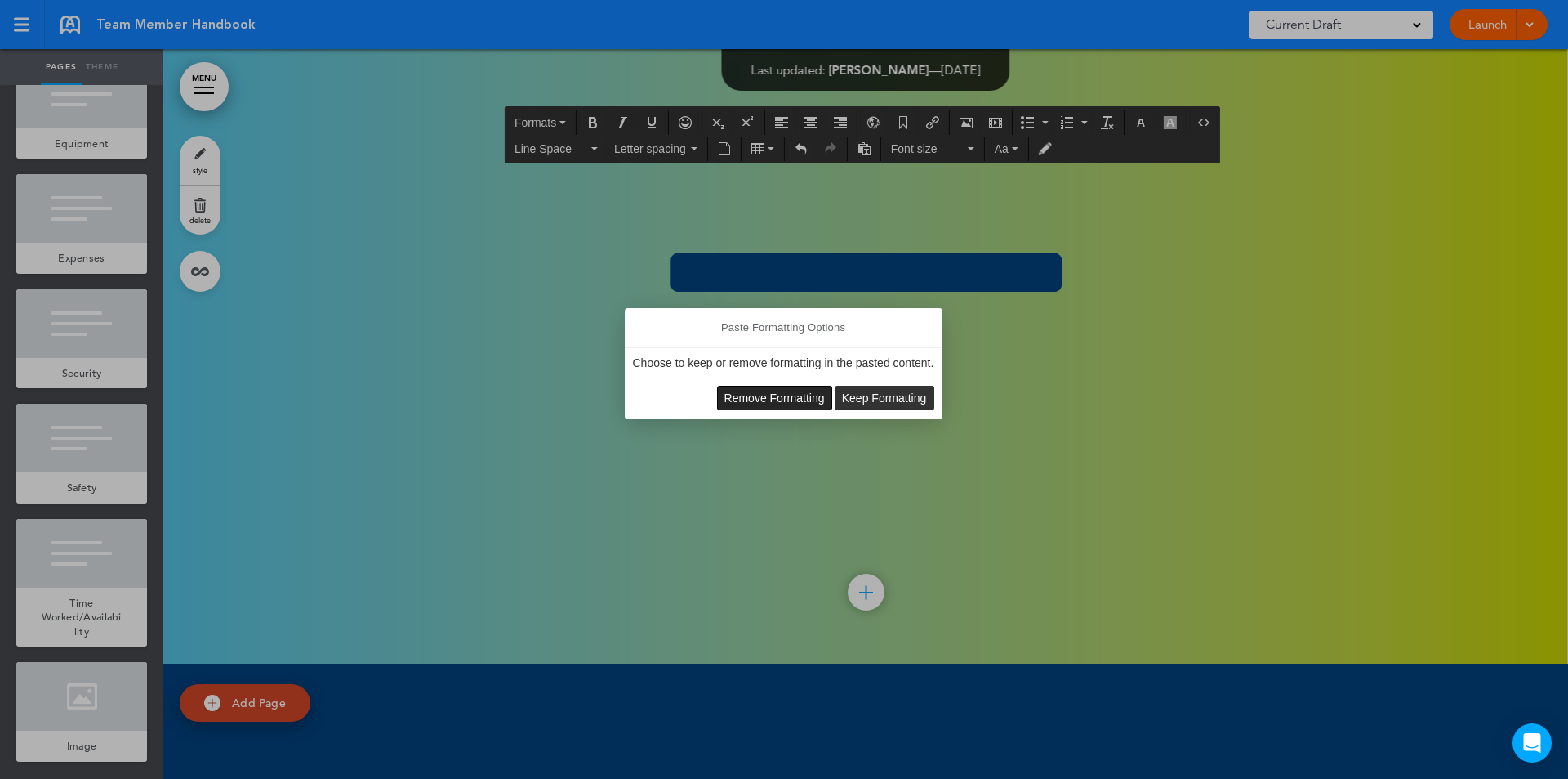
click at [789, 400] on span "Remove Formatting" at bounding box center [774, 397] width 100 height 13
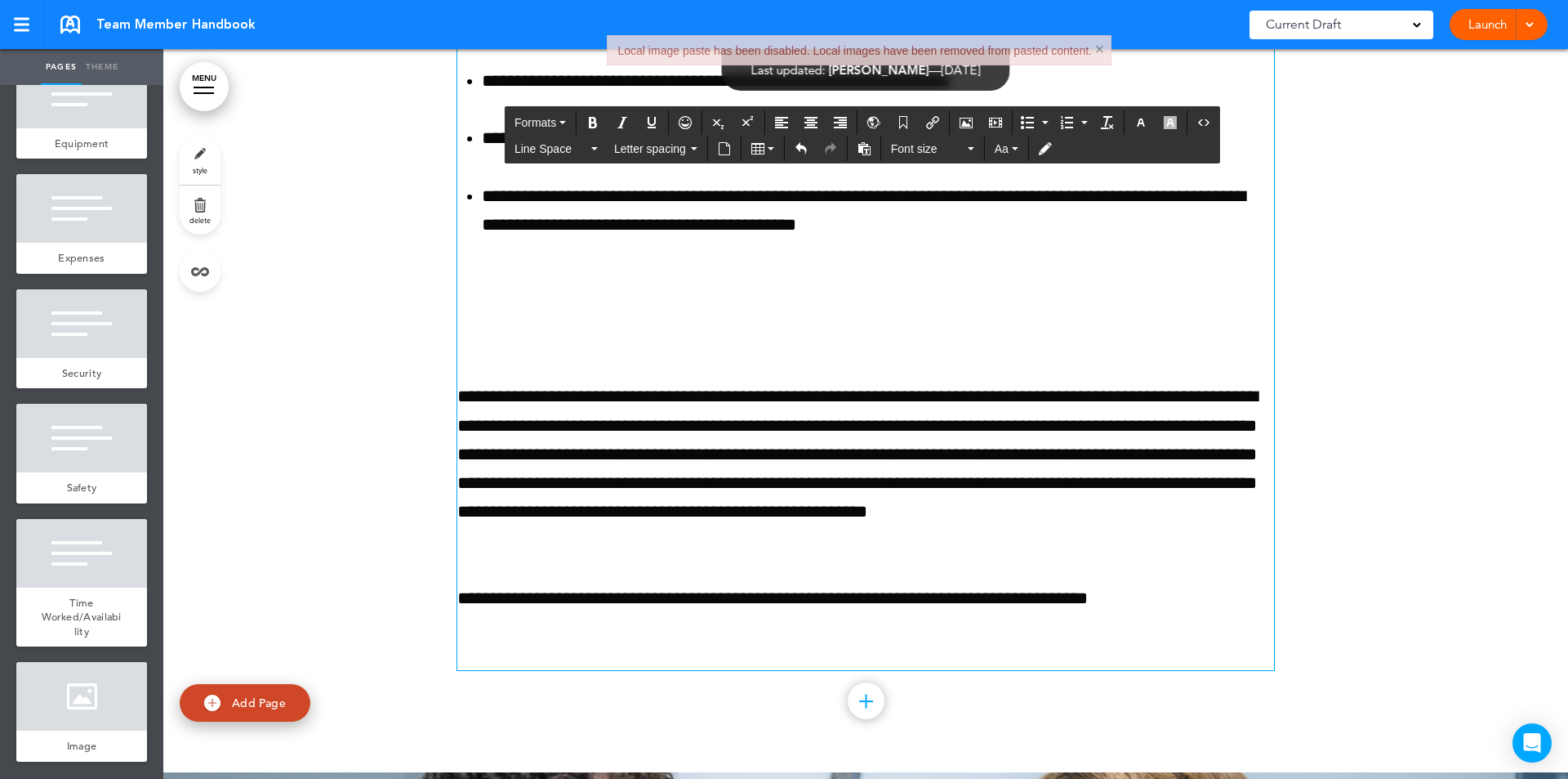
click at [1095, 48] on button "×" at bounding box center [1099, 49] width 10 height 17
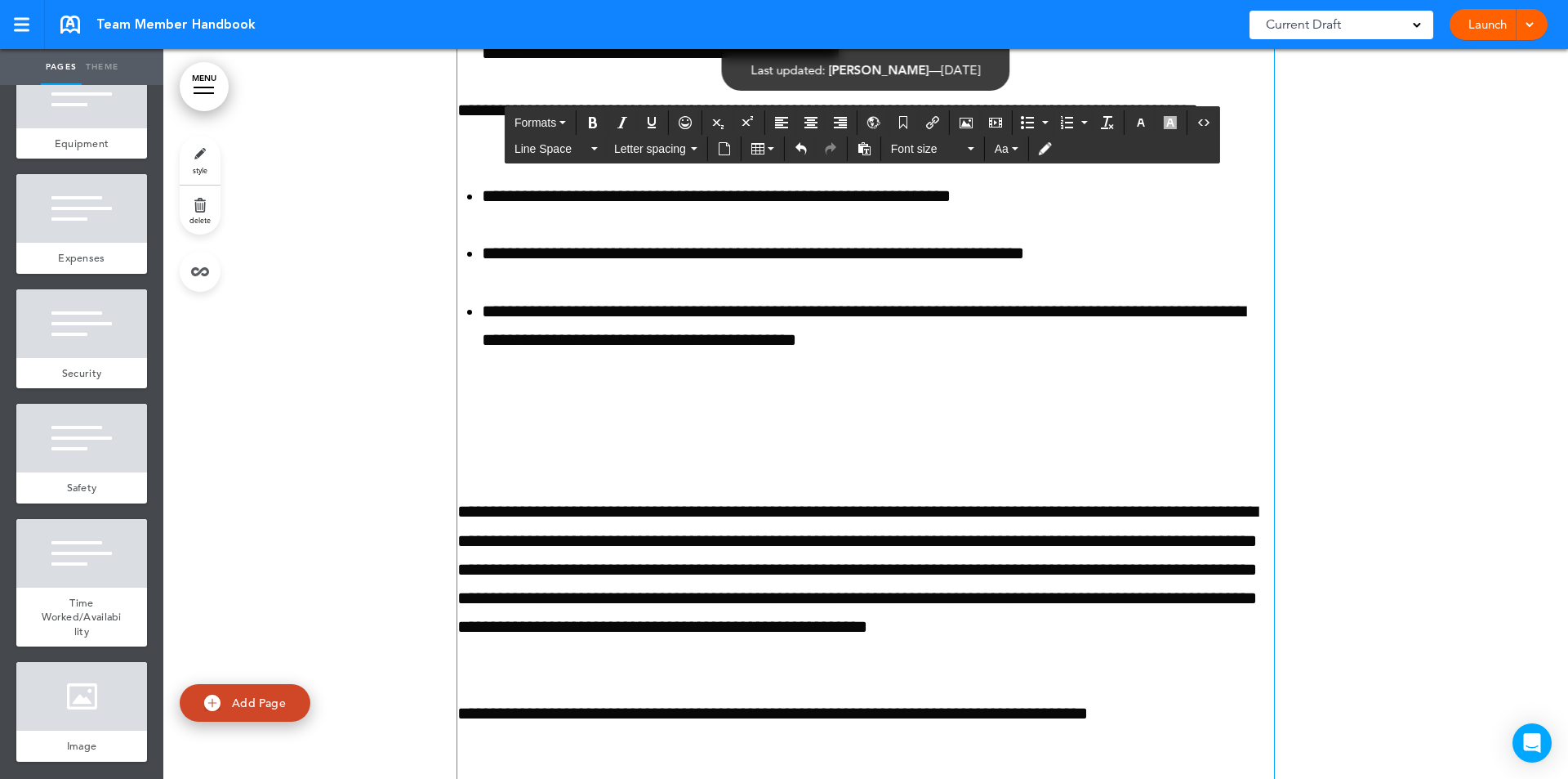
scroll to position [206134, 0]
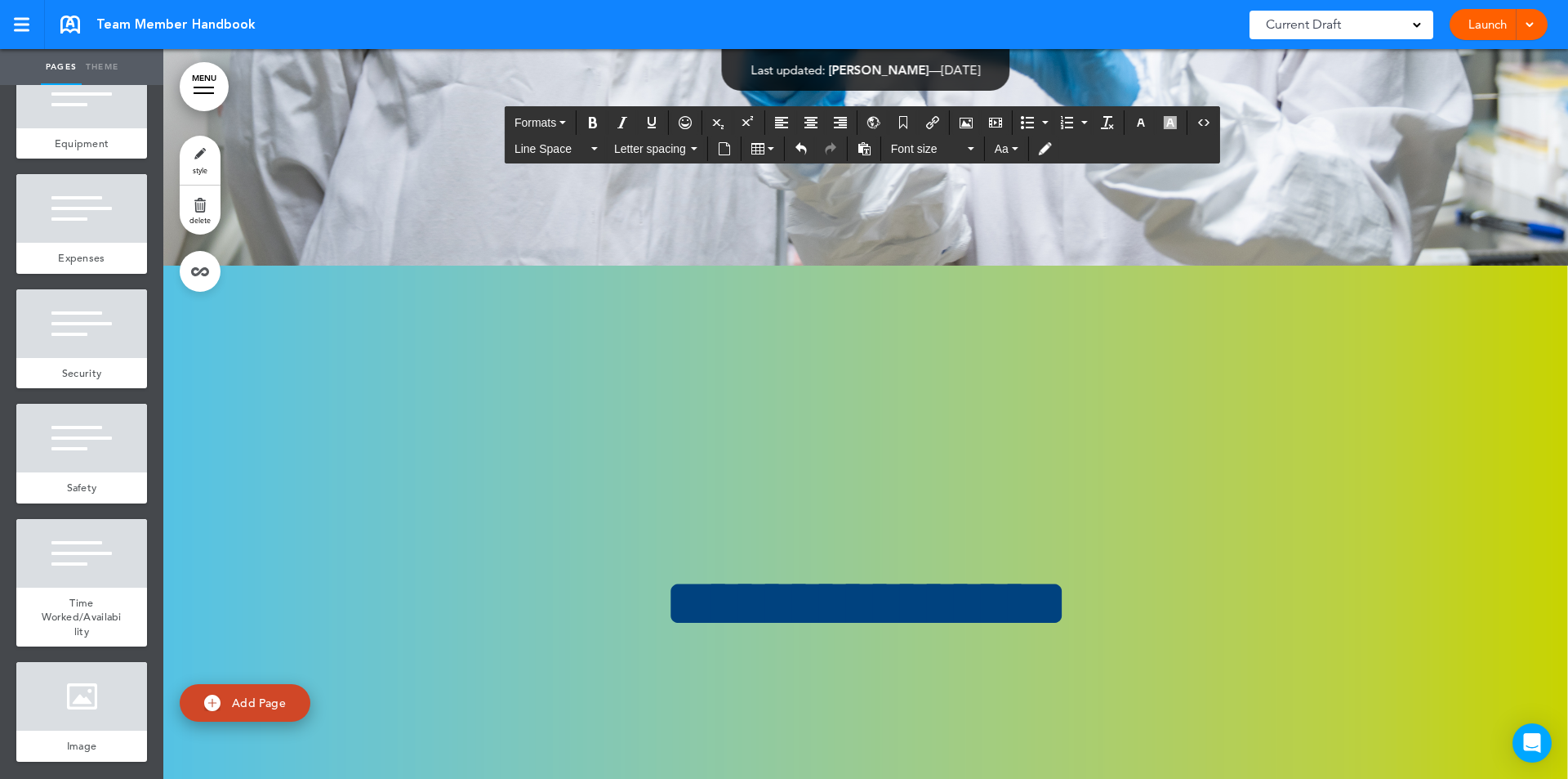
scroll to position [207343, 0]
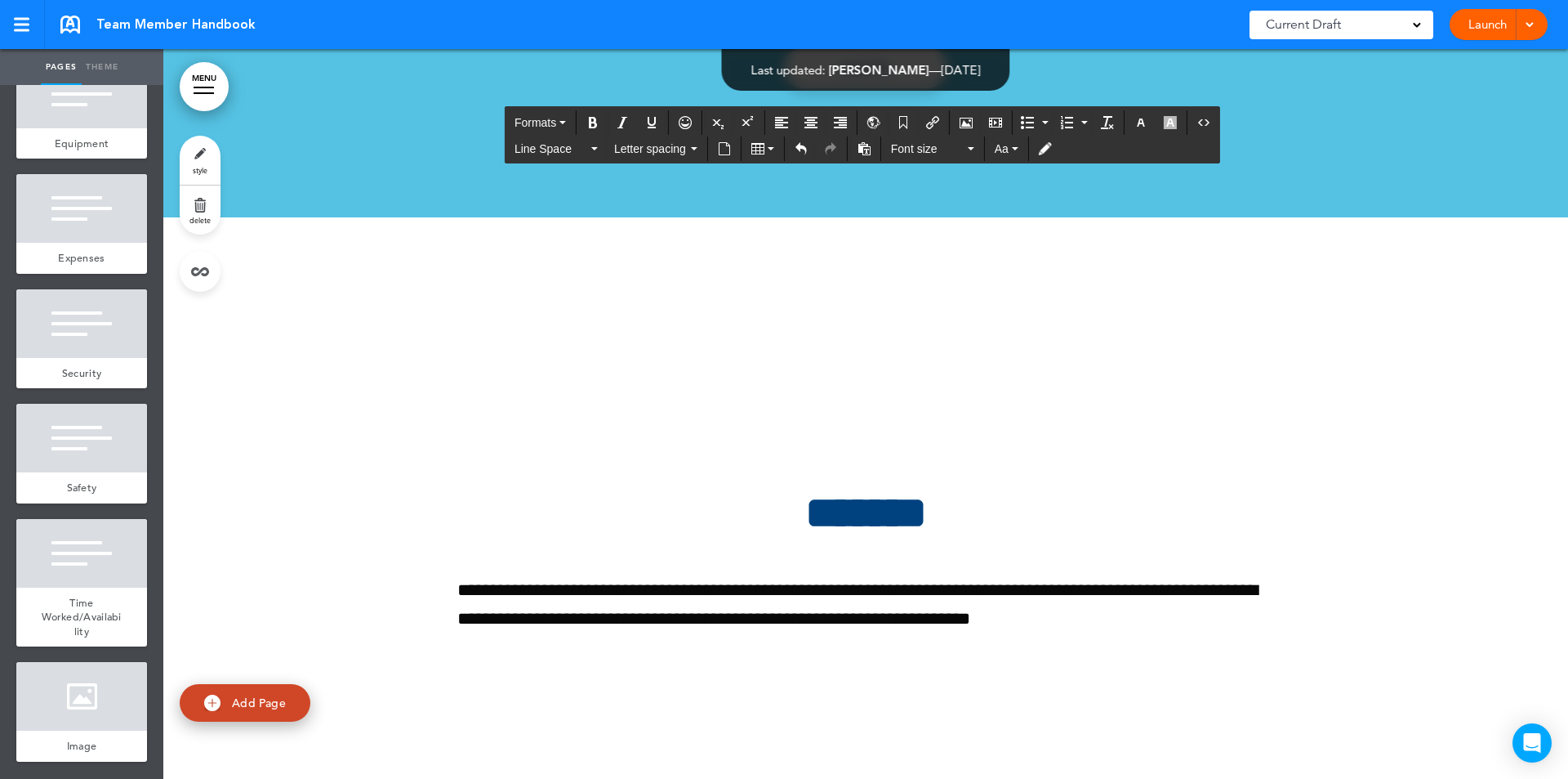
scroll to position [209467, 0]
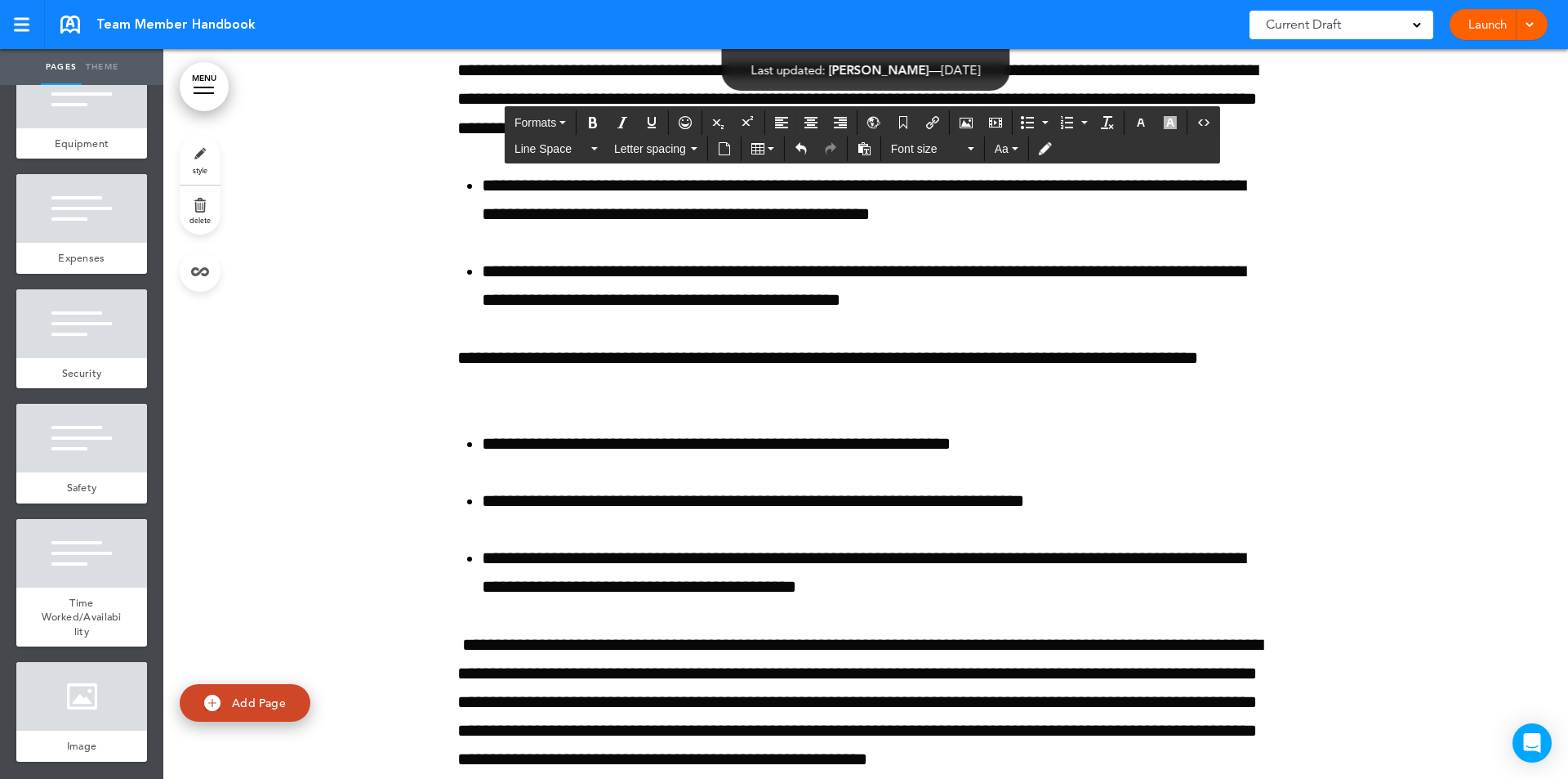
scroll to position [205723, 0]
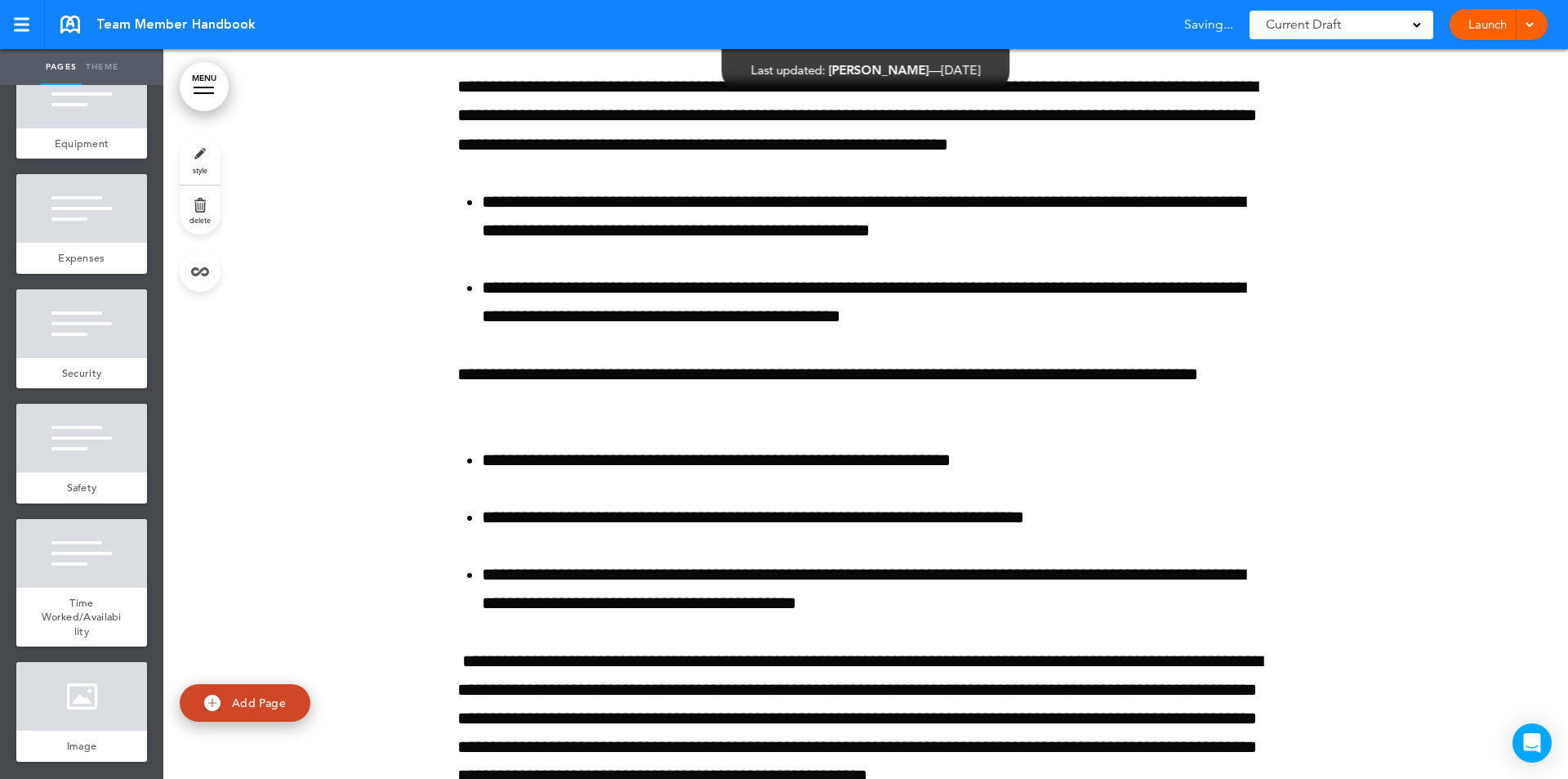
click at [219, 702] on img at bounding box center [212, 702] width 17 height 17
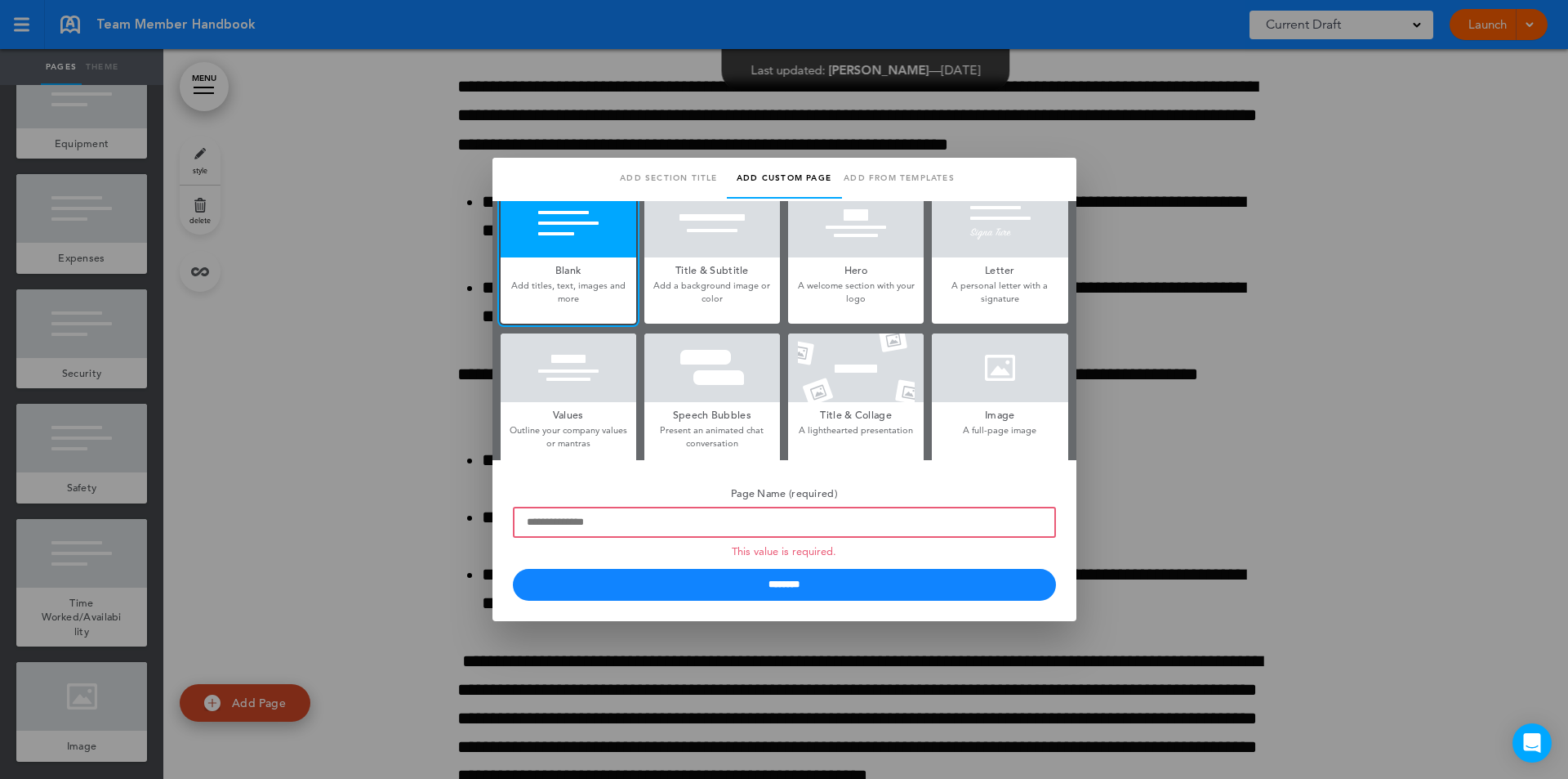
scroll to position [0, 0]
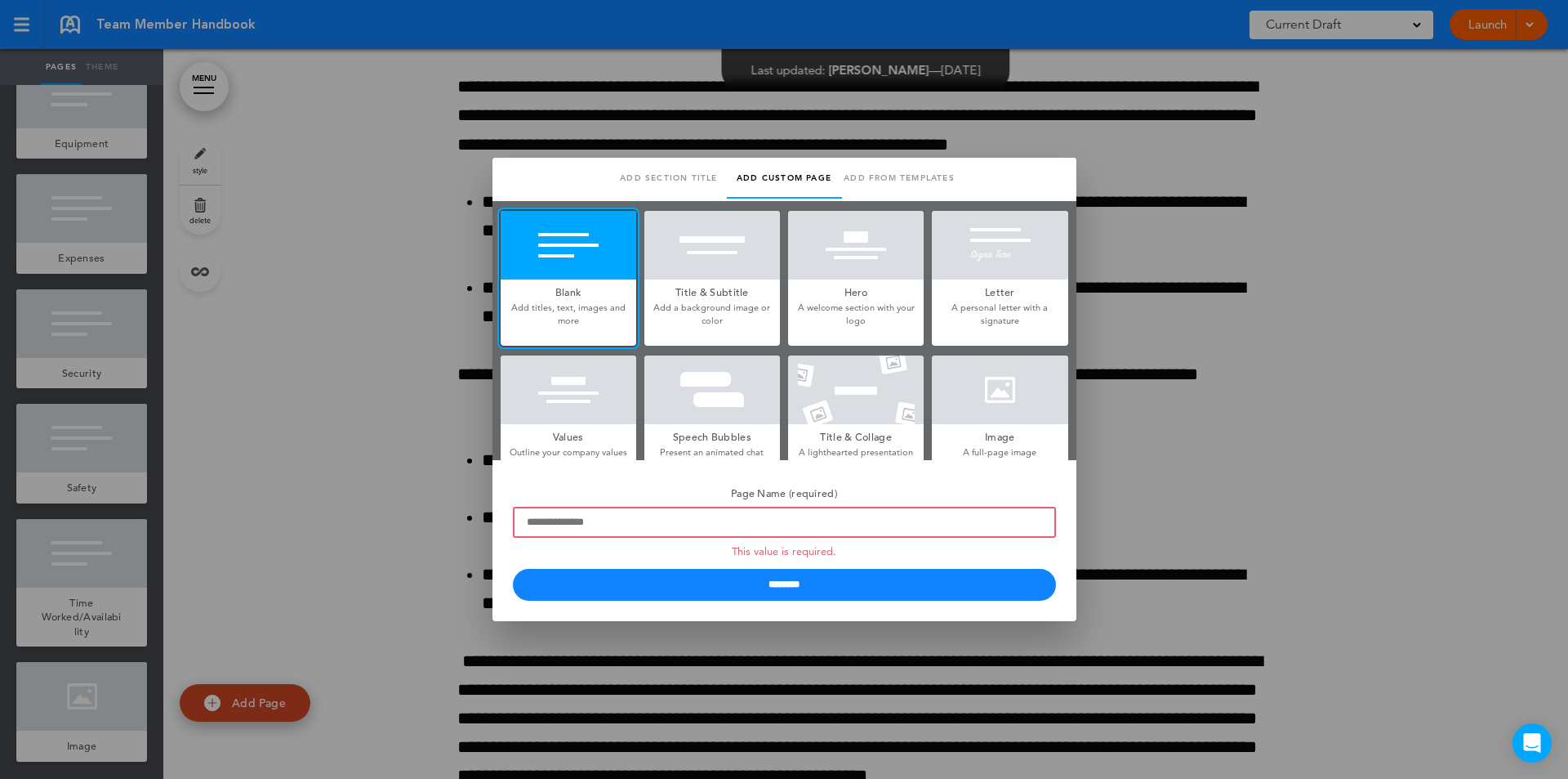
click at [681, 175] on link "Add section title" at bounding box center [669, 178] width 115 height 41
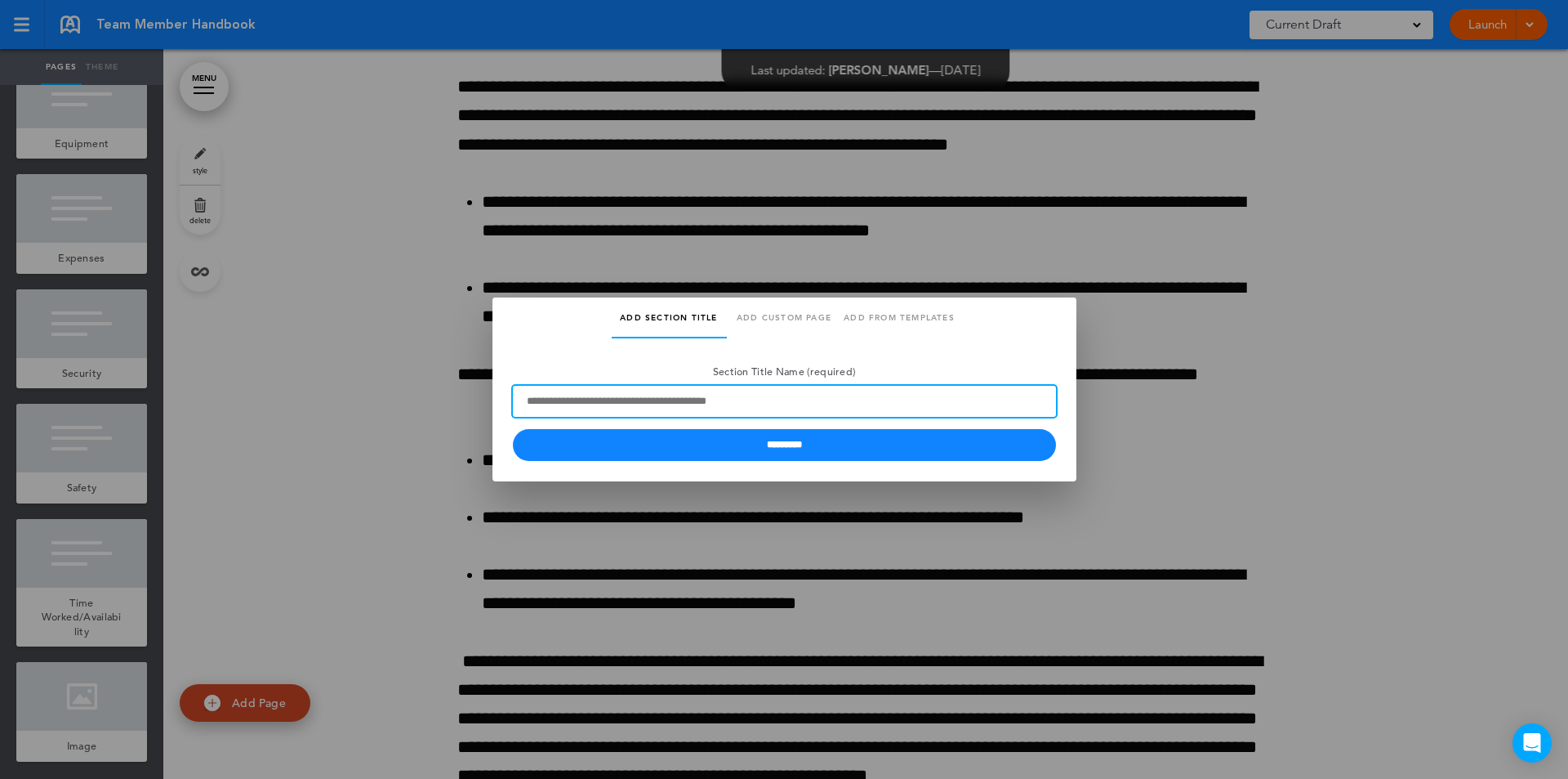
click at [776, 401] on input "Section Title Name (required)" at bounding box center [784, 402] width 543 height 31
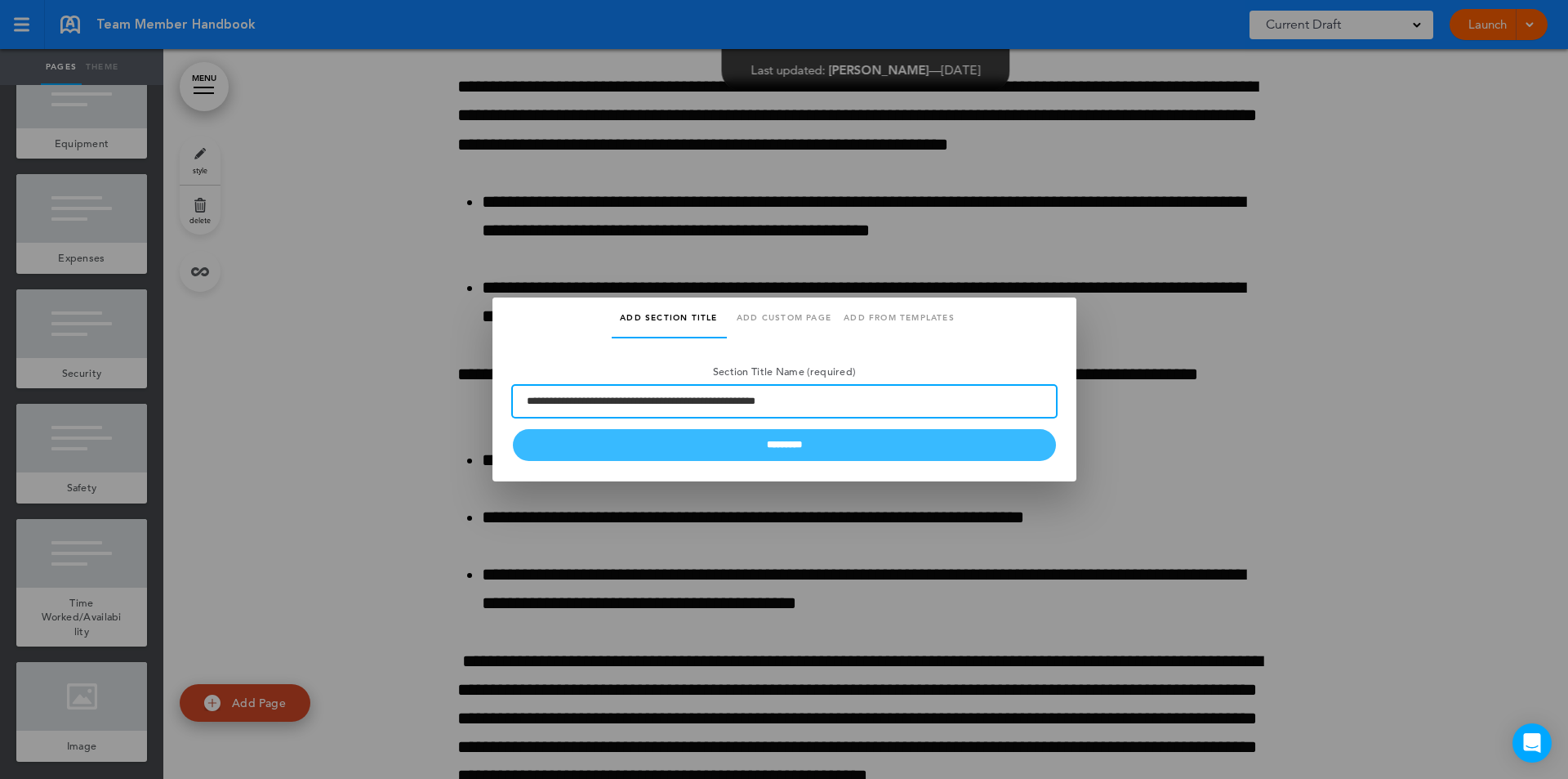
type input "**********"
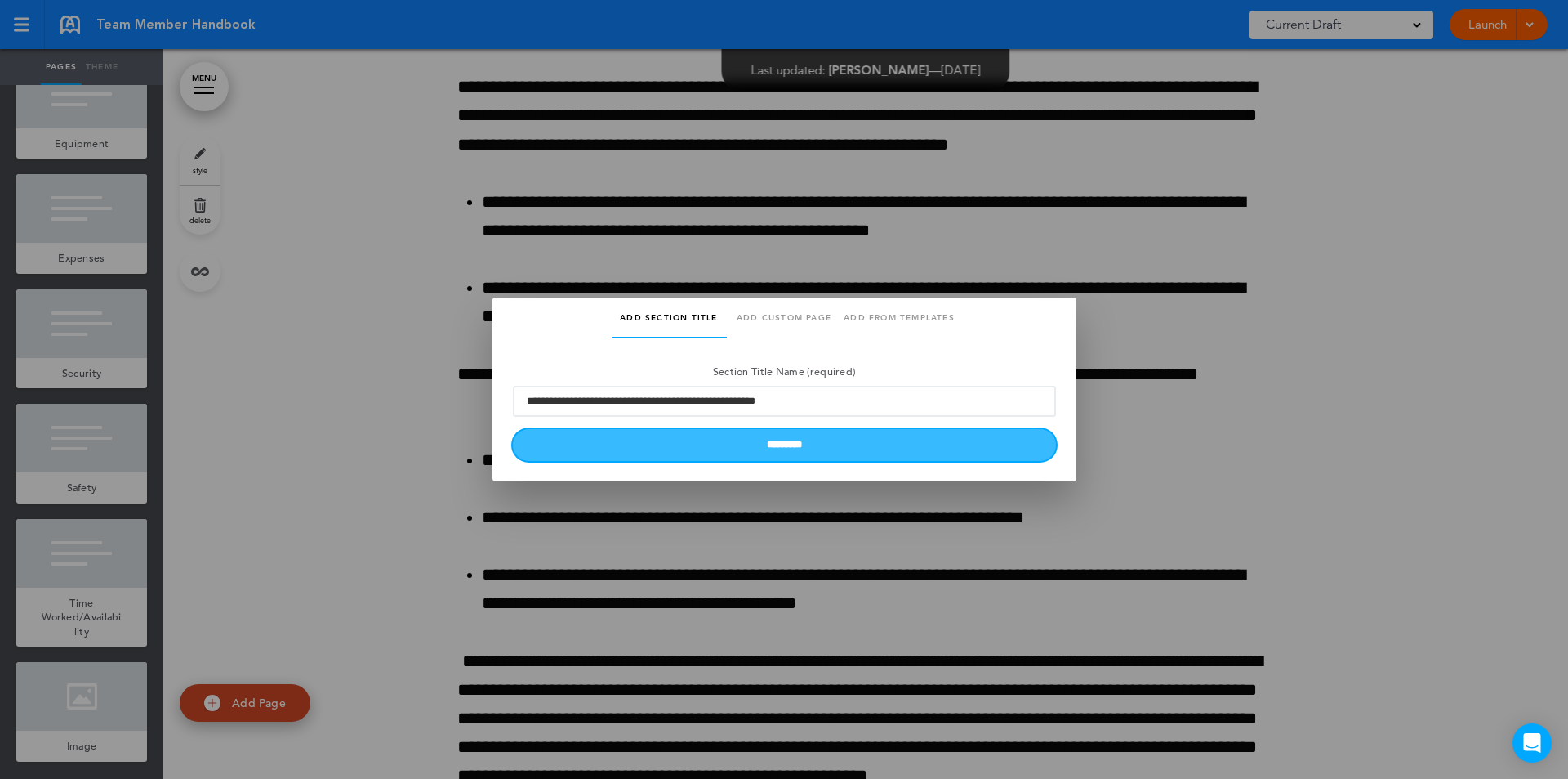
click at [794, 448] on input "*********" at bounding box center [784, 445] width 543 height 32
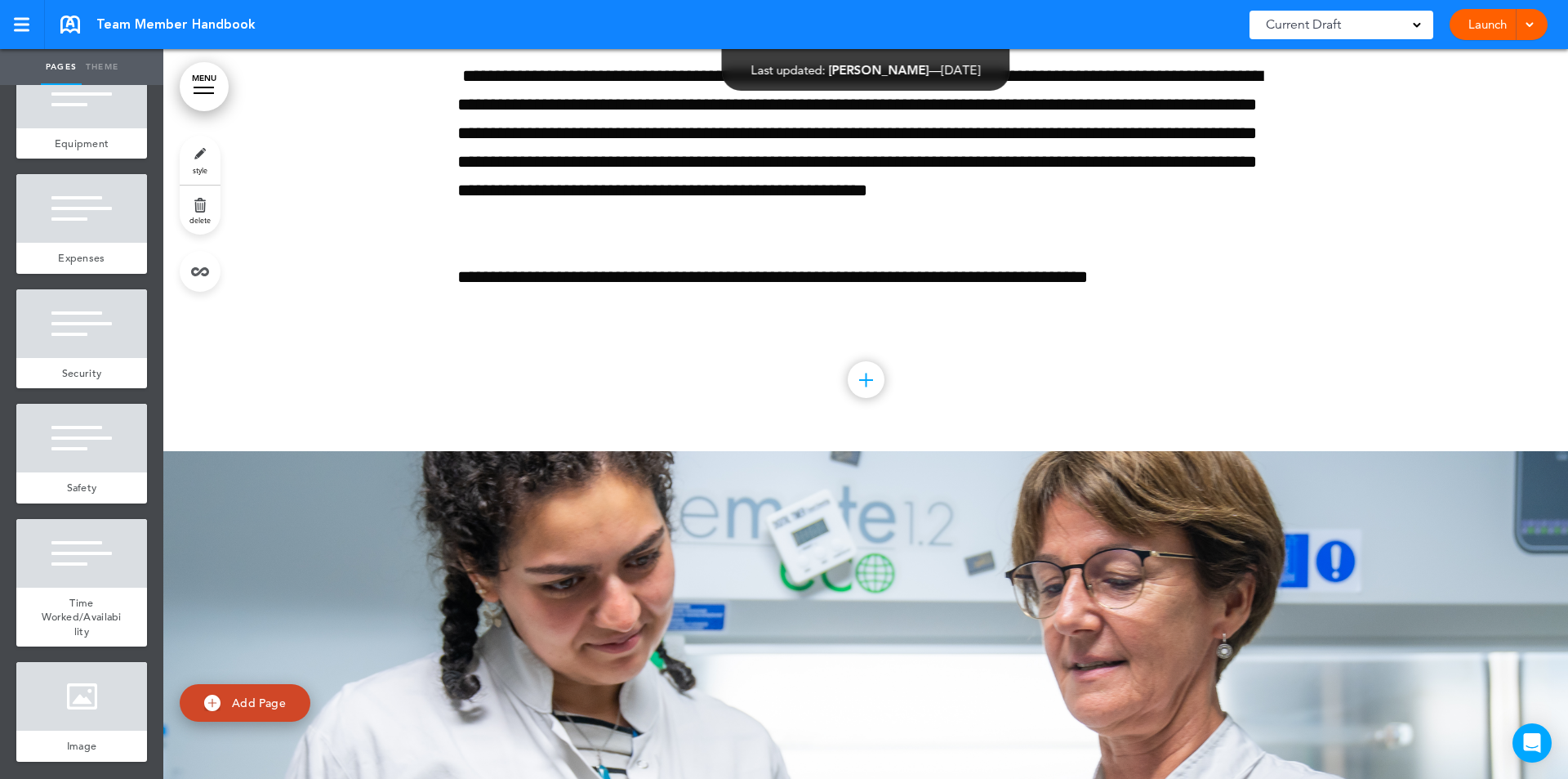
scroll to position [205671, 0]
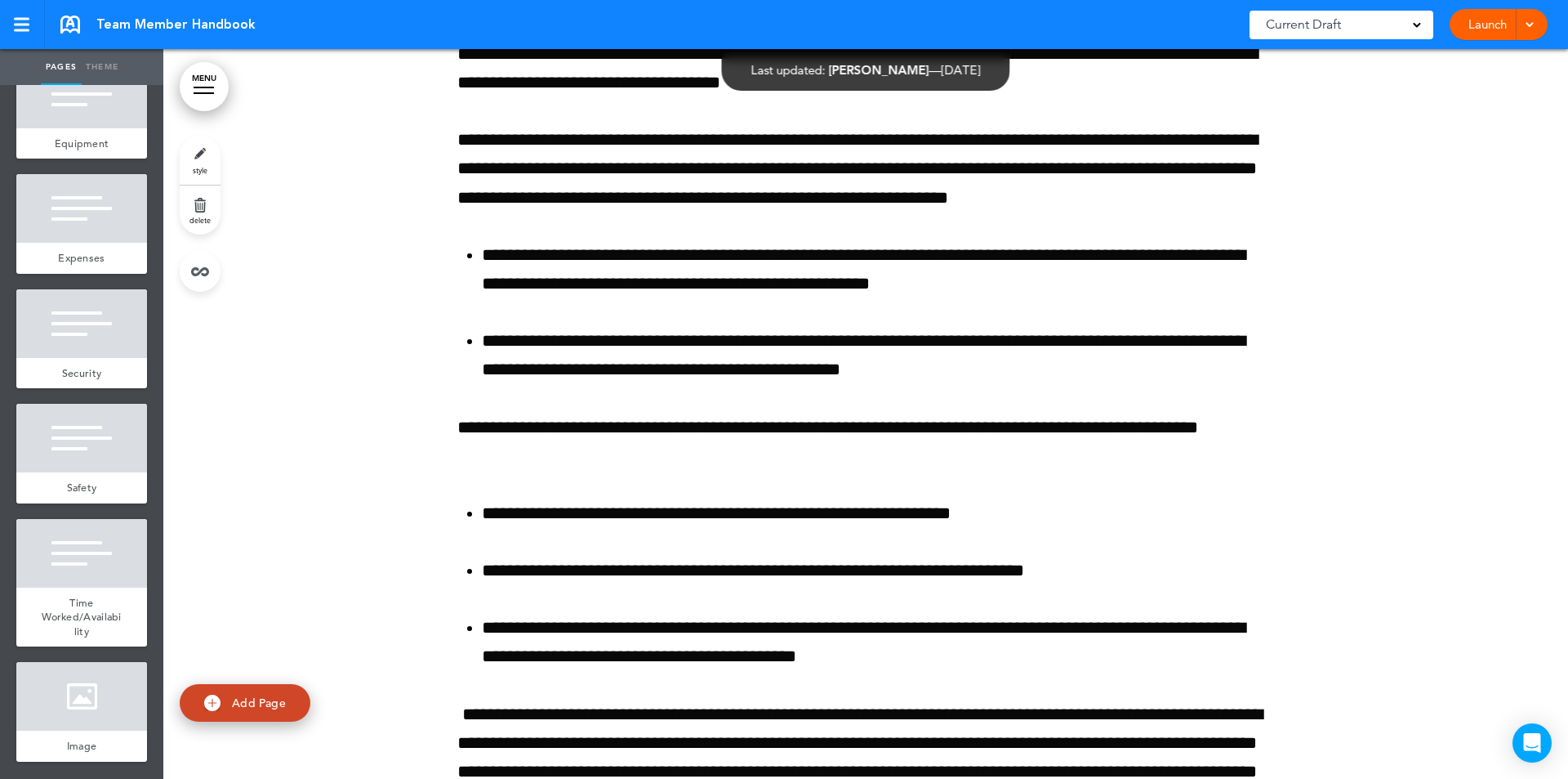
click at [1317, 416] on div at bounding box center [866, 39] width 1405 height 2102
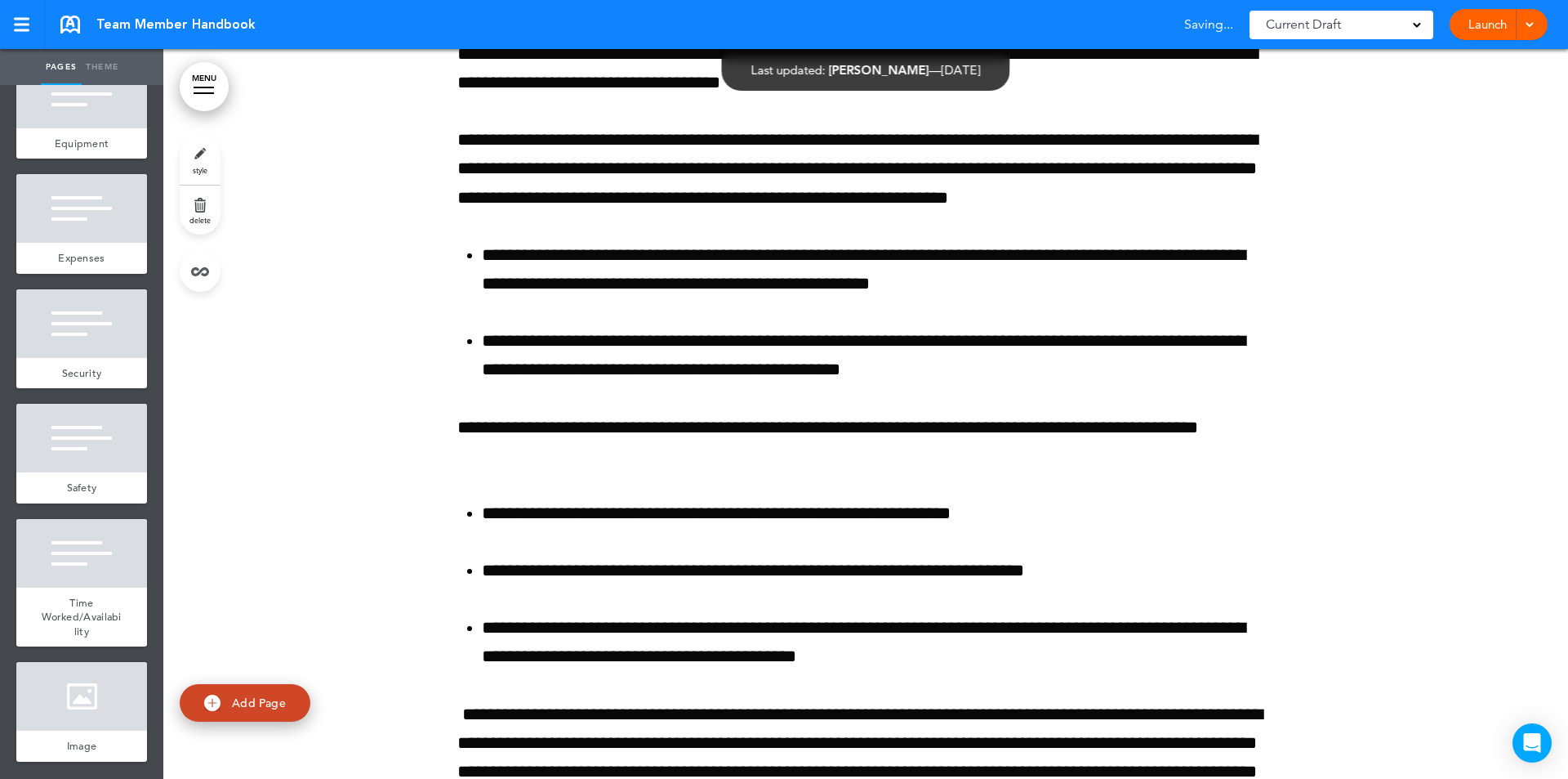
click at [1386, 532] on div at bounding box center [866, 39] width 1405 height 2102
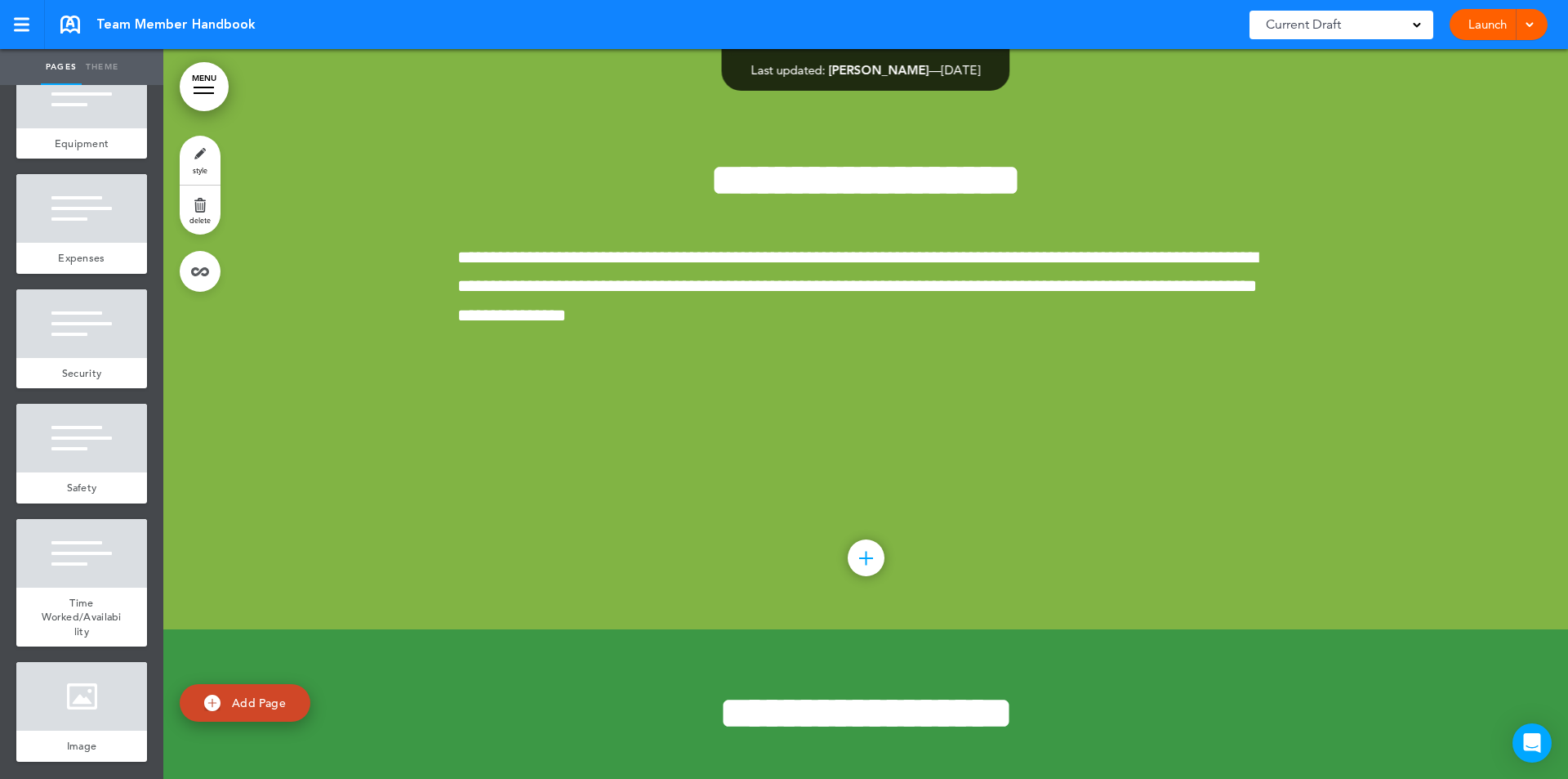
scroll to position [203758, 0]
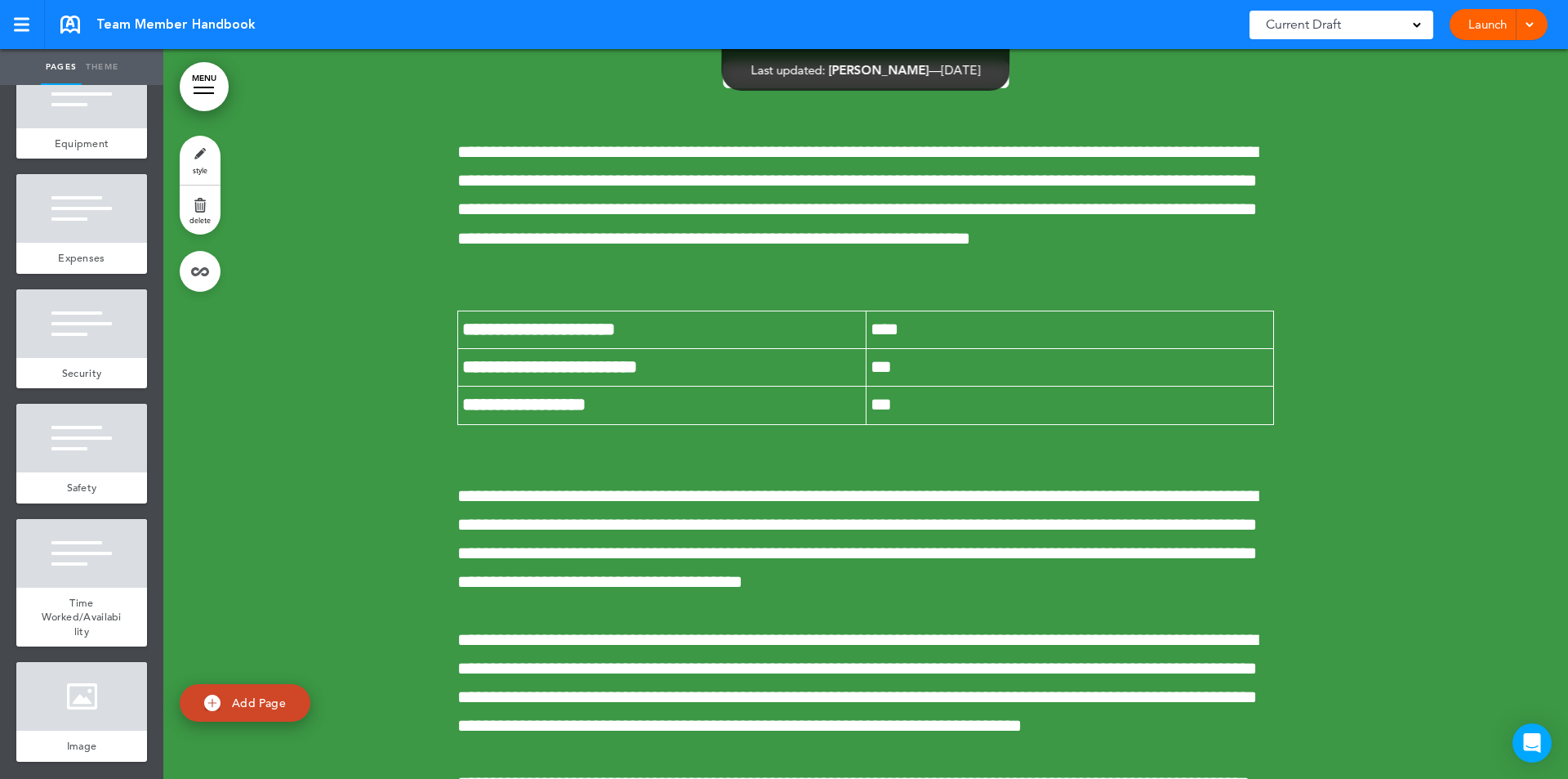
click at [1165, 484] on div at bounding box center [947, 389] width 1568 height 779
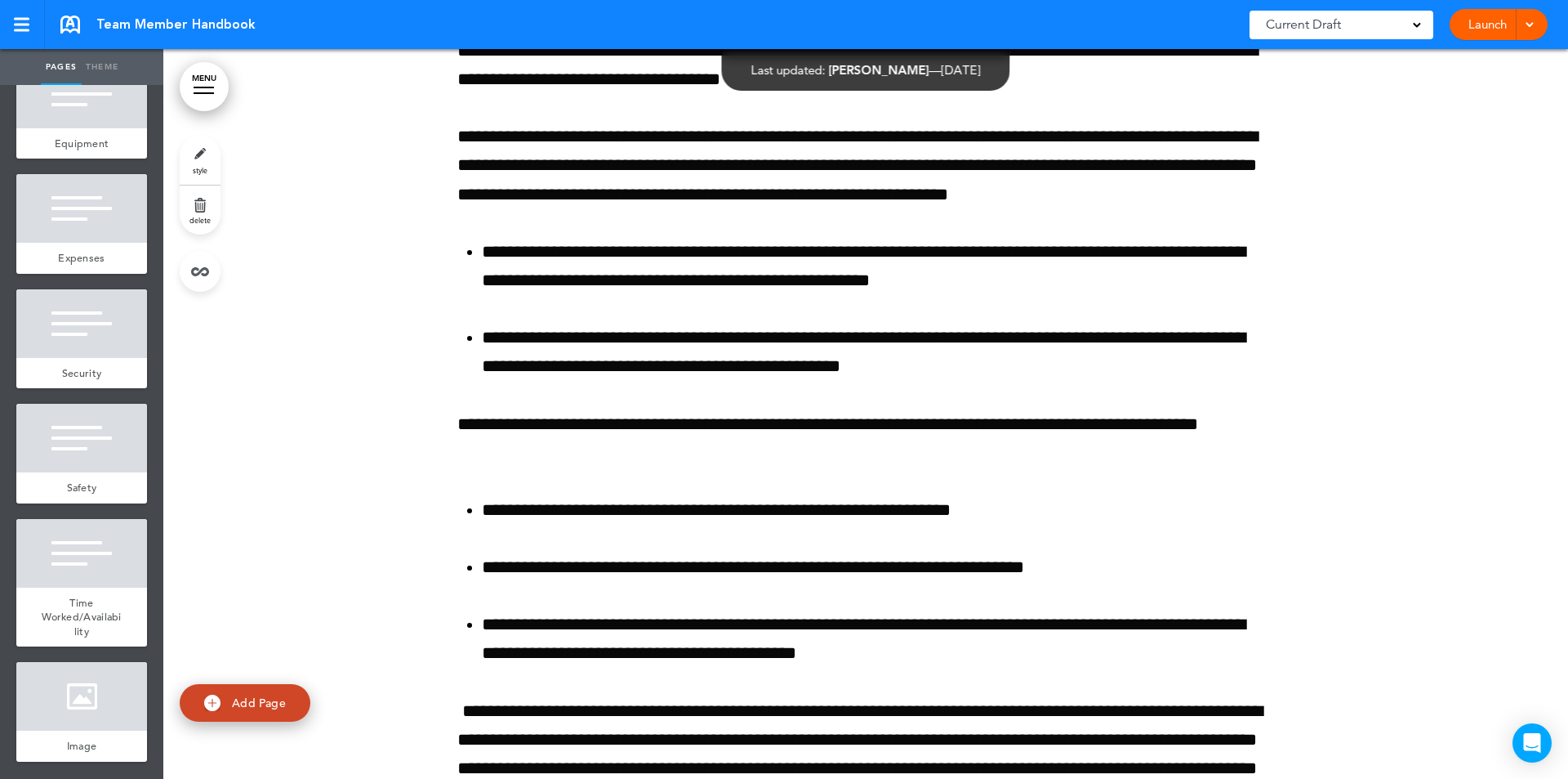
scroll to position [206312, 0]
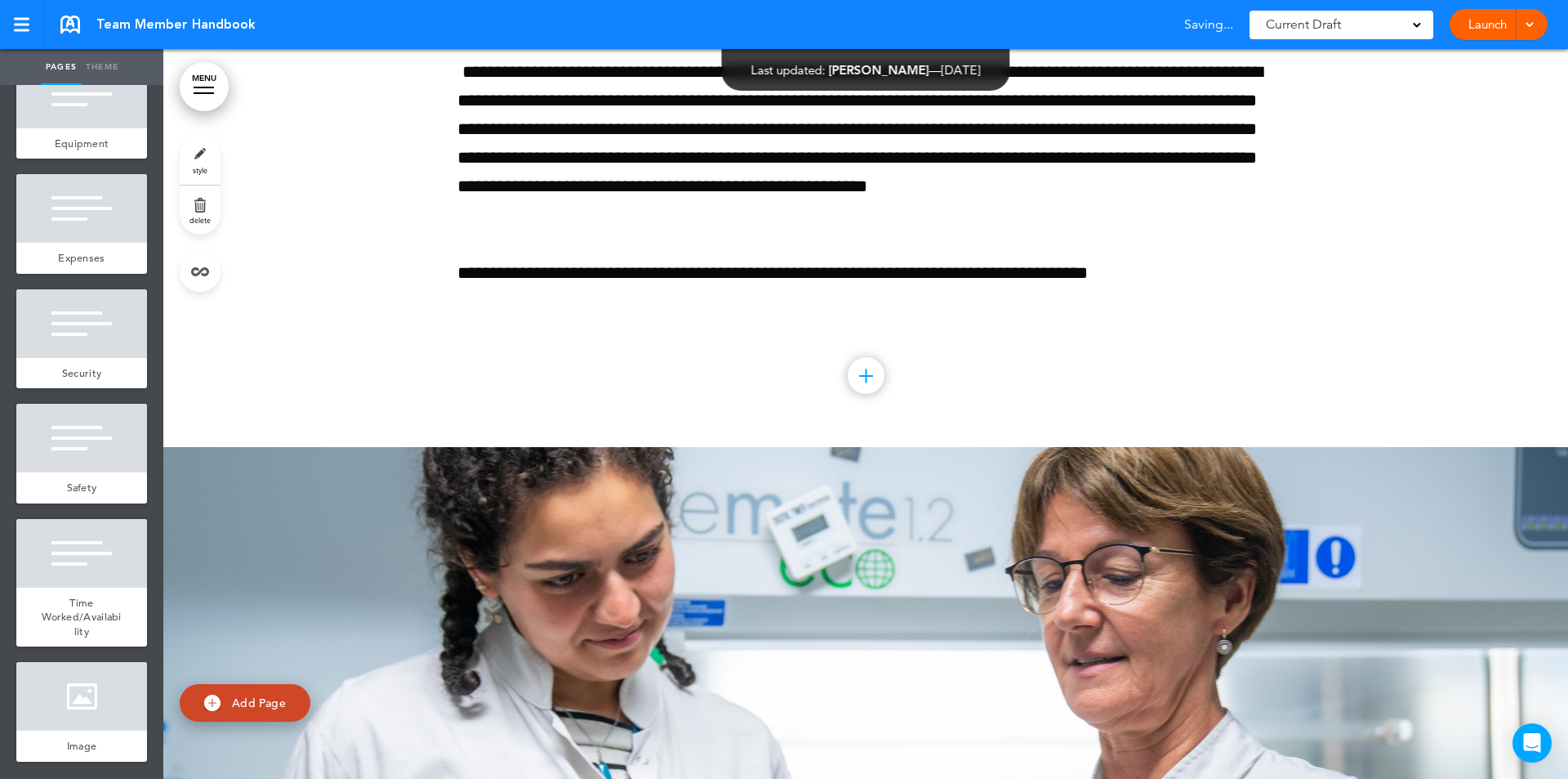
click at [231, 706] on link "Add Page" at bounding box center [245, 703] width 131 height 38
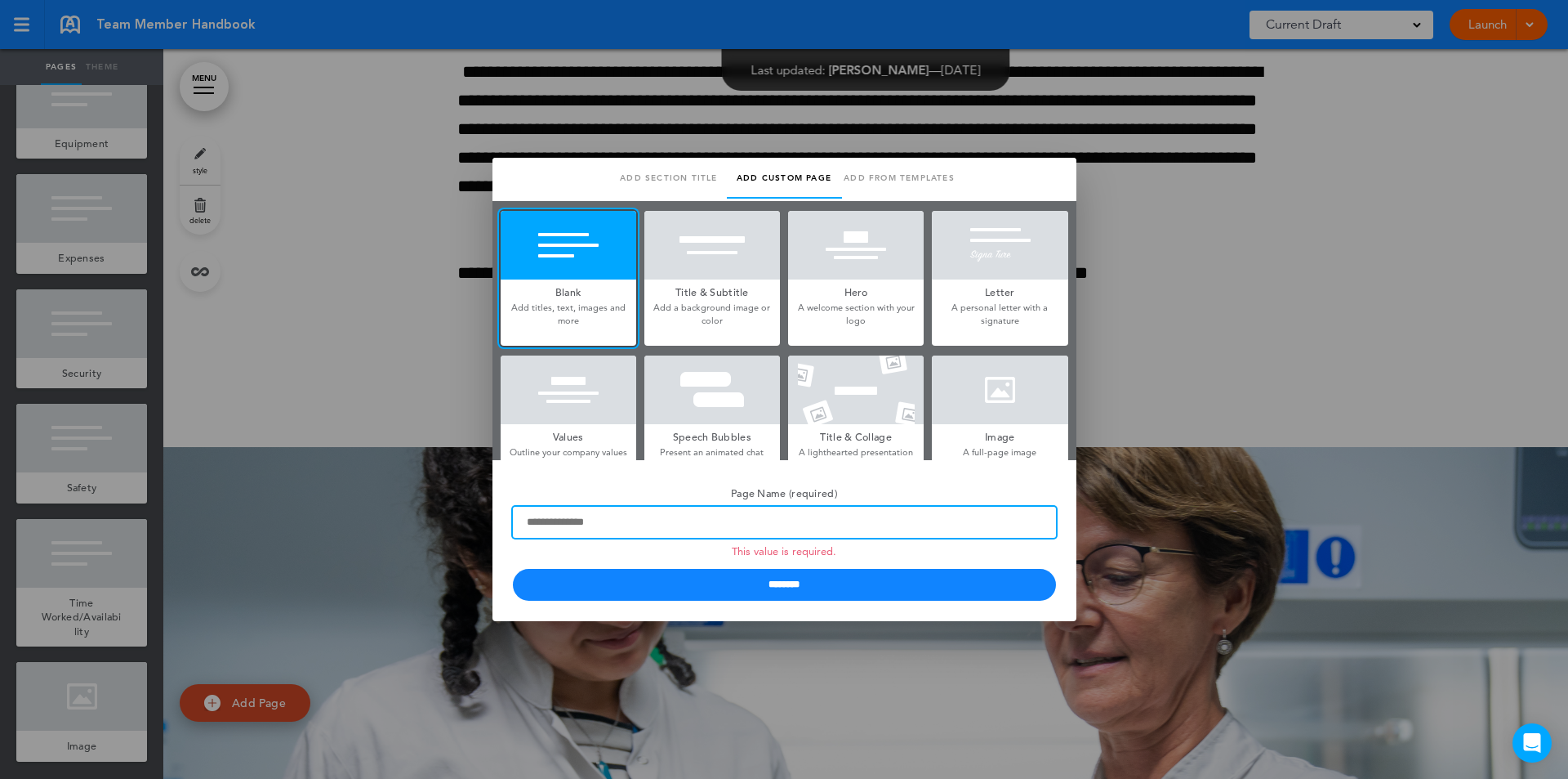
click at [579, 516] on input "Page Name (required) This value is required." at bounding box center [784, 523] width 543 height 31
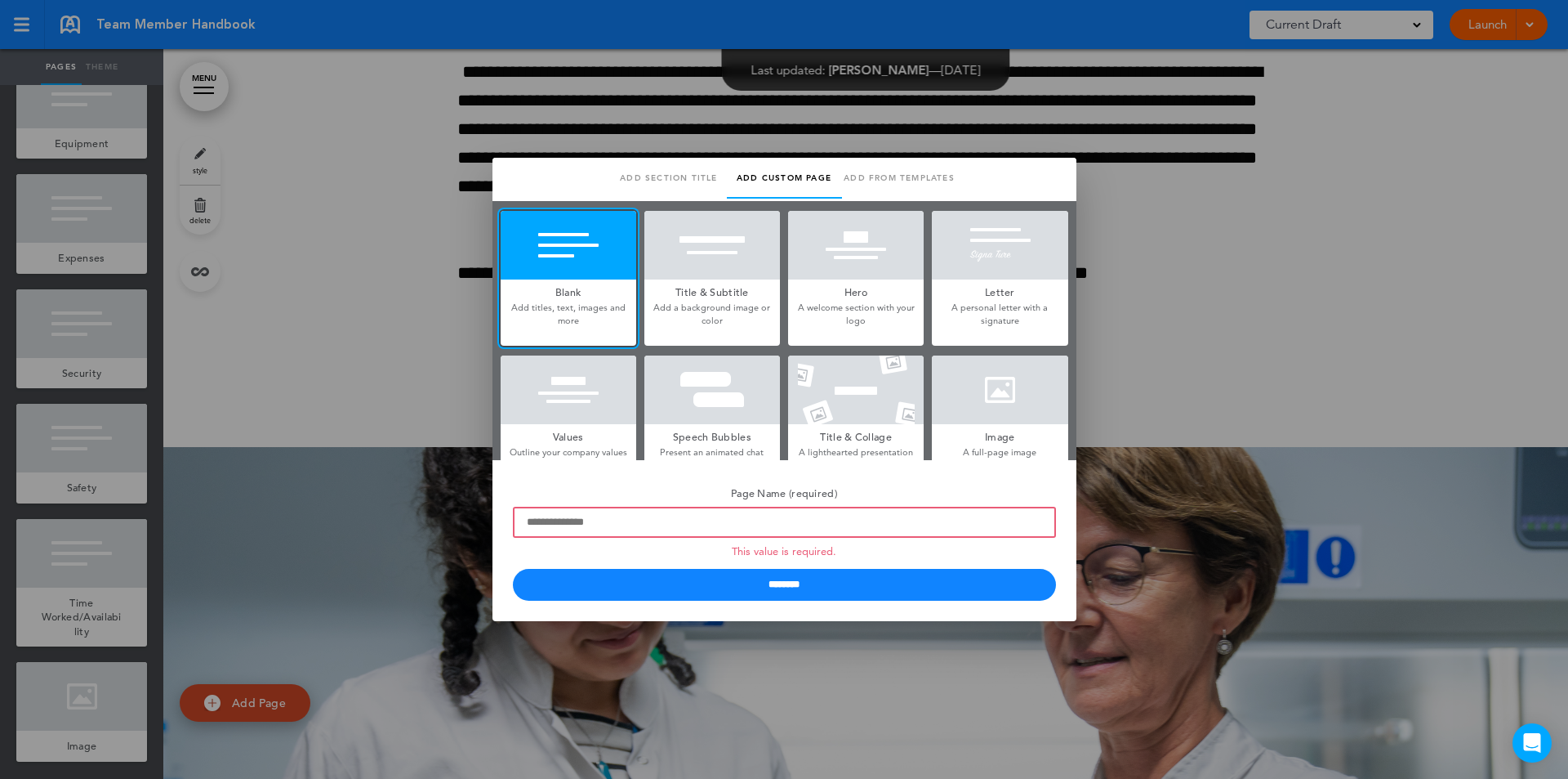
drag, startPoint x: 998, startPoint y: 166, endPoint x: 1007, endPoint y: 186, distance: 21.9
click at [1007, 186] on ul "Add section title Add common page Add custom page Add from templates Saved temp…" at bounding box center [784, 179] width 576 height 43
click at [1198, 556] on div at bounding box center [784, 389] width 1568 height 779
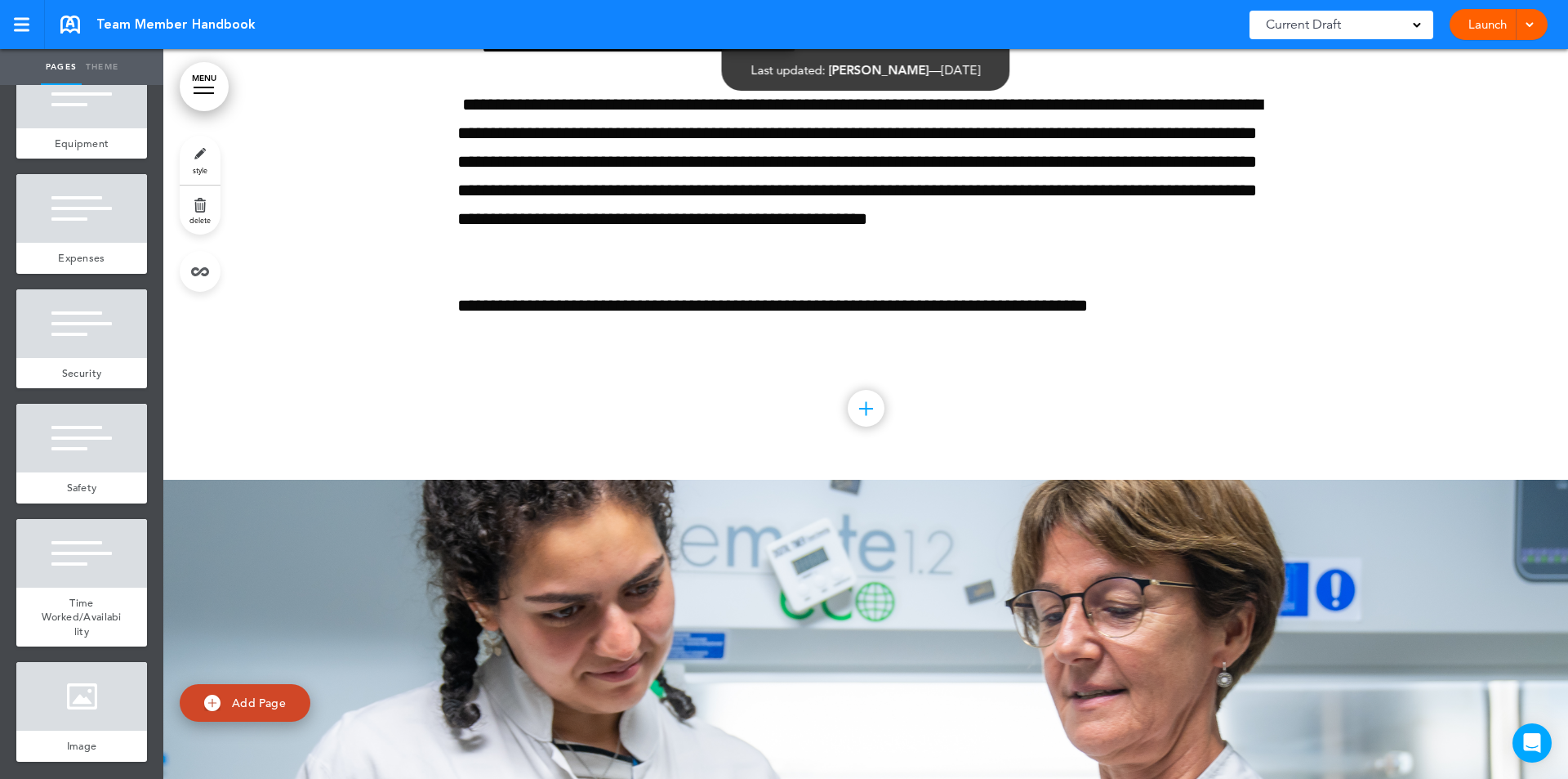
scroll to position [206127, 0]
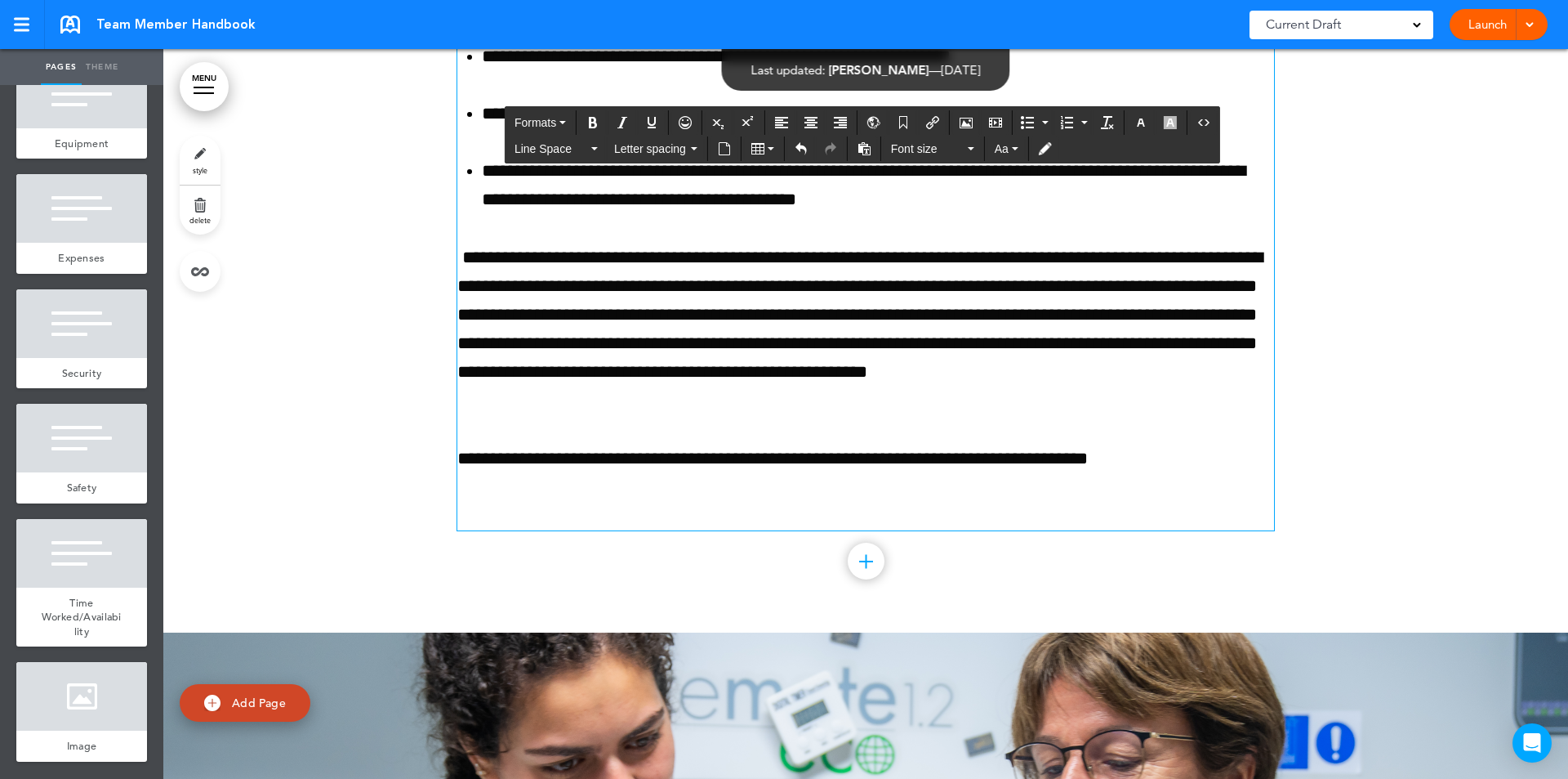
drag, startPoint x: 604, startPoint y: 201, endPoint x: 1159, endPoint y: 252, distance: 557.3
copy h2 "**********"
click at [208, 701] on img at bounding box center [212, 702] width 17 height 17
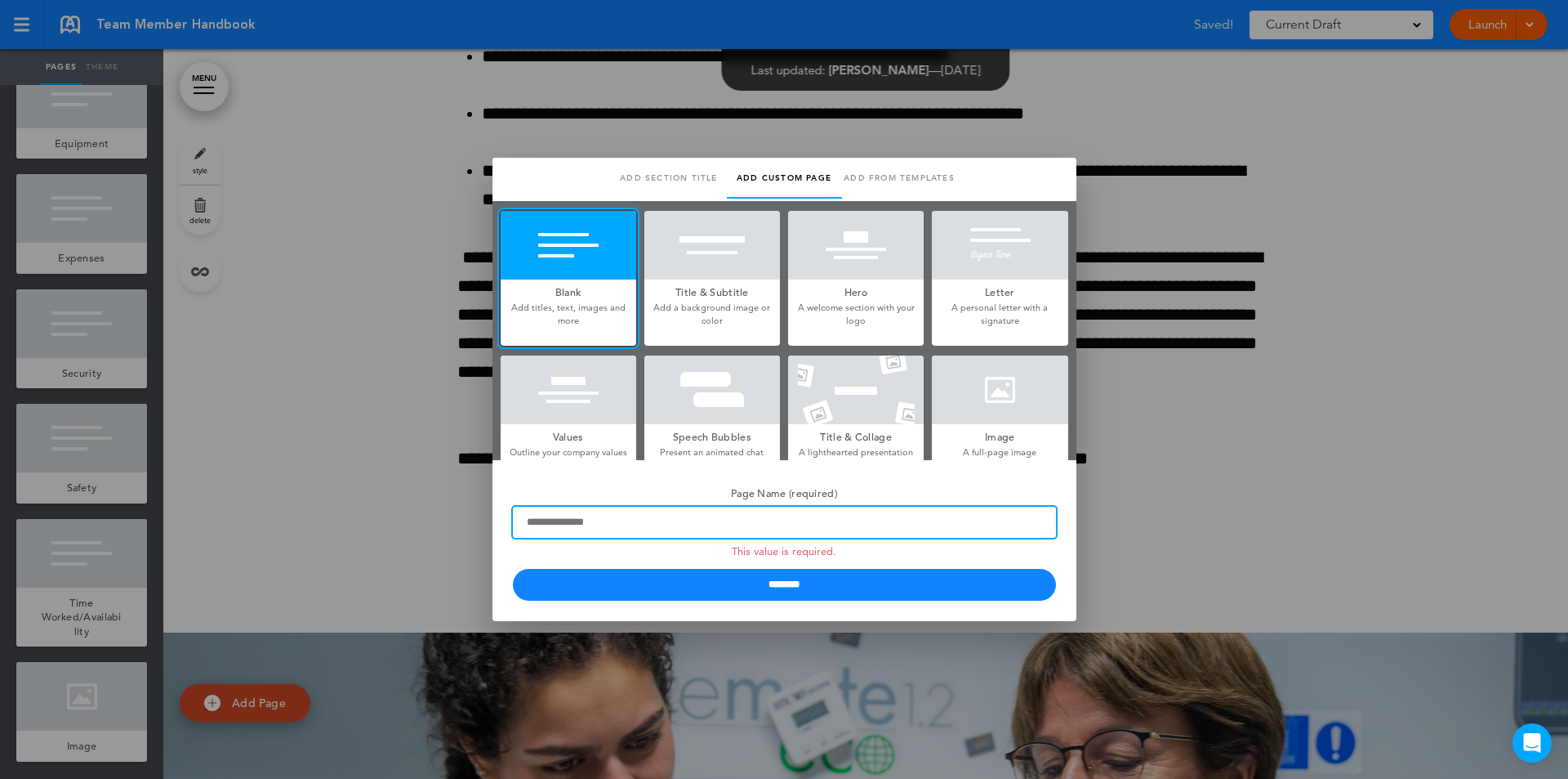
click at [574, 527] on input "Page Name (required) This value is required." at bounding box center [784, 523] width 543 height 31
paste input "**********"
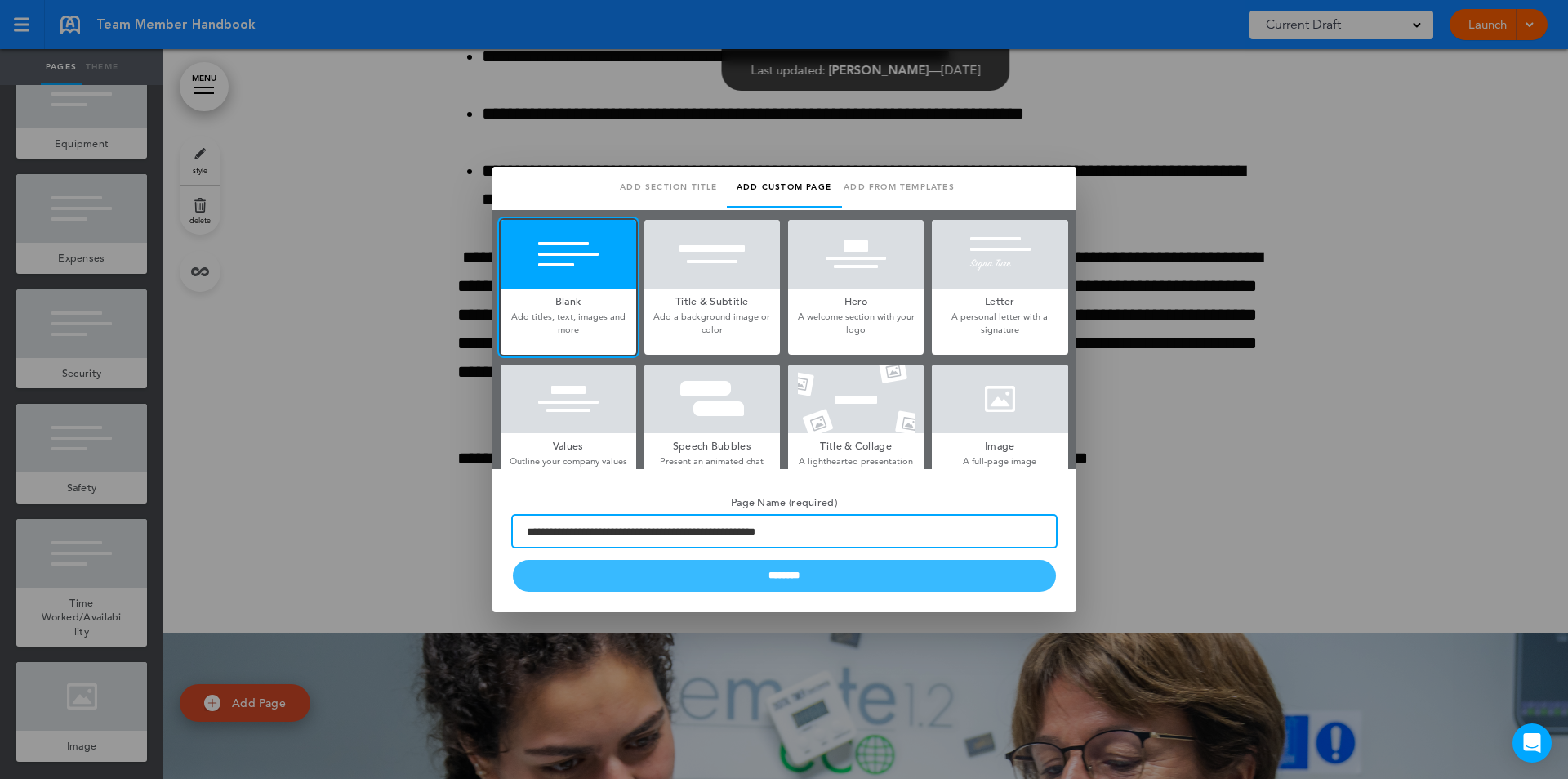
type input "**********"
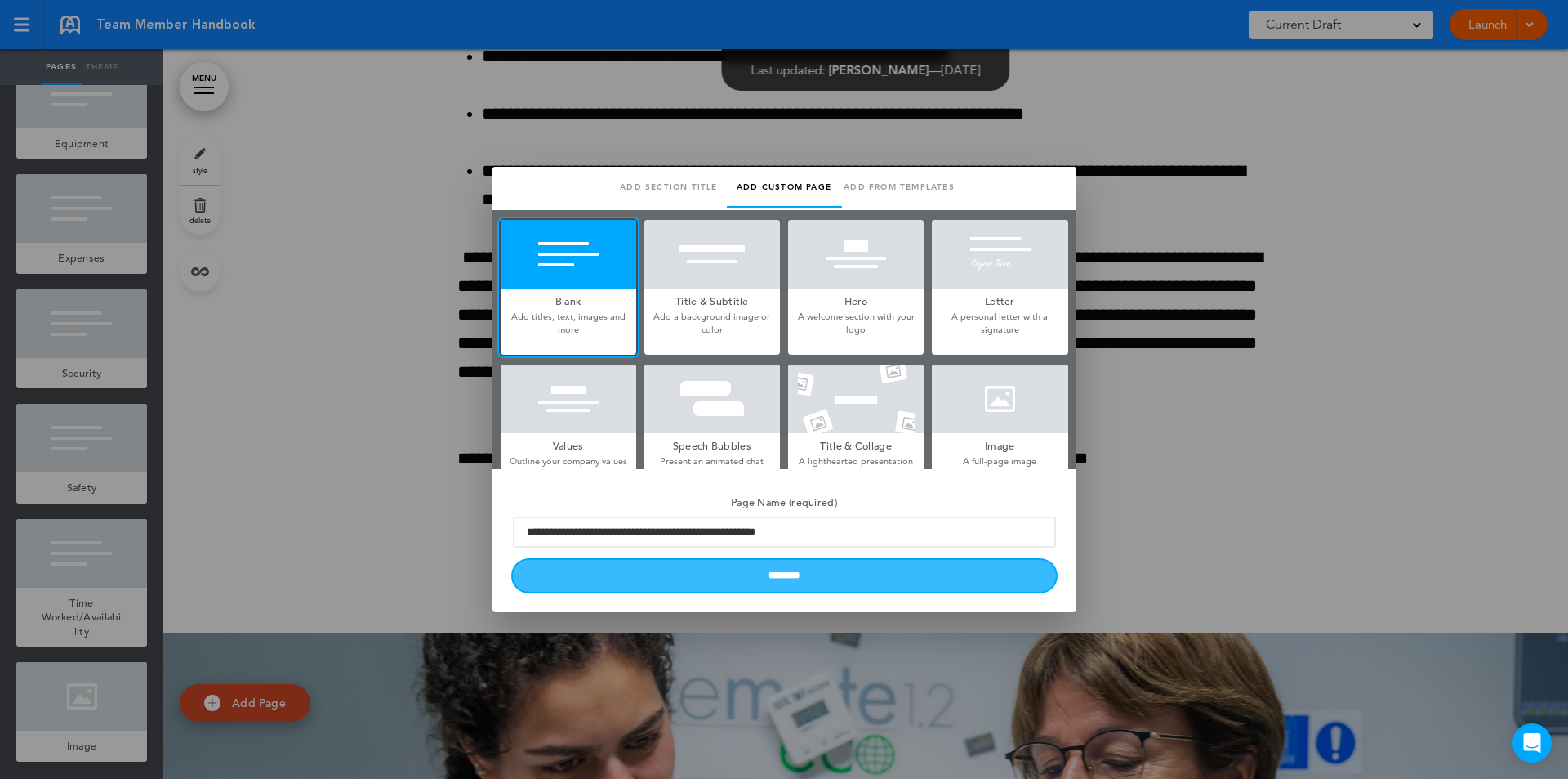
click at [734, 582] on input "********" at bounding box center [784, 575] width 543 height 32
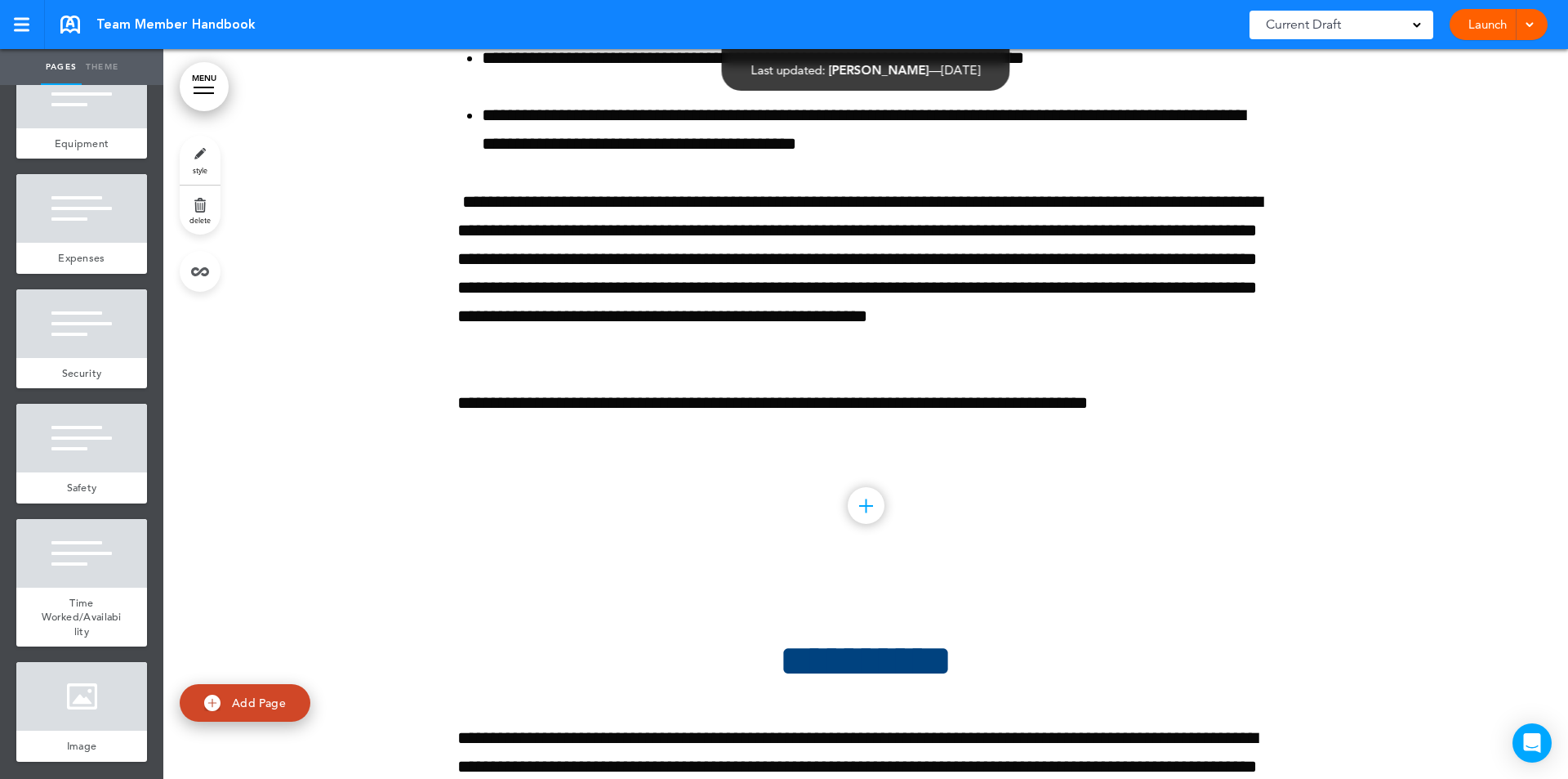
scroll to position [206180, 0]
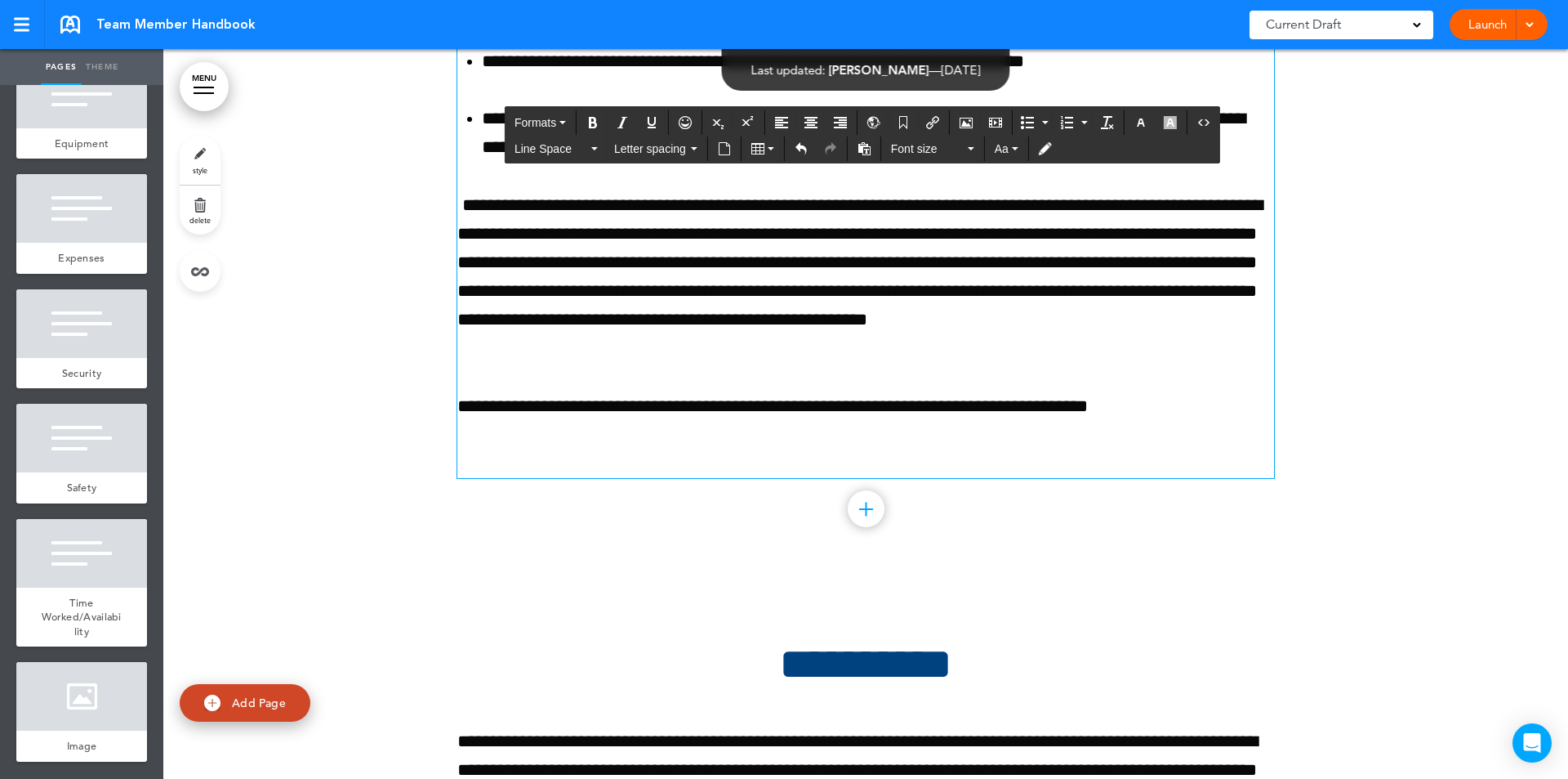
drag, startPoint x: 604, startPoint y: 156, endPoint x: 1002, endPoint y: 175, distance: 398.5
copy h2 "**********"
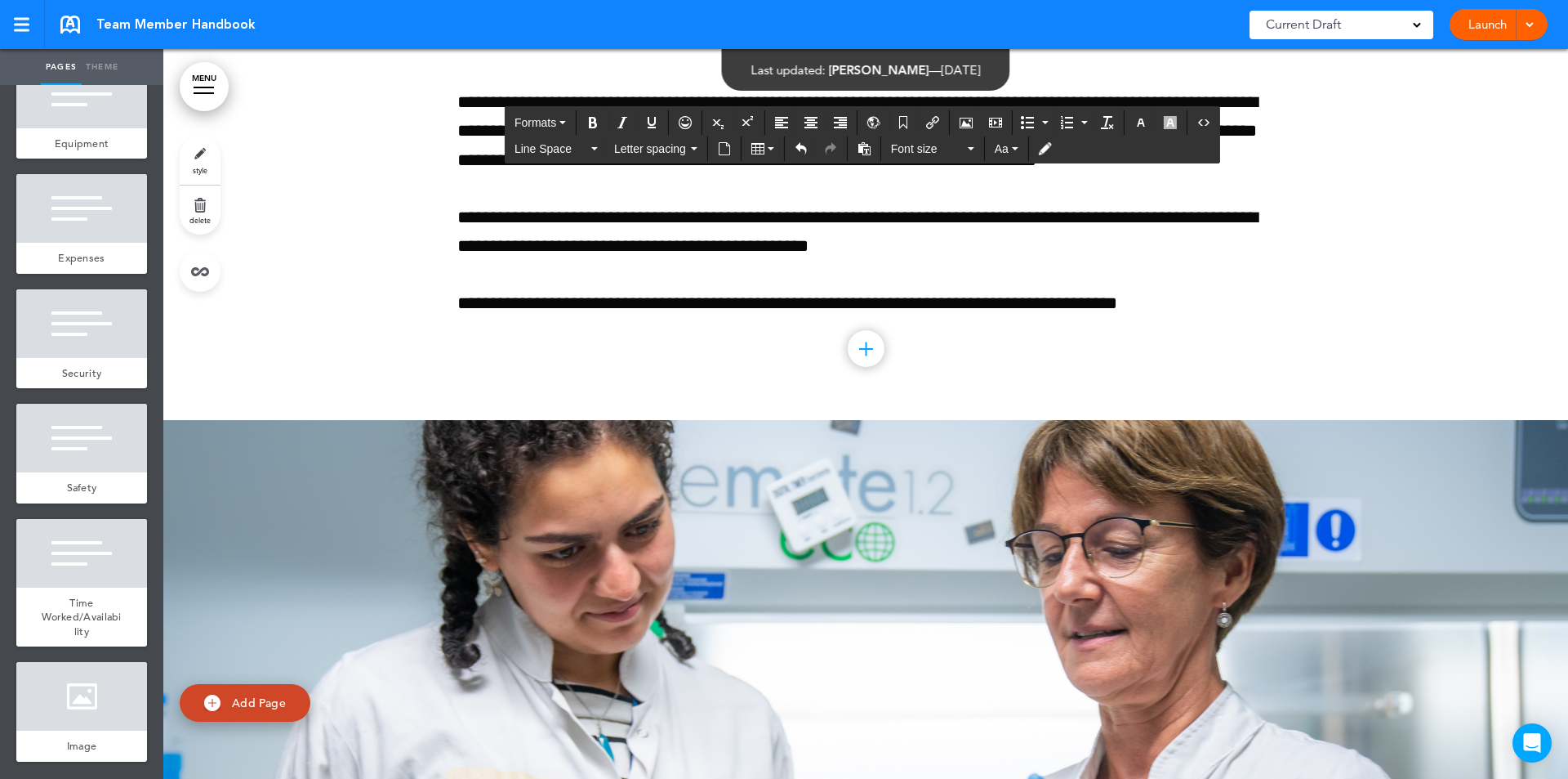
scroll to position [207457, 0]
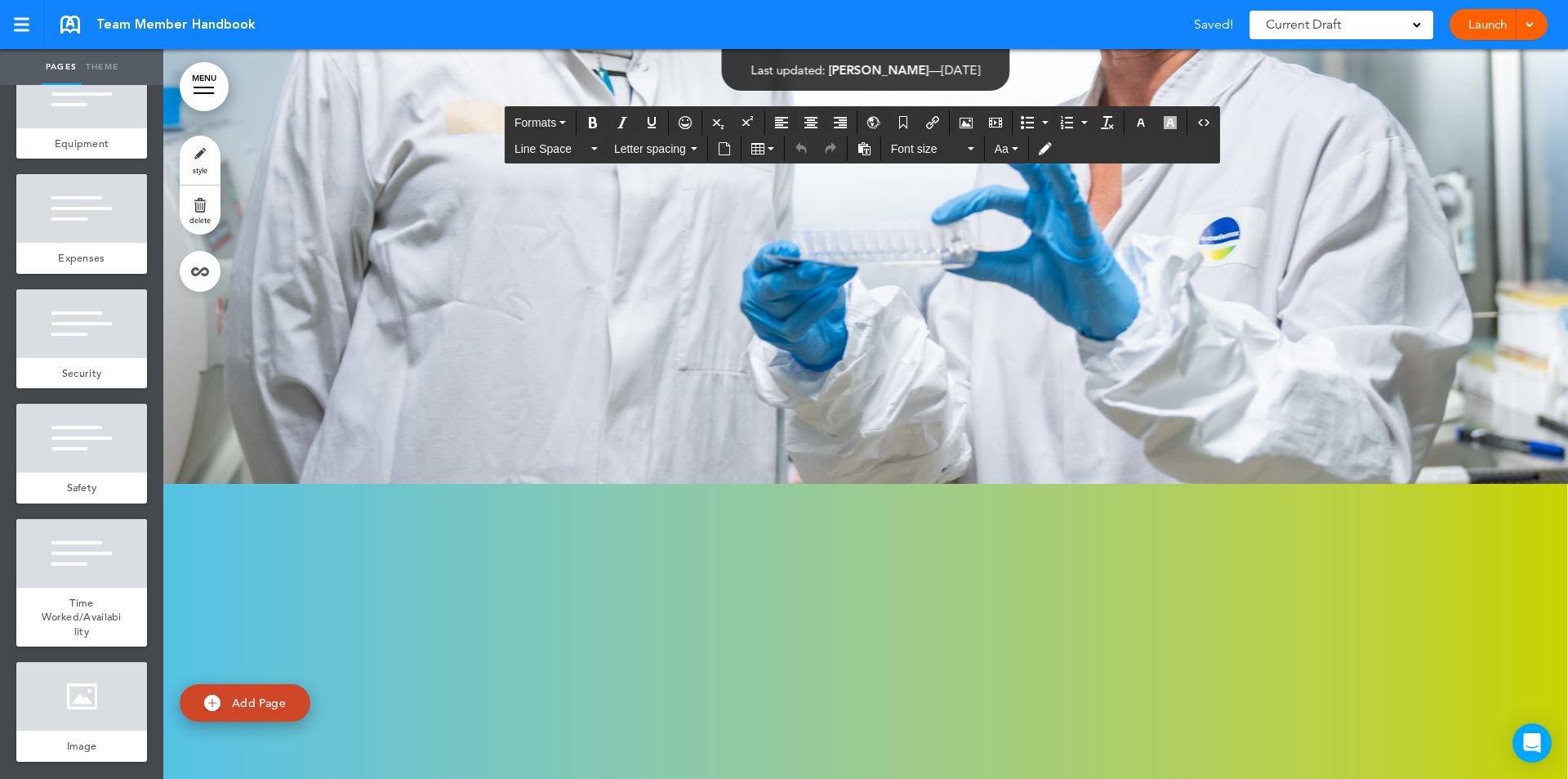
drag, startPoint x: 745, startPoint y: 752, endPoint x: 960, endPoint y: 759, distance: 215.1
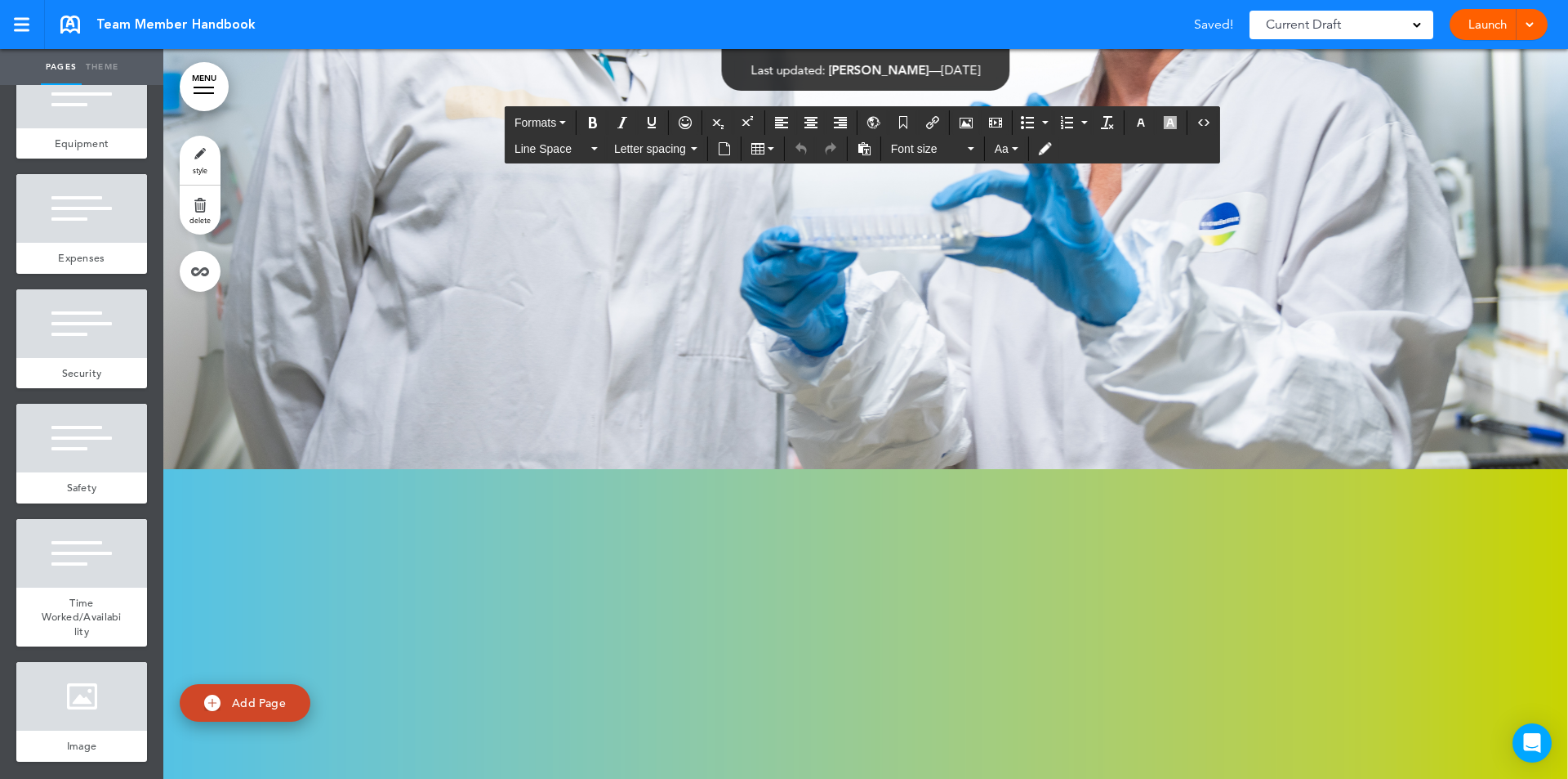
paste div
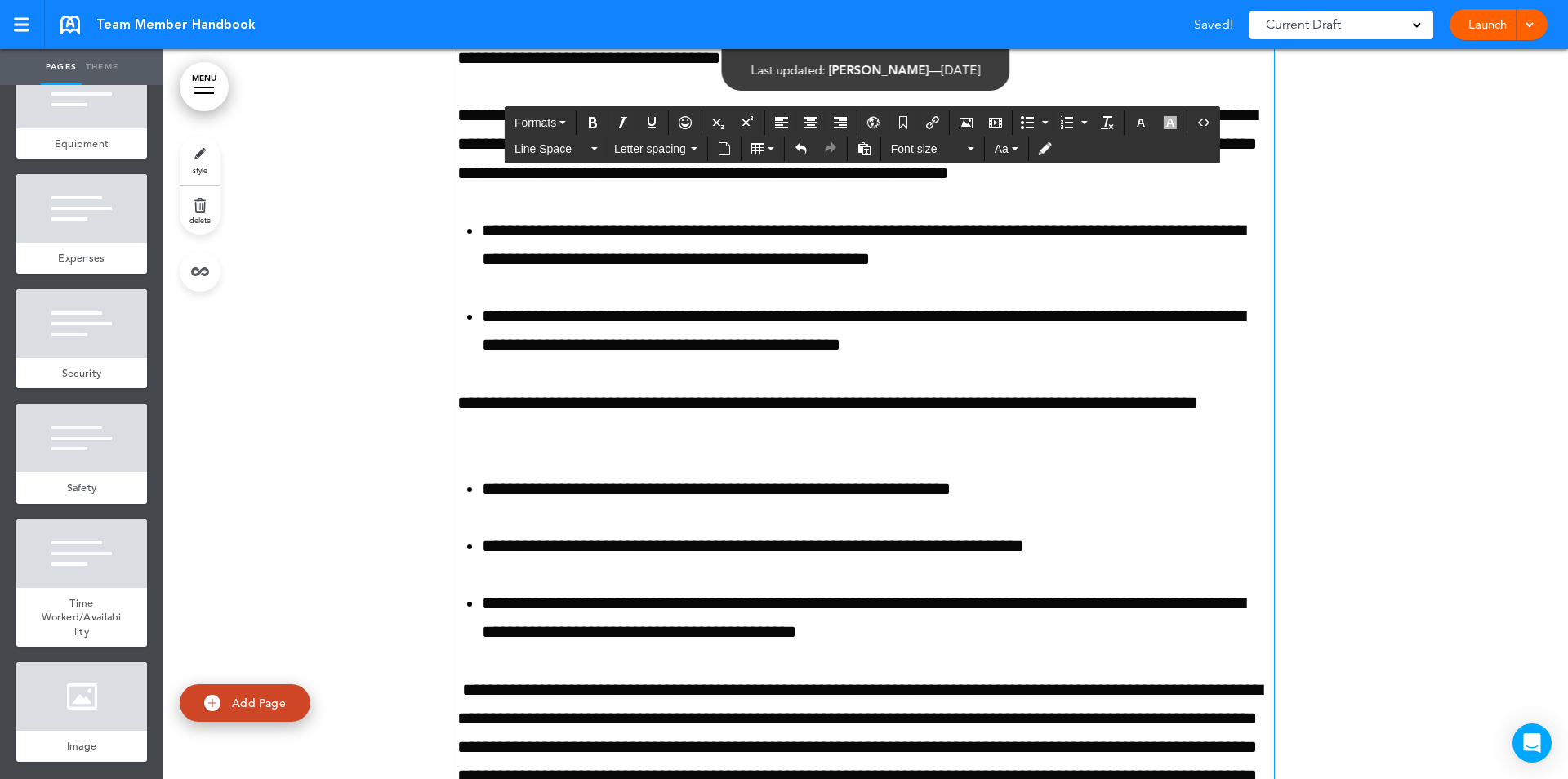
scroll to position [205712, 0]
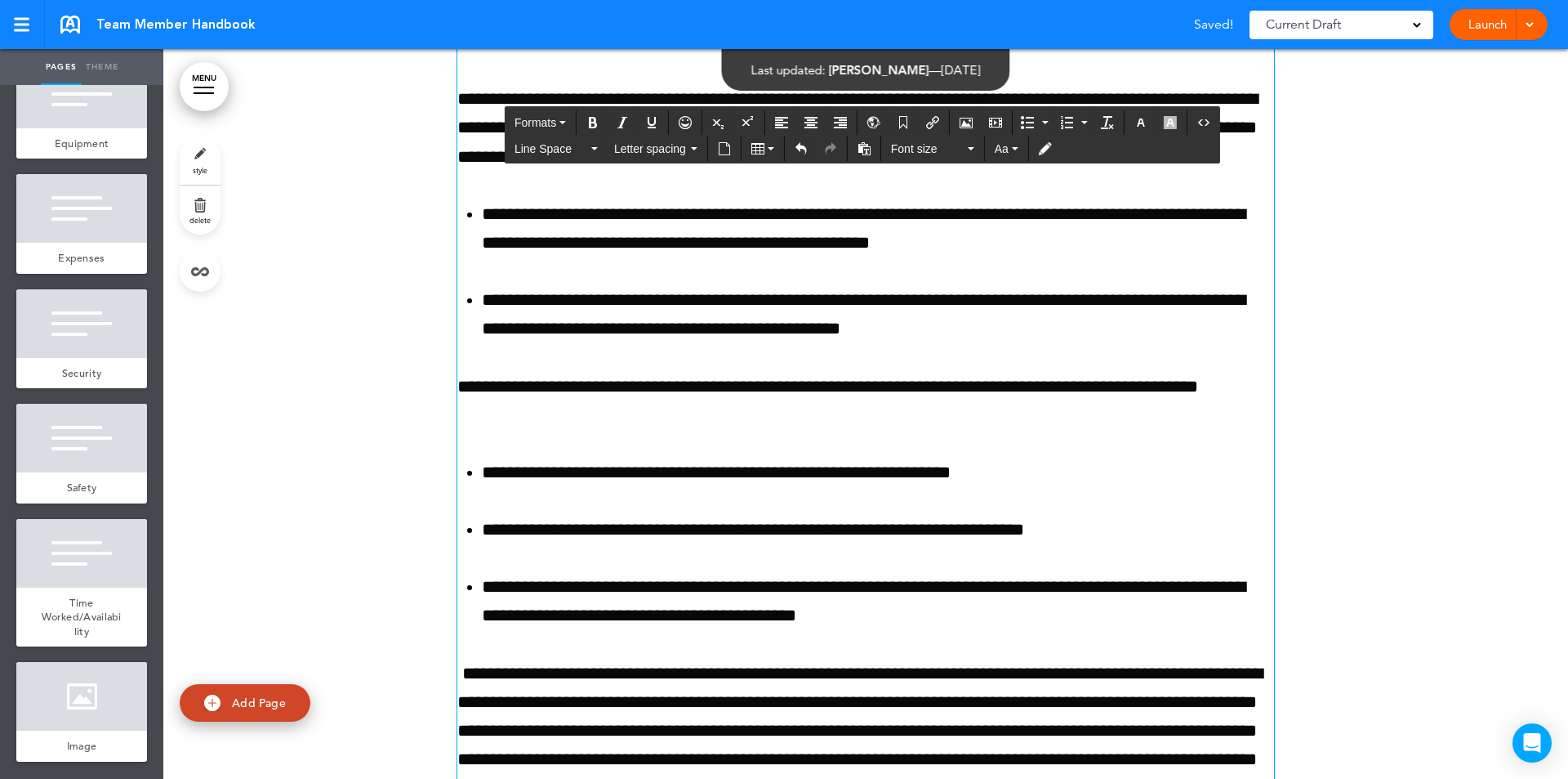
drag, startPoint x: 599, startPoint y: 749, endPoint x: 1028, endPoint y: 627, distance: 446.0
copy h2 "**********"
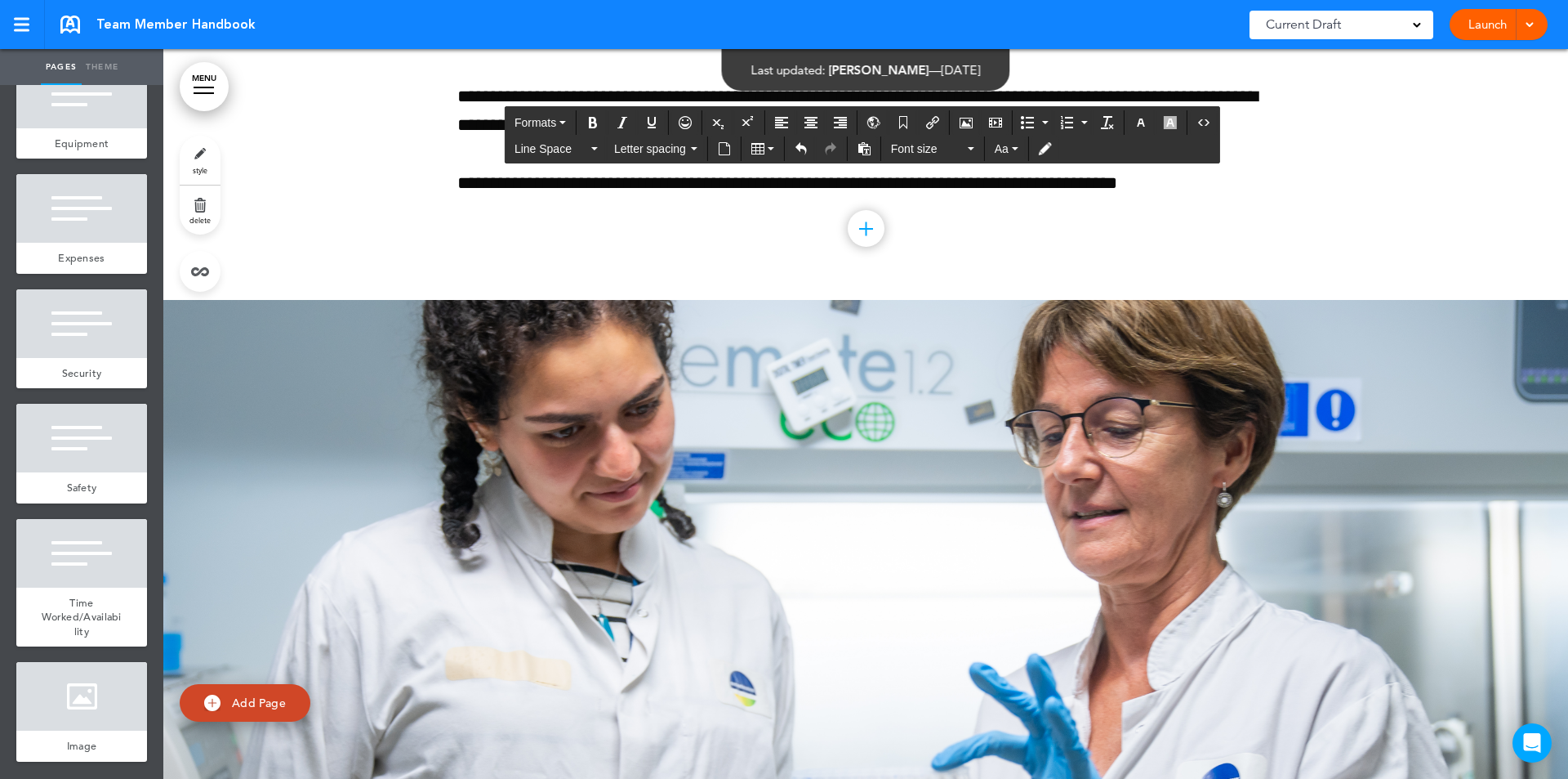
scroll to position [207626, 0]
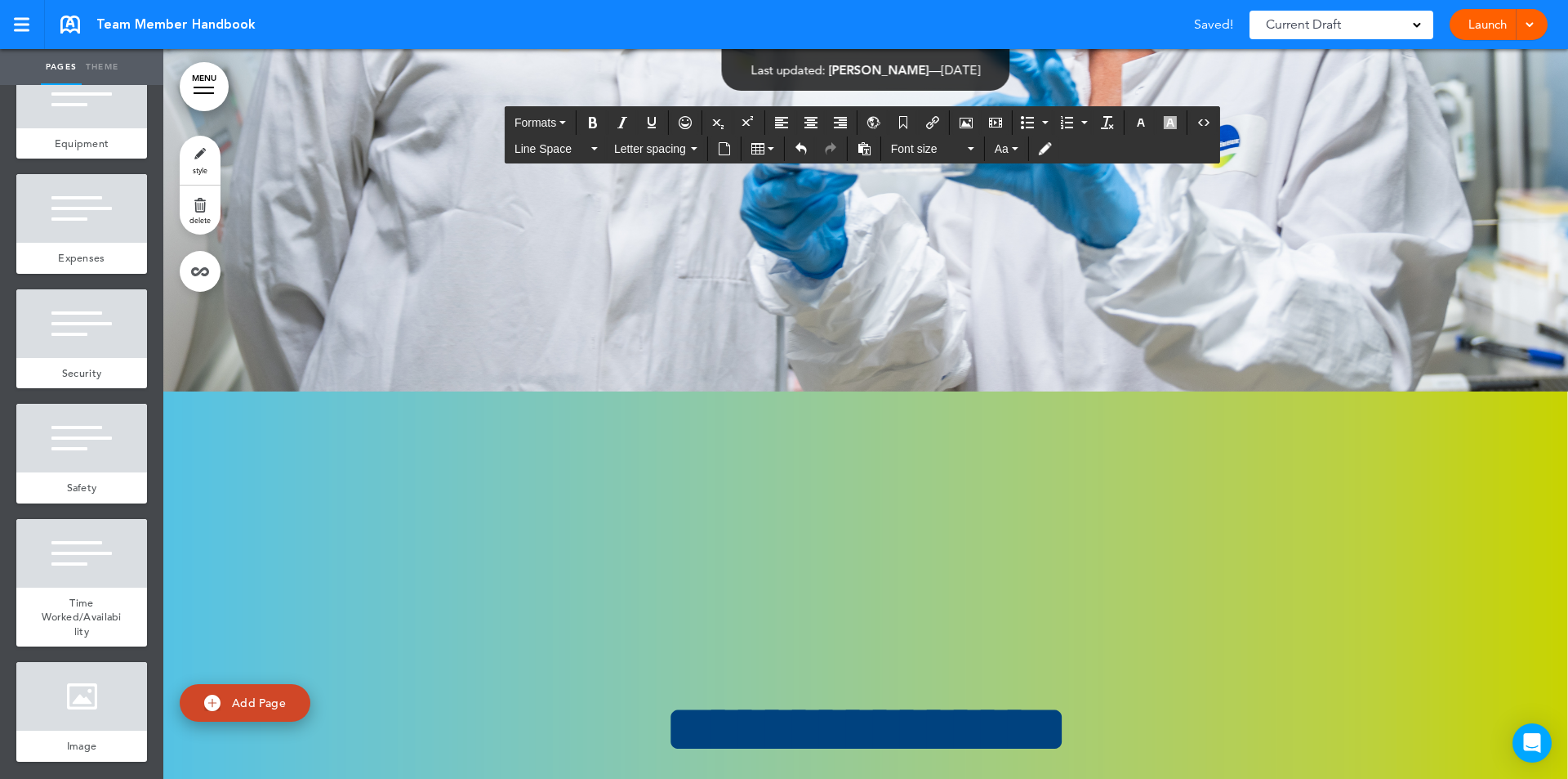
drag, startPoint x: 464, startPoint y: 582, endPoint x: 1262, endPoint y: 570, distance: 798.1
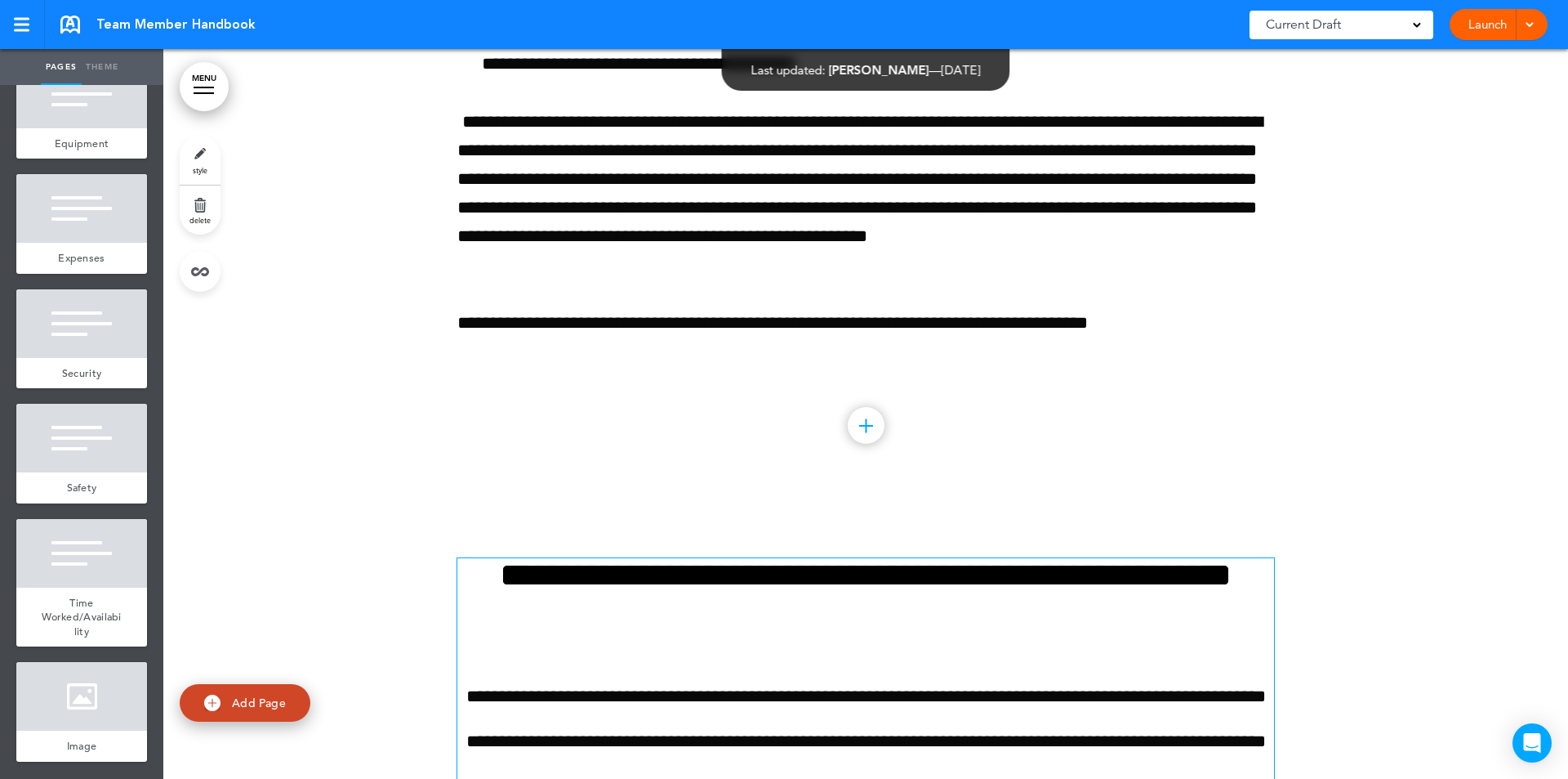
scroll to position [206188, 0]
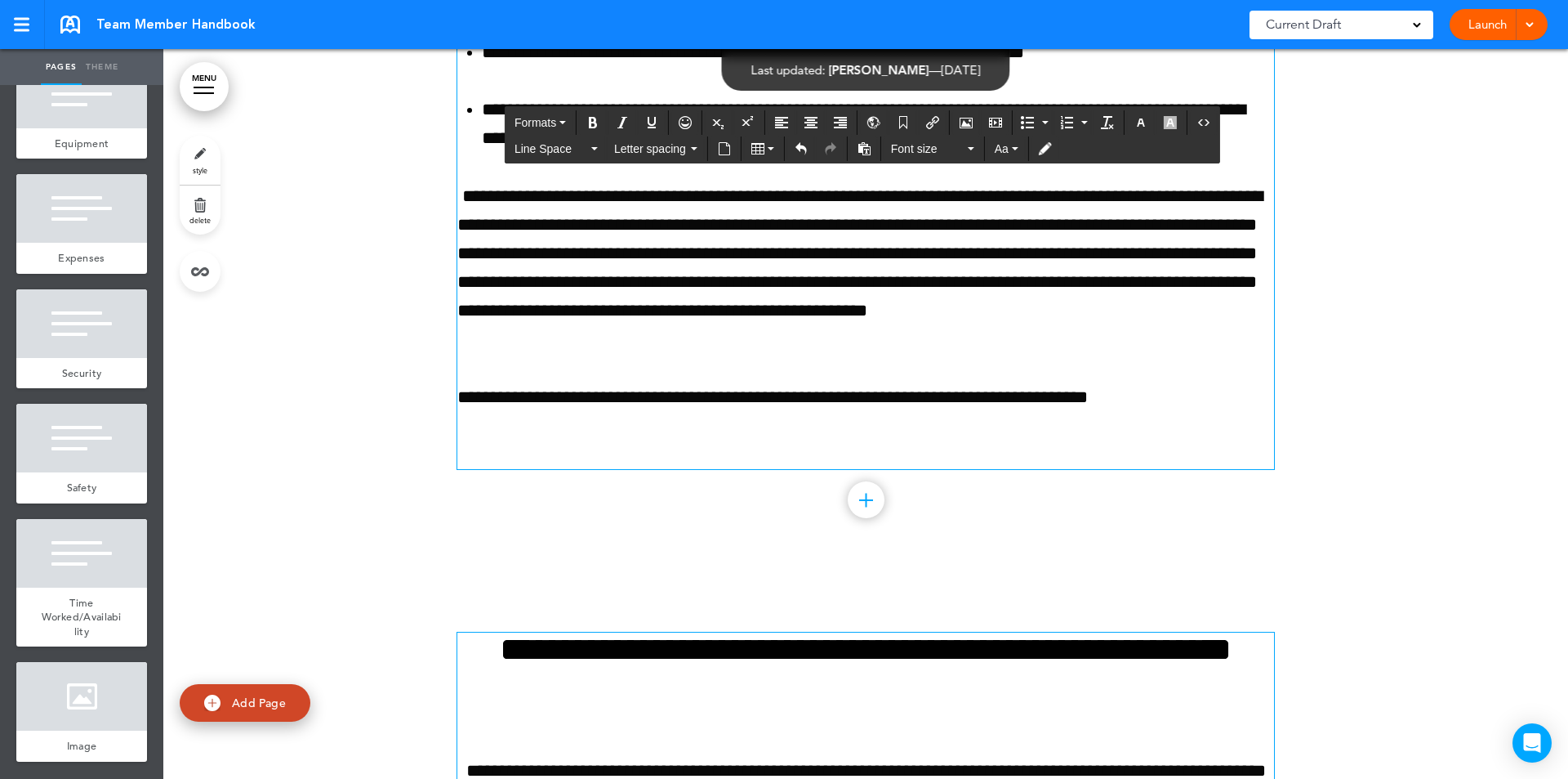
drag, startPoint x: 455, startPoint y: 250, endPoint x: 783, endPoint y: 450, distance: 384.2
copy div "**********"
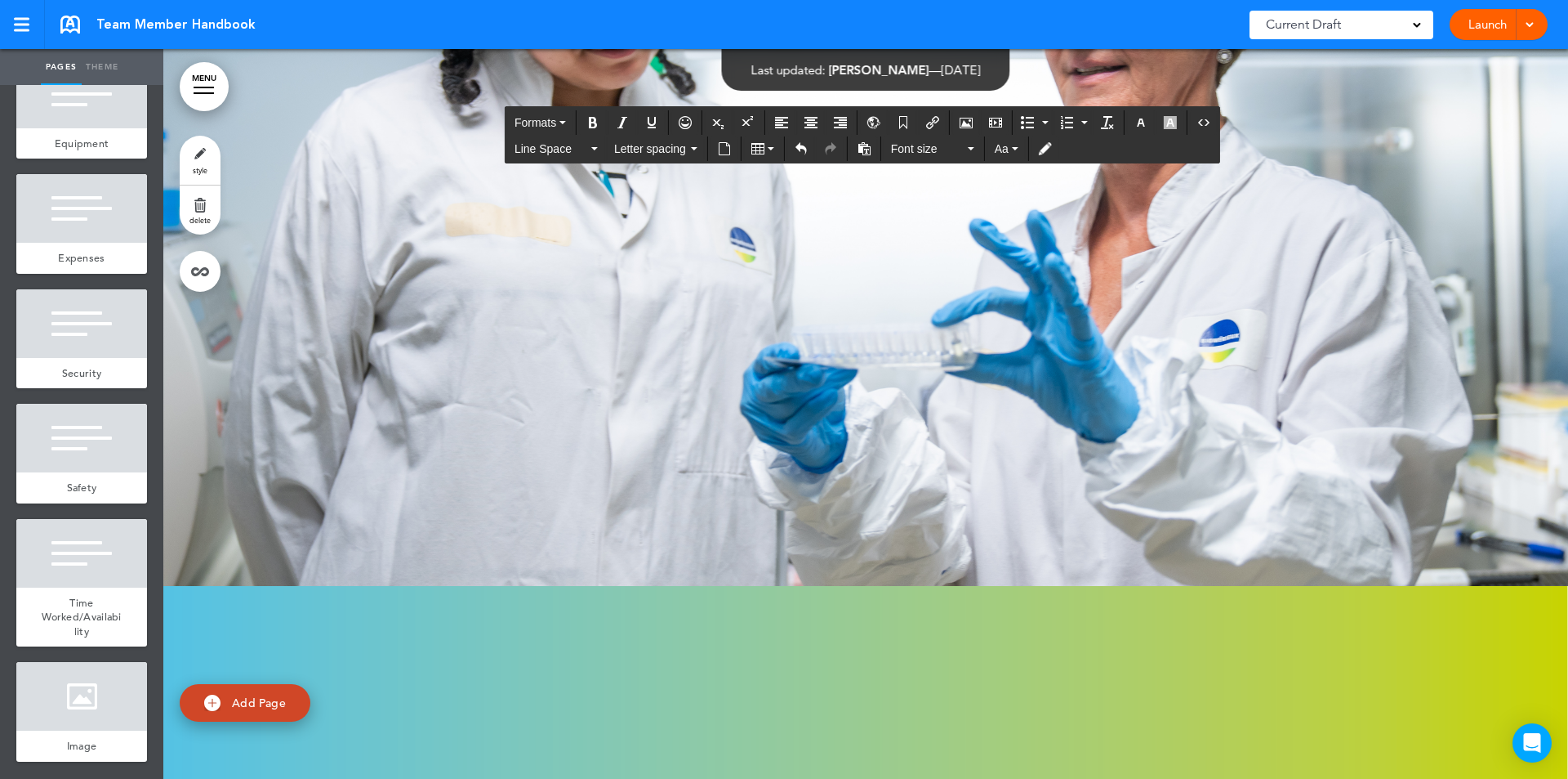
scroll to position [208104, 0]
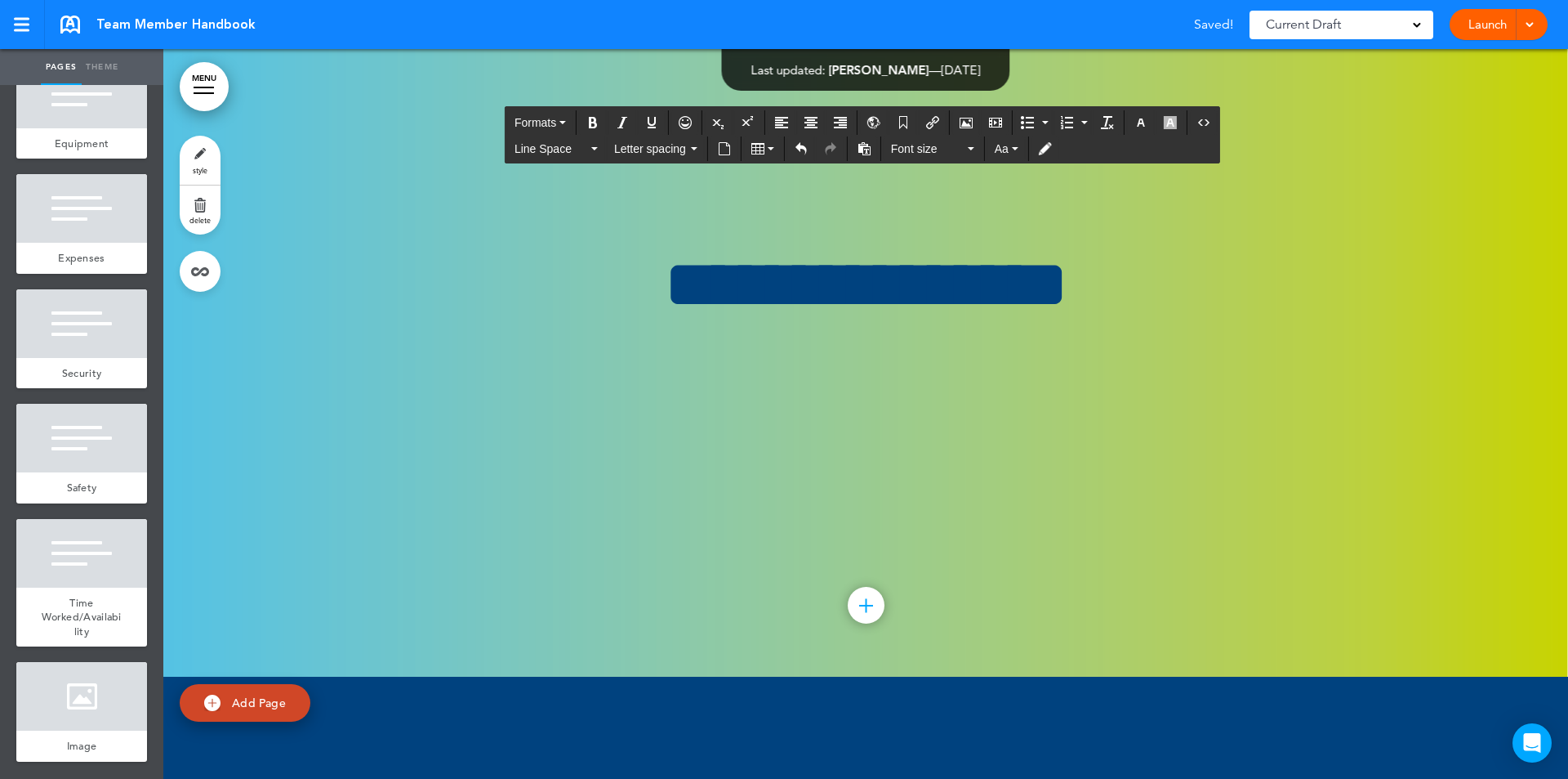
drag, startPoint x: 1164, startPoint y: 472, endPoint x: 350, endPoint y: 157, distance: 872.8
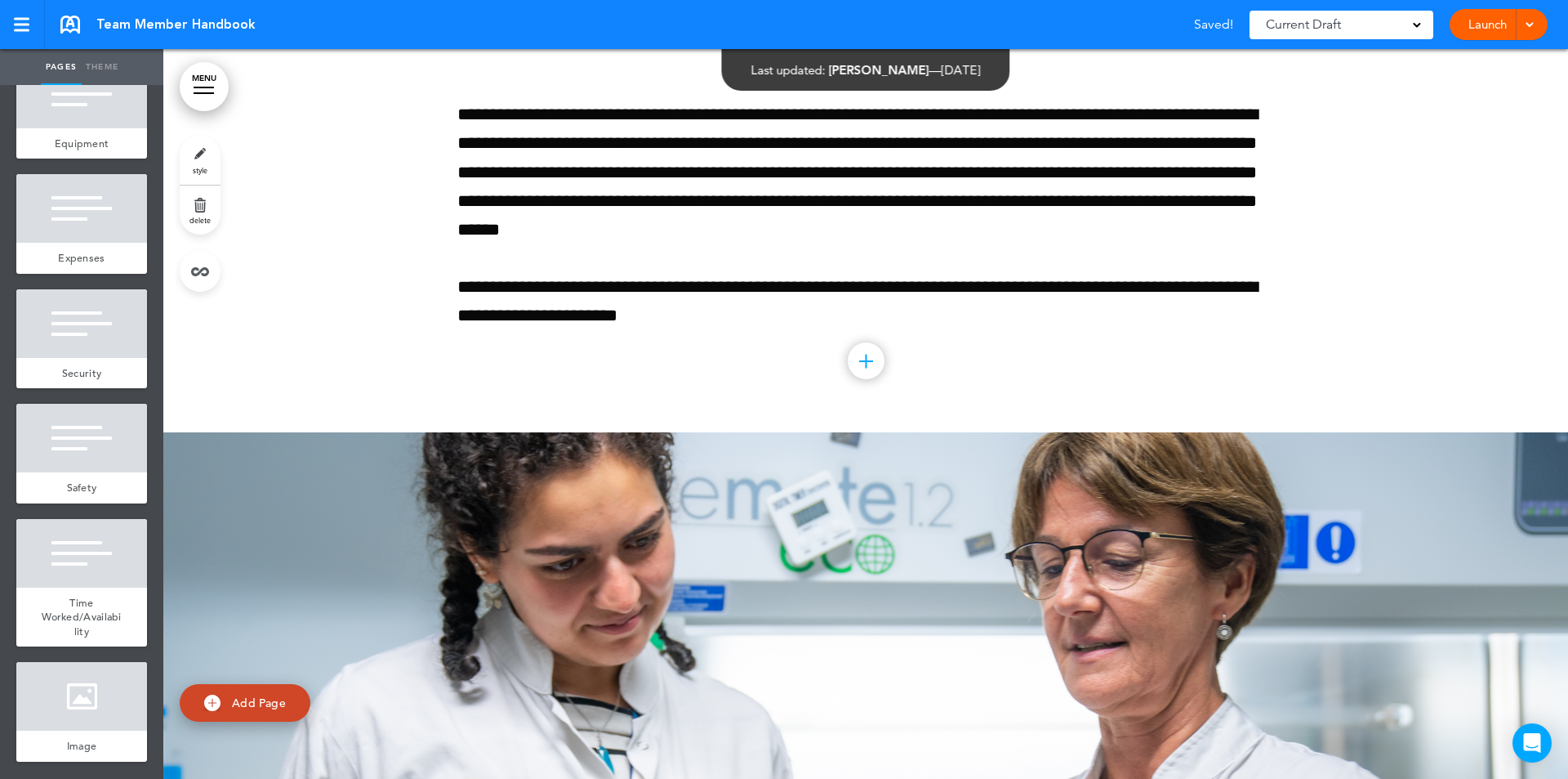
scroll to position [206190, 0]
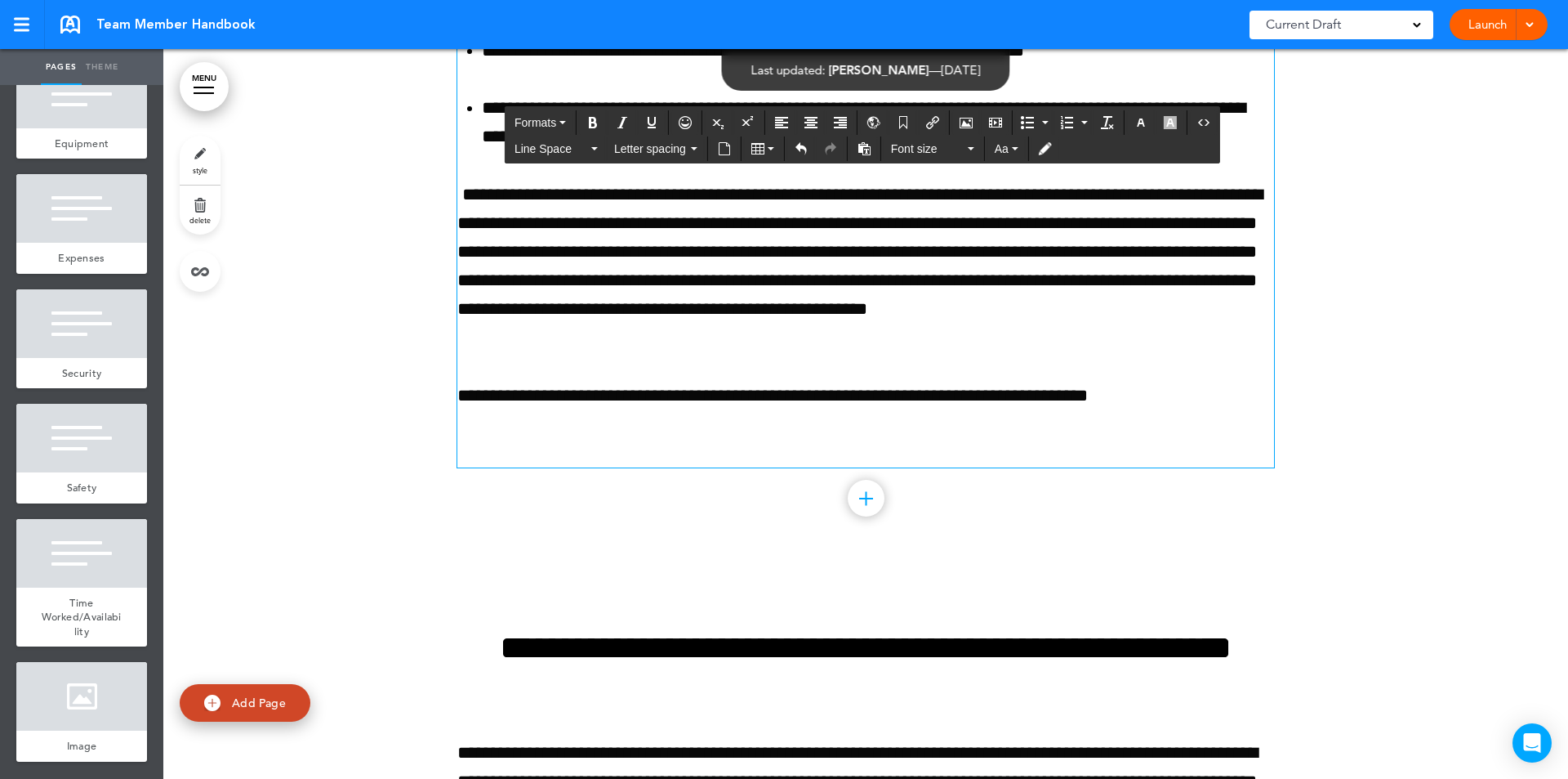
drag, startPoint x: 562, startPoint y: 513, endPoint x: 1037, endPoint y: 562, distance: 477.5
drag, startPoint x: 563, startPoint y: 507, endPoint x: 1008, endPoint y: 532, distance: 445.7
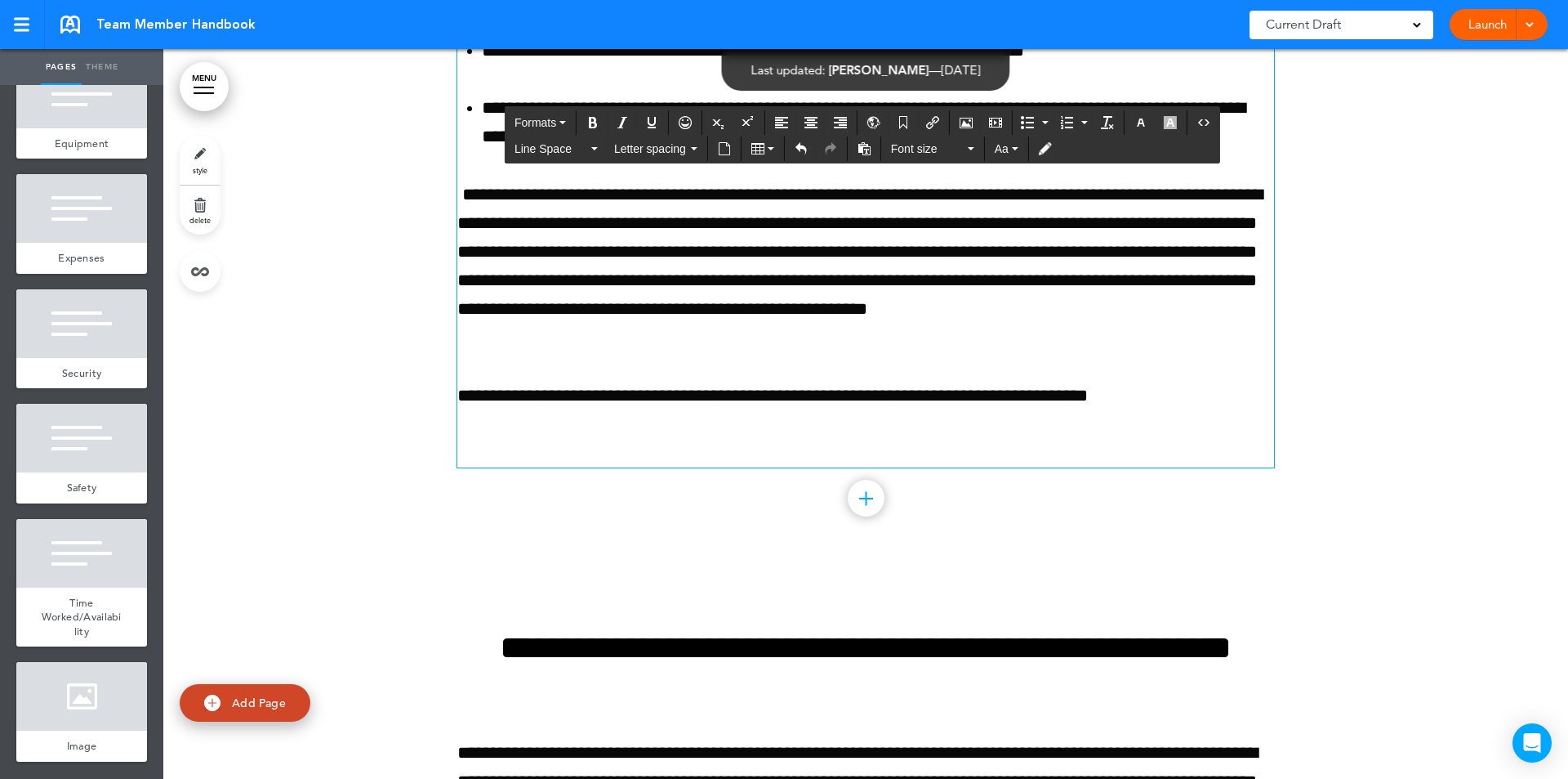
copy h2 "**********"
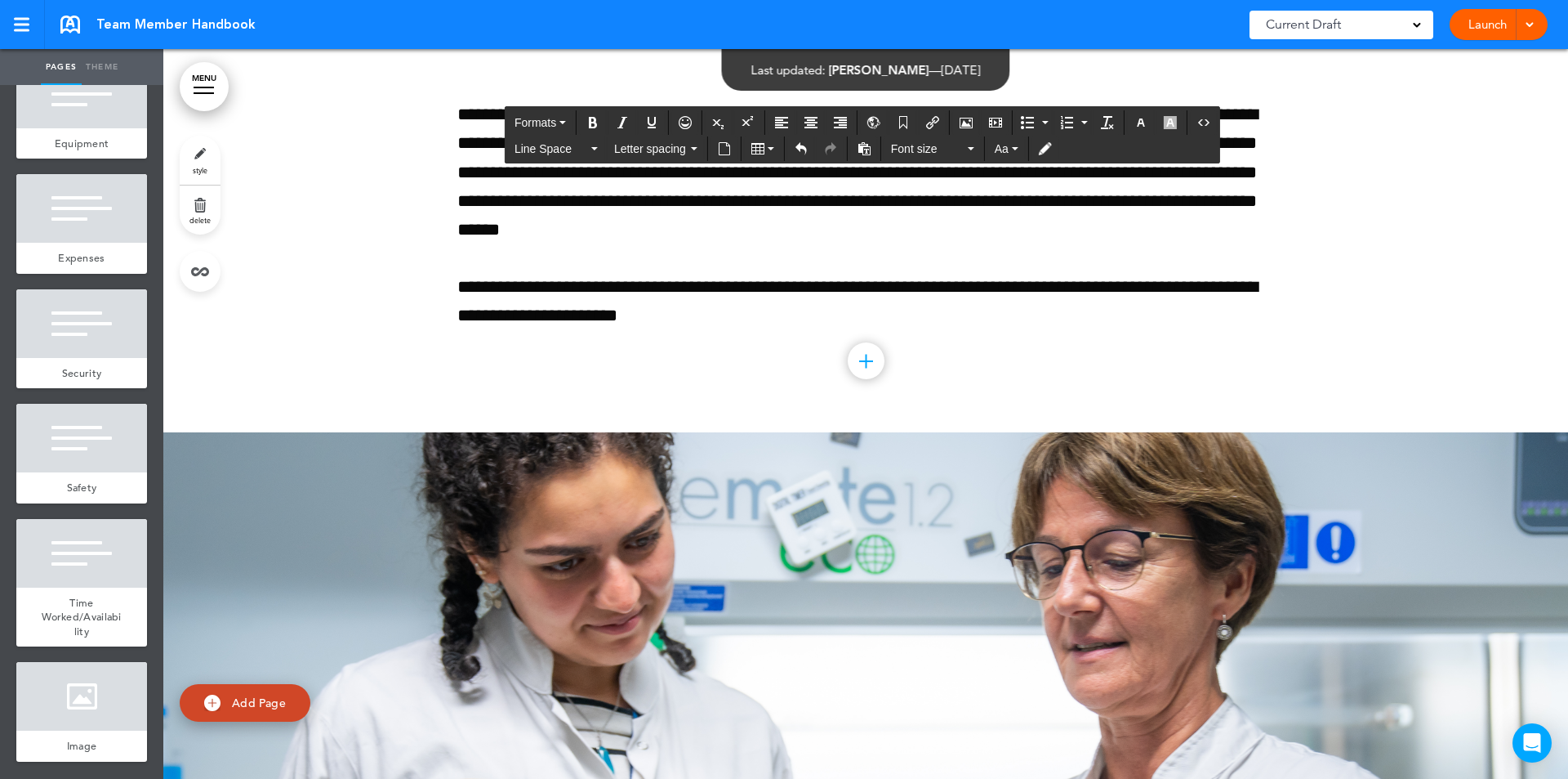
scroll to position [207467, 0]
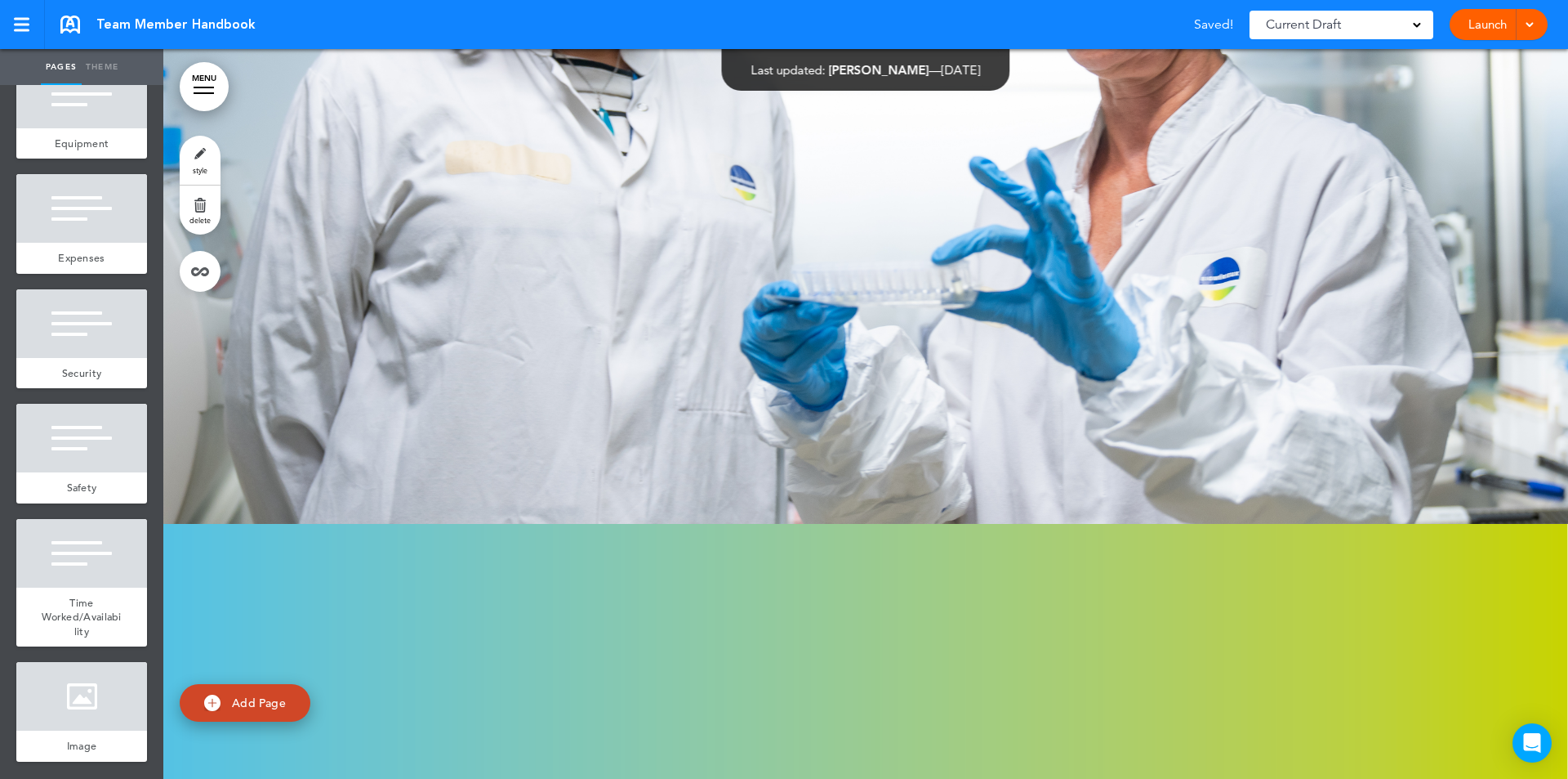
click at [219, 699] on img at bounding box center [212, 702] width 17 height 17
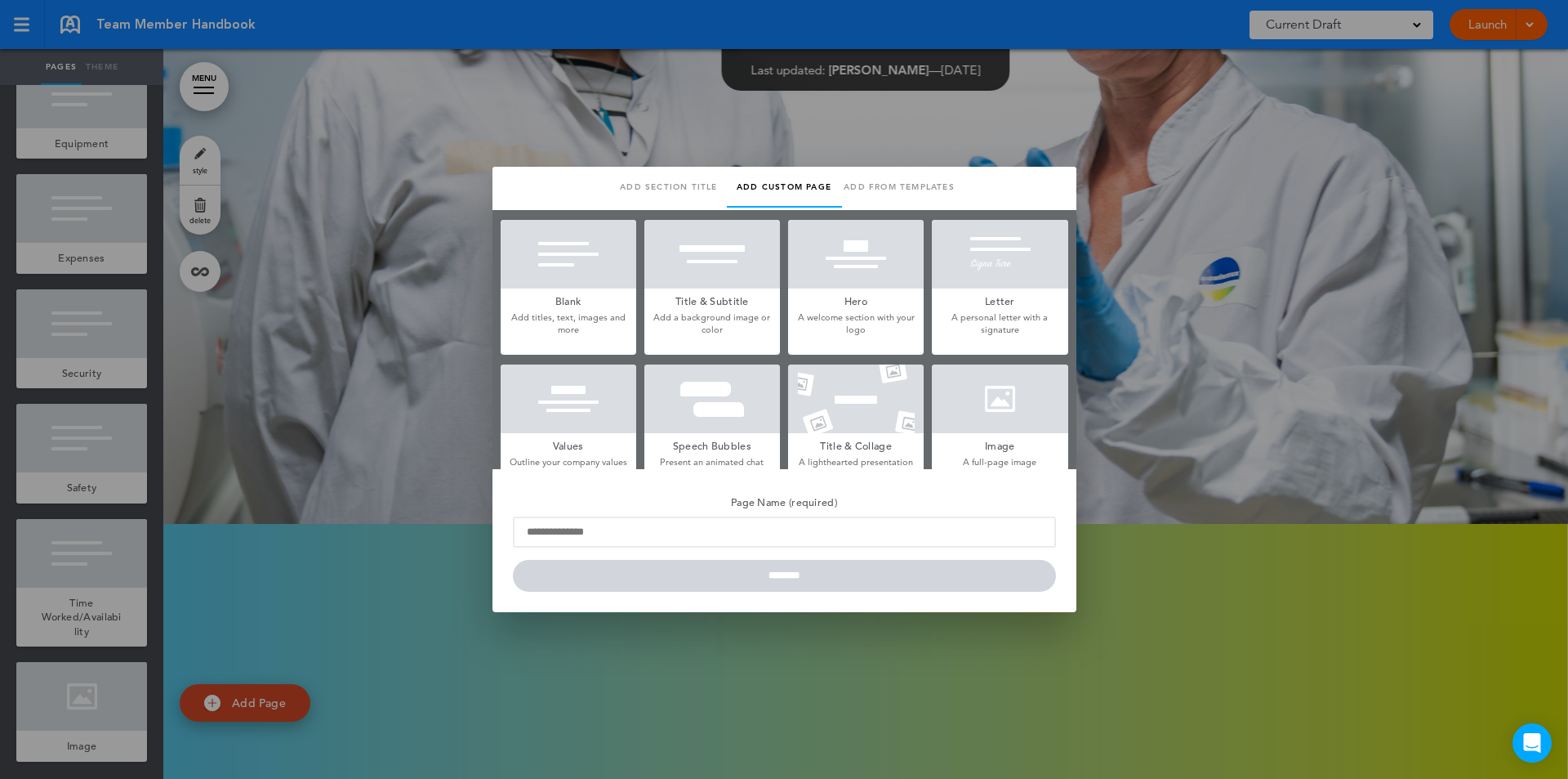
click at [552, 283] on div at bounding box center [568, 253] width 135 height 68
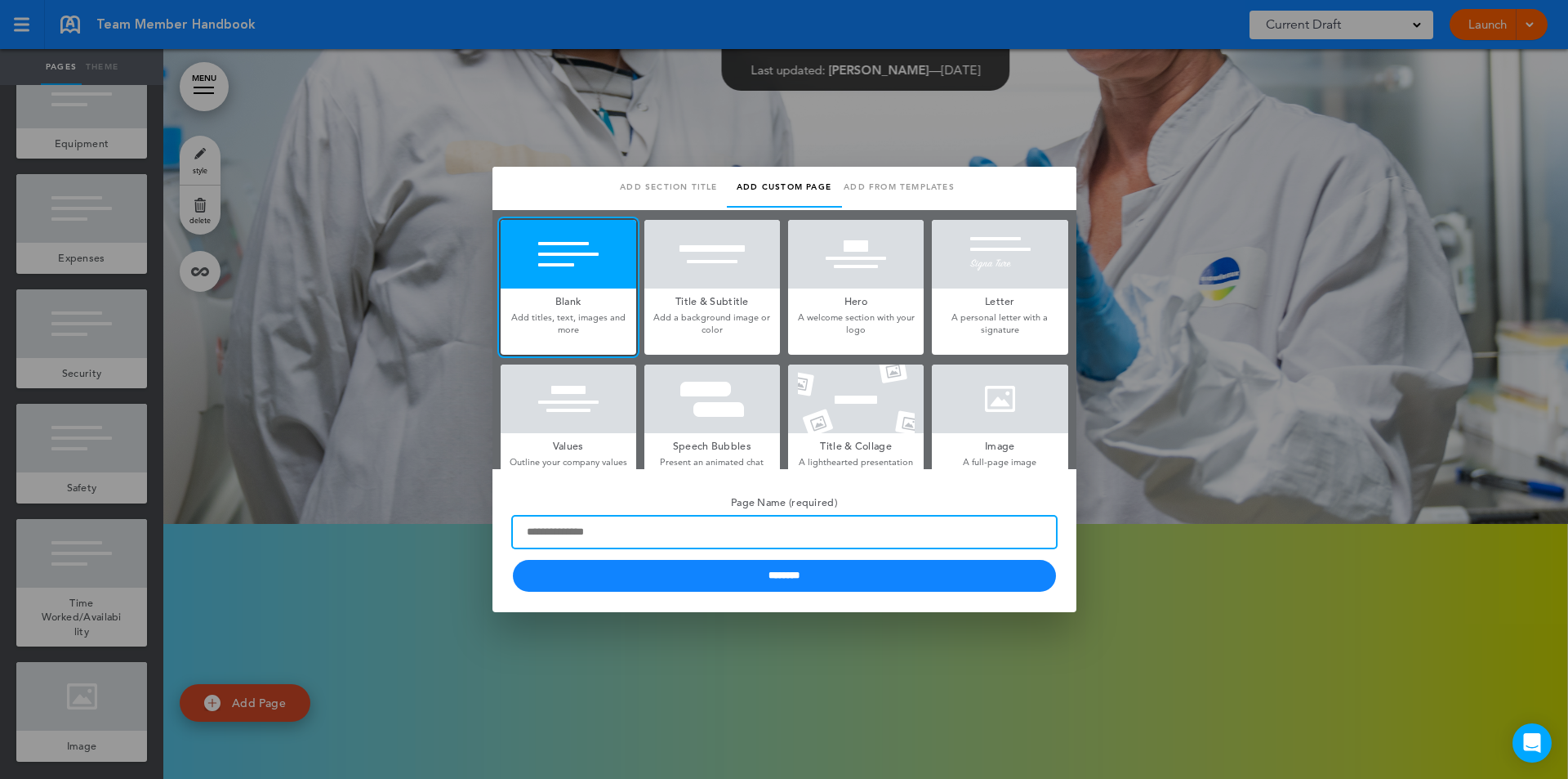
click at [653, 532] on input "Page Name (required)" at bounding box center [784, 532] width 543 height 31
paste input "**********"
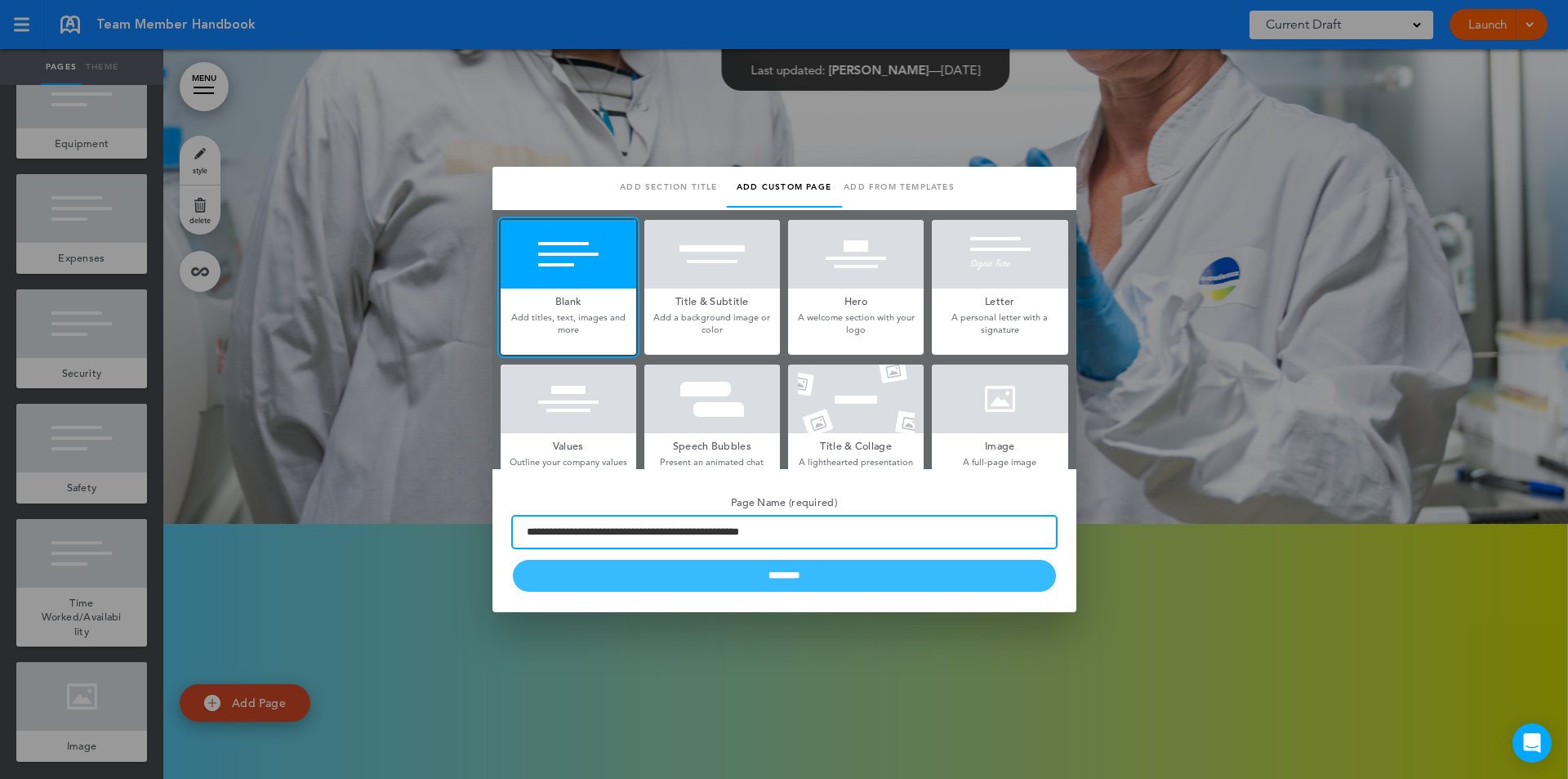
type input "**********"
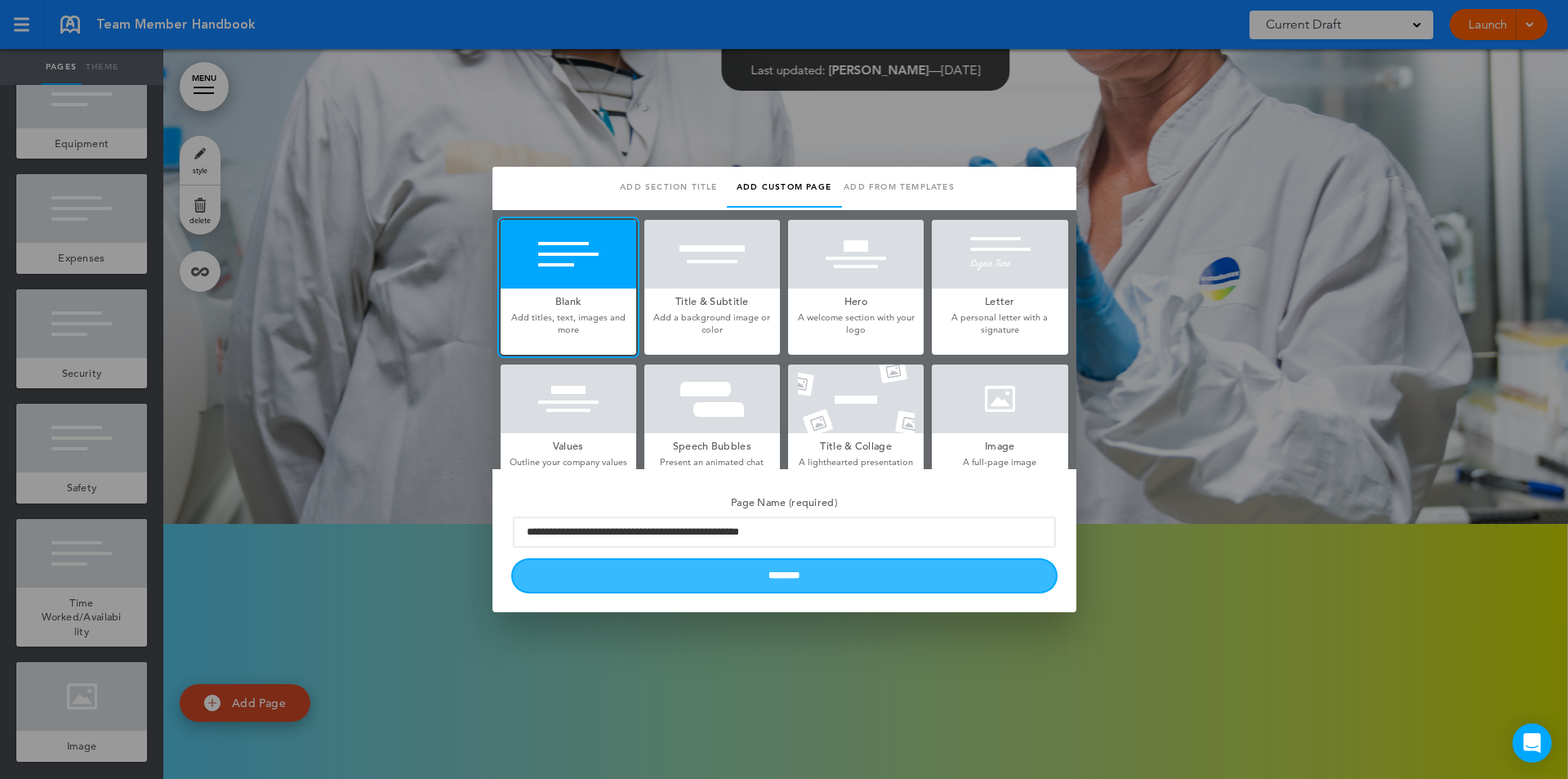
click at [775, 580] on input "********" at bounding box center [784, 575] width 543 height 32
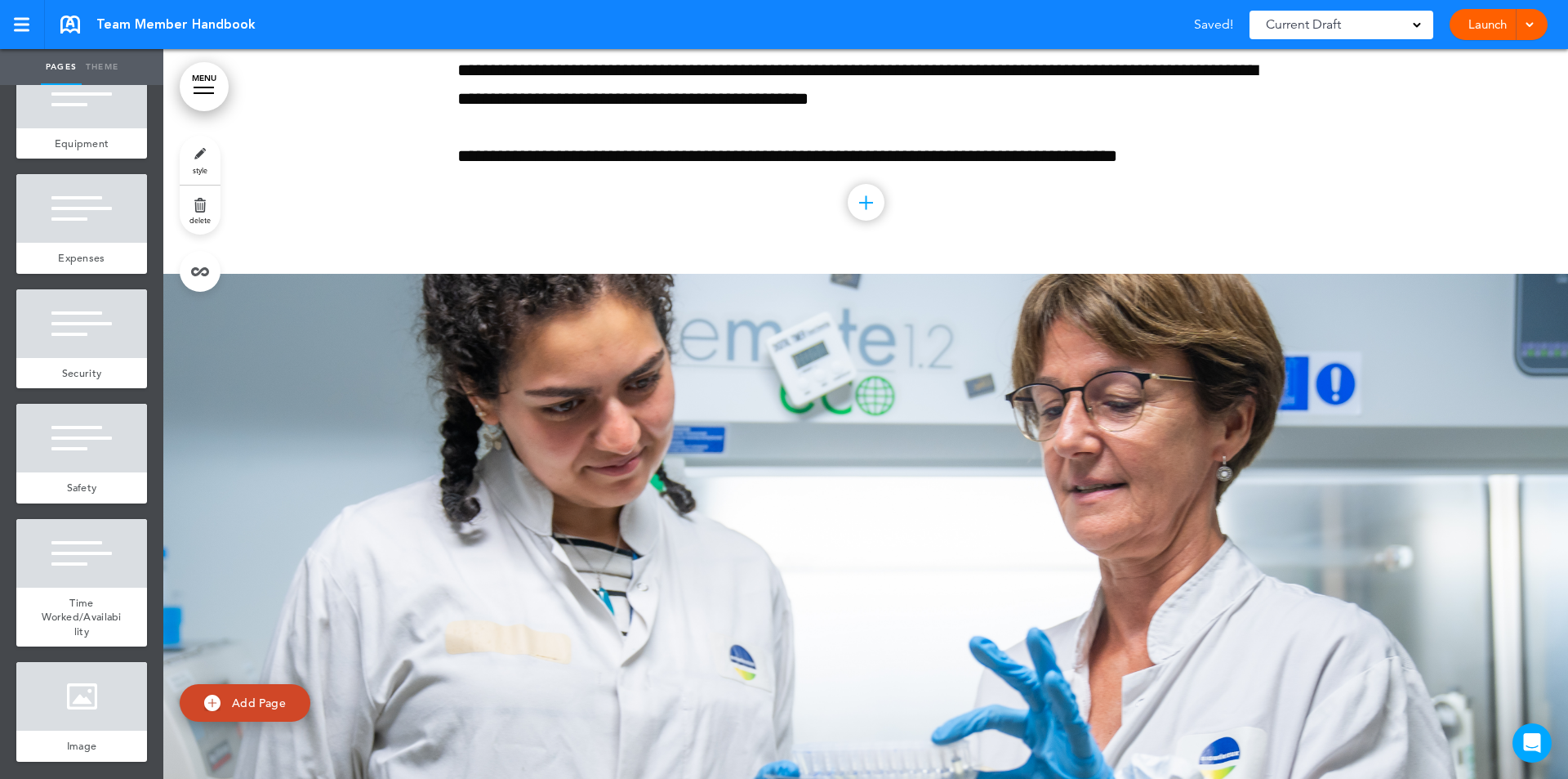
click at [1476, 537] on div at bounding box center [947, 389] width 1568 height 779
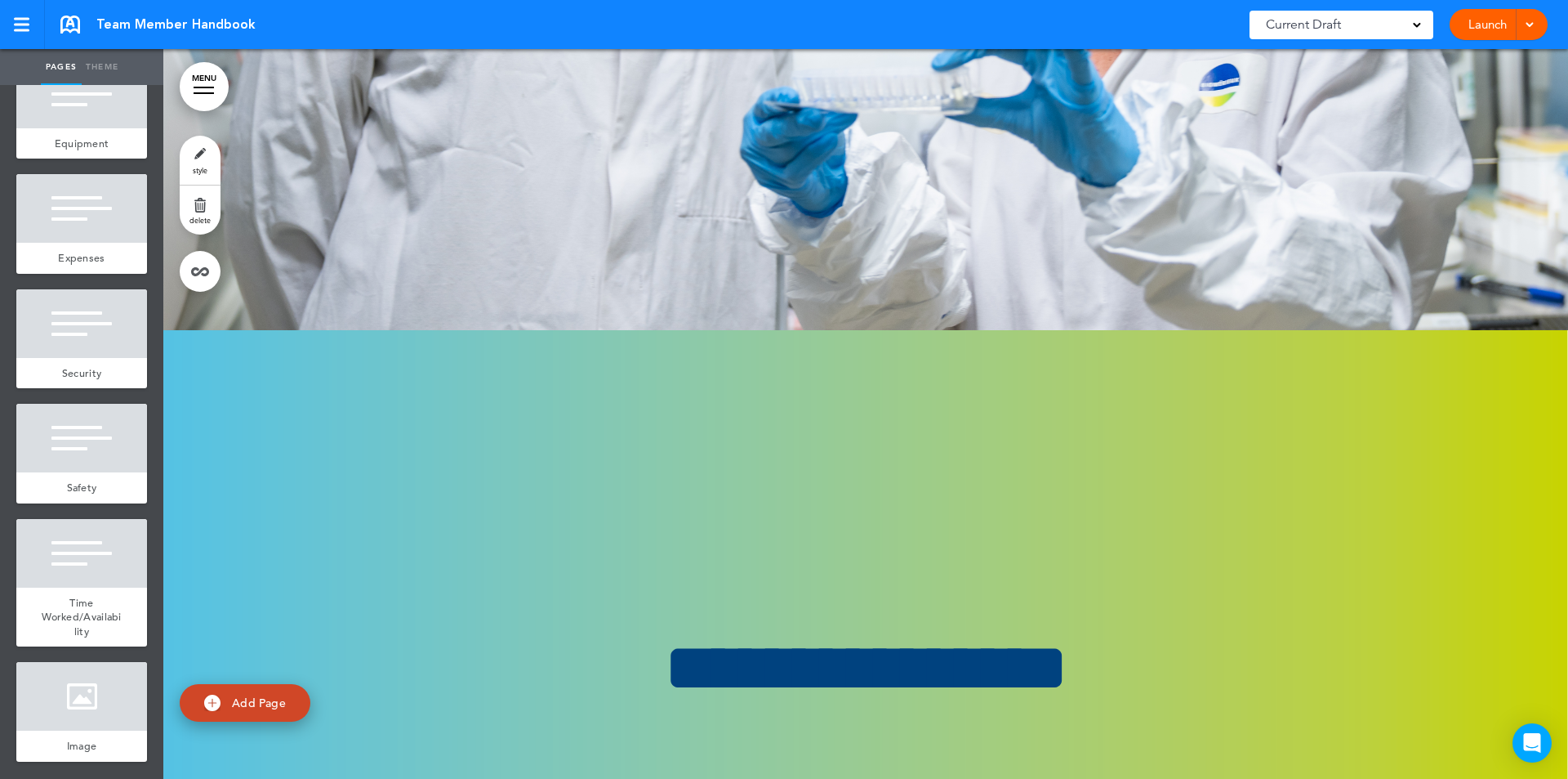
scroll to position [208153, 0]
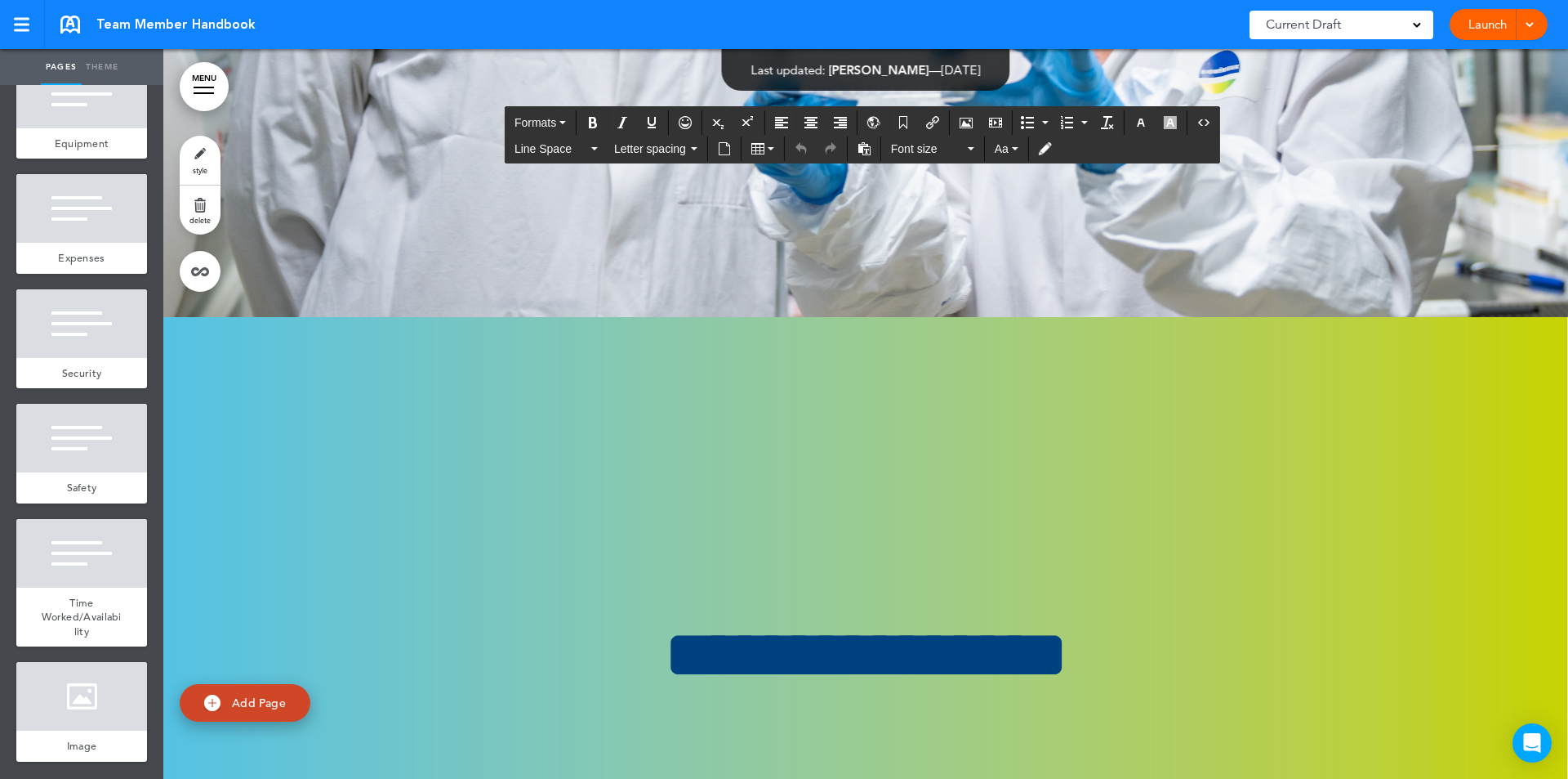
drag, startPoint x: 740, startPoint y: 563, endPoint x: 1022, endPoint y: 565, distance: 282.0
paste div
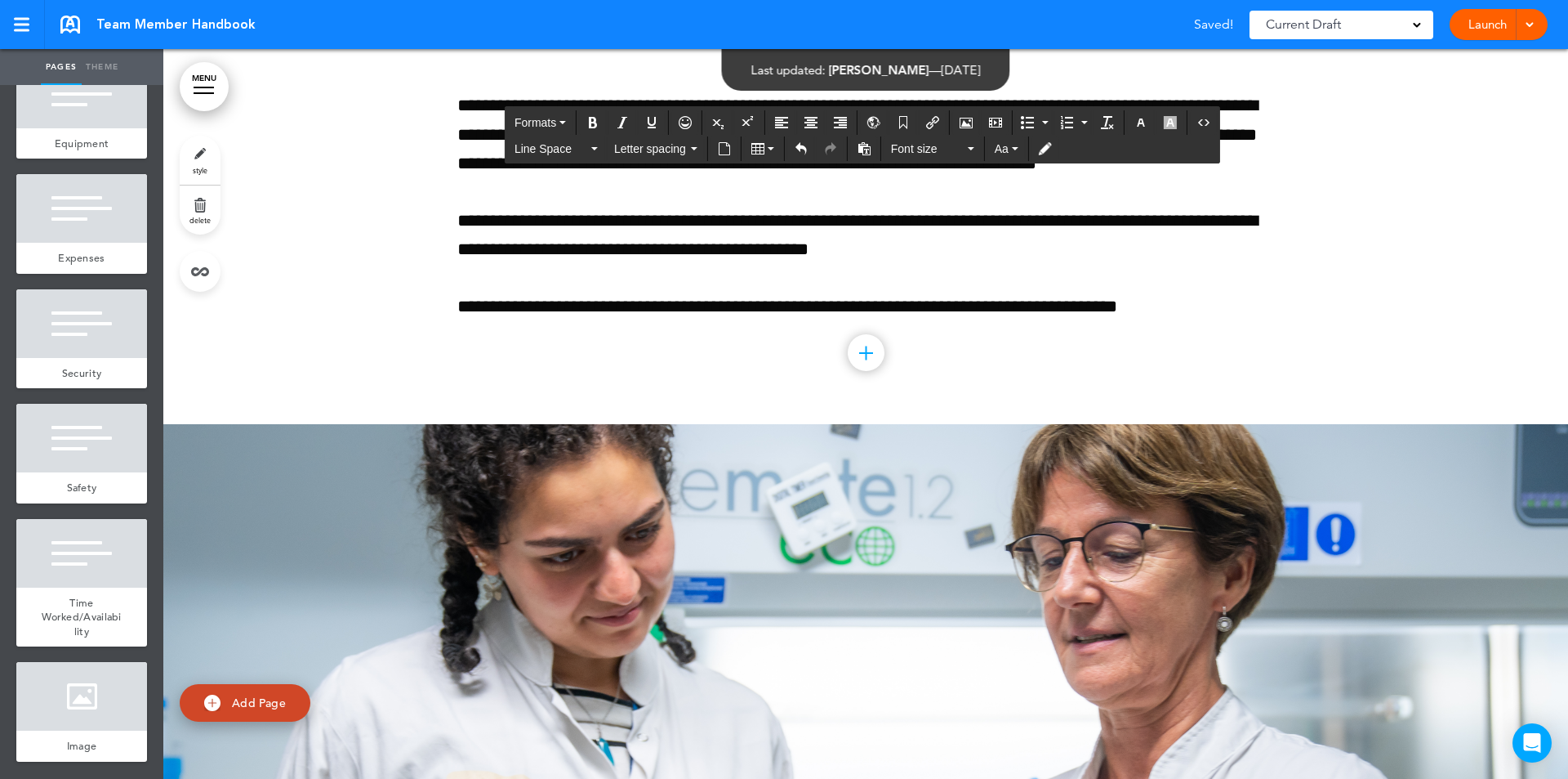
scroll to position [207413, 0]
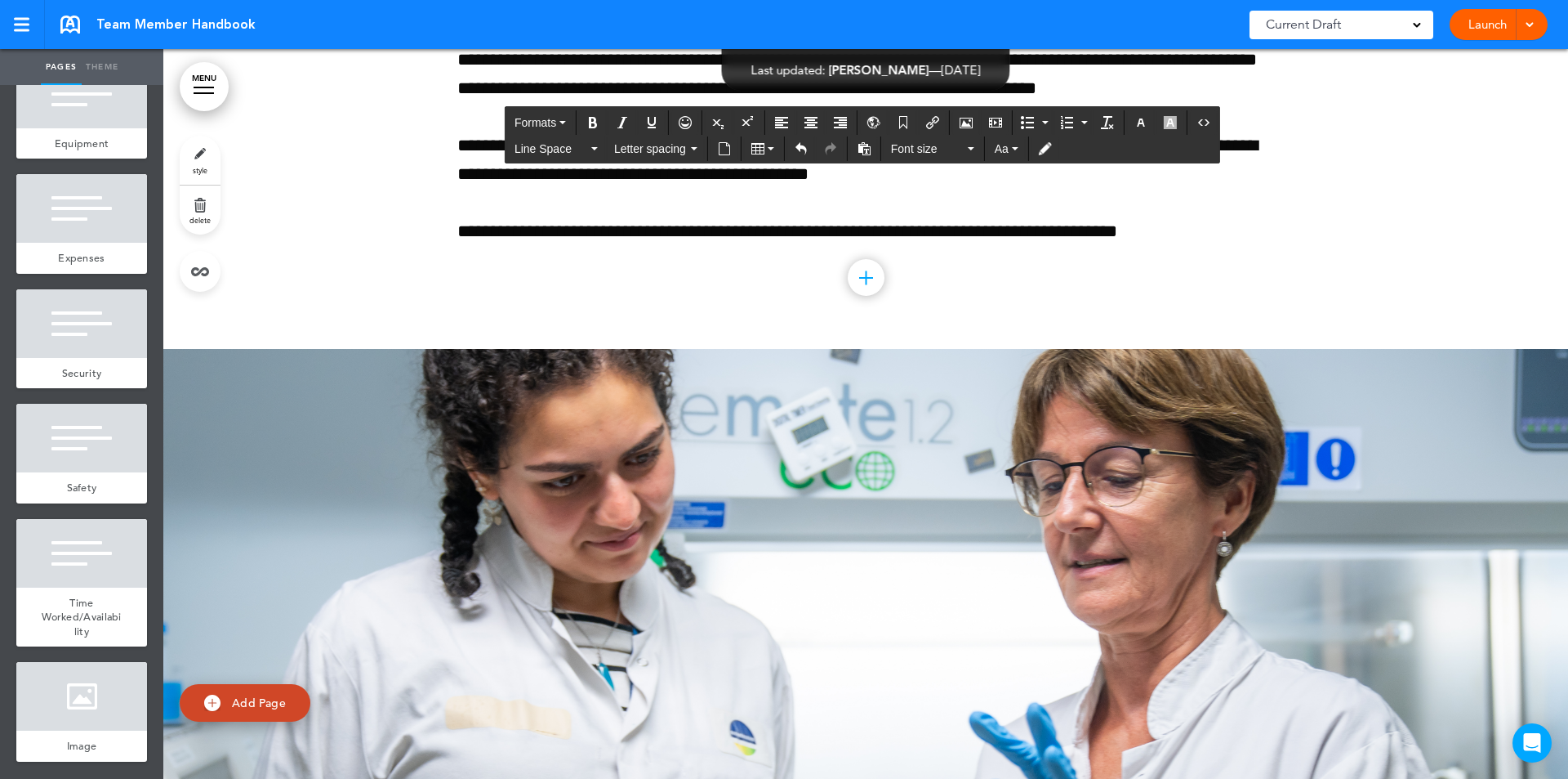
drag, startPoint x: 453, startPoint y: 565, endPoint x: 1214, endPoint y: 530, distance: 761.8
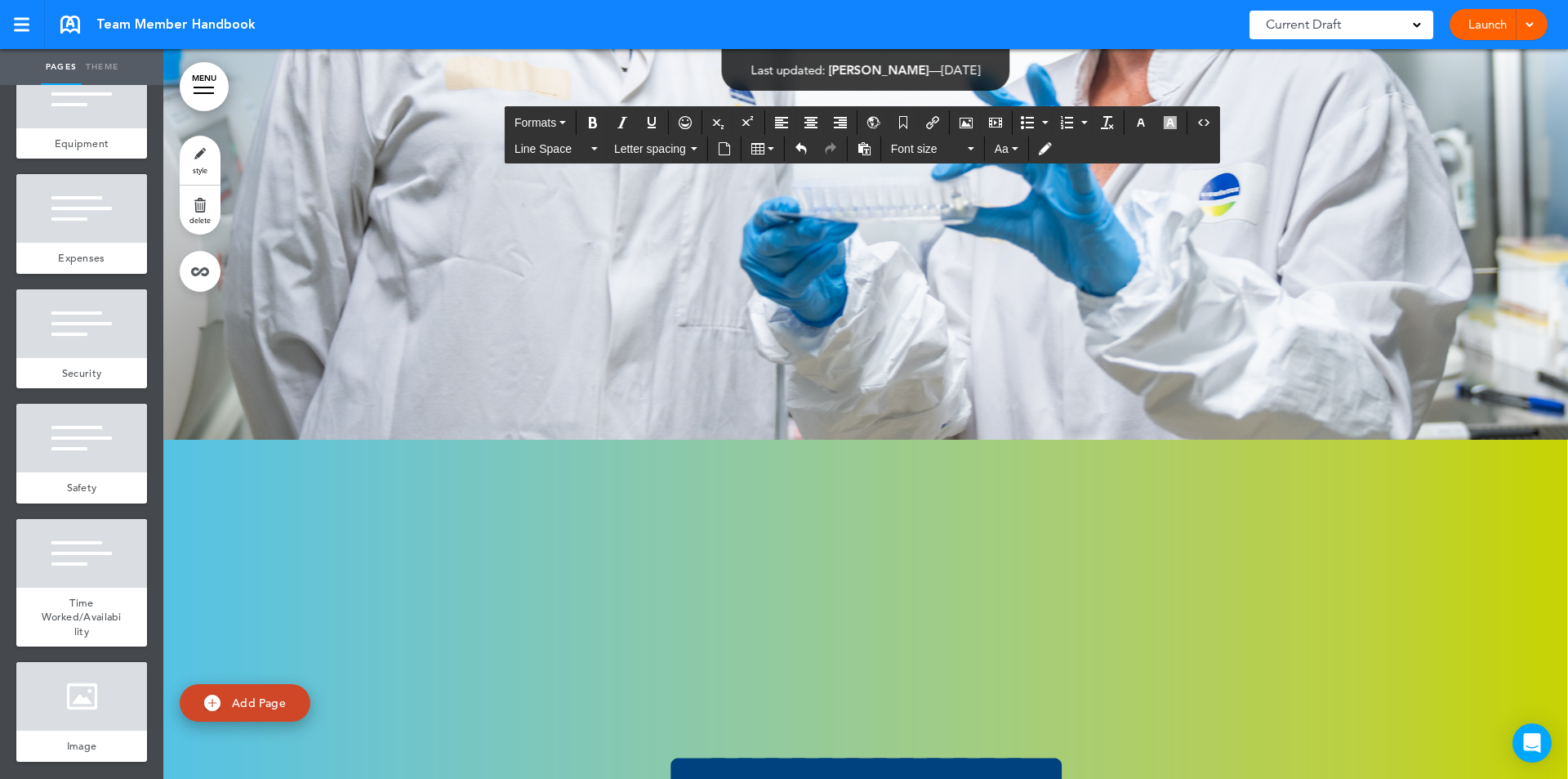
scroll to position [208690, 0]
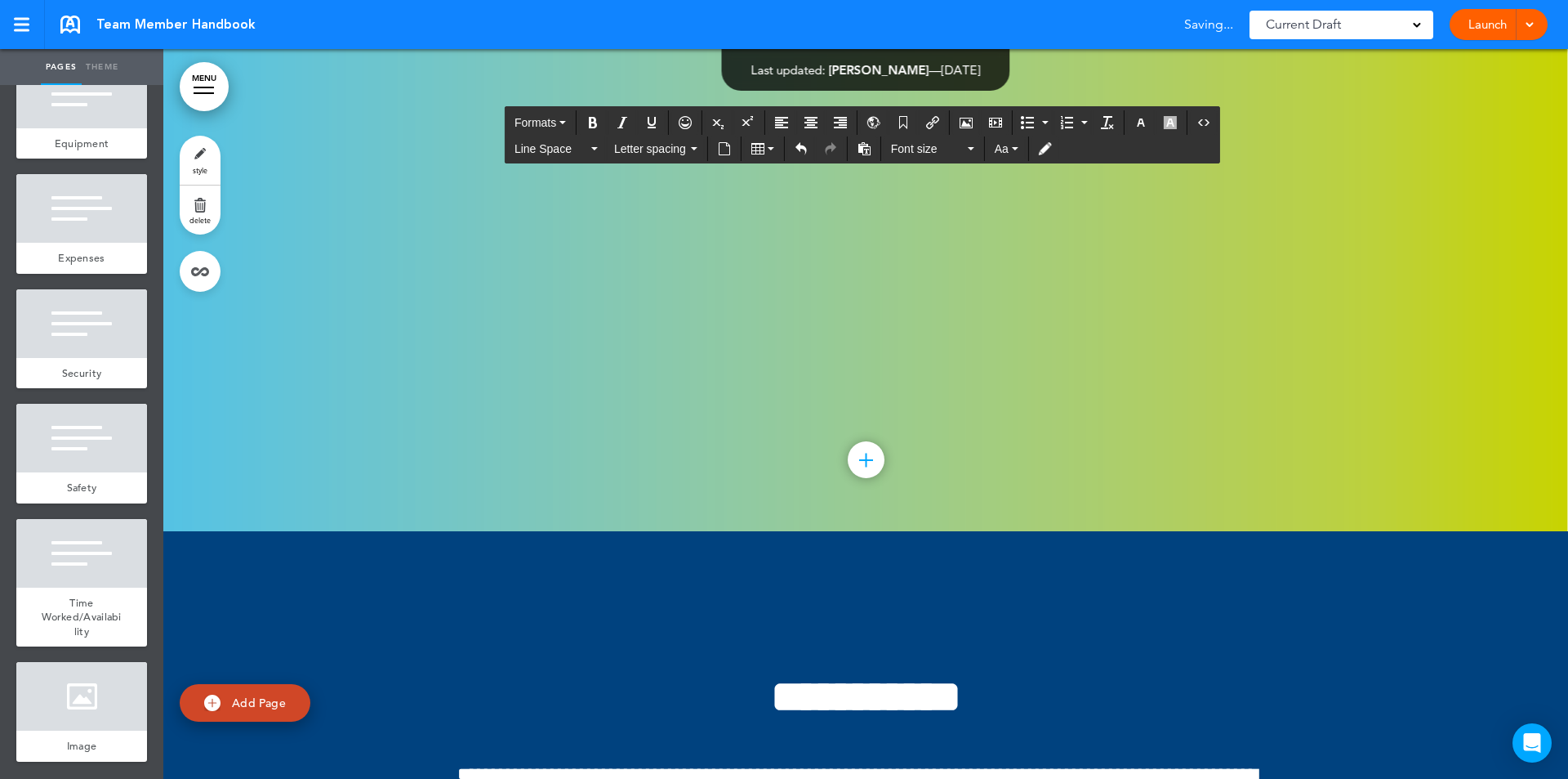
drag, startPoint x: 1158, startPoint y: 326, endPoint x: 381, endPoint y: 116, distance: 804.9
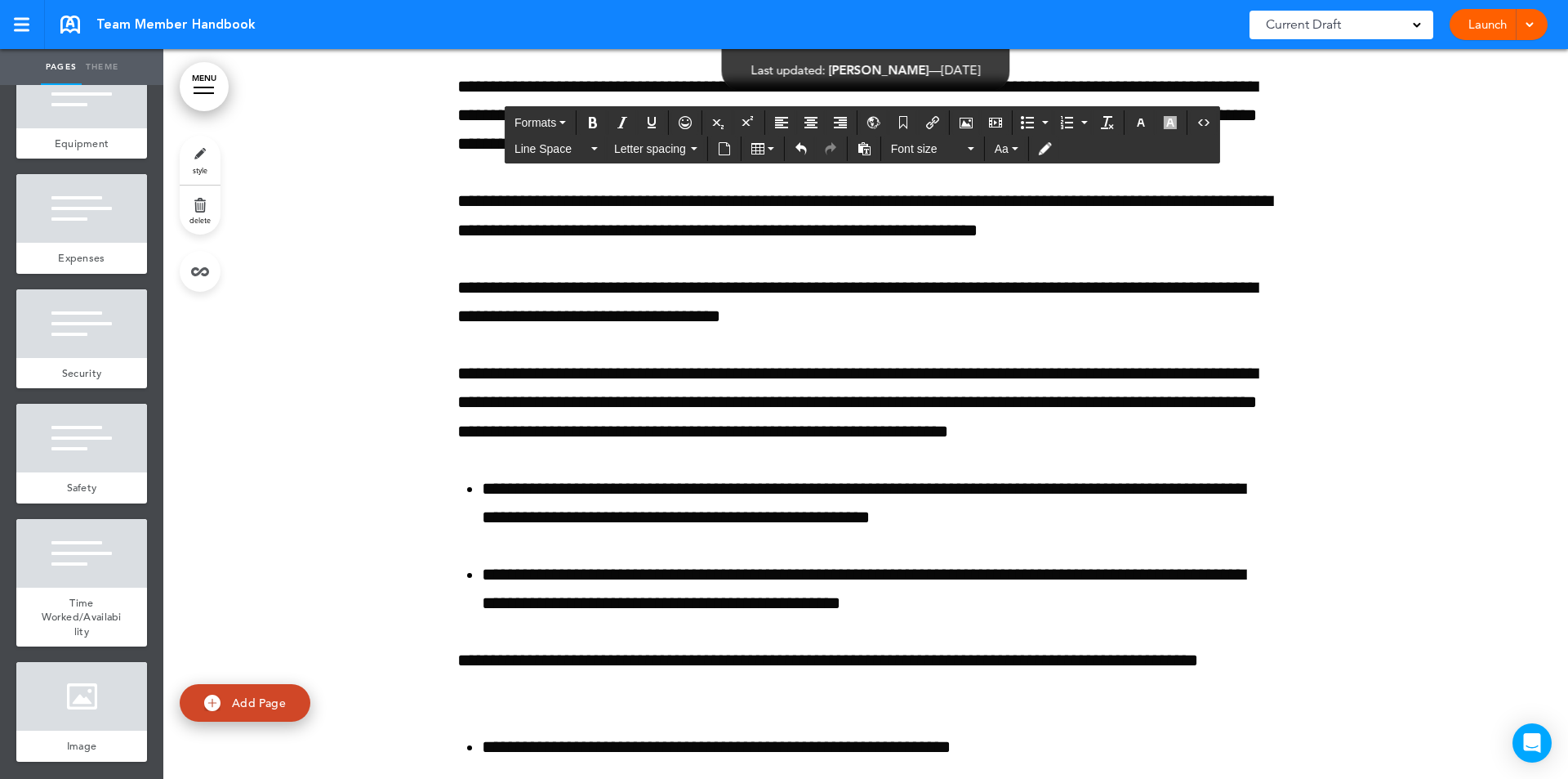
scroll to position [207452, 0]
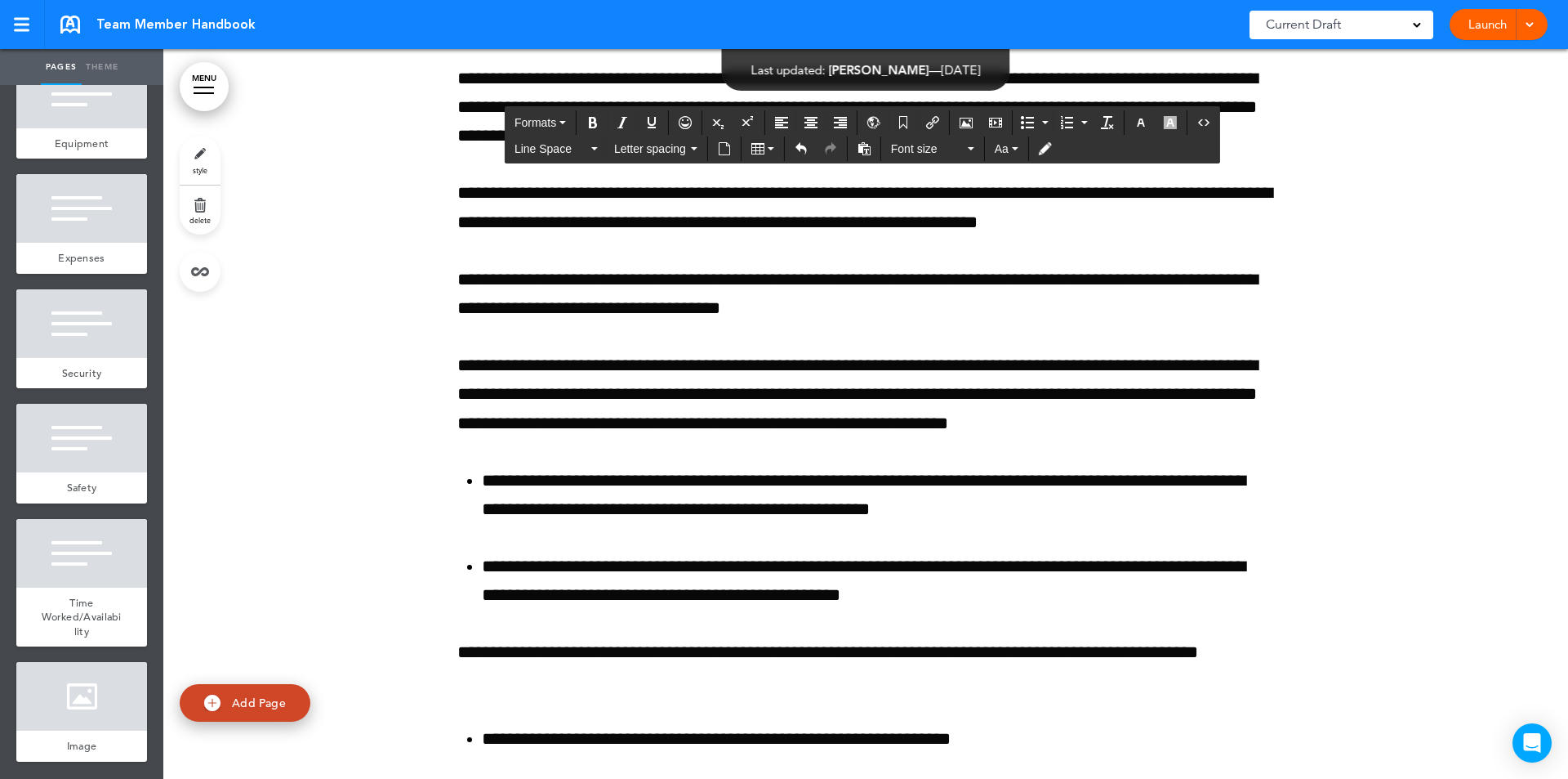
drag, startPoint x: 550, startPoint y: 183, endPoint x: 1225, endPoint y: 532, distance: 759.9
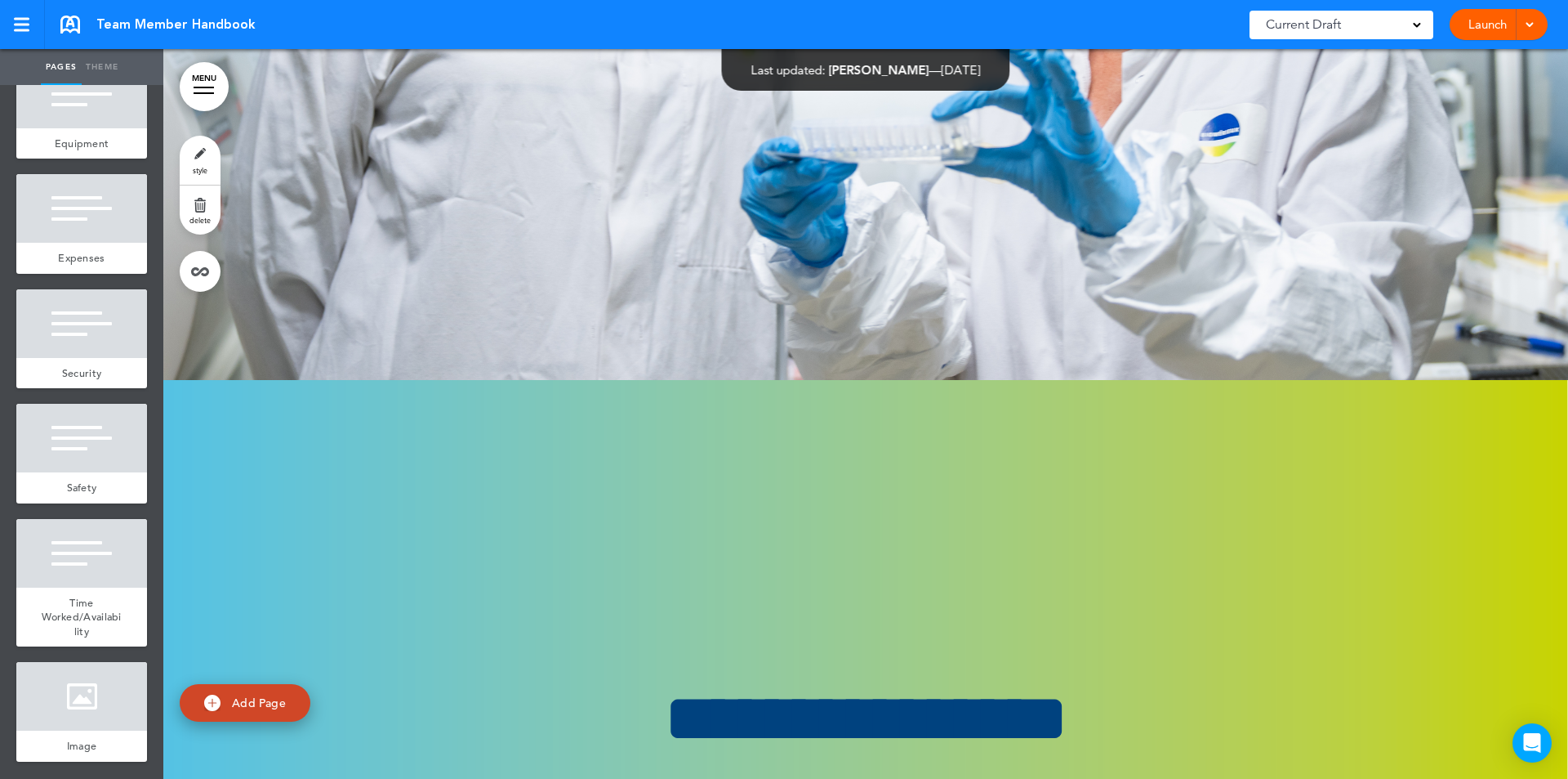
scroll to position [207049, 0]
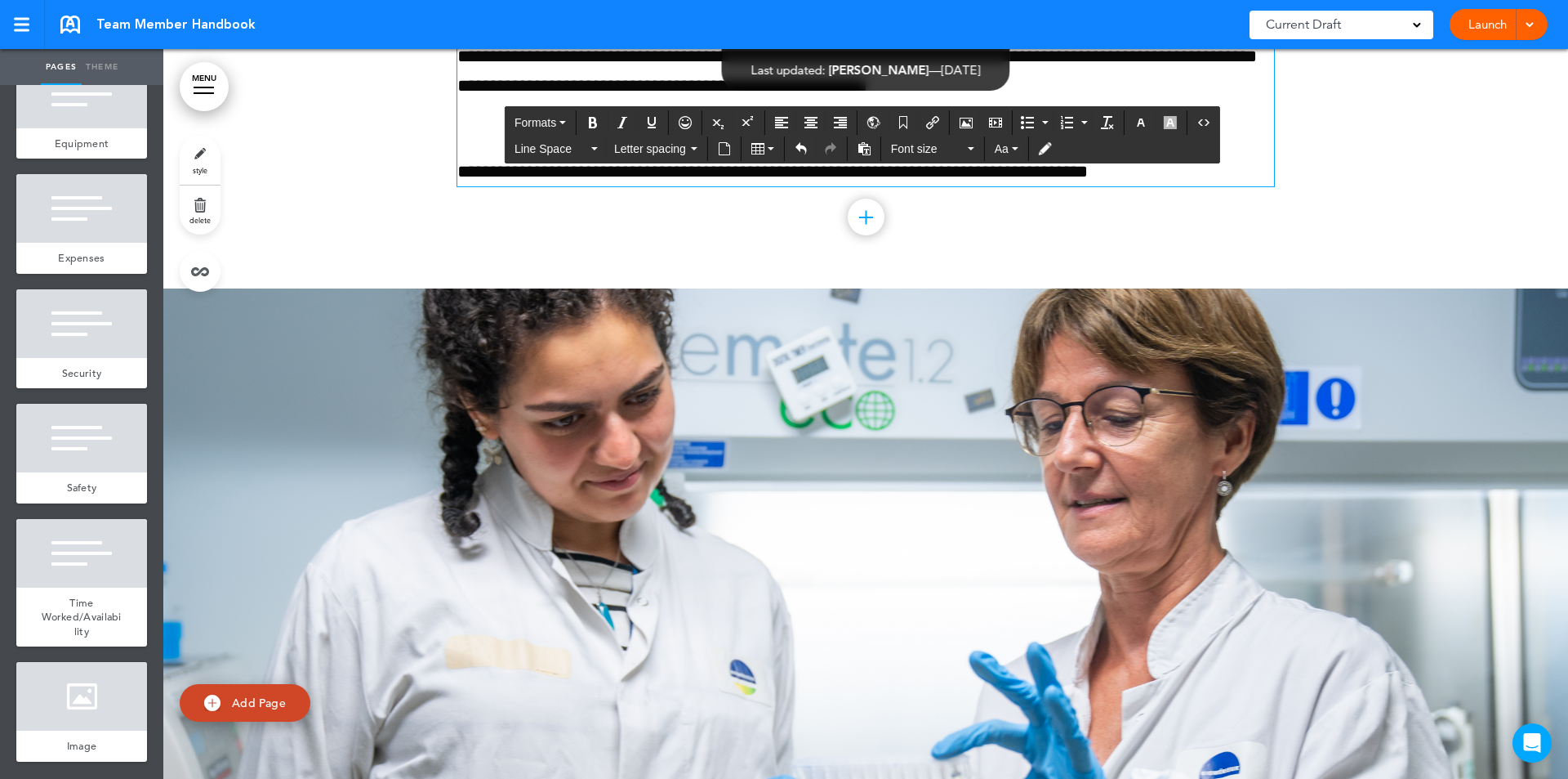
drag, startPoint x: 579, startPoint y: 283, endPoint x: 1099, endPoint y: 314, distance: 520.9
click at [108, 67] on link "Theme" at bounding box center [102, 66] width 41 height 36
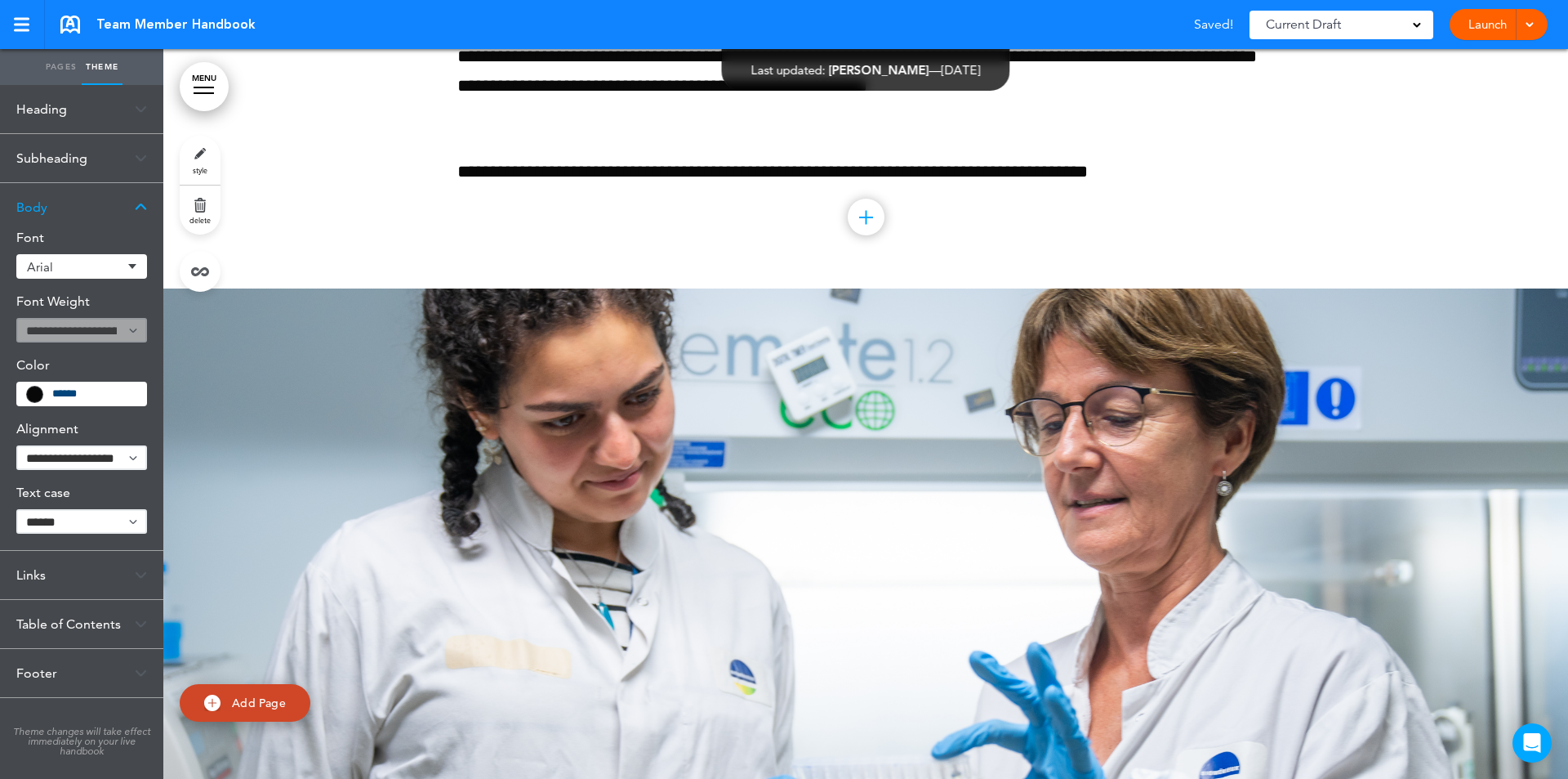
click at [118, 404] on div "*******" at bounding box center [82, 393] width 131 height 24
click at [118, 405] on div "*******" at bounding box center [82, 393] width 131 height 24
click at [125, 393] on input "*******" at bounding box center [95, 393] width 84 height 15
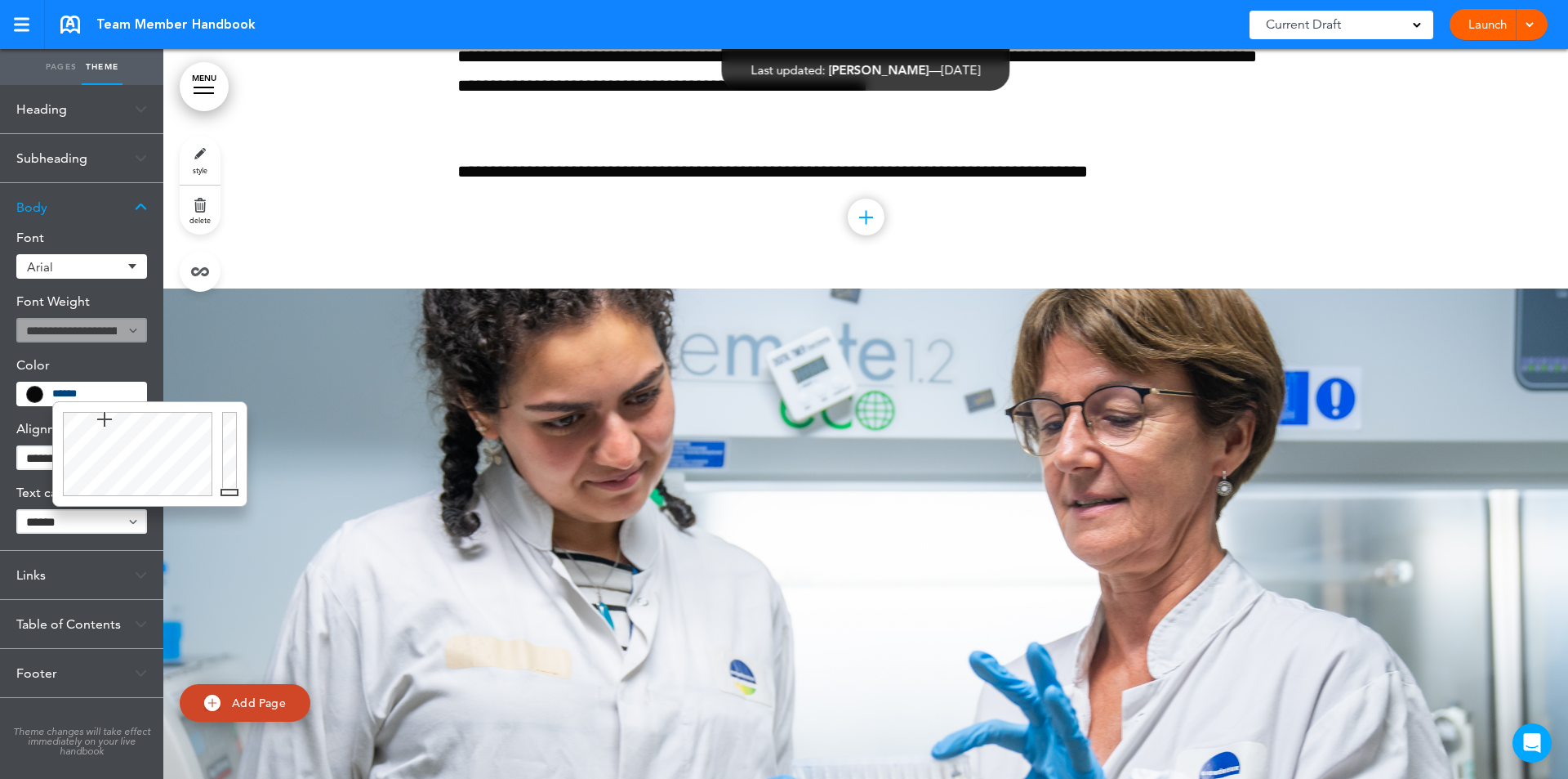
click at [104, 419] on div at bounding box center [134, 453] width 164 height 103
click at [233, 492] on div at bounding box center [232, 453] width 29 height 103
drag, startPoint x: 229, startPoint y: 490, endPoint x: 229, endPoint y: 447, distance: 43.0
click at [229, 447] on div at bounding box center [232, 453] width 29 height 103
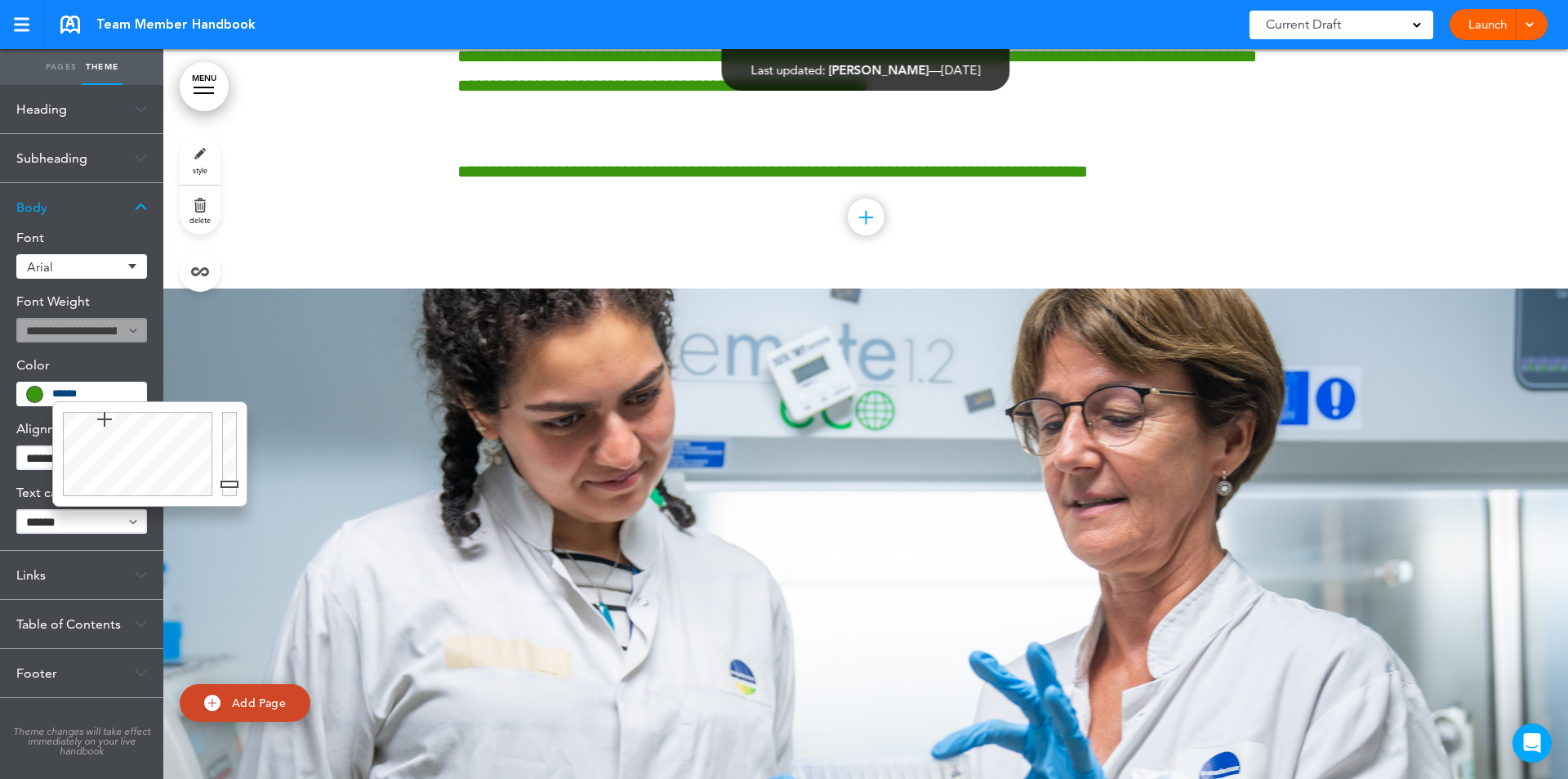
type input "******"
drag, startPoint x: 228, startPoint y: 443, endPoint x: 235, endPoint y: 511, distance: 68.4
click at [235, 511] on body "Make this page common so it is available in other handbooks. This handbook [GEO…" at bounding box center [784, 389] width 1568 height 779
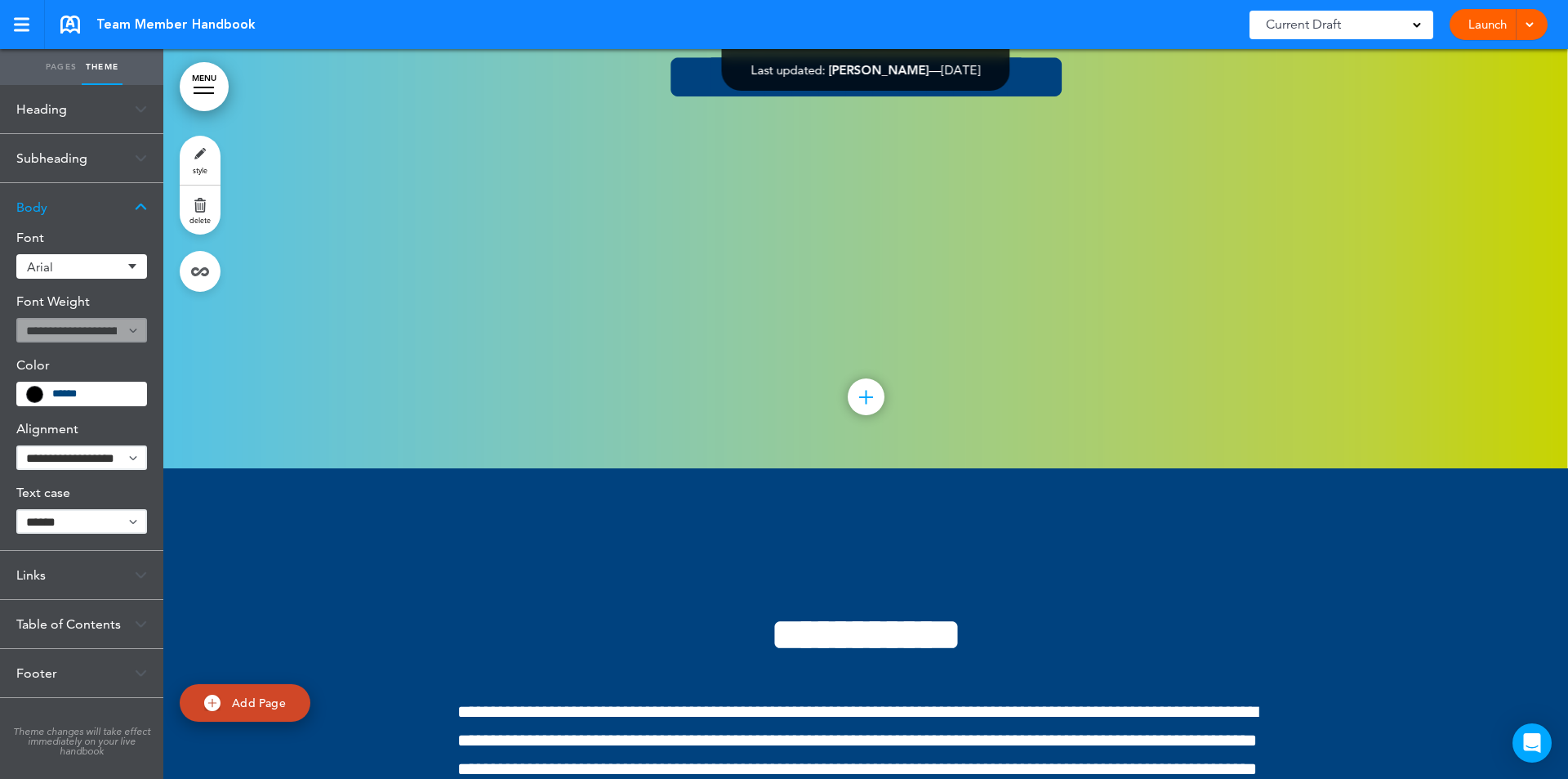
scroll to position [207691, 0]
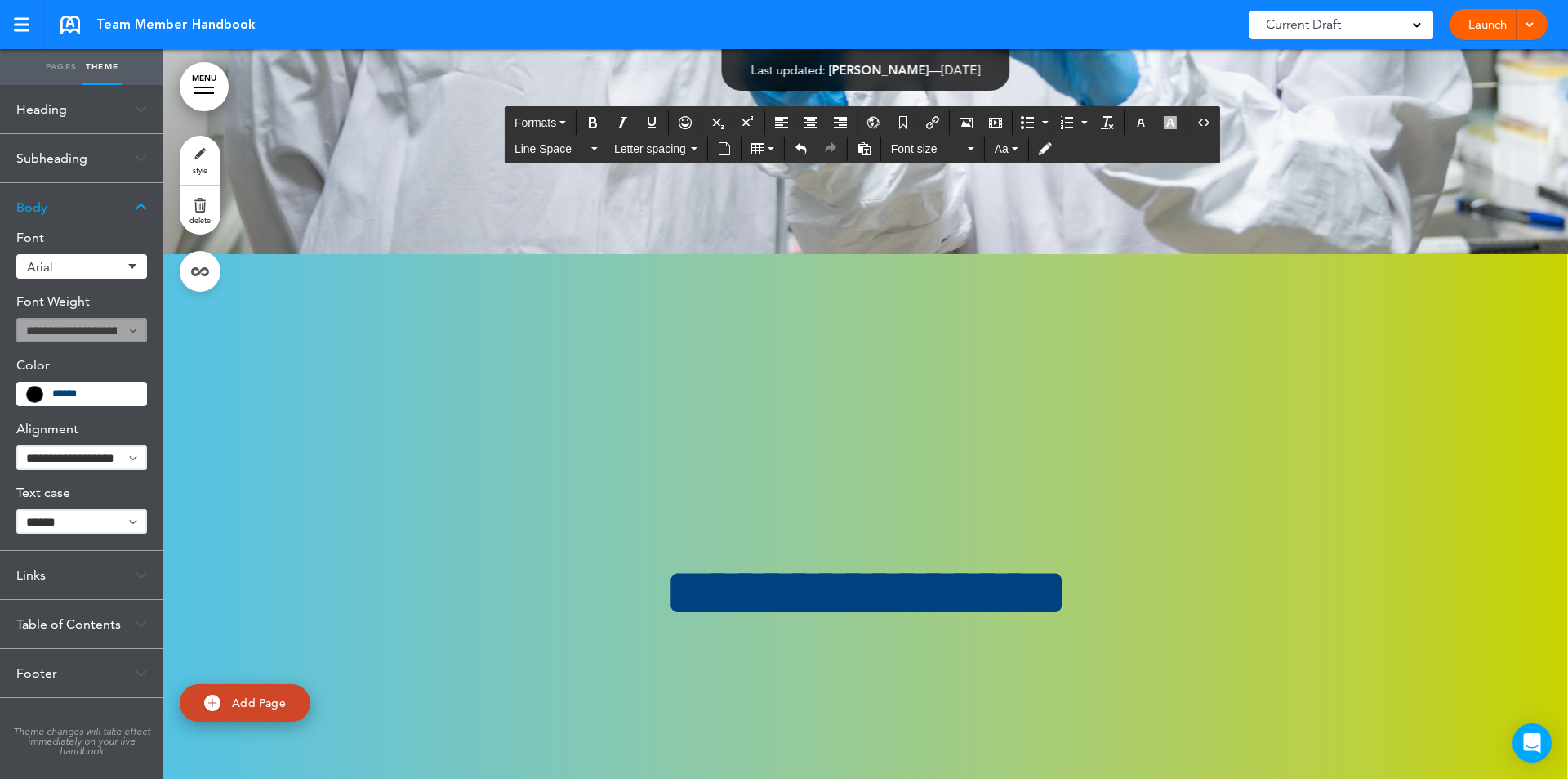
scroll to position [207788, 0]
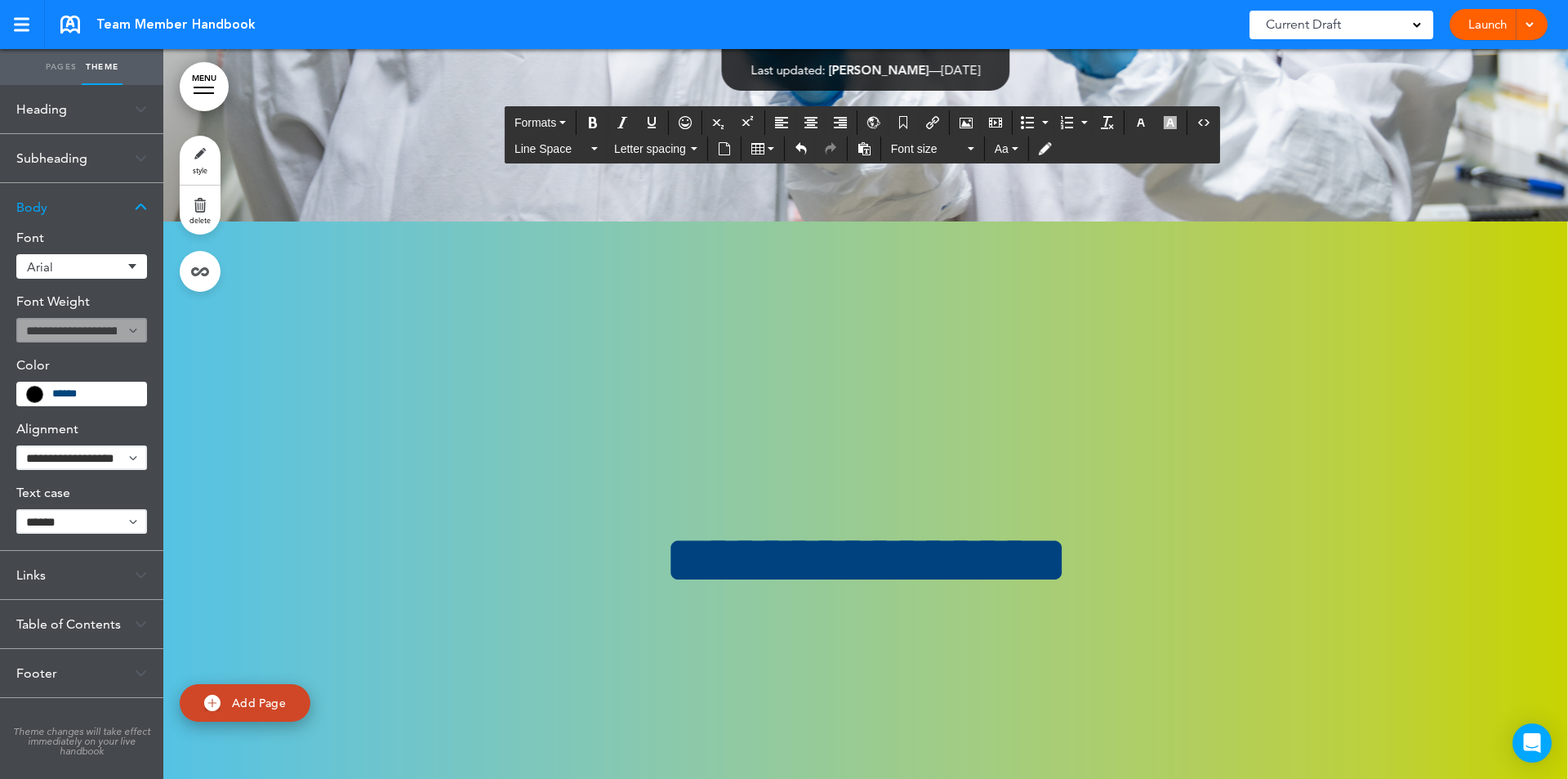
drag, startPoint x: 1390, startPoint y: 425, endPoint x: 1450, endPoint y: 397, distance: 66.2
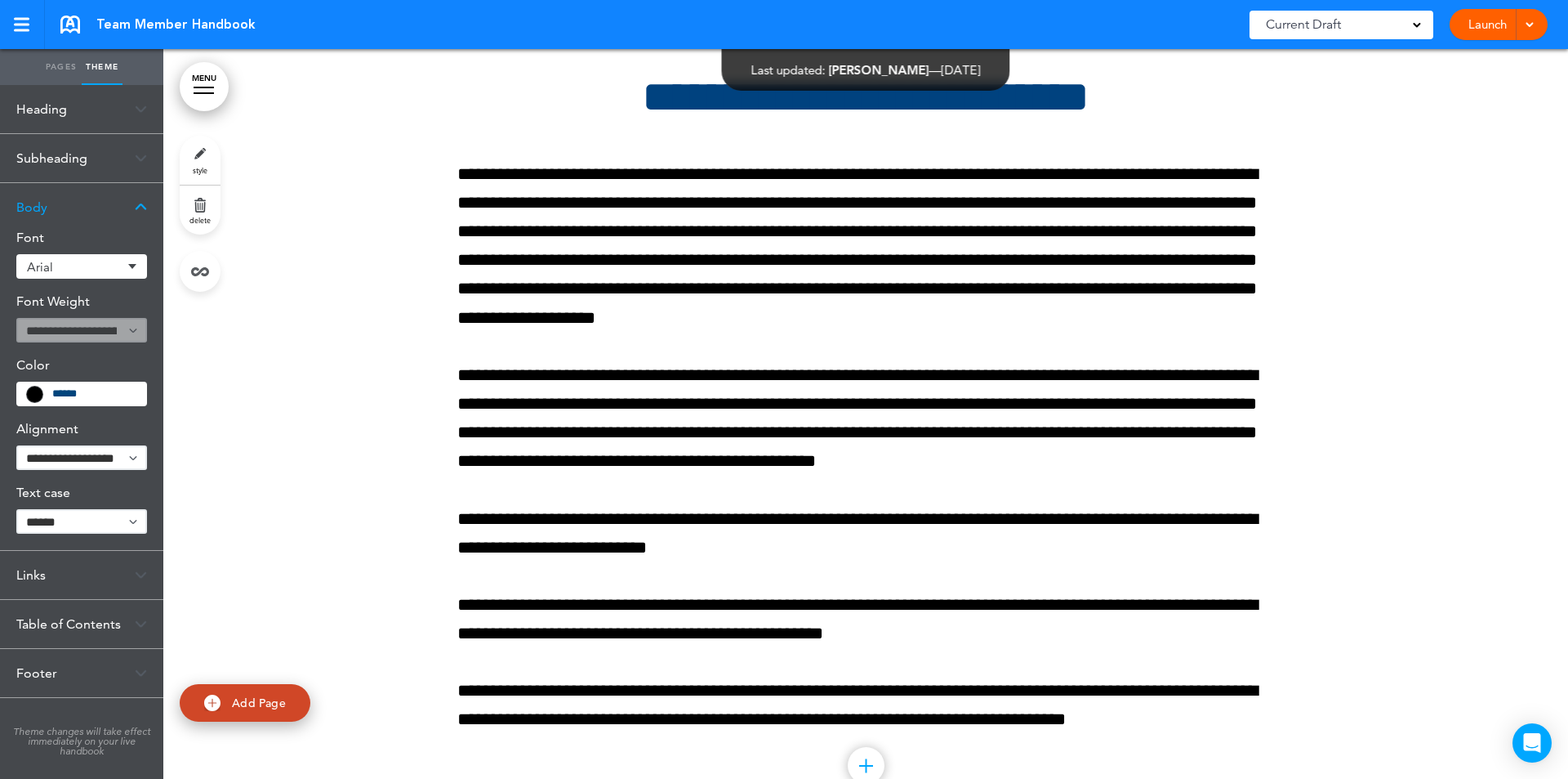
scroll to position [0, 0]
